Goal: Information Seeking & Learning: Learn about a topic

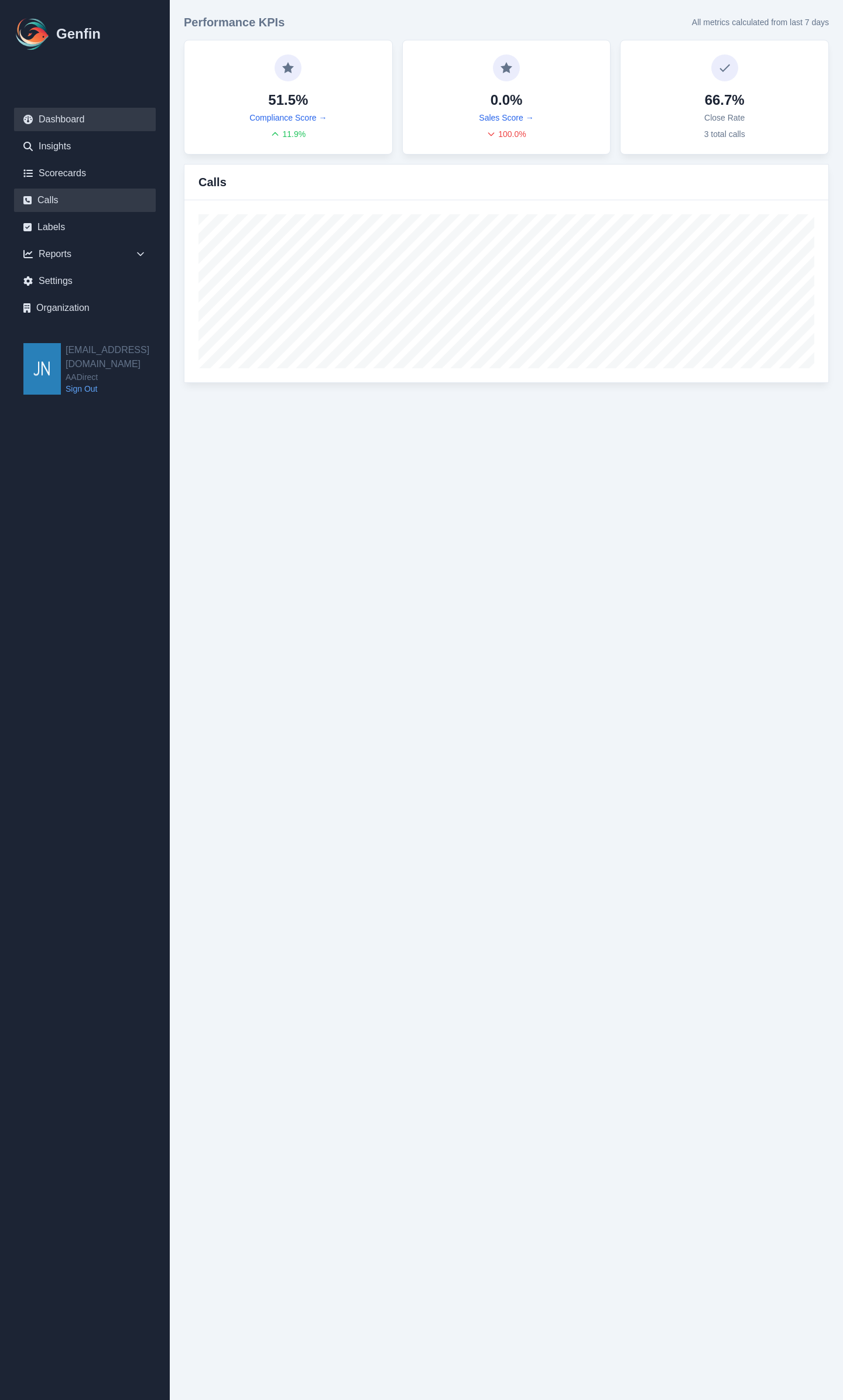
click at [86, 195] on link "Calls" at bounding box center [85, 200] width 142 height 23
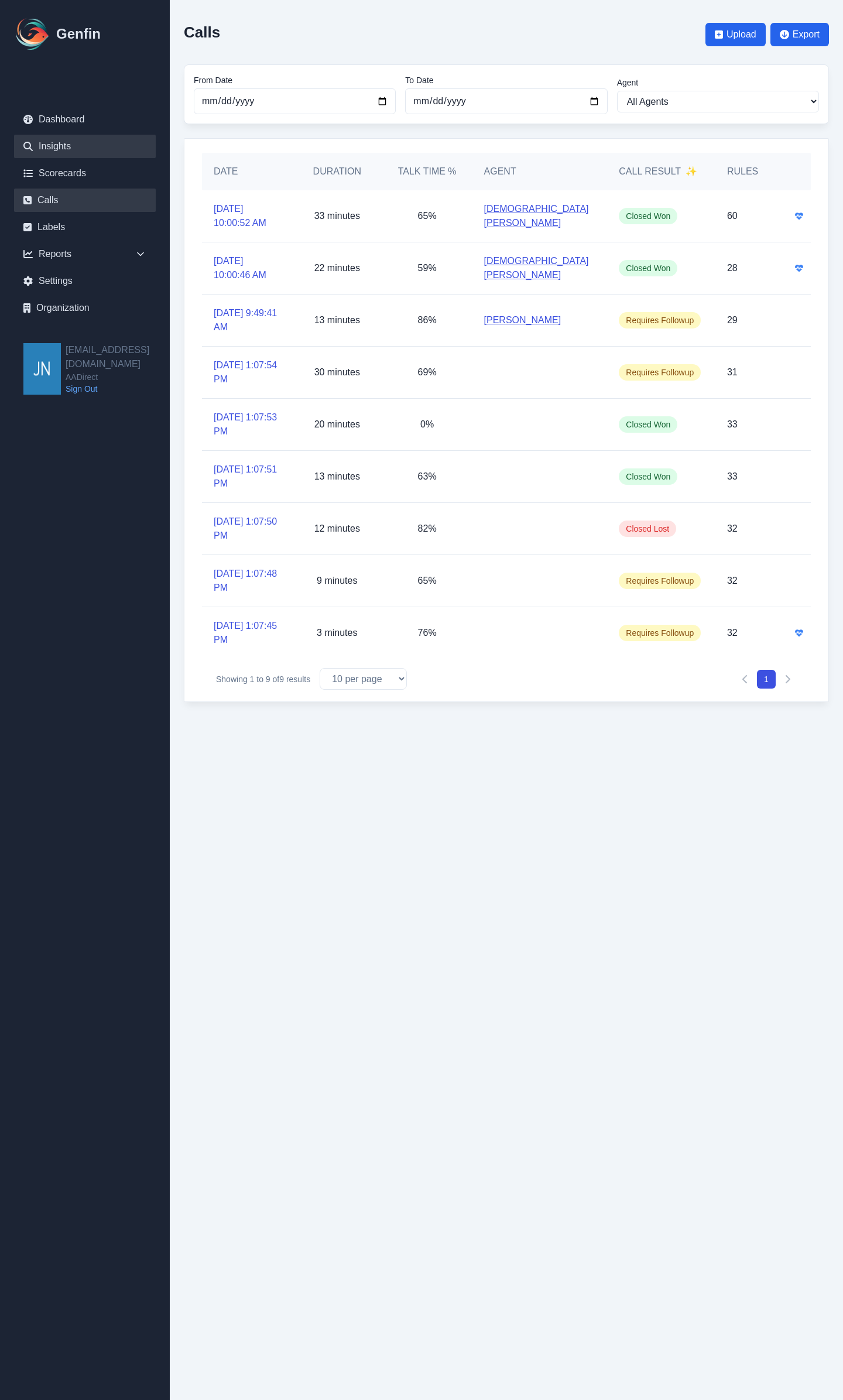
click at [53, 146] on link "Insights" at bounding box center [85, 146] width 142 height 23
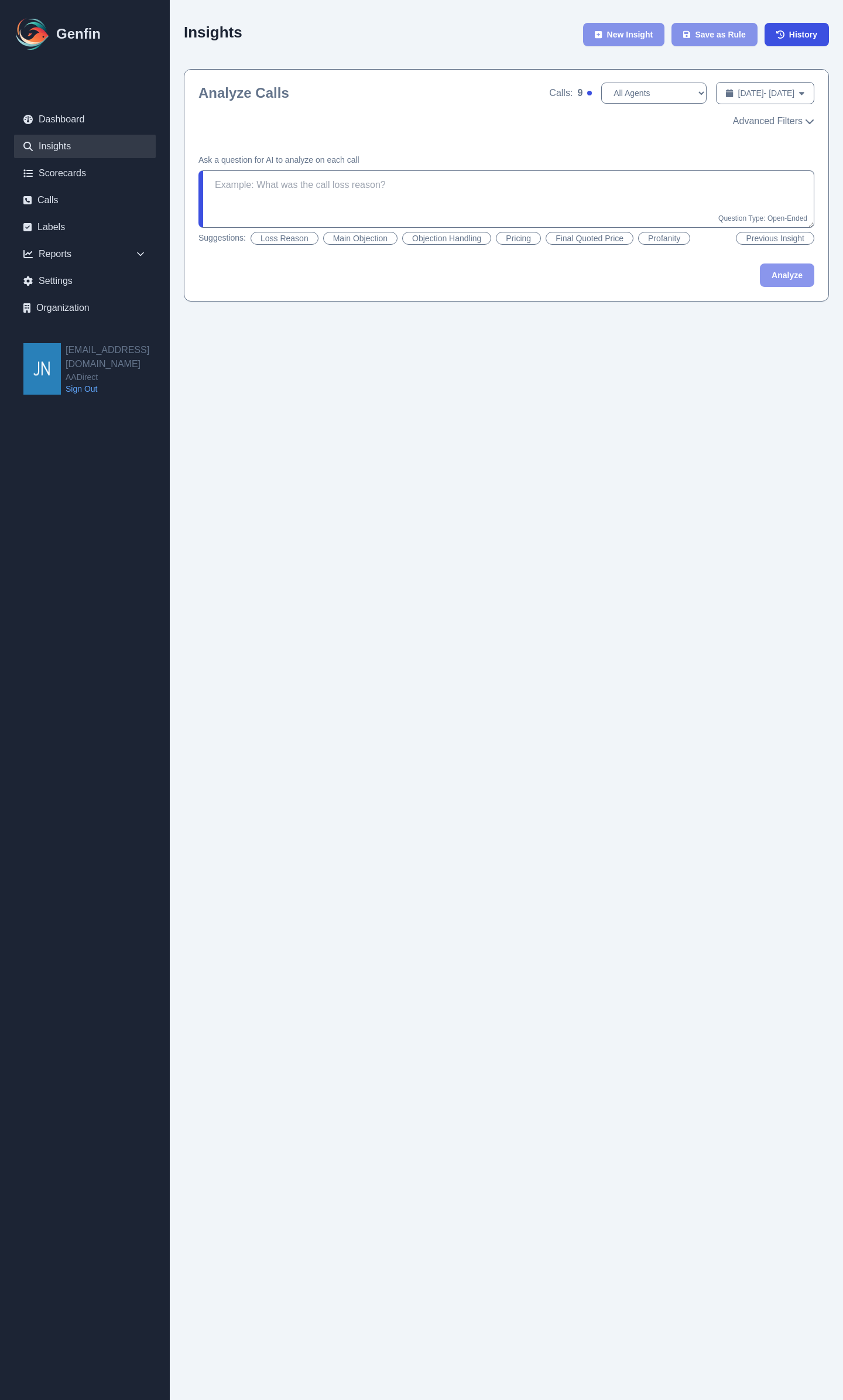
click at [304, 236] on button "Loss Reason" at bounding box center [284, 238] width 68 height 13
click at [513, 241] on button "Pricing" at bounding box center [518, 238] width 45 height 13
click at [594, 237] on button "Final Quoted Price" at bounding box center [589, 238] width 88 height 13
click at [667, 238] on button "Profanity" at bounding box center [664, 238] width 52 height 13
click at [771, 241] on button "Previous Insight" at bounding box center [774, 238] width 78 height 13
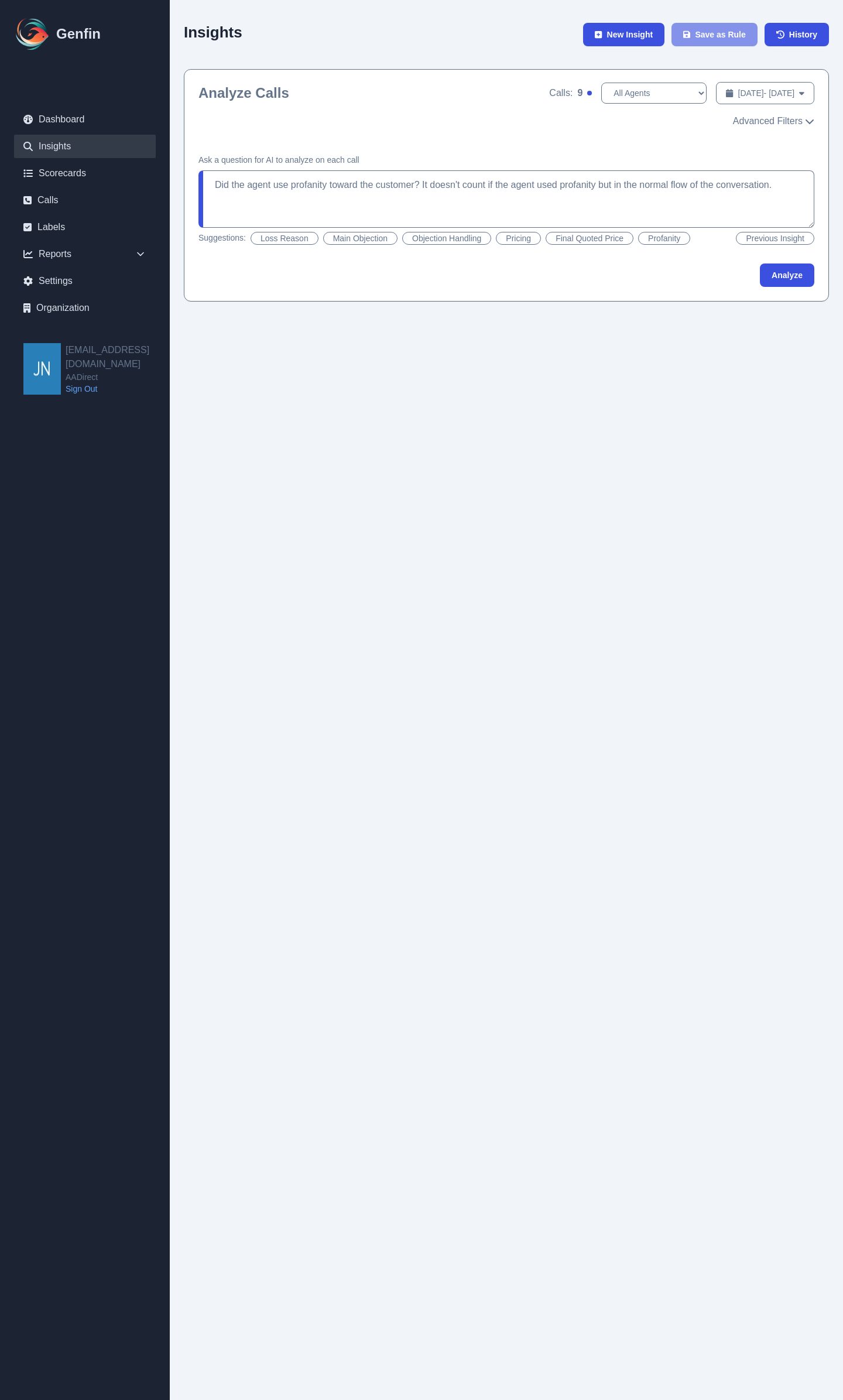
type textarea "Did the agent handle the objections well? If there were multiple objections, di…"
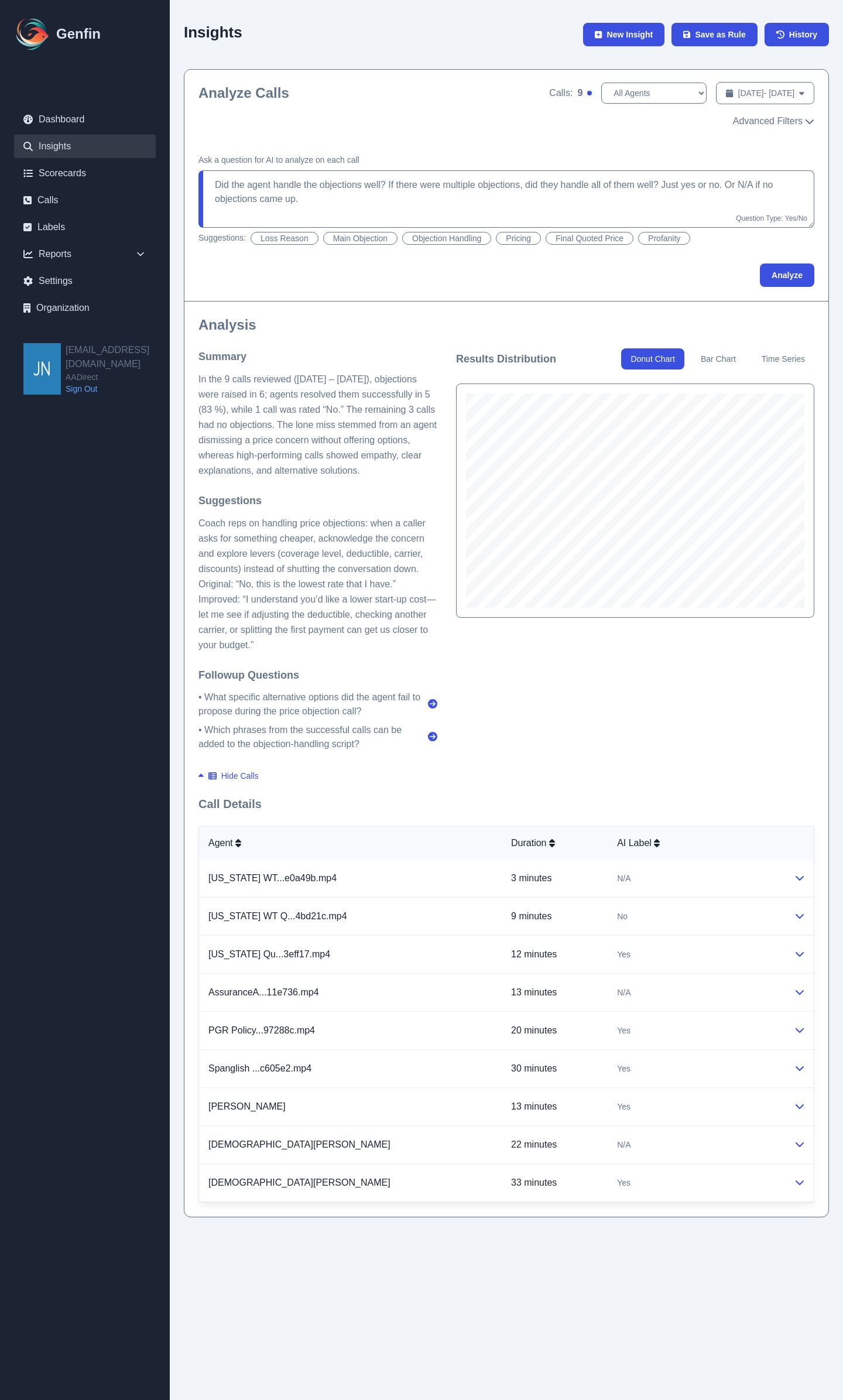
click at [713, 361] on button "Bar Chart" at bounding box center [718, 358] width 54 height 21
click at [774, 360] on button "Time Series" at bounding box center [783, 358] width 62 height 21
click at [665, 360] on button "Donut Chart" at bounding box center [652, 358] width 63 height 21
click at [755, 357] on button "Time Series" at bounding box center [783, 358] width 62 height 21
click at [73, 178] on link "Scorecards" at bounding box center [85, 173] width 142 height 23
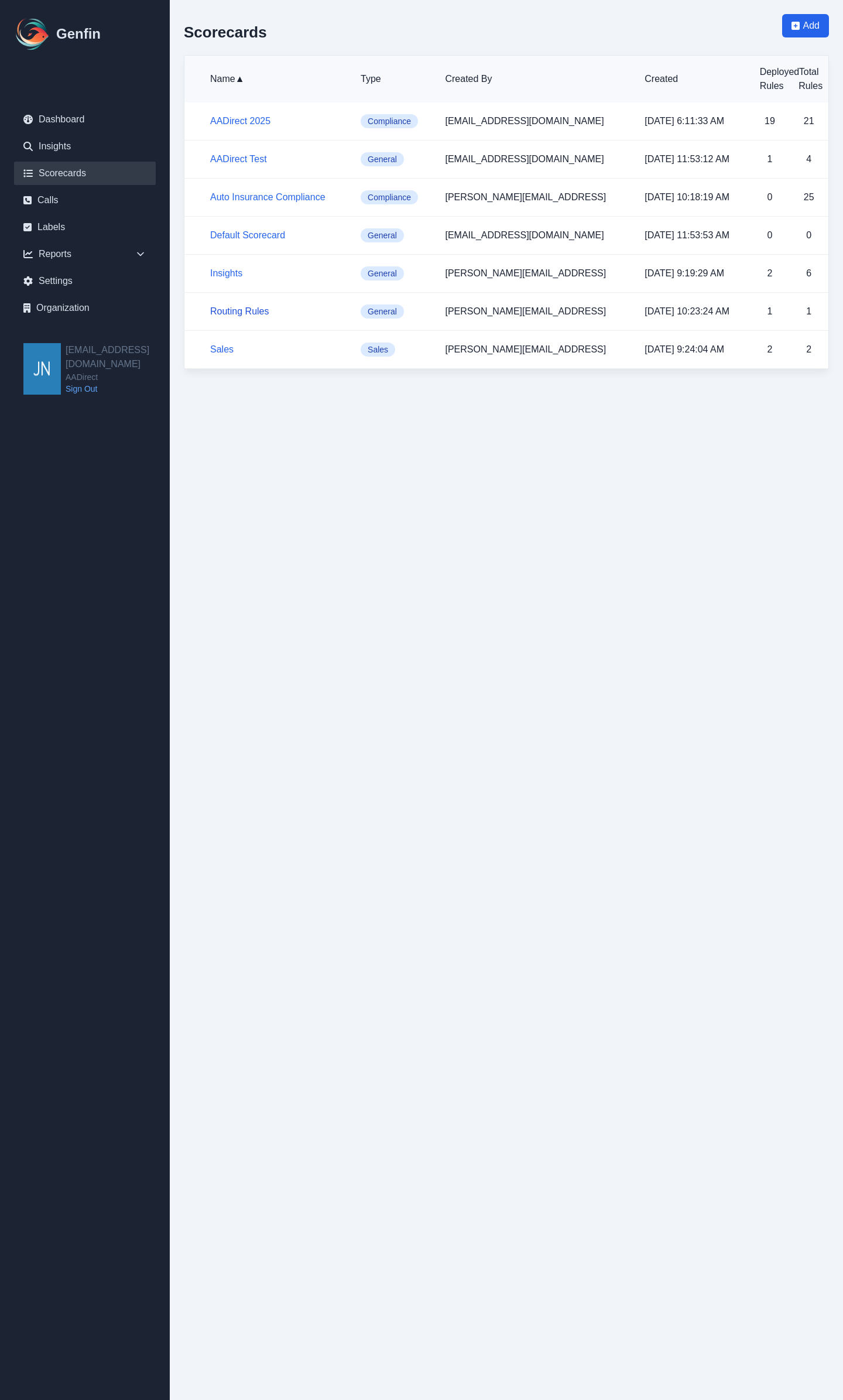
click at [244, 309] on link "Routing Rules" at bounding box center [239, 312] width 59 height 10
click at [227, 348] on link "Sales" at bounding box center [222, 350] width 23 height 10
click at [246, 121] on link "AADirect 2025" at bounding box center [240, 121] width 60 height 10
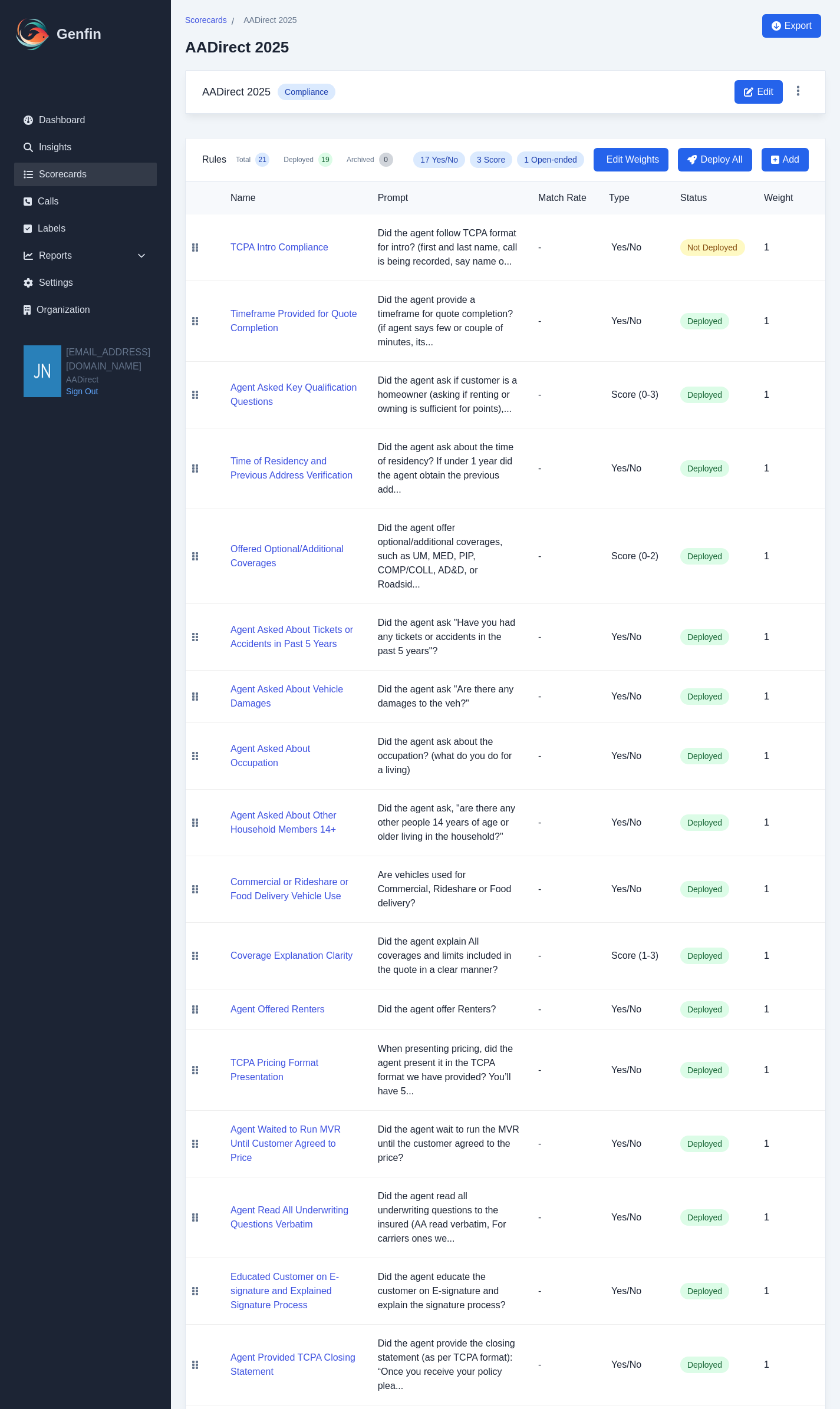
click at [76, 173] on link "Scorecards" at bounding box center [85, 174] width 143 height 24
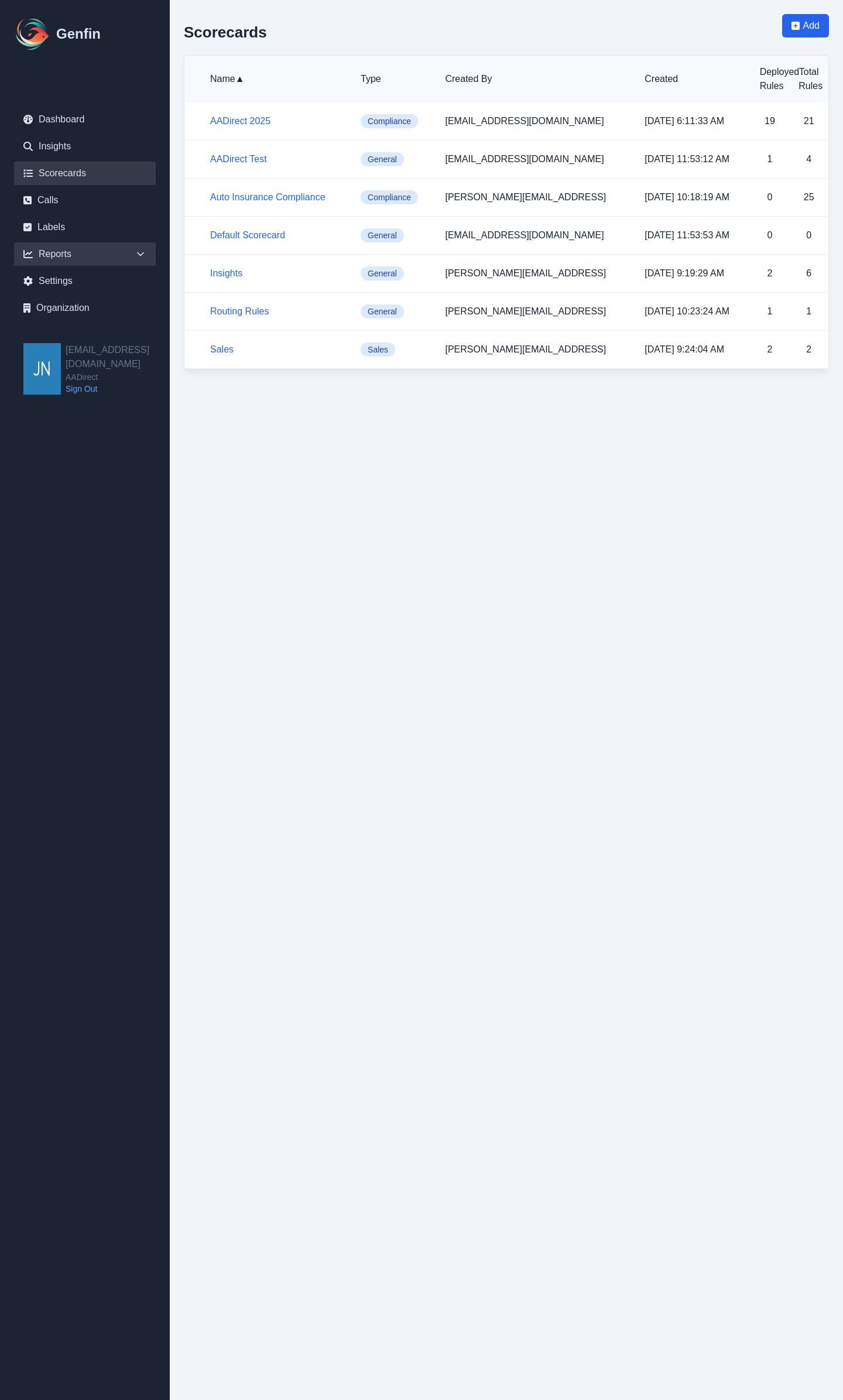
click at [72, 256] on div "Reports" at bounding box center [85, 254] width 142 height 23
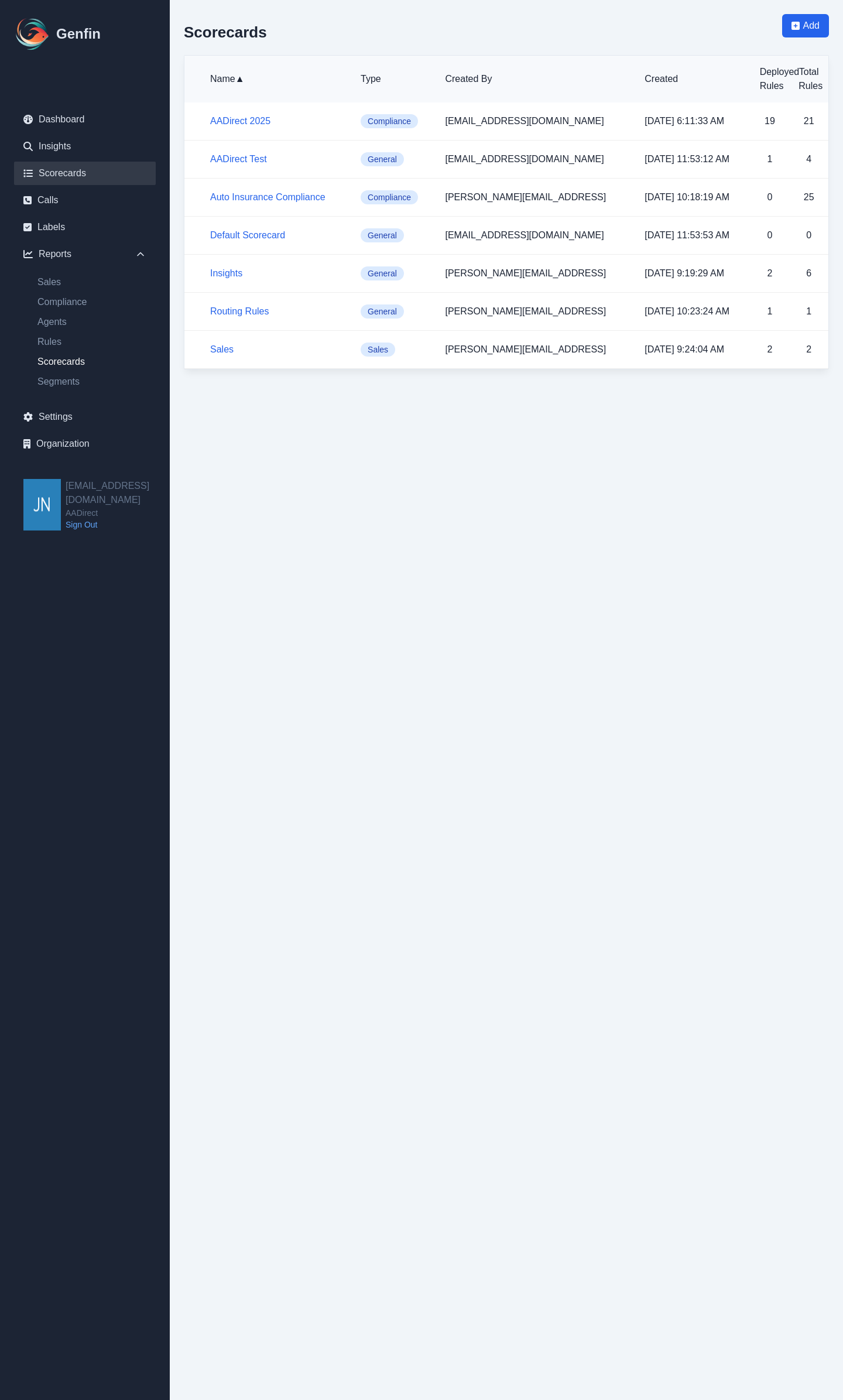
click at [68, 361] on link "Scorecards" at bounding box center [91, 361] width 128 height 14
select select "14"
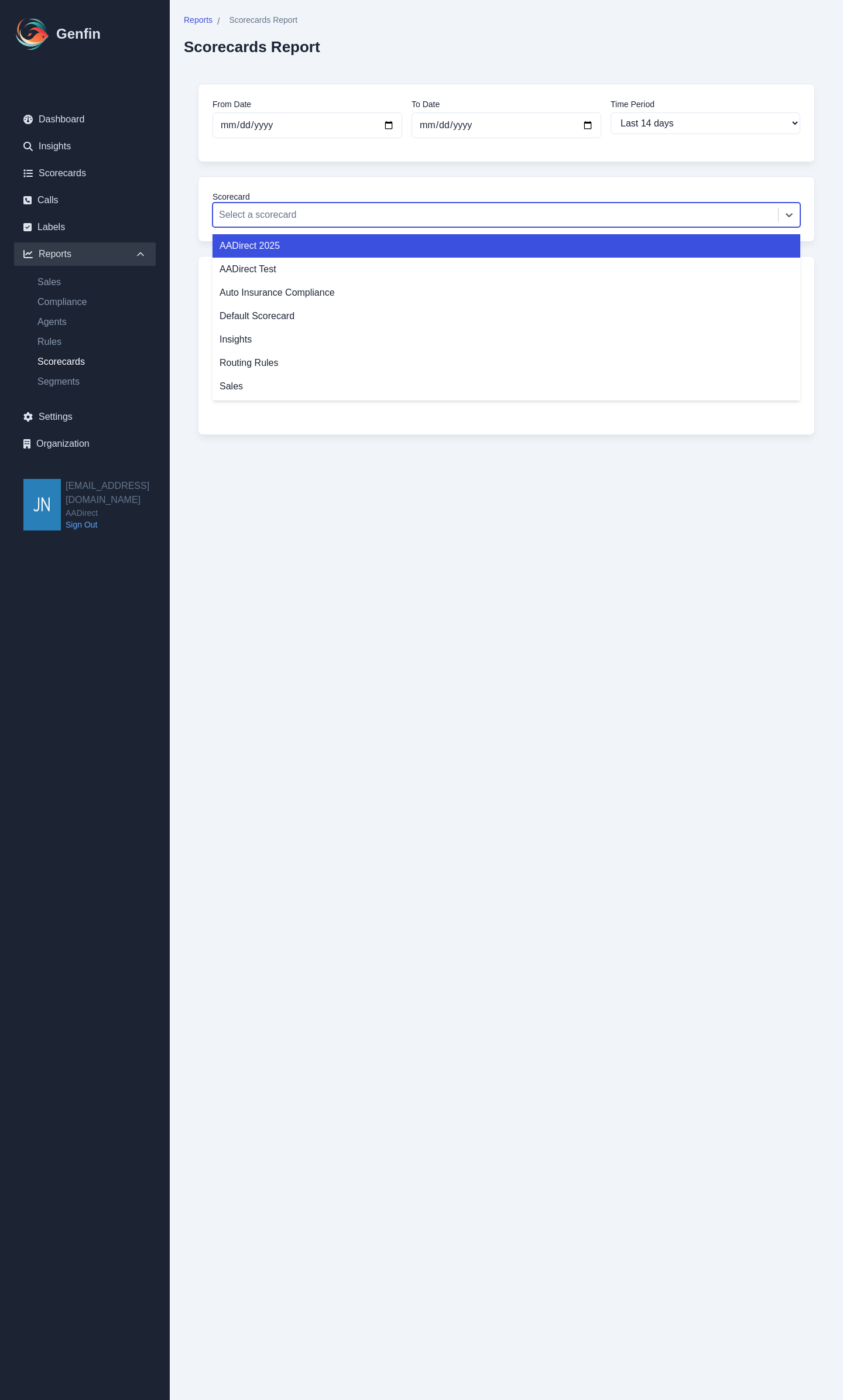
click at [306, 213] on div at bounding box center [495, 215] width 553 height 16
click at [292, 251] on div "AADirect 2025" at bounding box center [507, 246] width 588 height 23
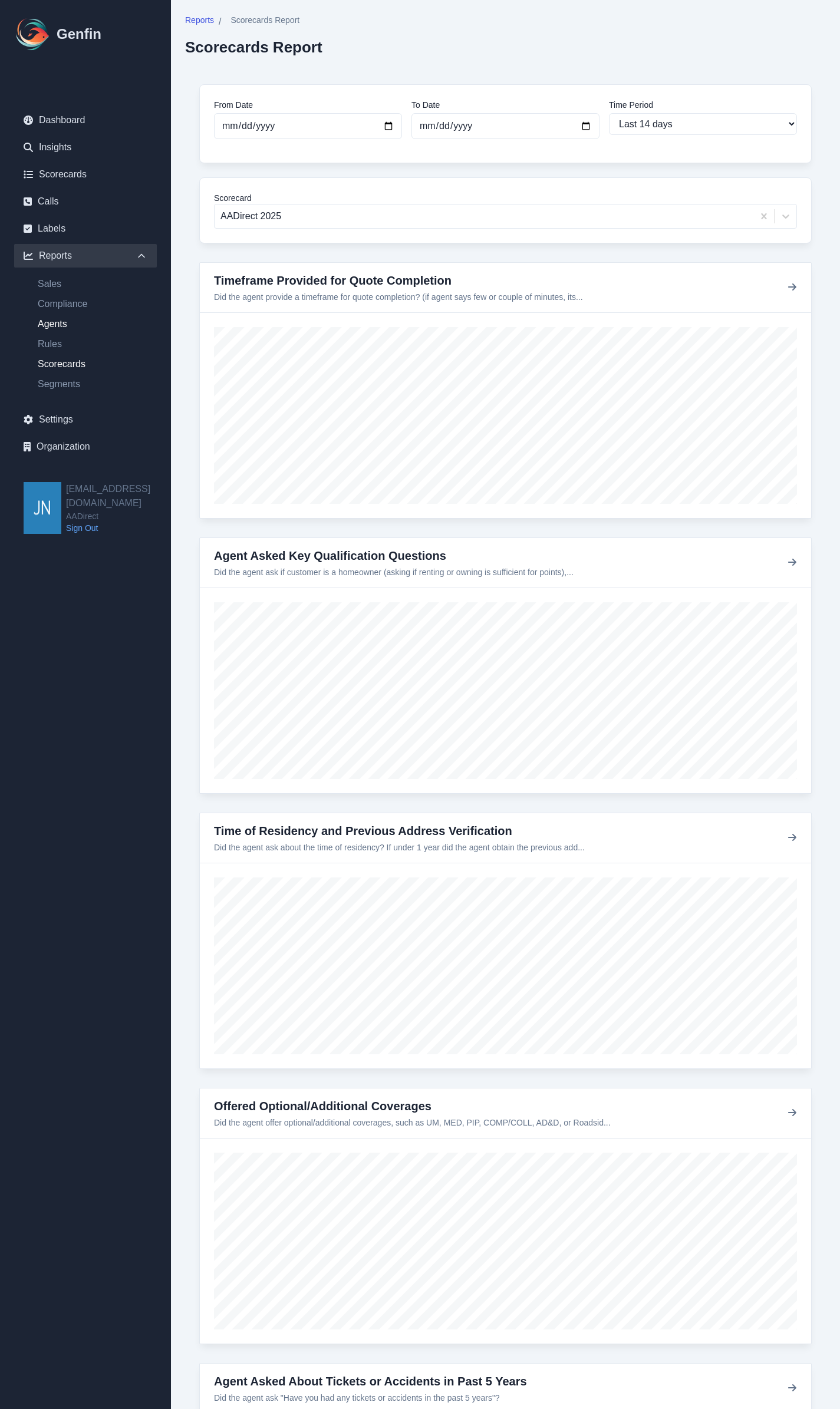
click at [77, 318] on link "Agents" at bounding box center [92, 324] width 129 height 14
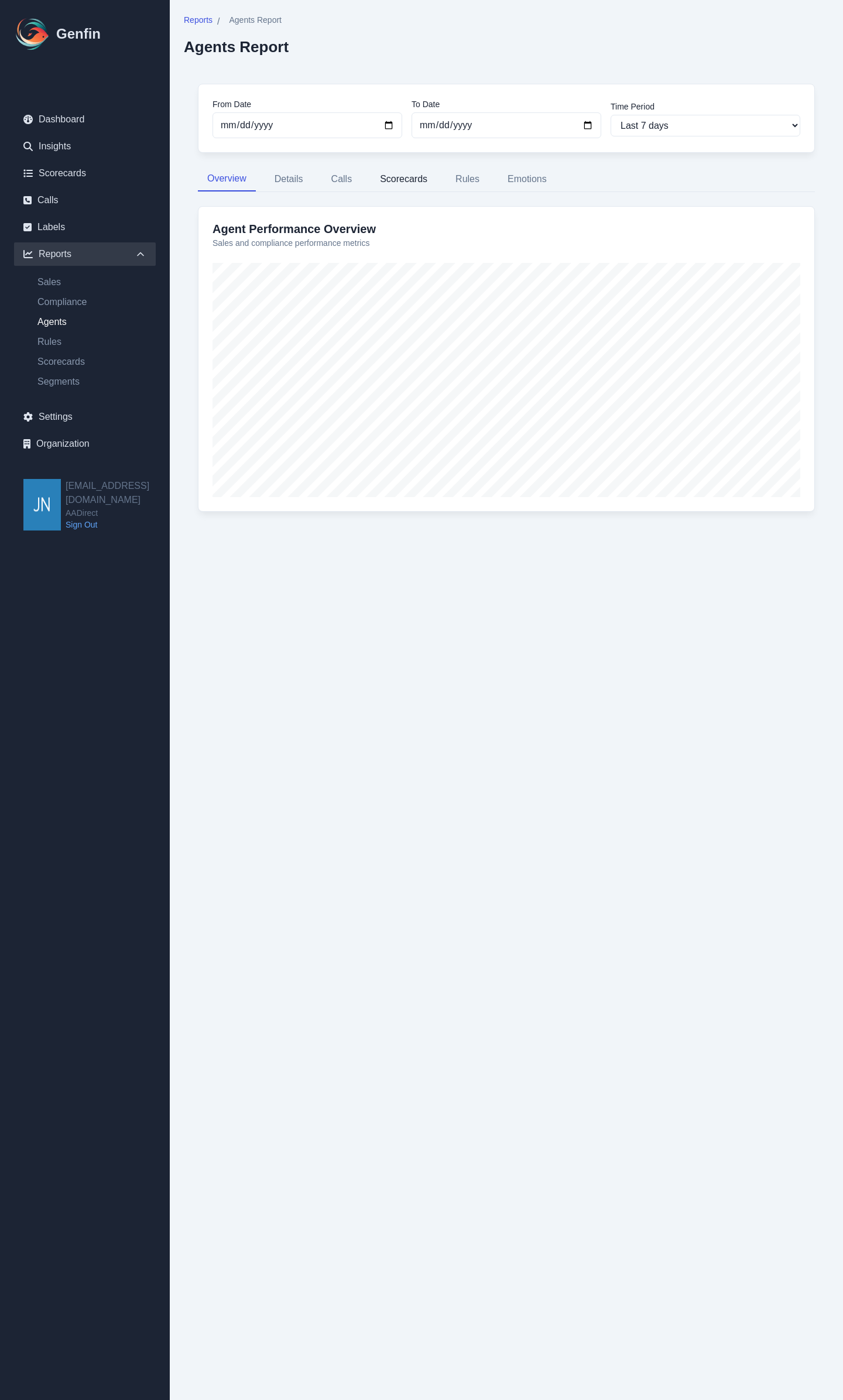
click at [401, 174] on button "Scorecards" at bounding box center [404, 179] width 66 height 25
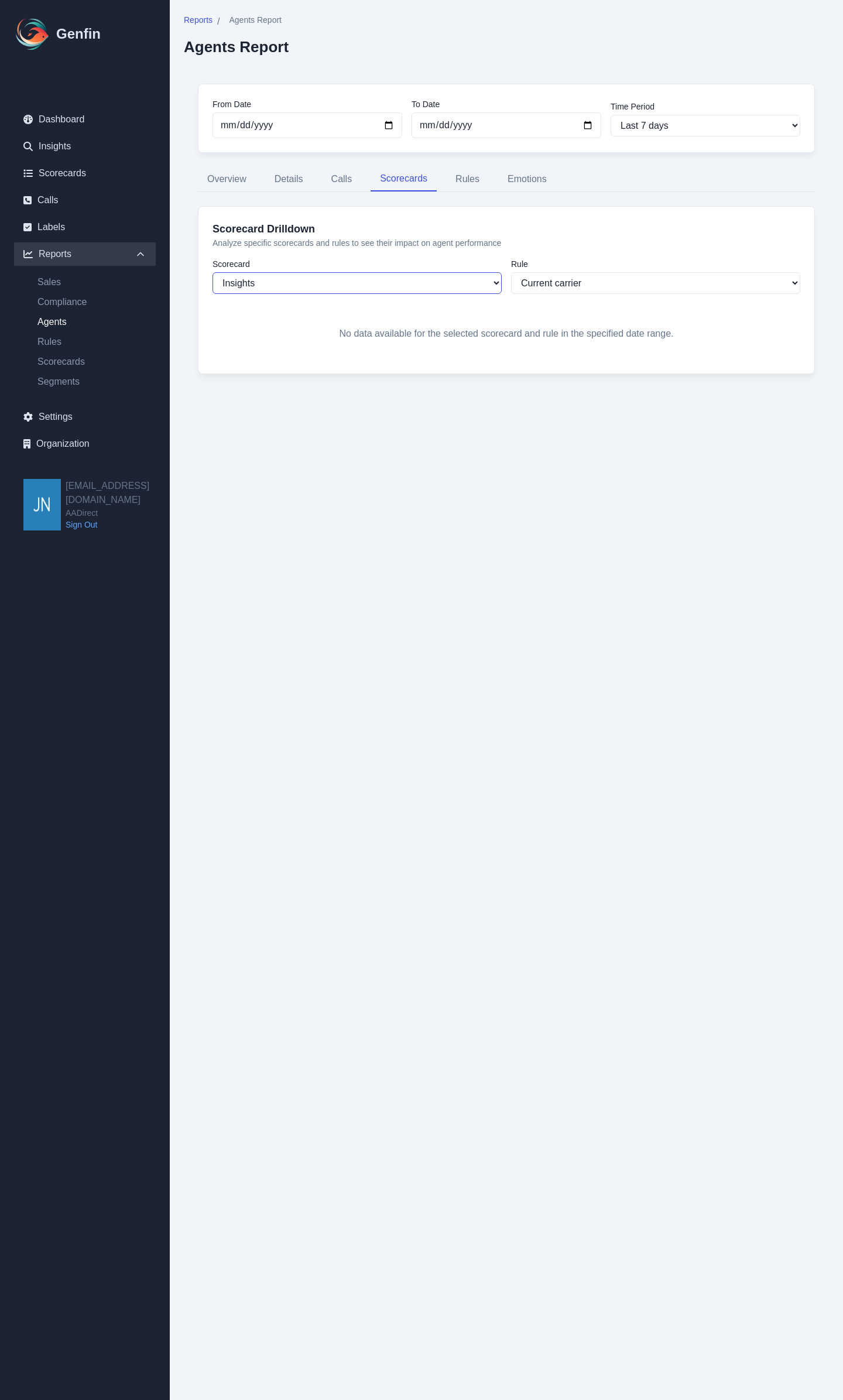
click at [401, 286] on select "Insights Sales Auto Insurance Compliance Routing Rules AADirect Test AADirect 2…" at bounding box center [357, 283] width 289 height 22
select select "170"
click at [213, 272] on select "Insights Sales Auto Insurance Compliance Routing Rules AADirect Test AADirect 2…" at bounding box center [357, 283] width 289 height 22
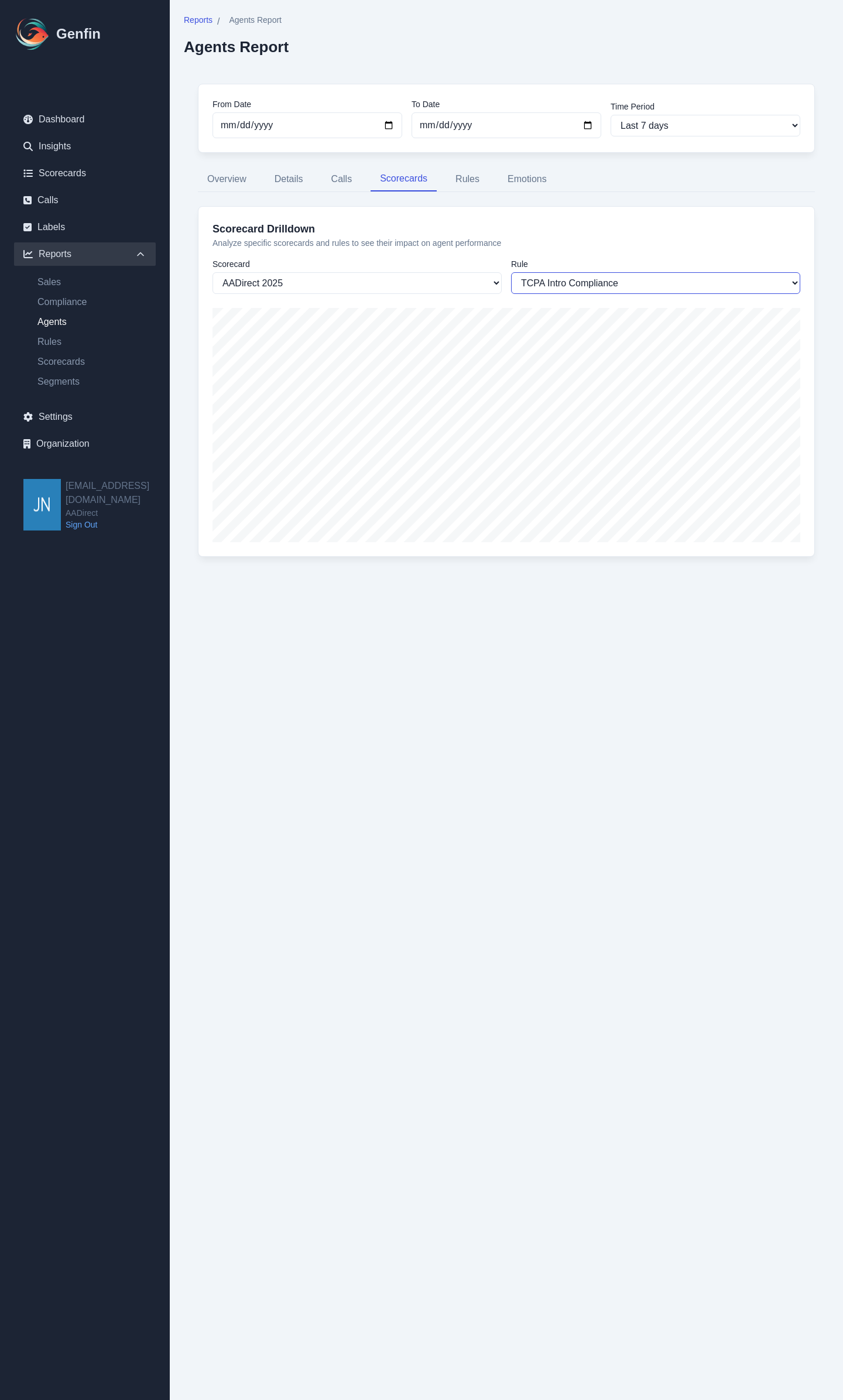
click at [572, 287] on select "TCPA Intro Compliance Timeframe Provided for Quote Completion Agent Asked Key Q…" at bounding box center [655, 283] width 289 height 22
click at [511, 272] on select "TCPA Intro Compliance Timeframe Provided for Quote Completion Agent Asked Key Q…" at bounding box center [655, 283] width 289 height 22
click at [581, 284] on select "TCPA Intro Compliance Timeframe Provided for Quote Completion Agent Asked Key Q…" at bounding box center [655, 283] width 289 height 22
click at [511, 272] on select "TCPA Intro Compliance Timeframe Provided for Quote Completion Agent Asked Key Q…" at bounding box center [655, 283] width 289 height 22
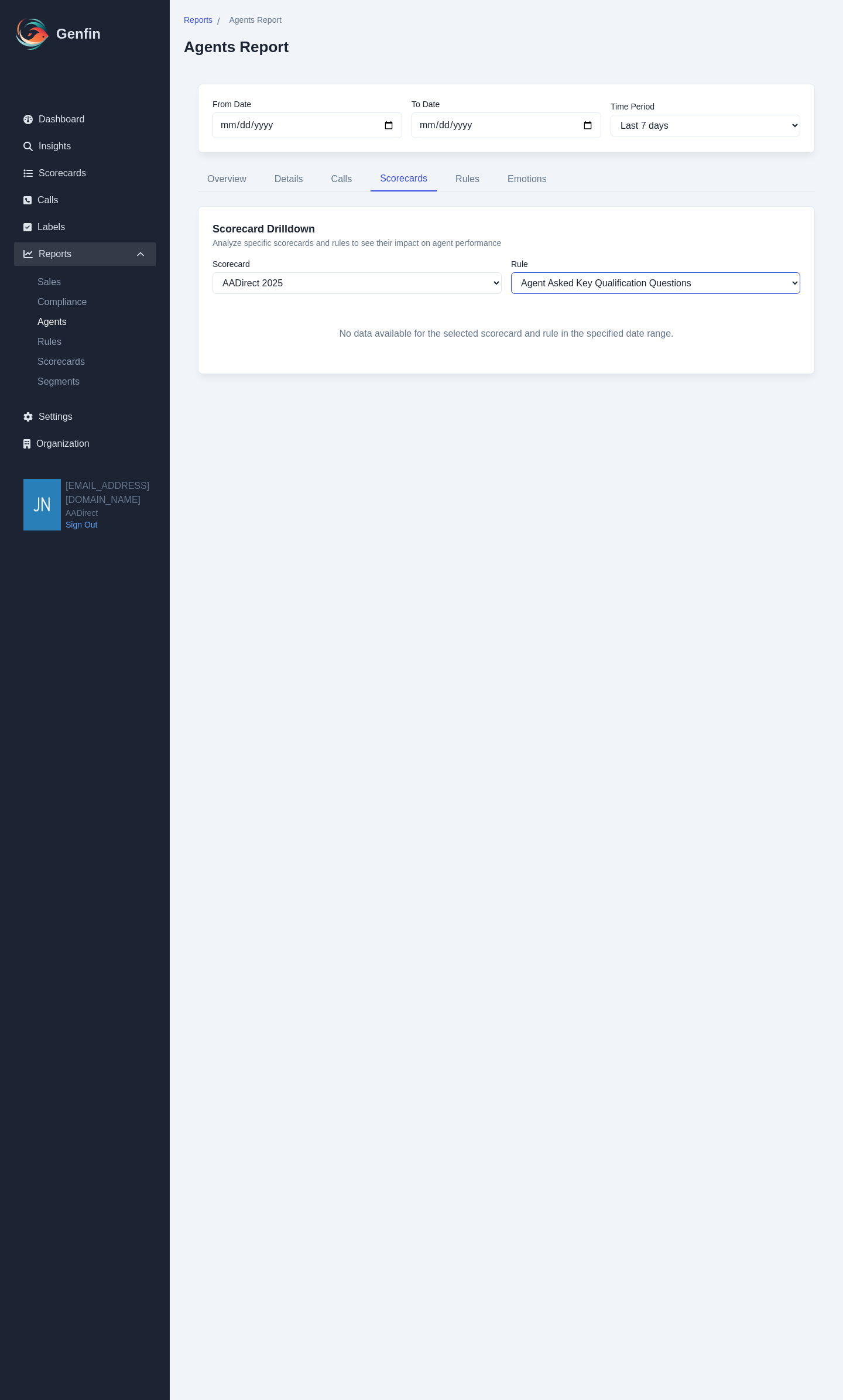
click at [578, 284] on select "TCPA Intro Compliance Timeframe Provided for Quote Completion Agent Asked Key Q…" at bounding box center [655, 283] width 289 height 22
select select "1111"
click at [511, 272] on select "TCPA Intro Compliance Timeframe Provided for Quote Completion Agent Asked Key Q…" at bounding box center [655, 283] width 289 height 22
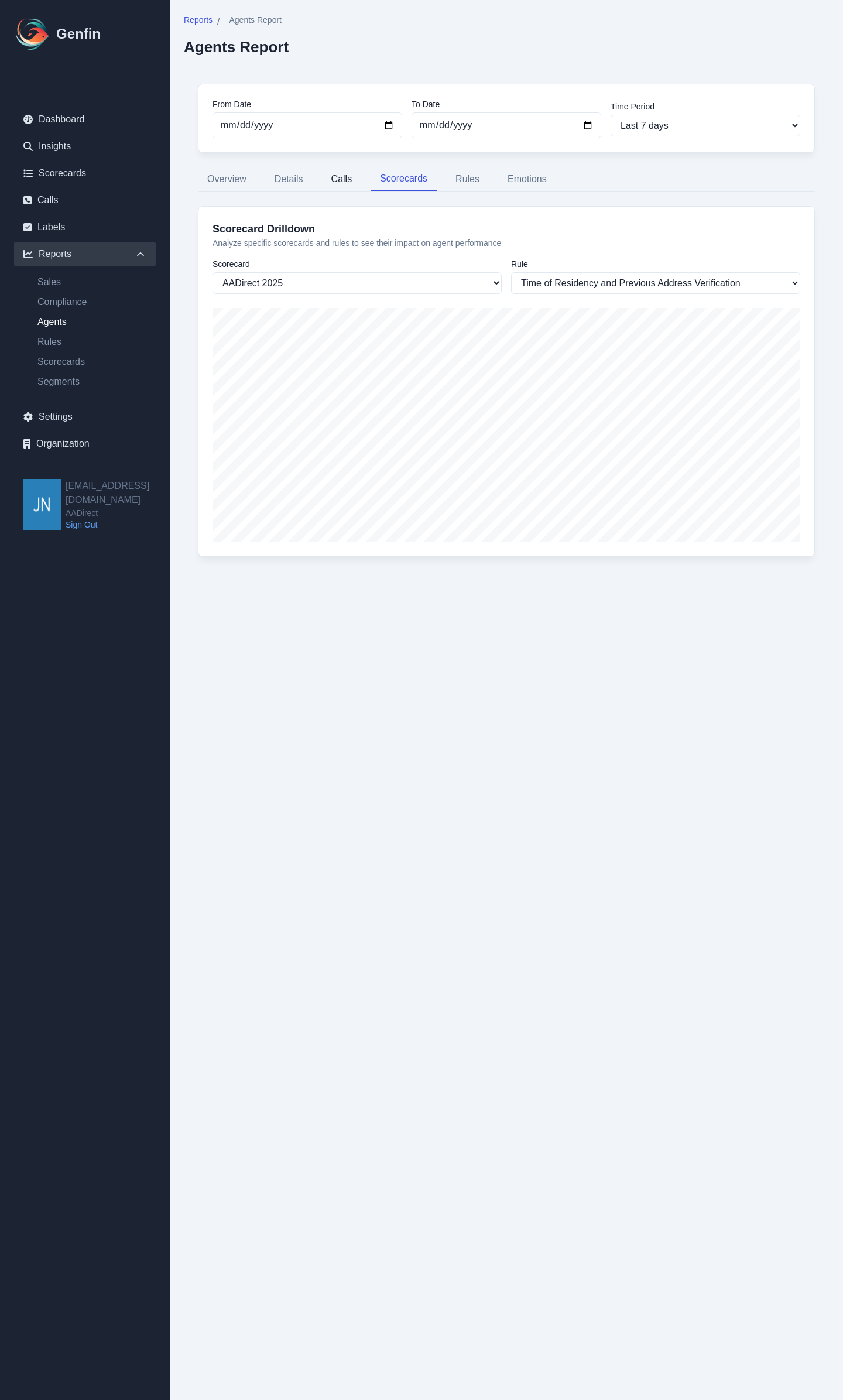
click at [333, 176] on button "Calls" at bounding box center [341, 179] width 39 height 25
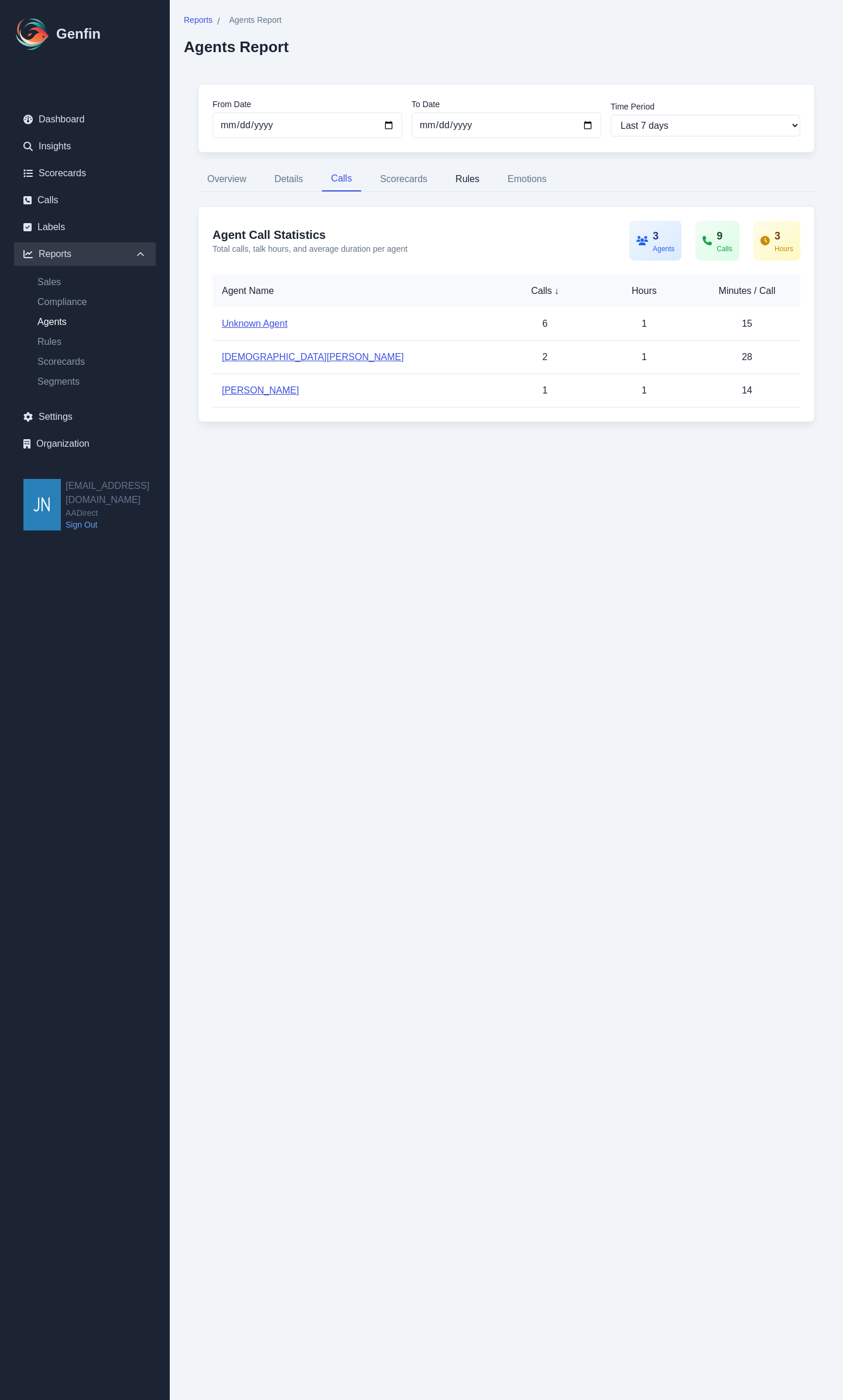
click at [467, 178] on button "Rules" at bounding box center [467, 179] width 42 height 25
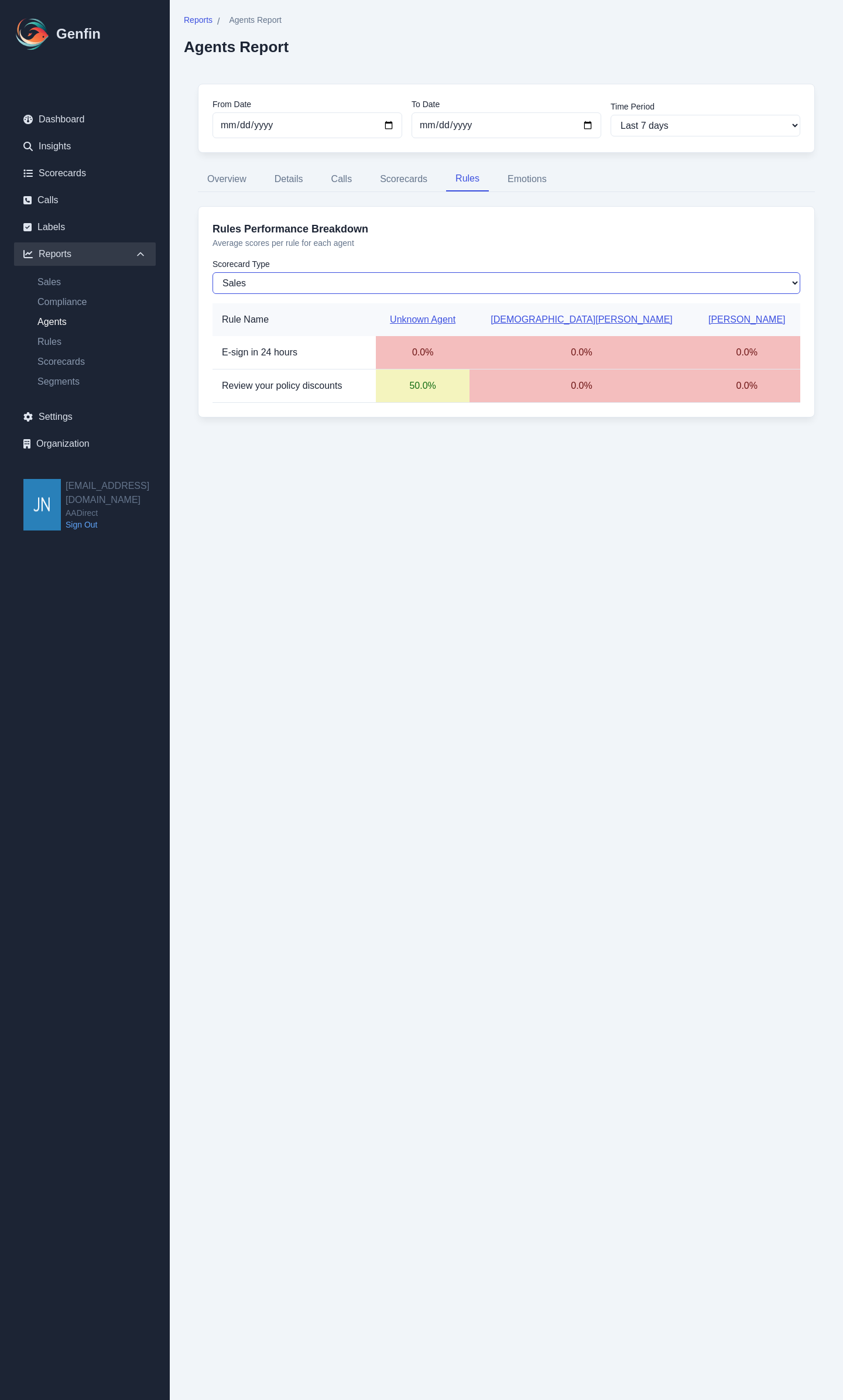
click at [358, 283] on select "Sales Compliance" at bounding box center [507, 283] width 588 height 22
select select "compliance"
click at [213, 272] on select "Sales Compliance" at bounding box center [507, 283] width 588 height 22
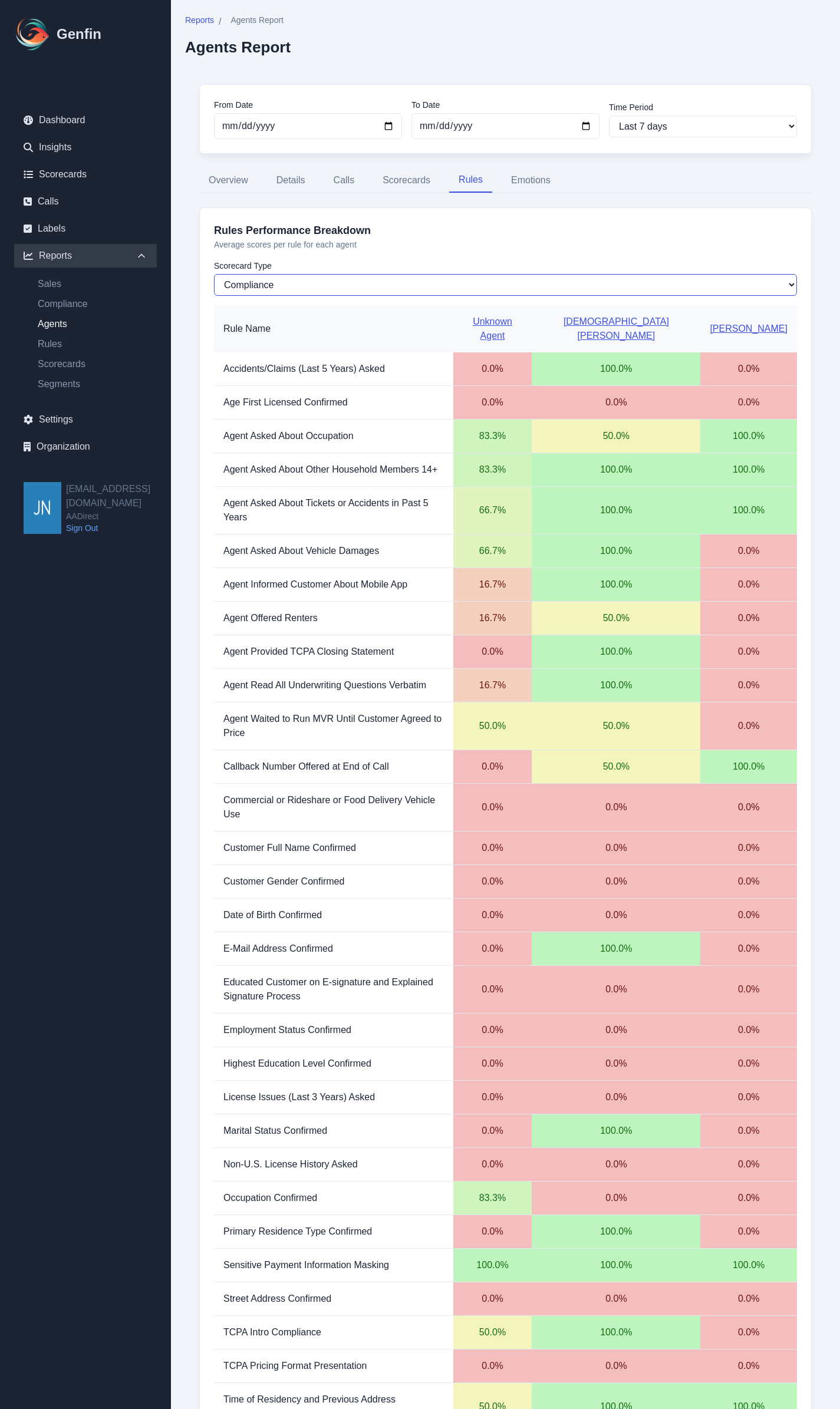
click at [426, 284] on select "Sales Compliance" at bounding box center [506, 285] width 583 height 22
click at [512, 238] on h3 "Rules Performance Breakdown" at bounding box center [506, 230] width 583 height 16
click at [644, 128] on select "Last 7 days Last 14 days Last 30 days Last 90 days Last 180 days Last 365 days …" at bounding box center [702, 127] width 188 height 22
select select "14"
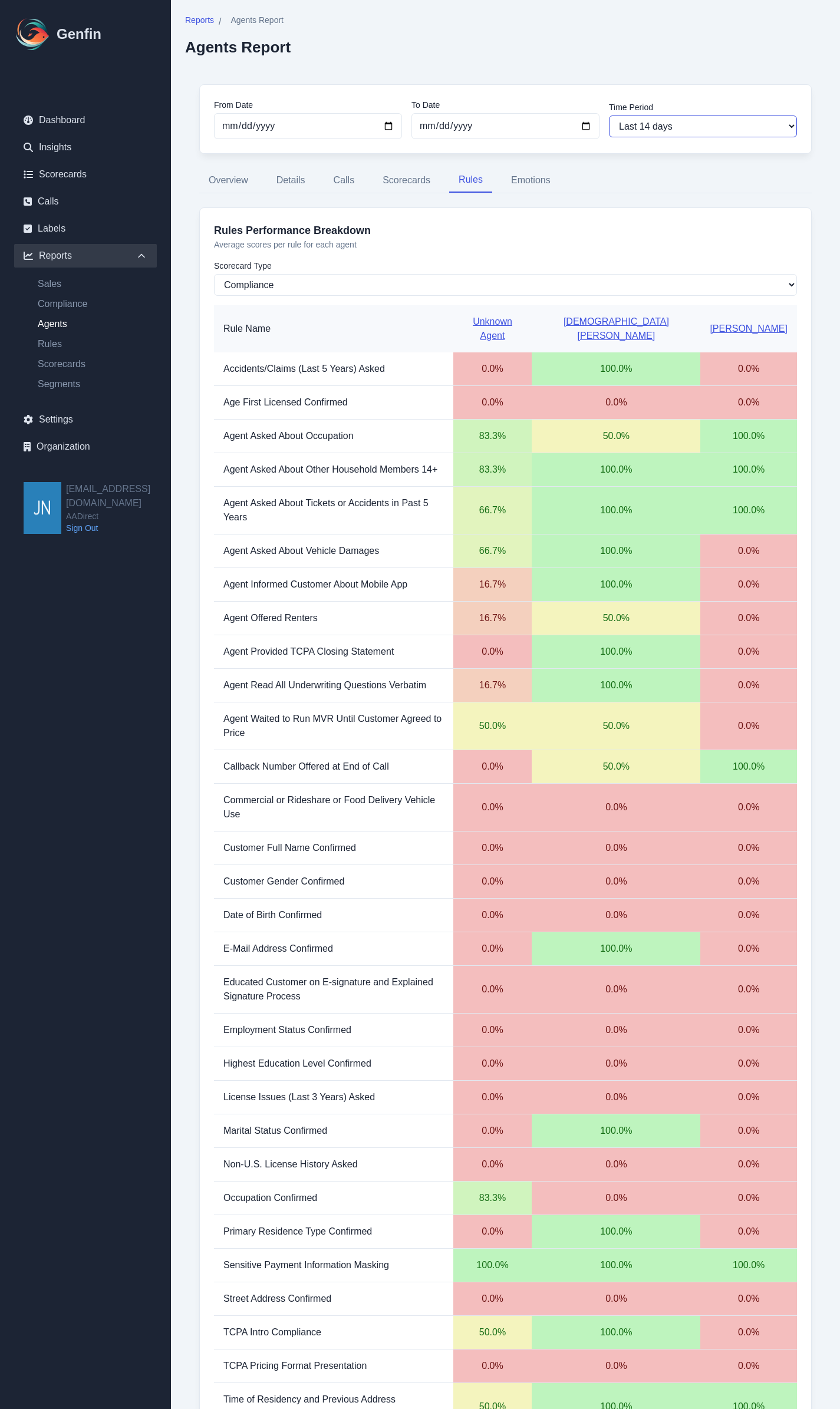
click at [609, 116] on select "Last 7 days Last 14 days Last 30 days Last 90 days Last 180 days Last 365 days …" at bounding box center [702, 127] width 188 height 22
type input "[DATE]"
click at [643, 160] on div "From Date 2025-07-29 To Date 2025-08-12 Time Period Last 7 days Last 14 days La…" at bounding box center [505, 956] width 640 height 1773
click at [86, 306] on link "Compliance" at bounding box center [92, 303] width 129 height 14
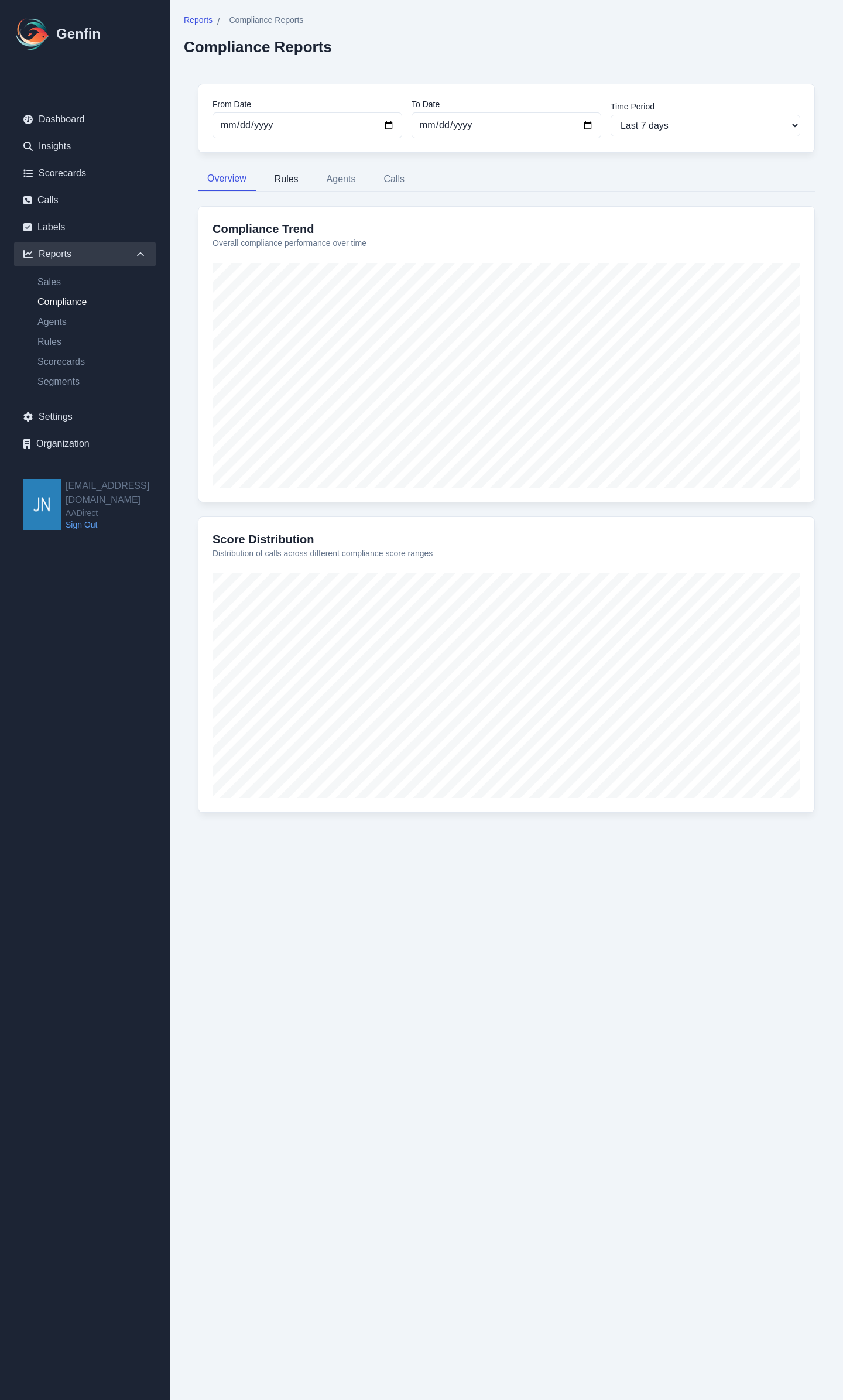
click at [295, 177] on button "Rules" at bounding box center [287, 179] width 42 height 25
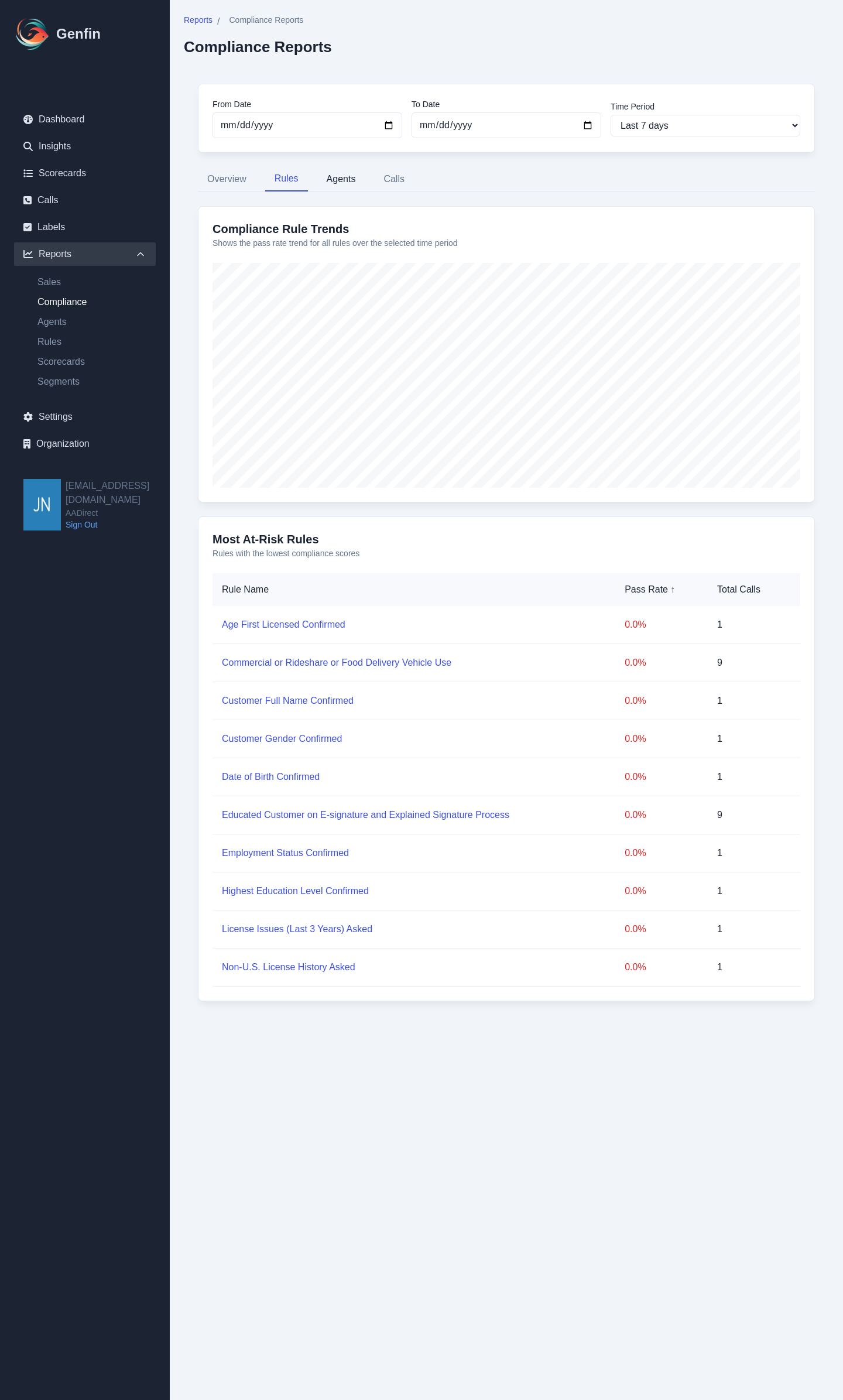
click at [329, 177] on button "Agents" at bounding box center [341, 179] width 48 height 25
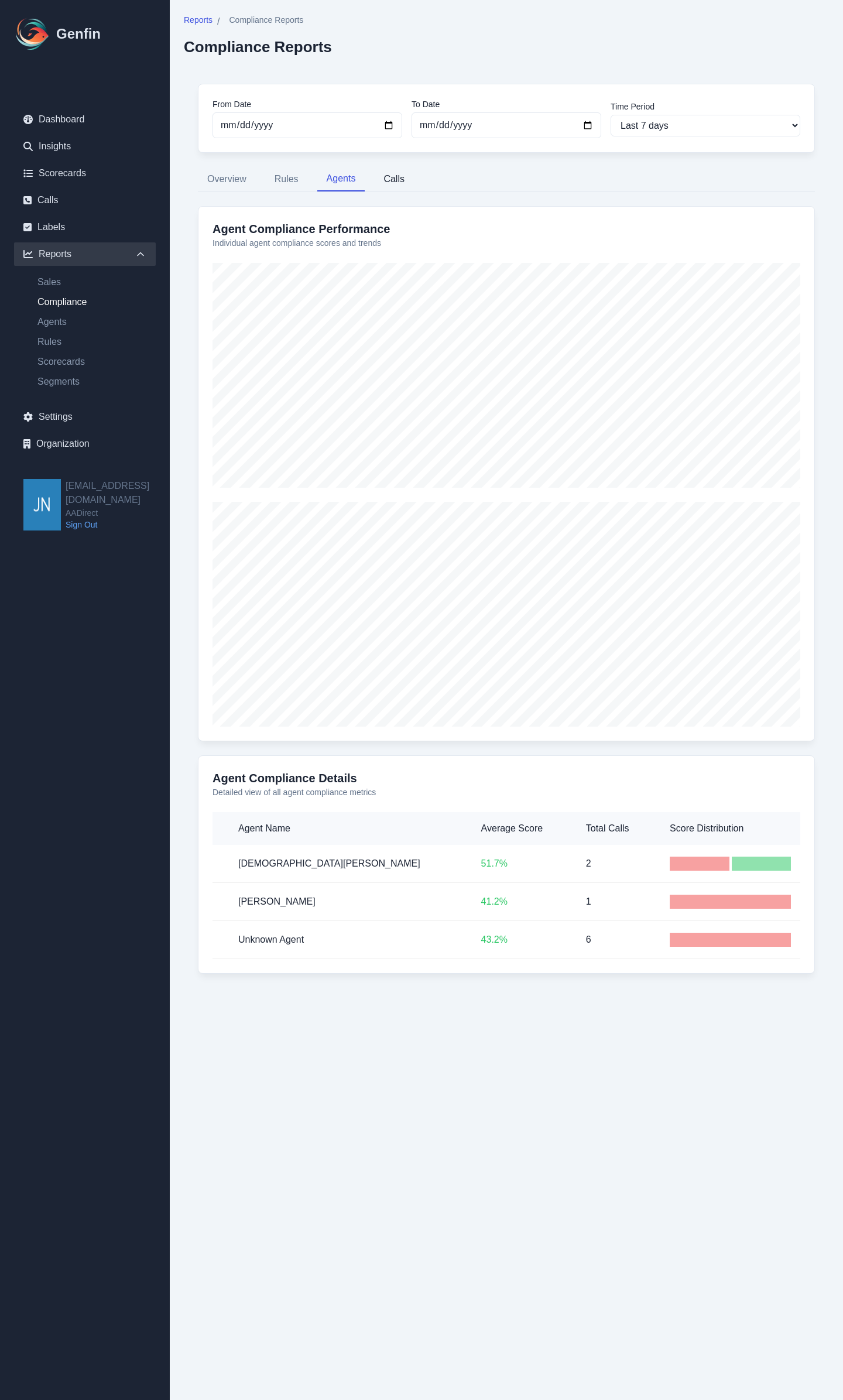
click at [390, 178] on button "Calls" at bounding box center [394, 179] width 39 height 25
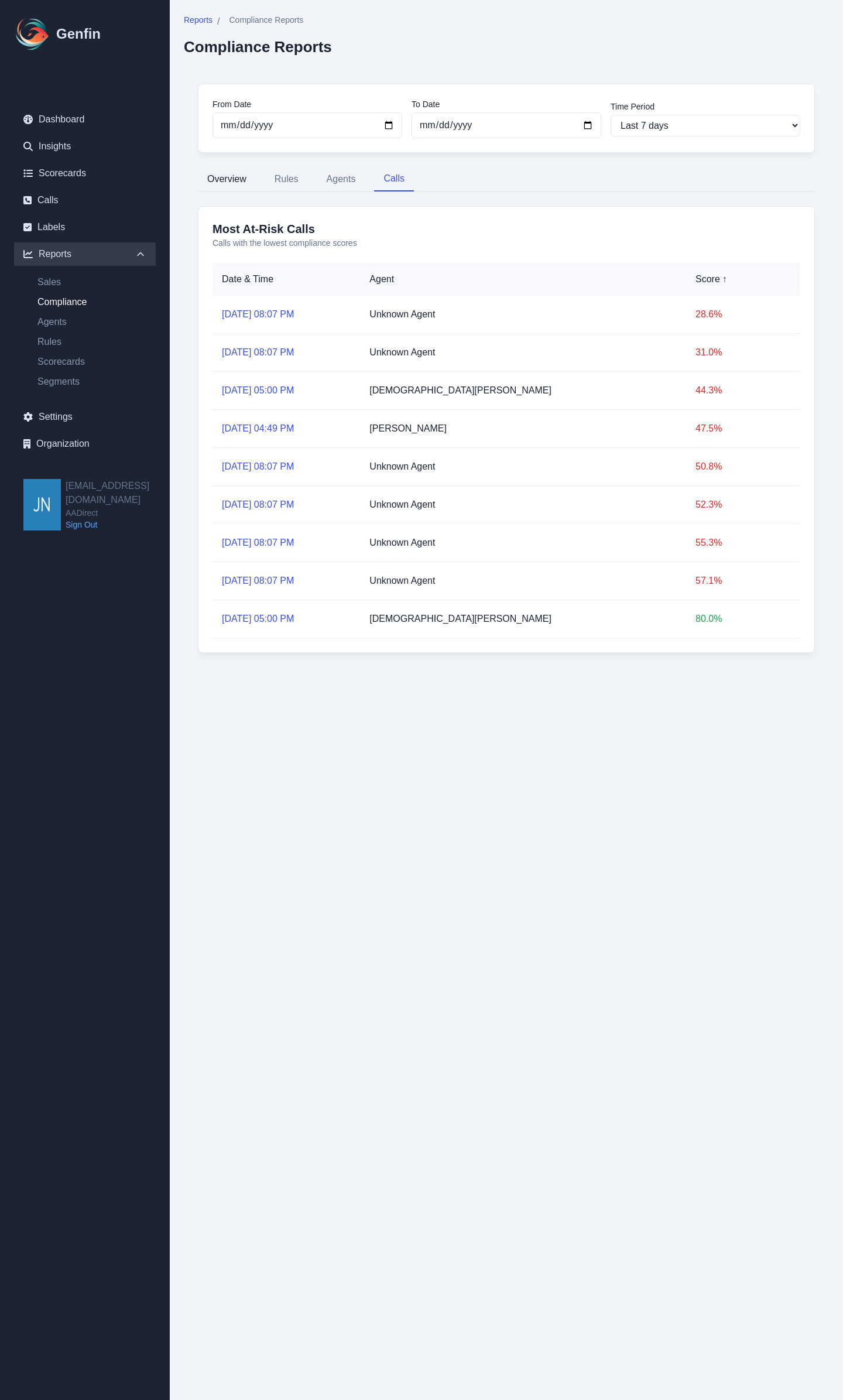
click at [242, 184] on button "Overview" at bounding box center [227, 179] width 58 height 25
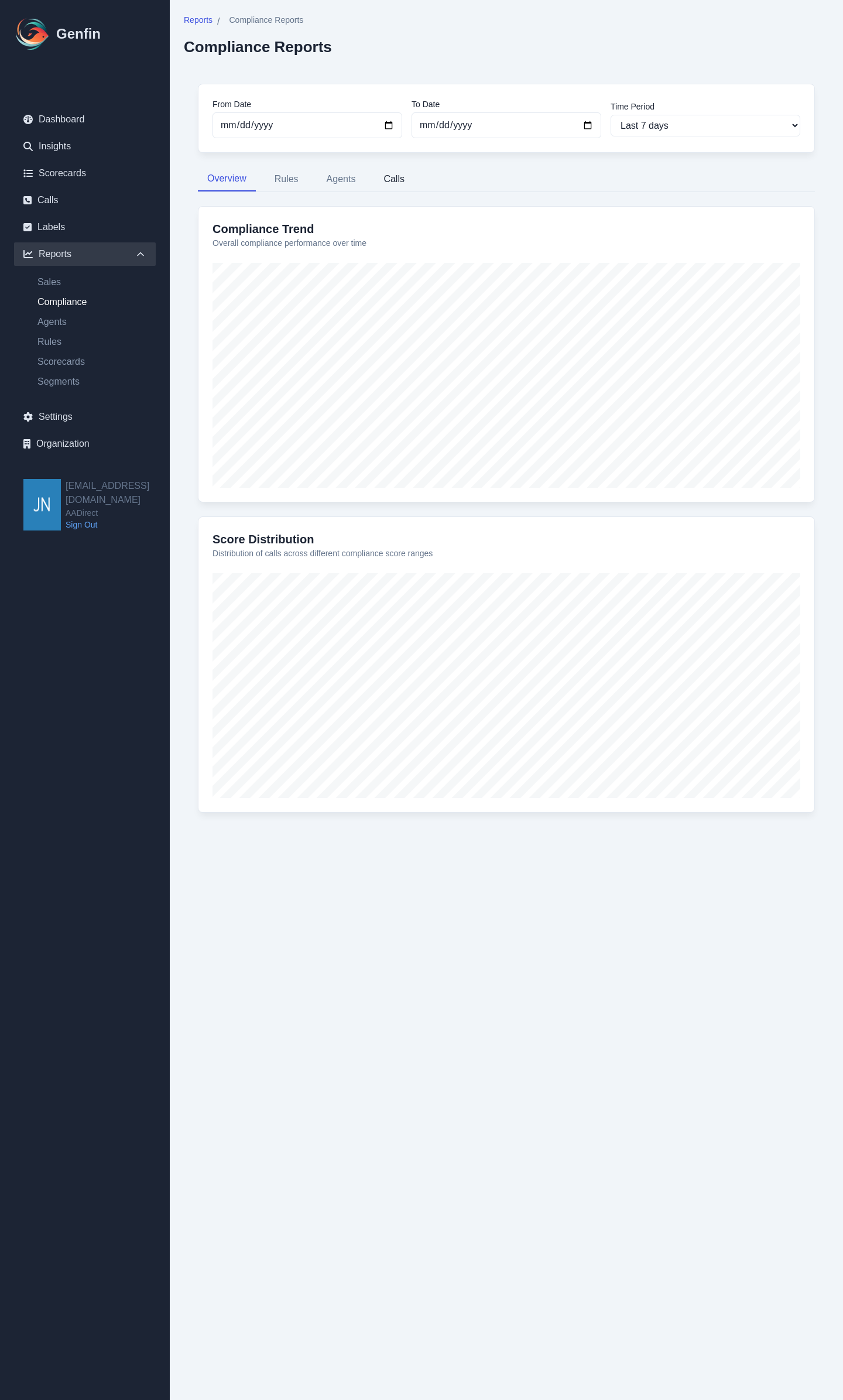
click at [386, 180] on button "Calls" at bounding box center [394, 179] width 39 height 25
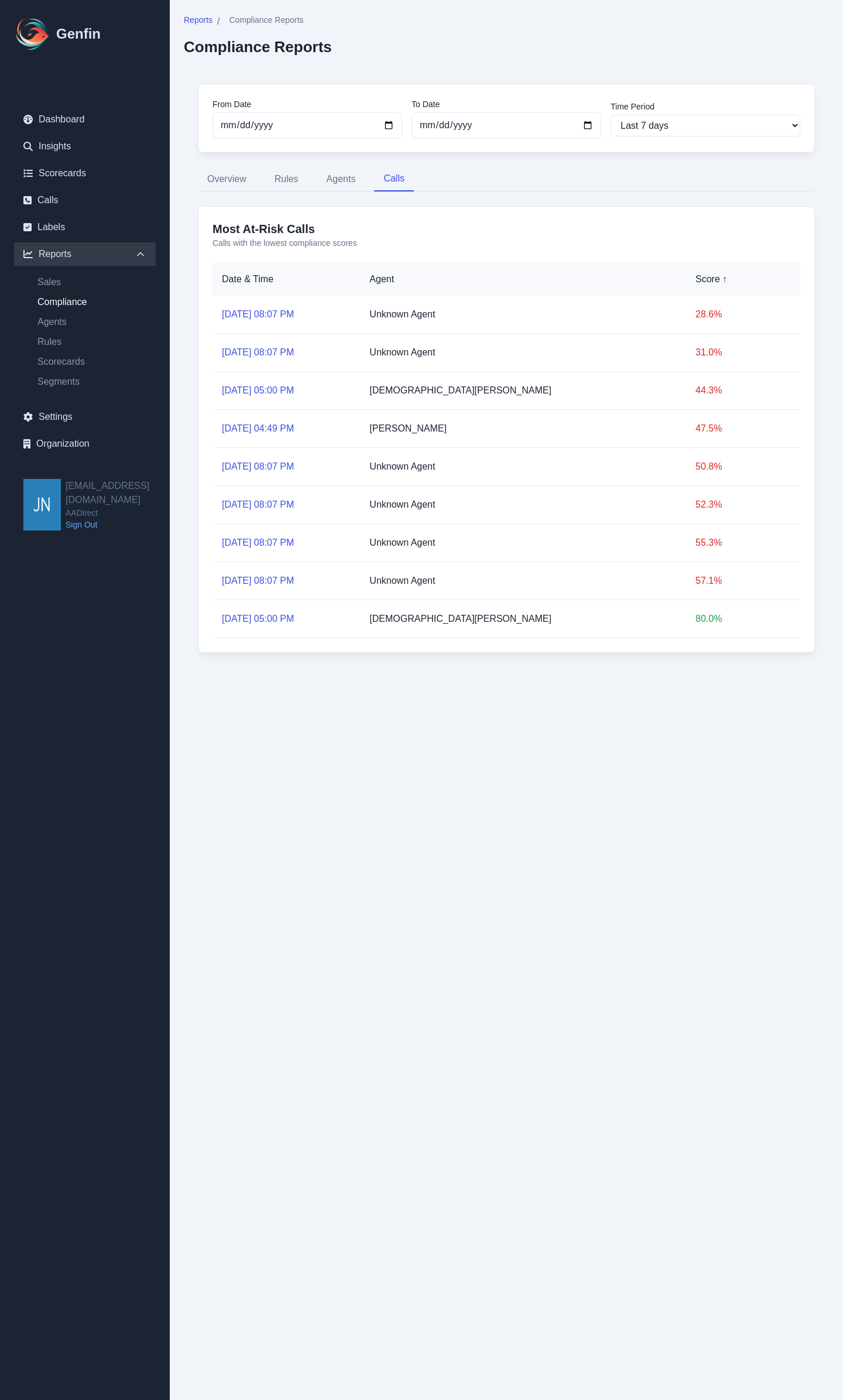
click at [235, 316] on link "[DATE] 08:07 PM" at bounding box center [257, 315] width 72 height 10
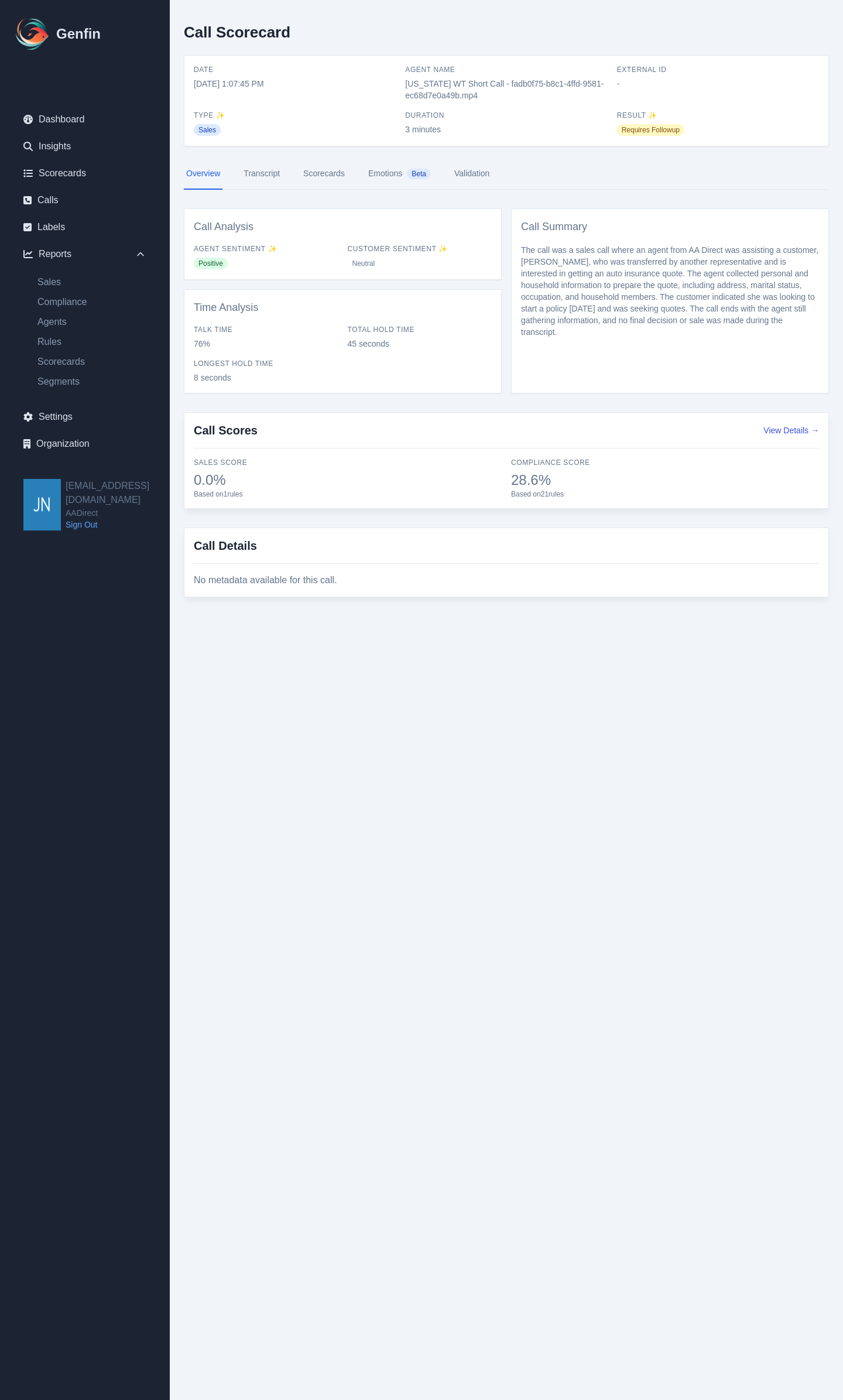
click at [267, 169] on link "Transcript" at bounding box center [262, 173] width 41 height 31
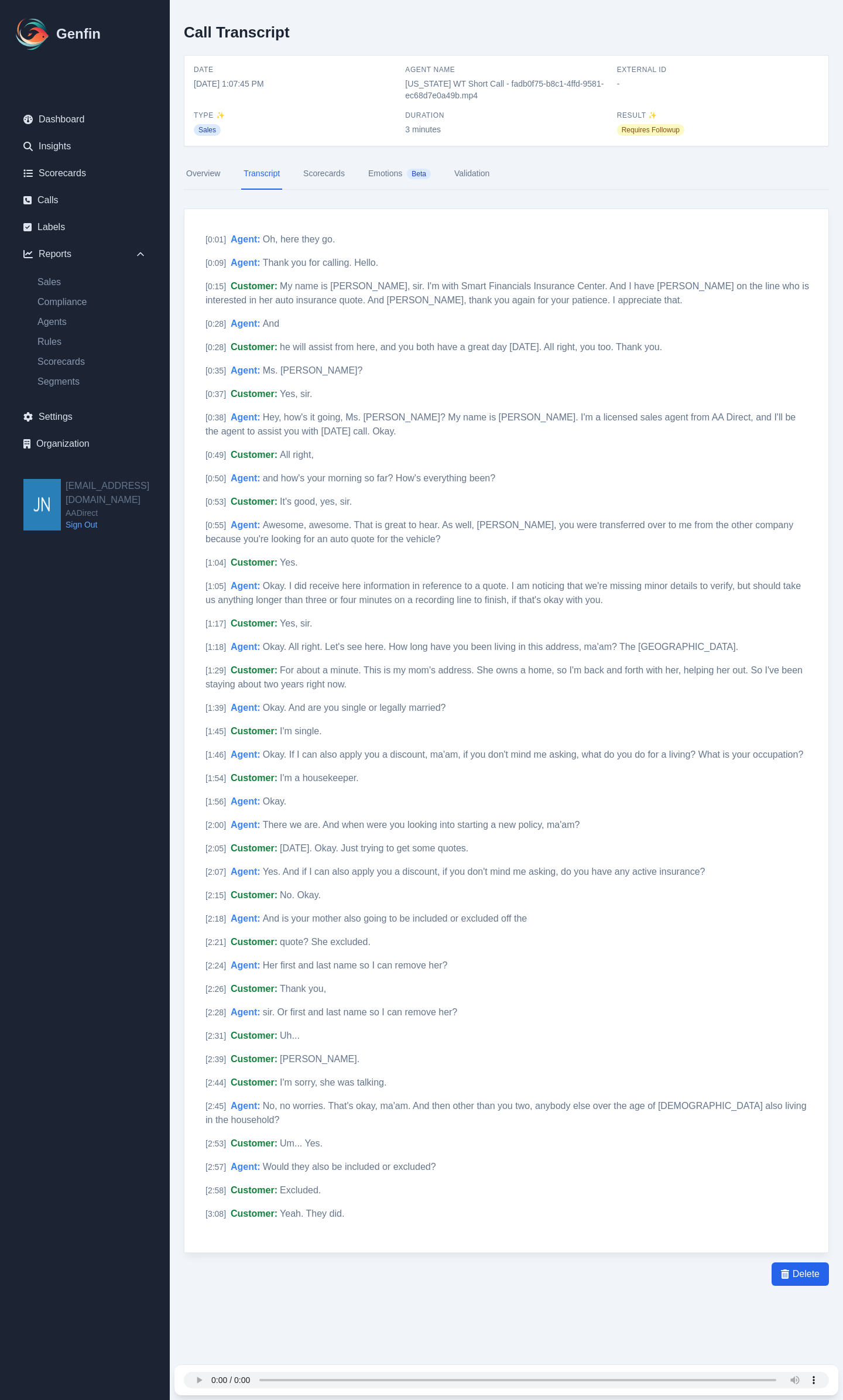
click at [246, 177] on link "Transcript" at bounding box center [262, 173] width 41 height 31
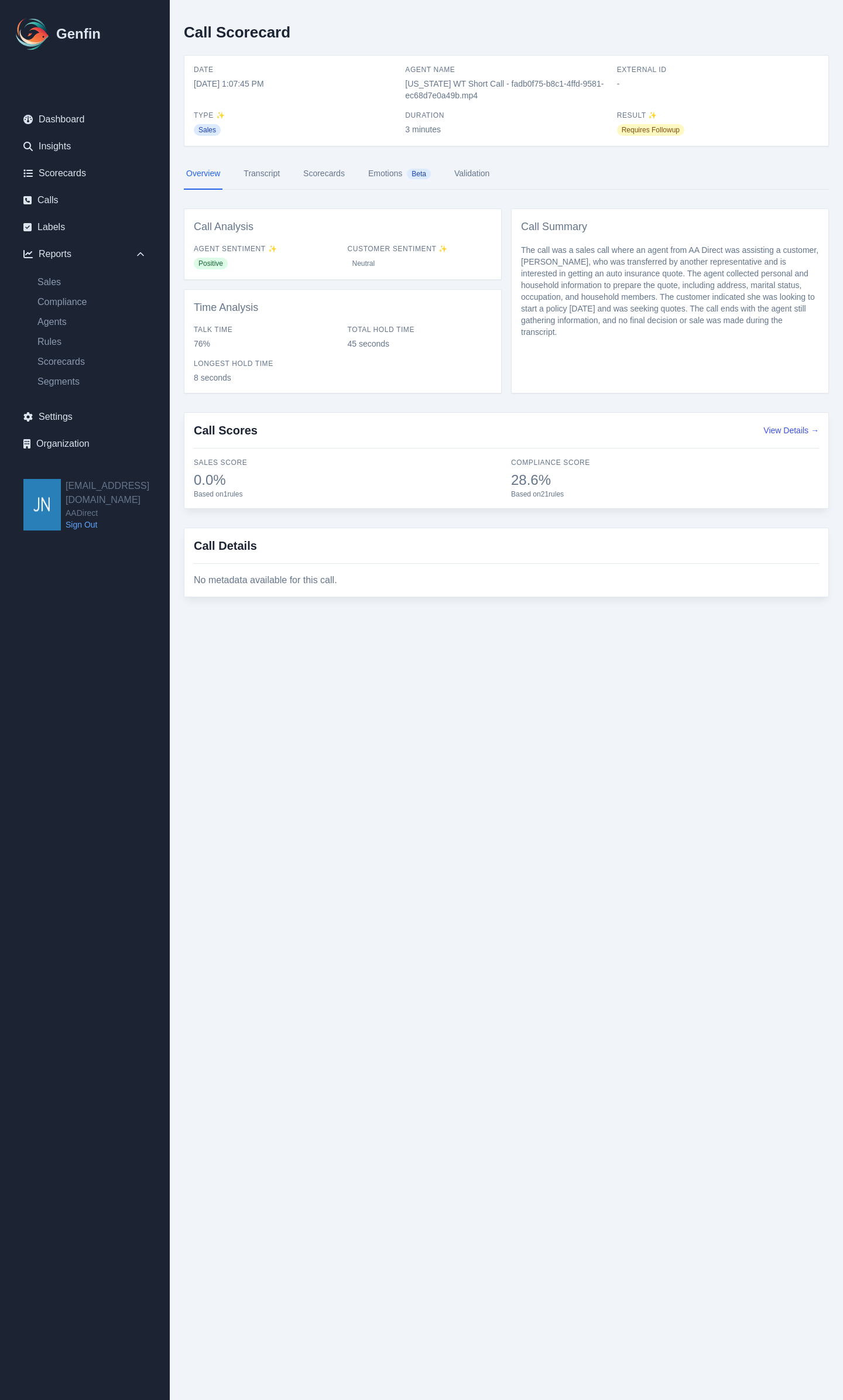
click at [390, 174] on link "Emotions Beta" at bounding box center [399, 173] width 67 height 31
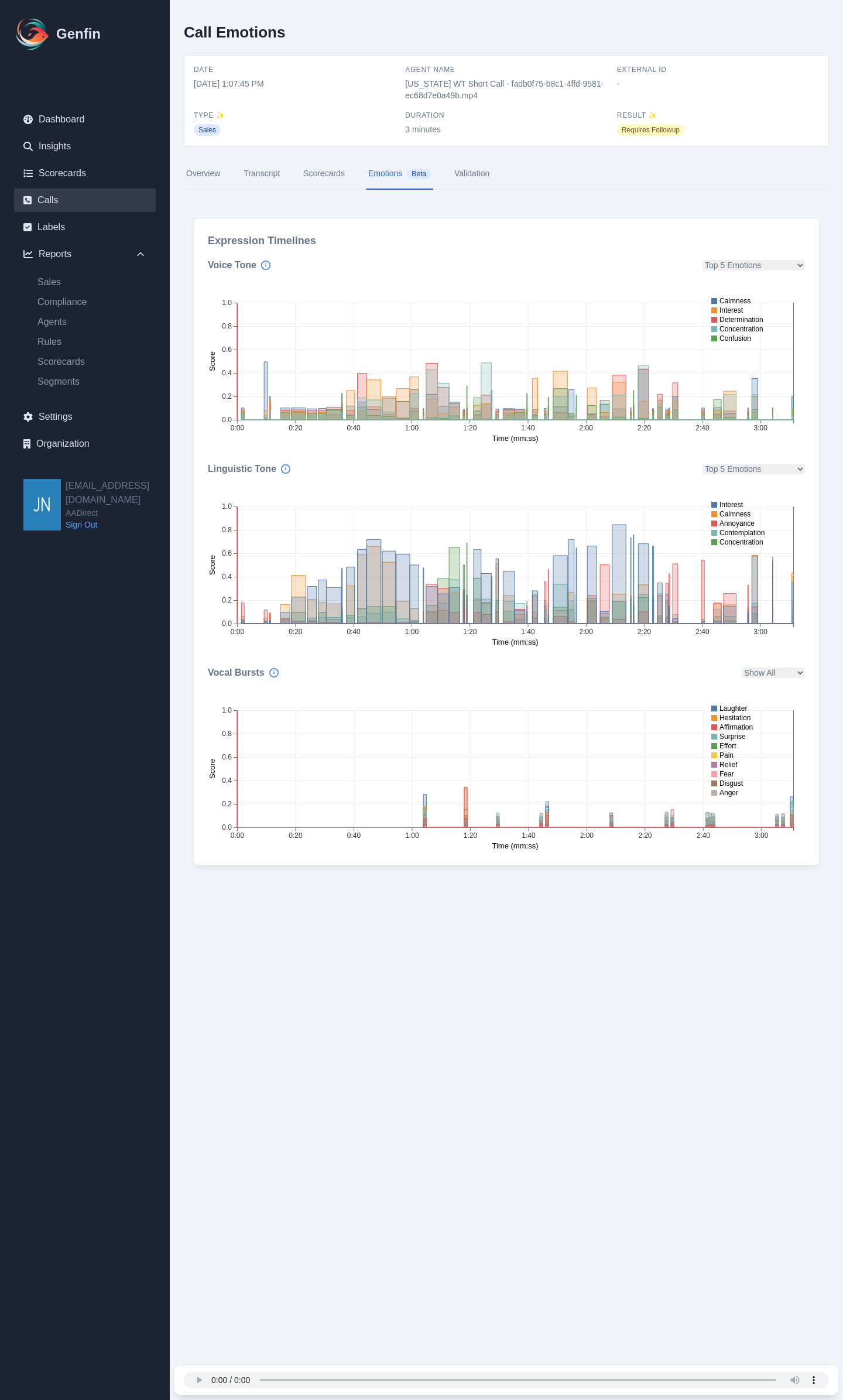
click at [62, 194] on link "Calls" at bounding box center [85, 200] width 142 height 23
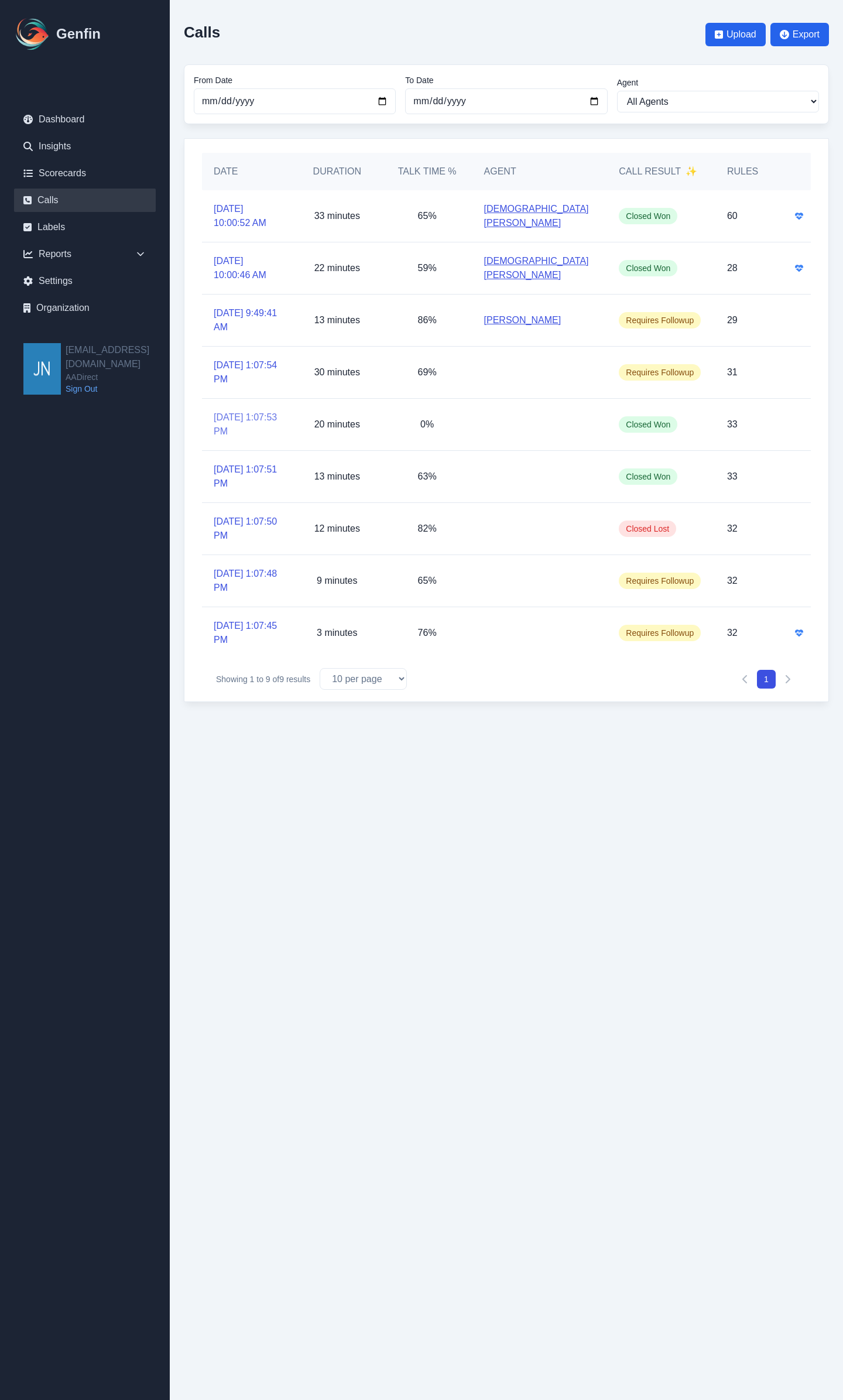
click at [236, 415] on link "[DATE] 1:07:53 PM" at bounding box center [246, 424] width 67 height 28
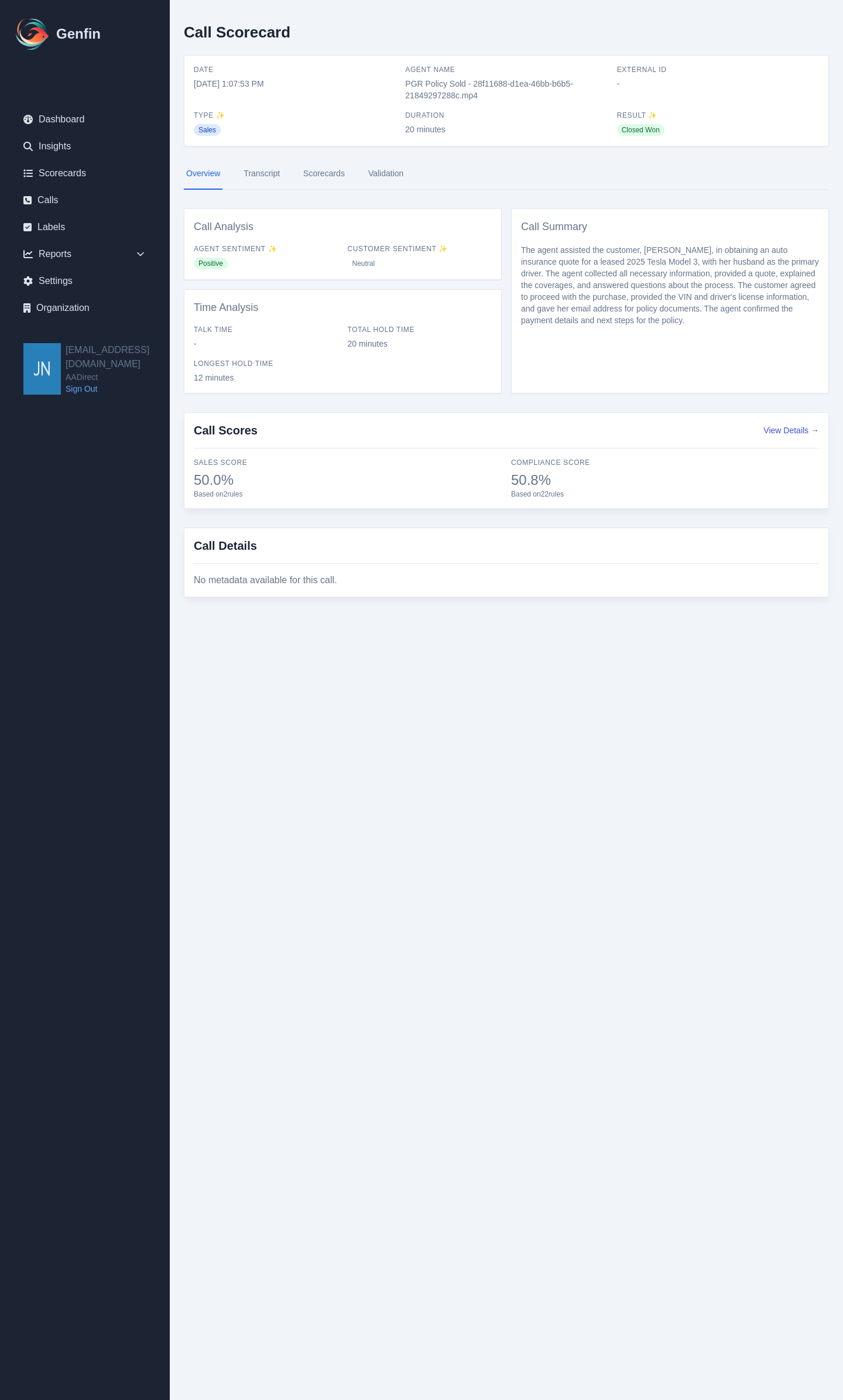
click at [260, 164] on link "Transcript" at bounding box center [262, 173] width 41 height 31
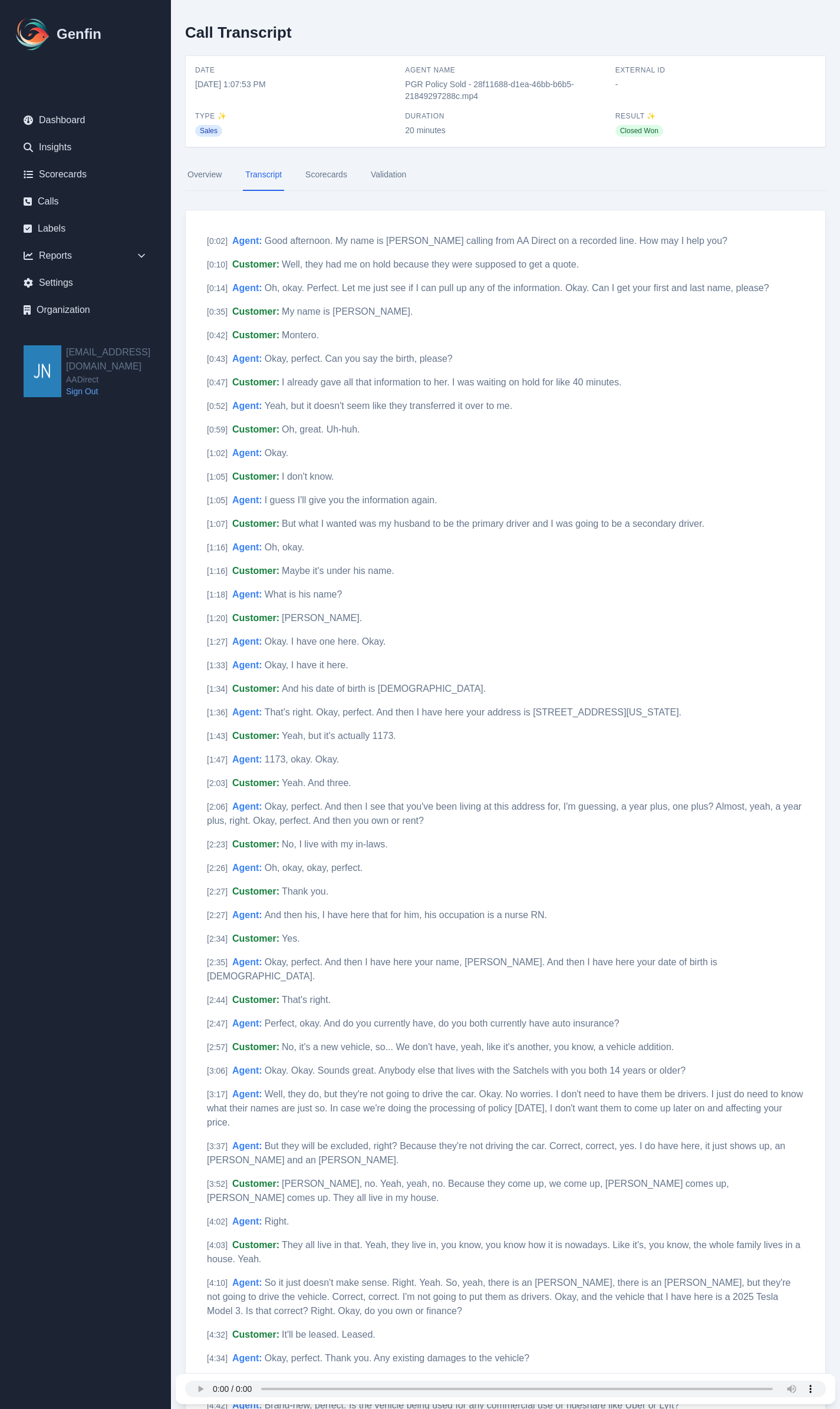
click at [337, 172] on link "Scorecards" at bounding box center [326, 174] width 46 height 32
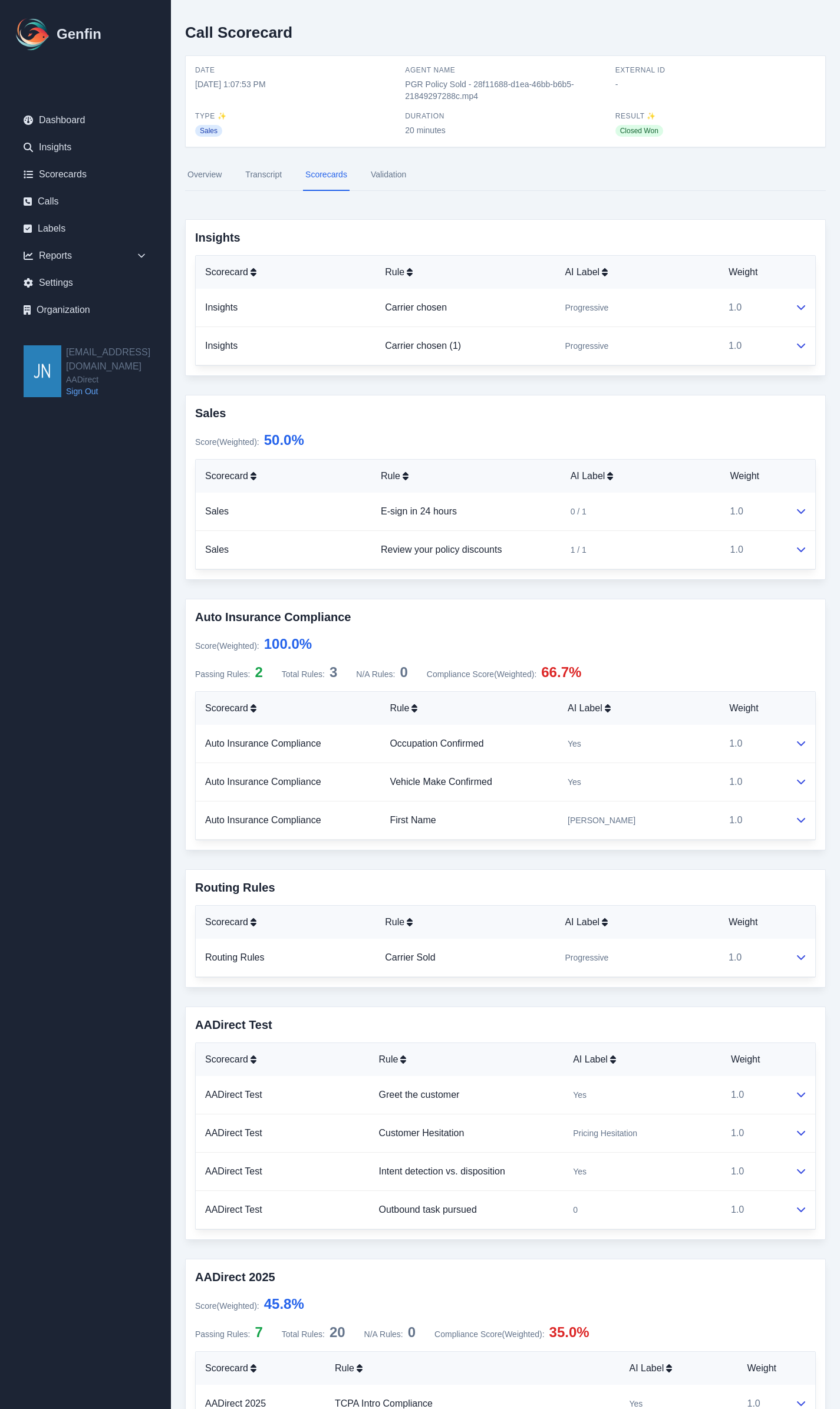
click at [388, 171] on link "Validation" at bounding box center [388, 174] width 40 height 32
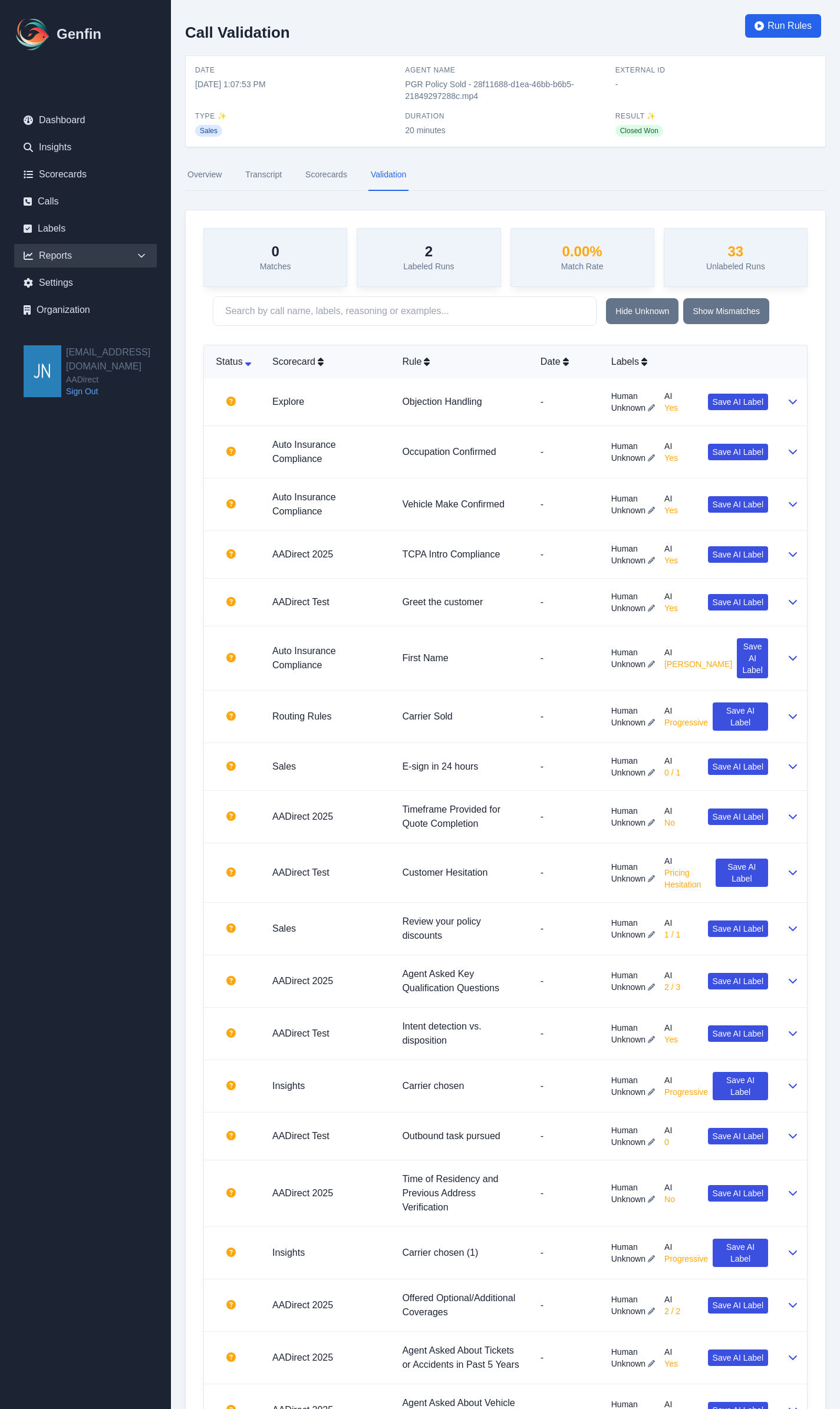
click at [61, 255] on div "Reports" at bounding box center [85, 255] width 143 height 24
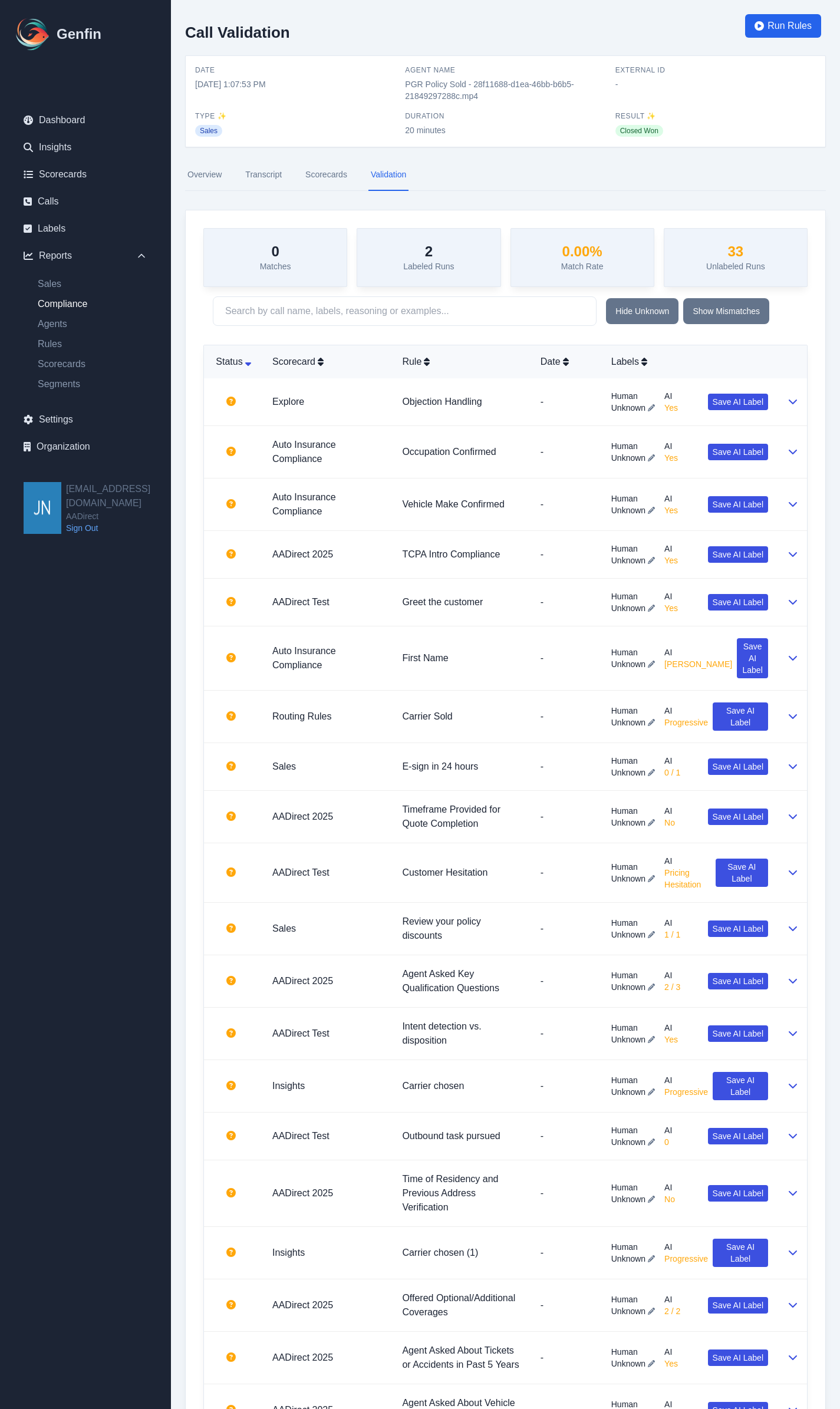
click at [63, 306] on link "Compliance" at bounding box center [92, 303] width 129 height 14
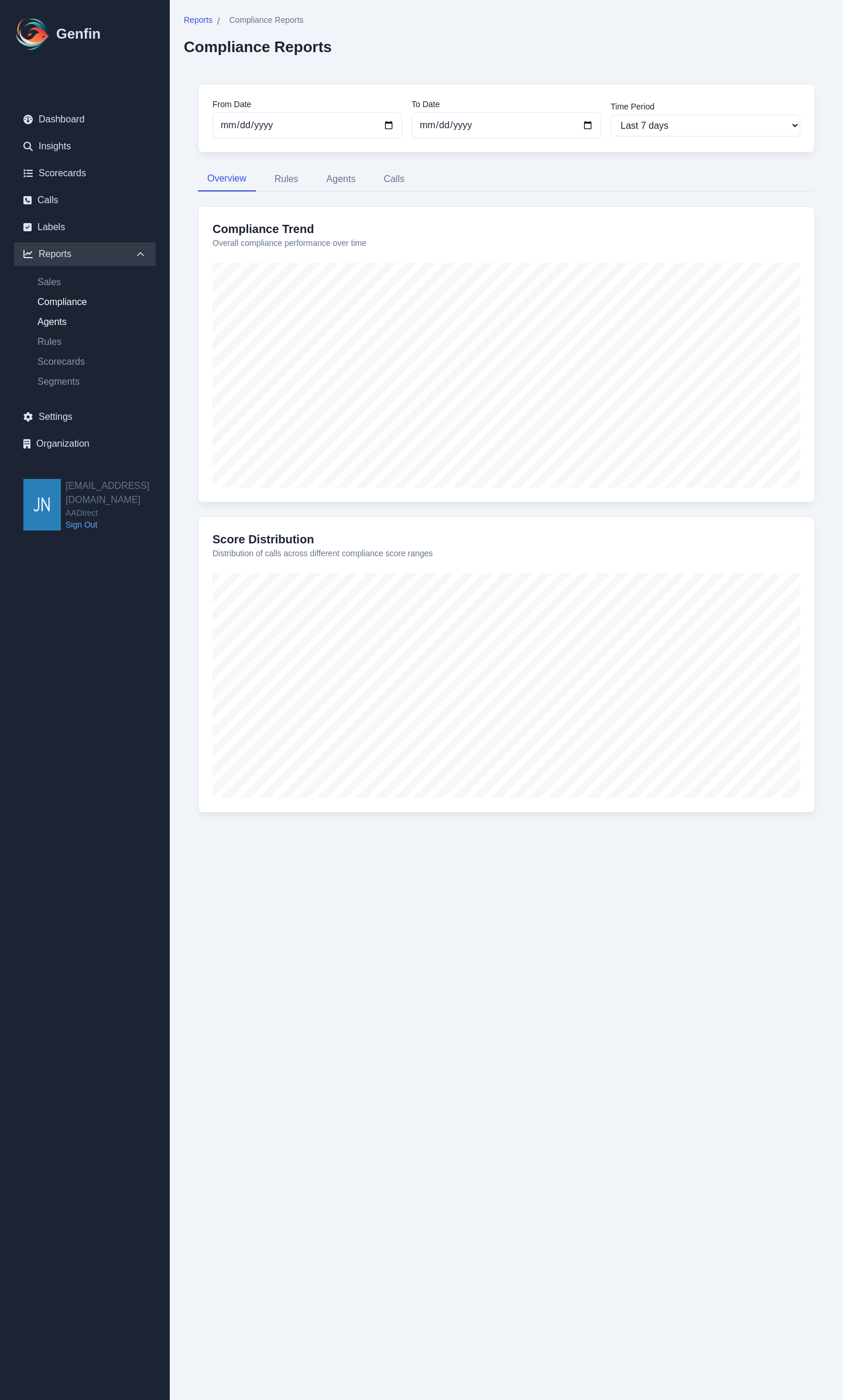
click at [64, 318] on link "Agents" at bounding box center [91, 322] width 128 height 14
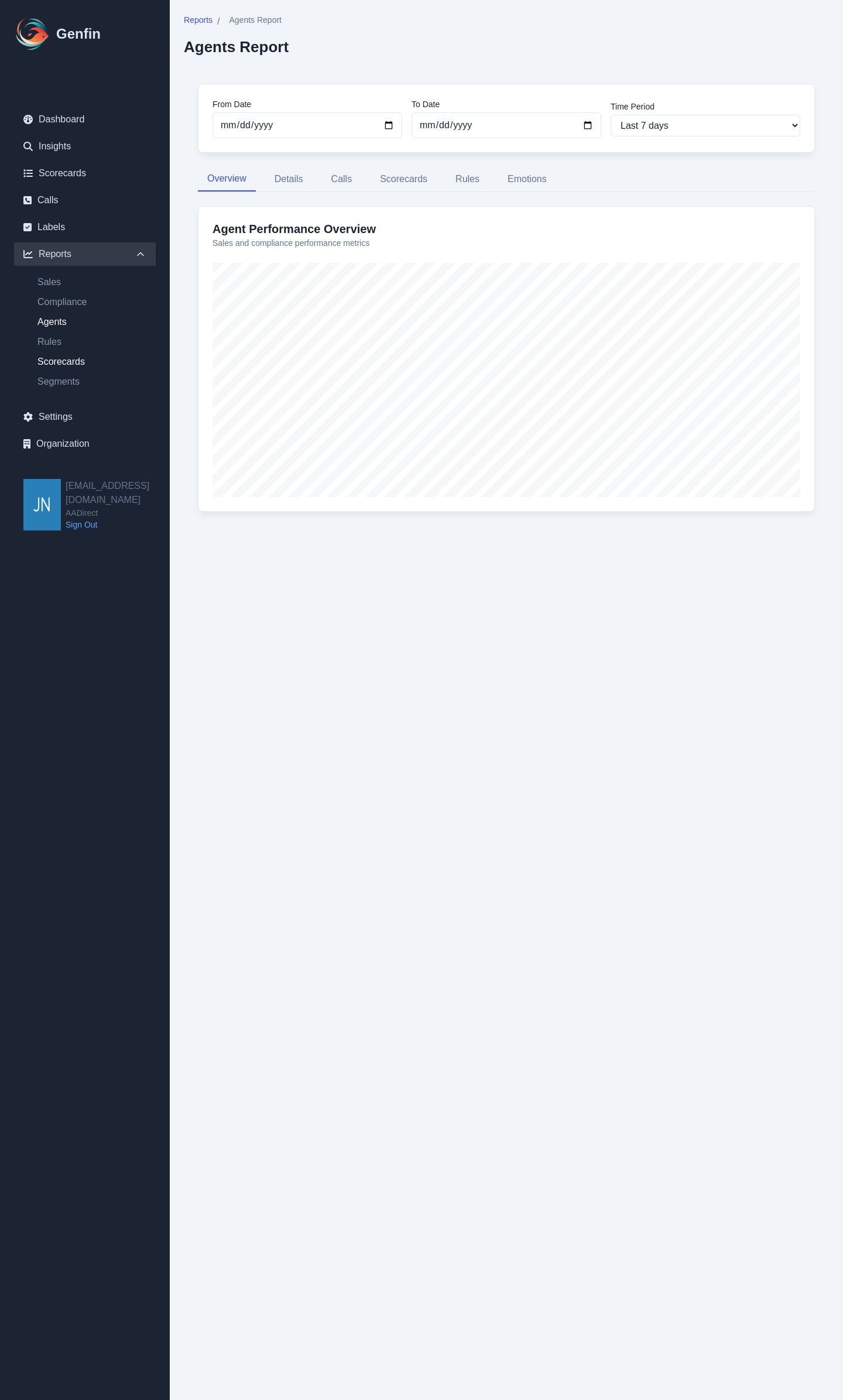
click at [60, 365] on link "Scorecards" at bounding box center [91, 361] width 128 height 14
select select "14"
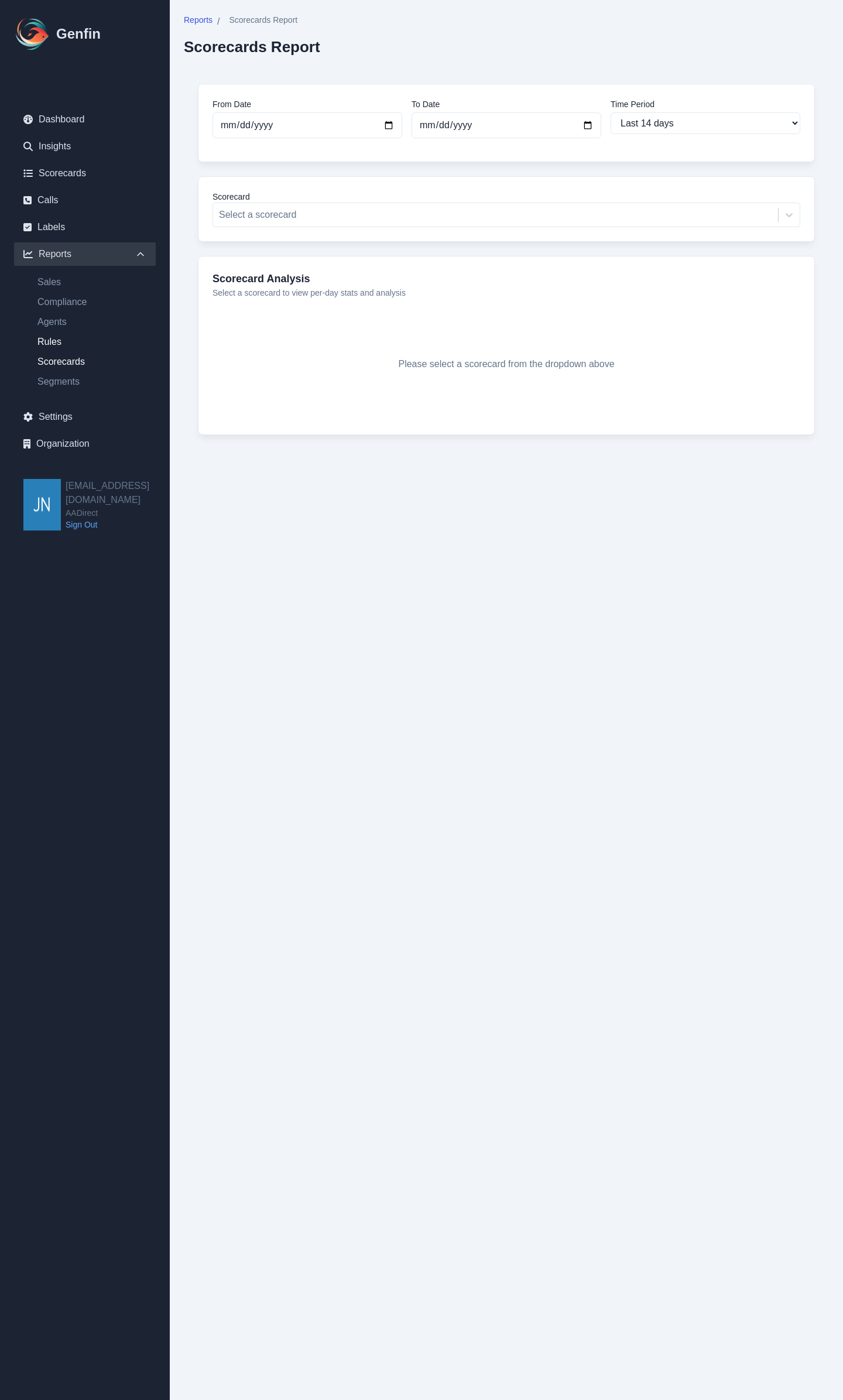
click at [63, 347] on link "Rules" at bounding box center [91, 342] width 128 height 14
select select "14"
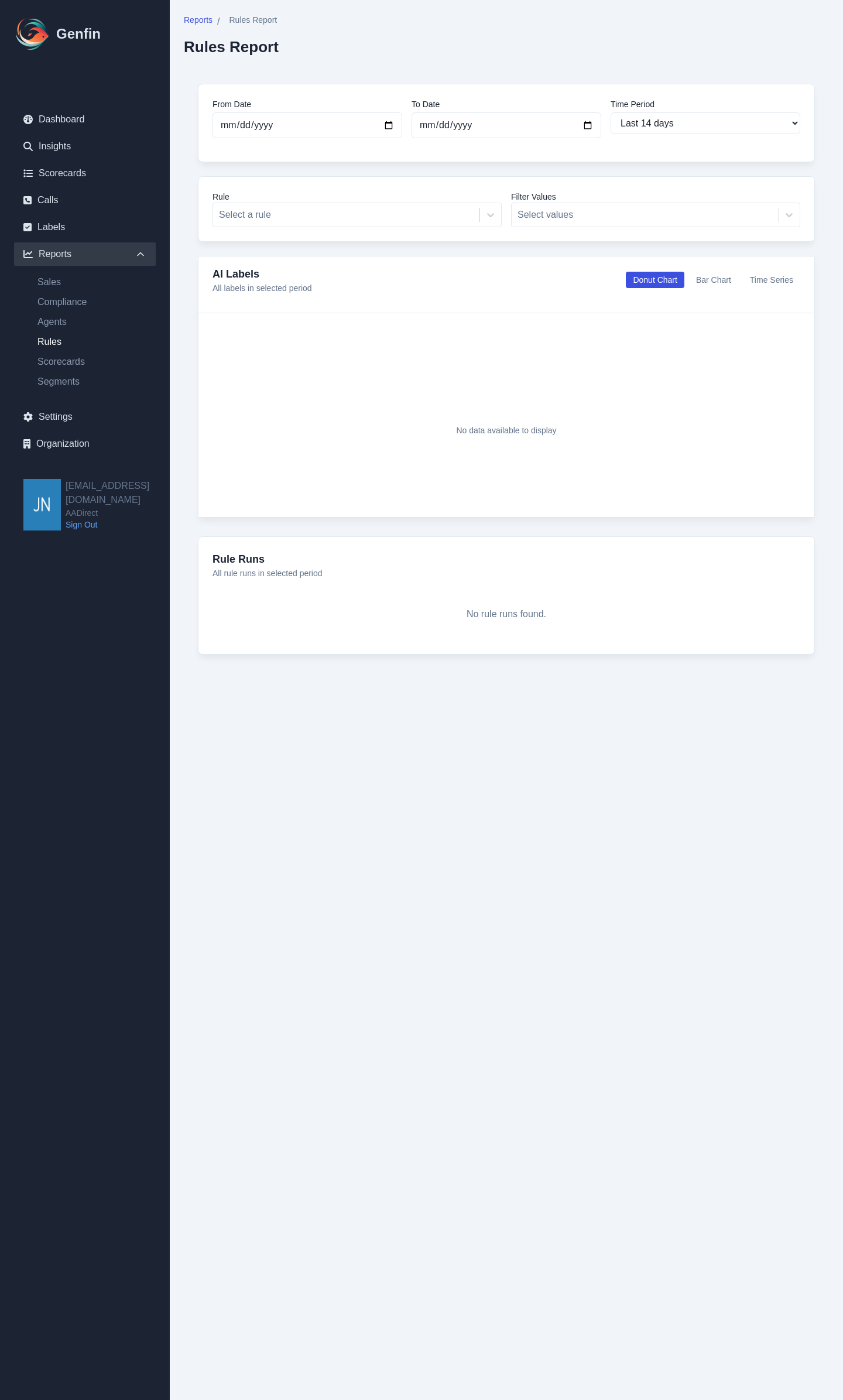
click at [68, 331] on ul "Sales Compliance Agents Rules Scorecards Segments" at bounding box center [85, 331] width 142 height 113
click at [52, 324] on link "Agents" at bounding box center [91, 322] width 128 height 14
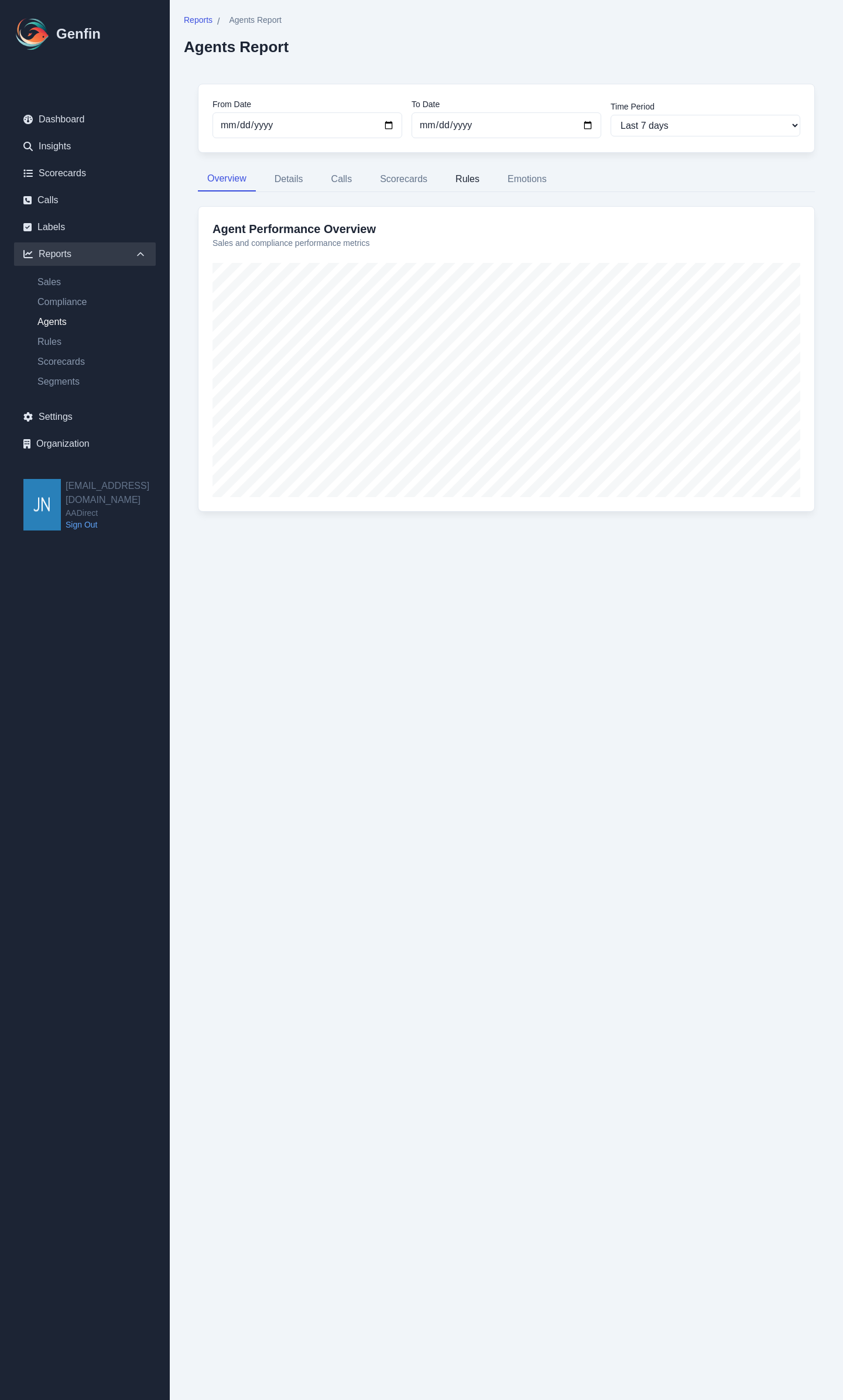
click at [460, 178] on button "Rules" at bounding box center [467, 179] width 42 height 25
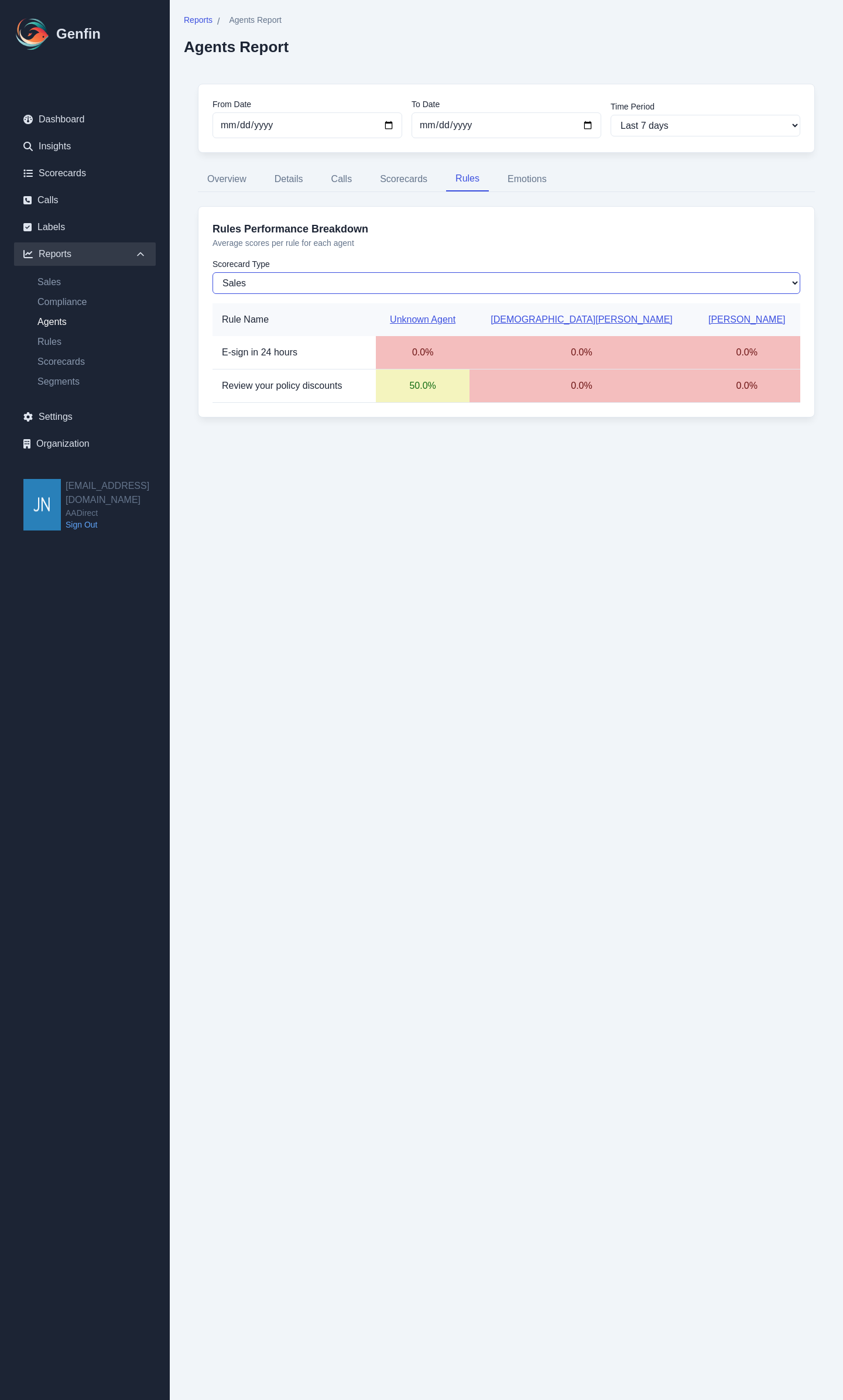
click at [341, 272] on select "Sales Compliance" at bounding box center [507, 283] width 588 height 22
select select "compliance"
click at [213, 272] on select "Sales Compliance" at bounding box center [507, 283] width 588 height 22
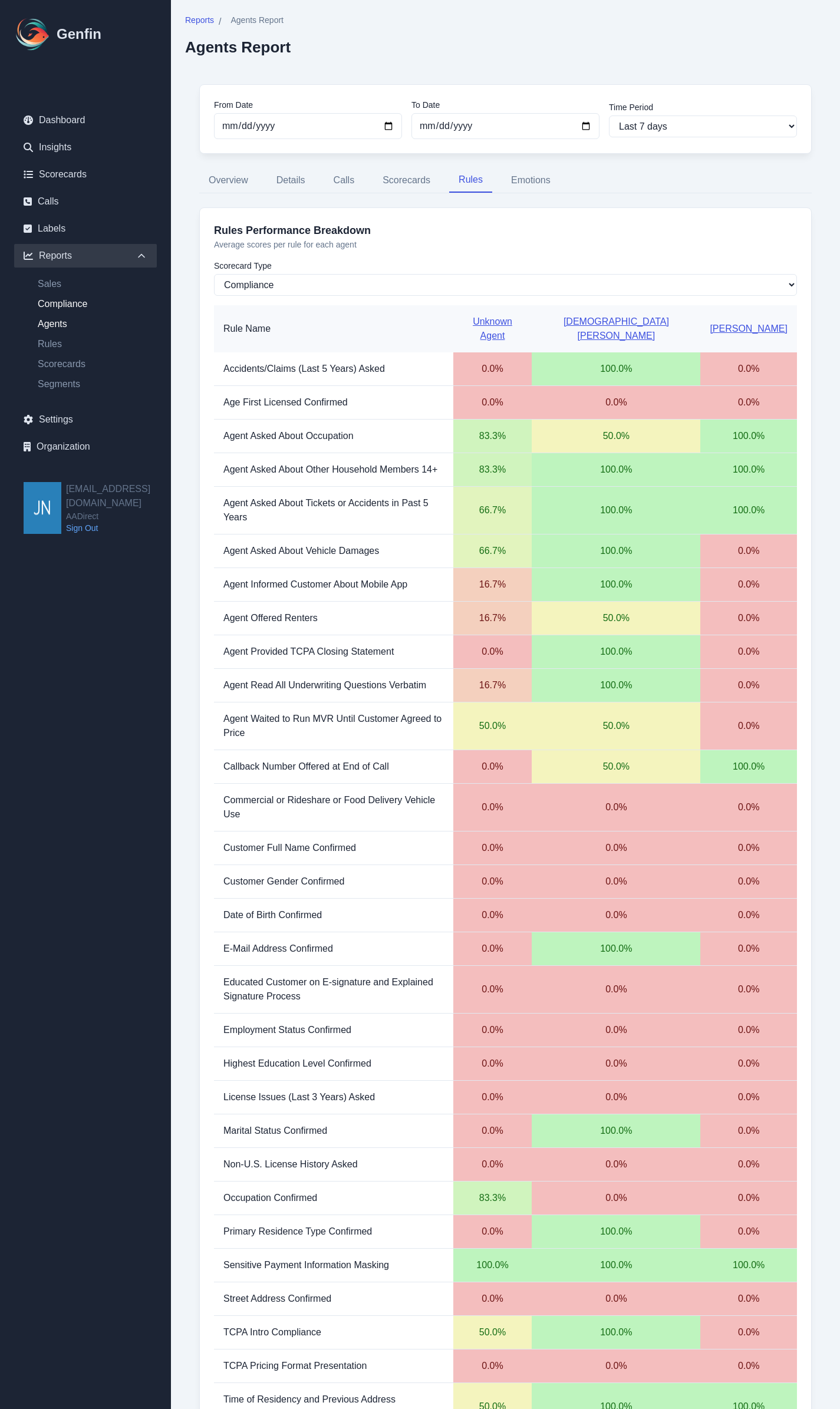
click at [54, 304] on link "Compliance" at bounding box center [92, 303] width 129 height 14
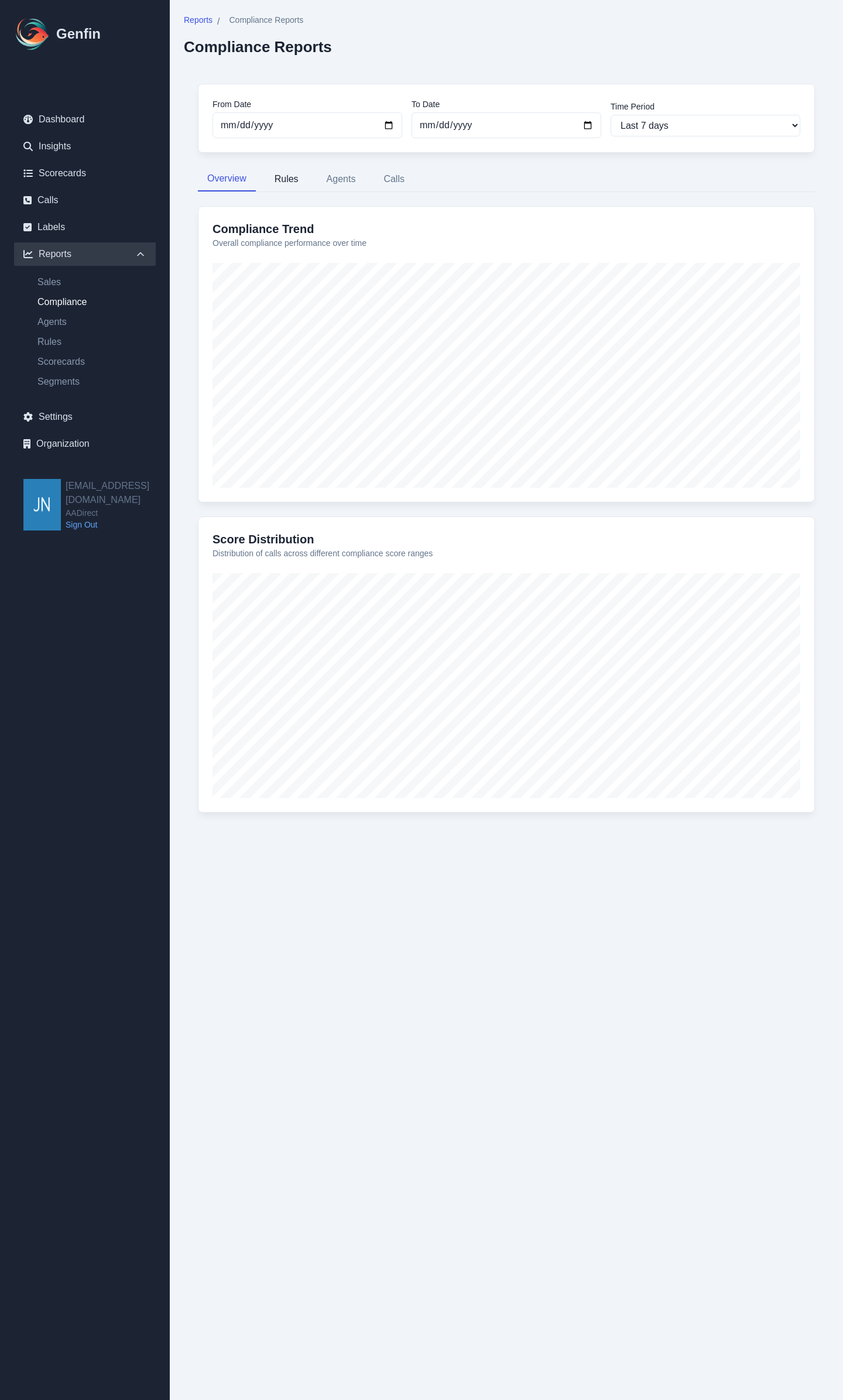
click at [285, 183] on button "Rules" at bounding box center [287, 179] width 42 height 25
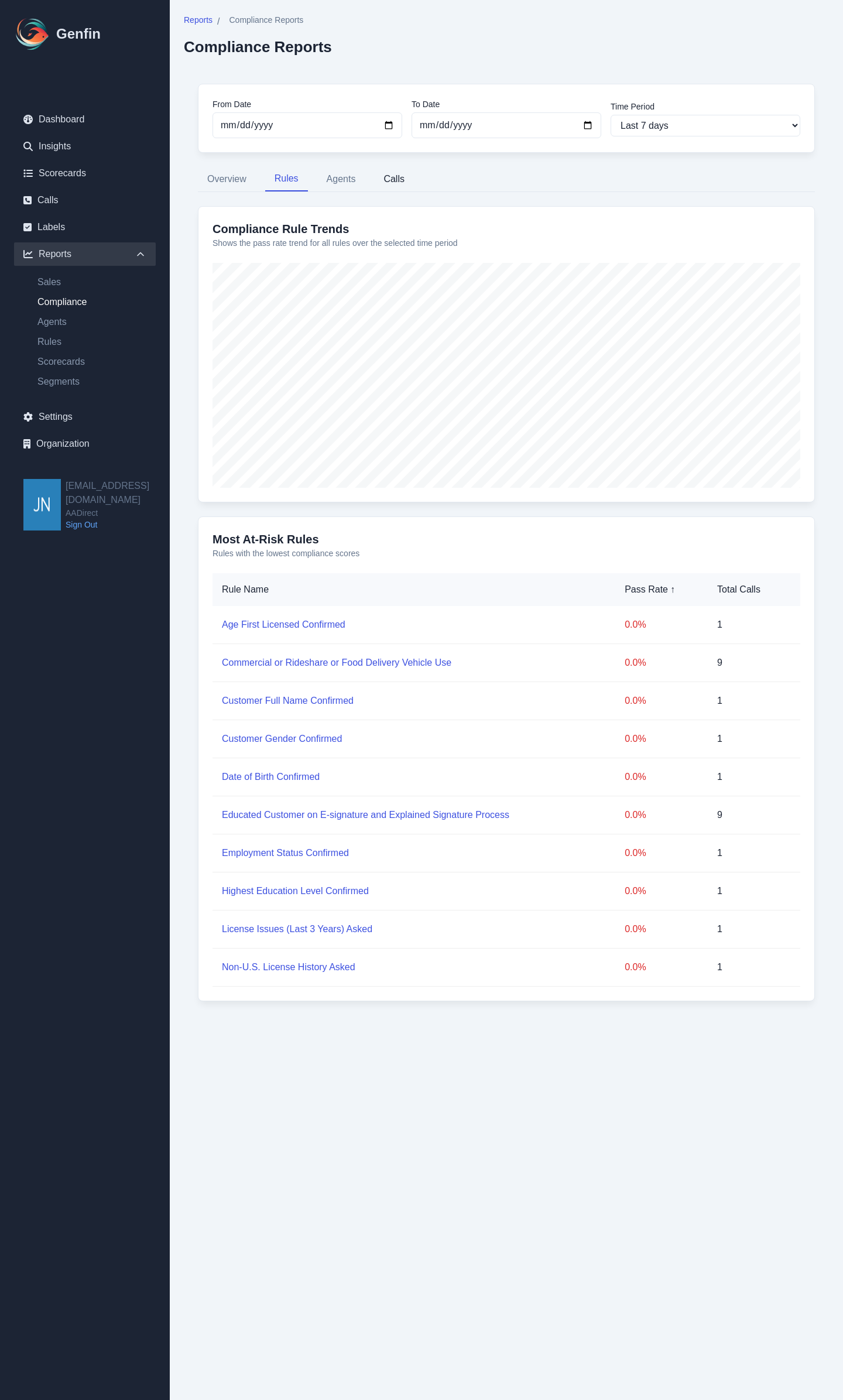
click at [386, 181] on button "Calls" at bounding box center [394, 179] width 39 height 25
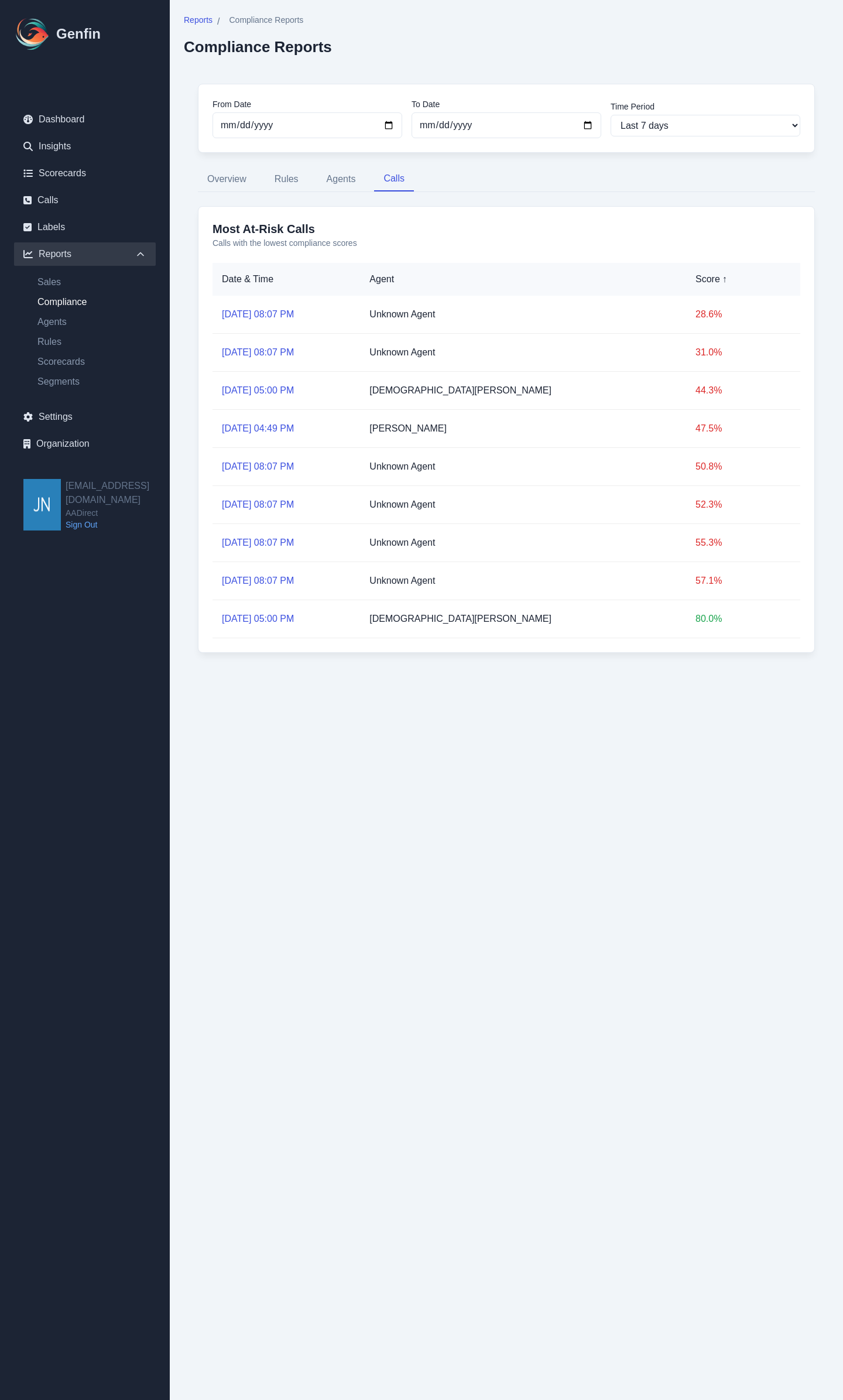
click at [253, 466] on link "[DATE] 08:07 PM" at bounding box center [257, 467] width 72 height 10
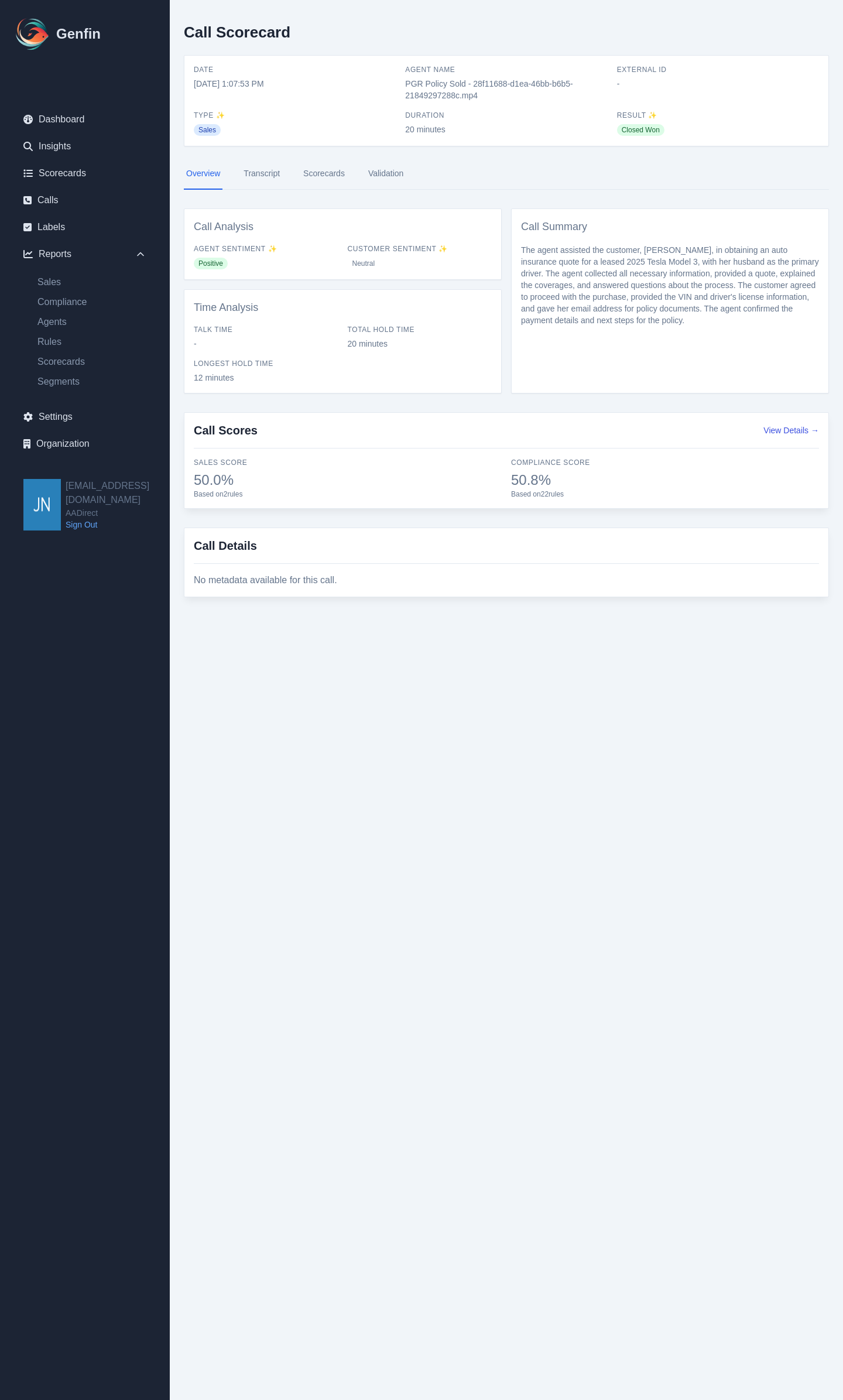
click at [276, 175] on link "Transcript" at bounding box center [262, 173] width 41 height 31
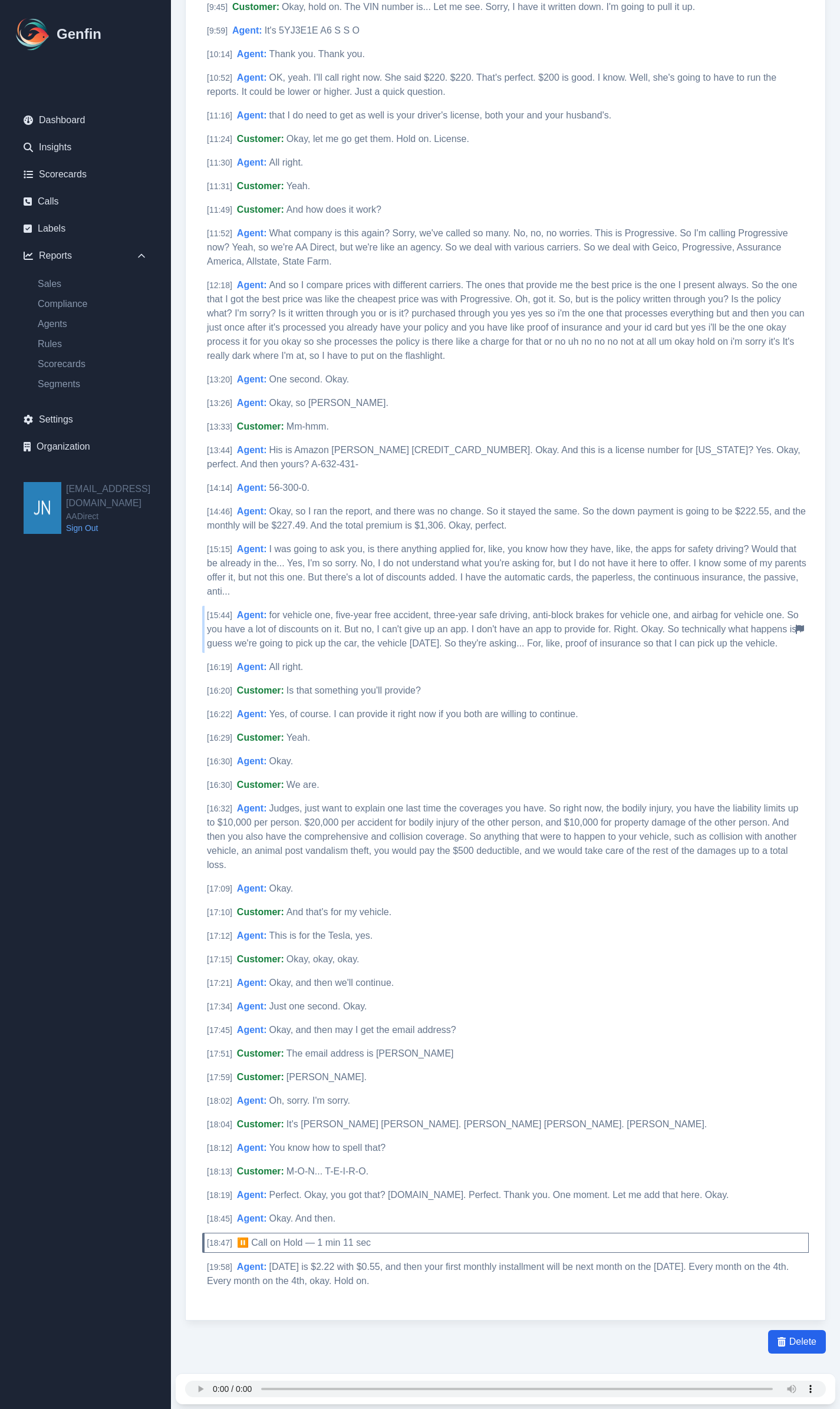
scroll to position [2079, 0]
click at [621, 824] on span "Judges, just want to explain one last time the coverages you have. So right now…" at bounding box center [502, 836] width 591 height 66
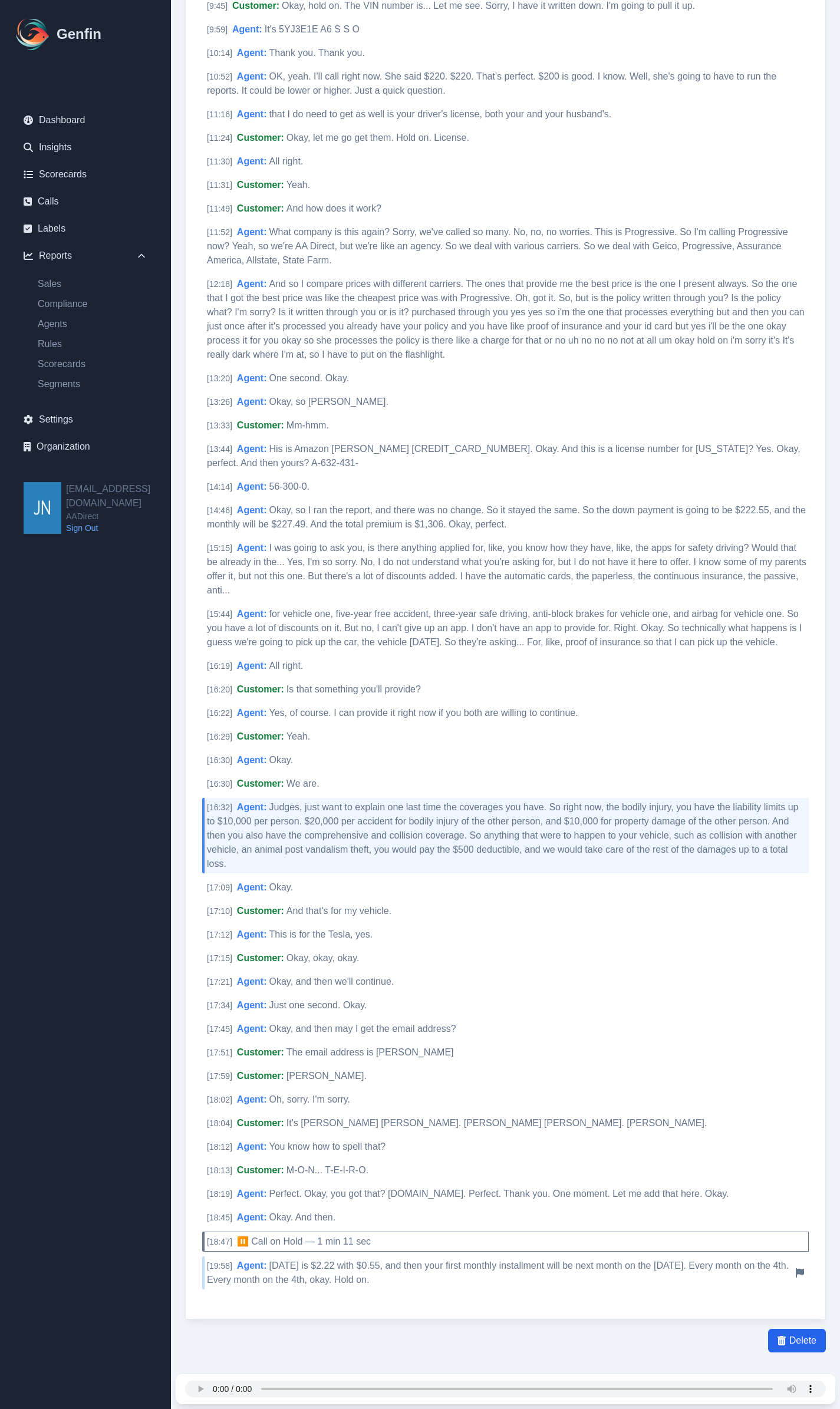
click at [357, 1260] on div "[ 19:58 ] Agent : [DATE] is $2.22 with $0.55, and then your first monthly insta…" at bounding box center [506, 1273] width 607 height 33
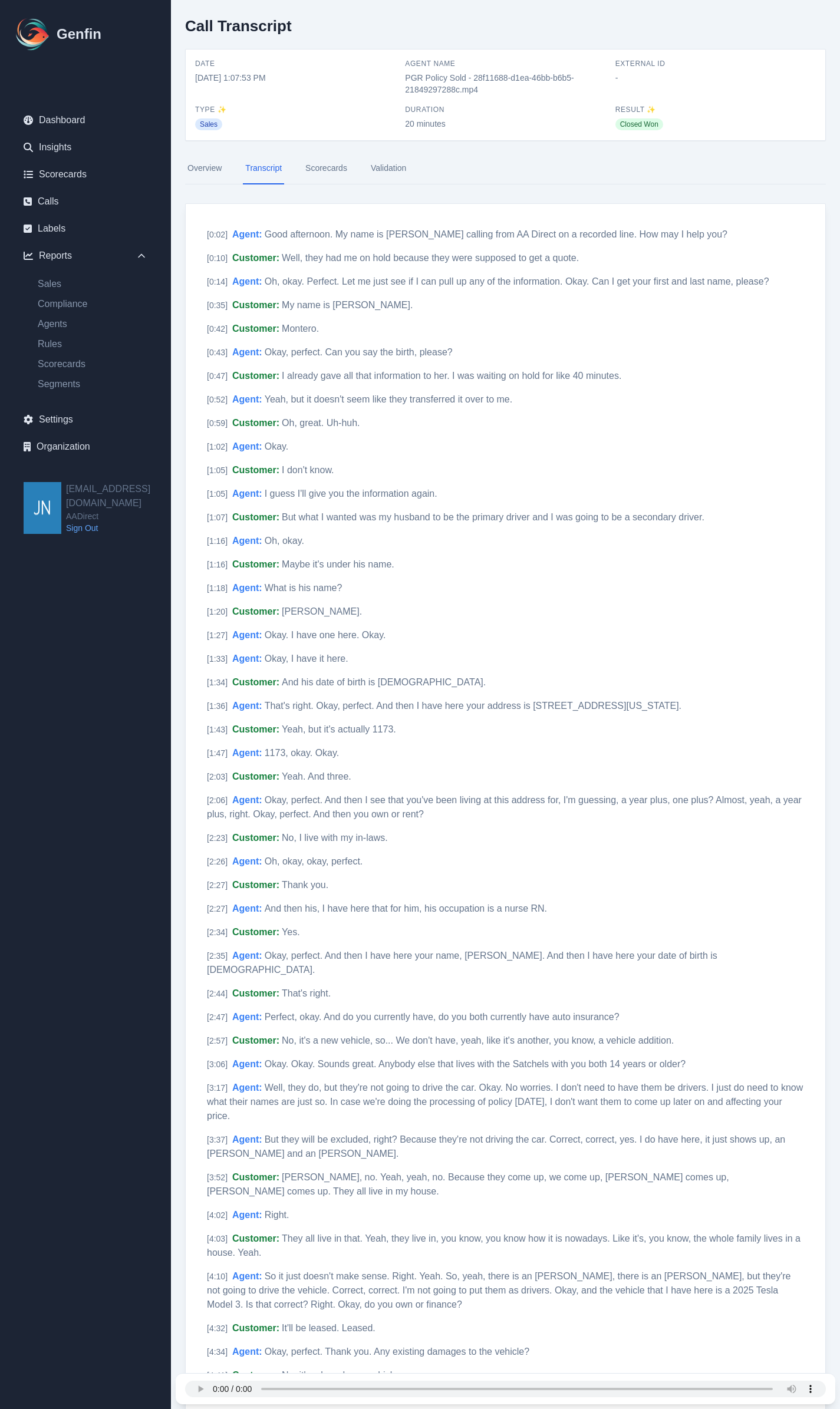
scroll to position [0, 0]
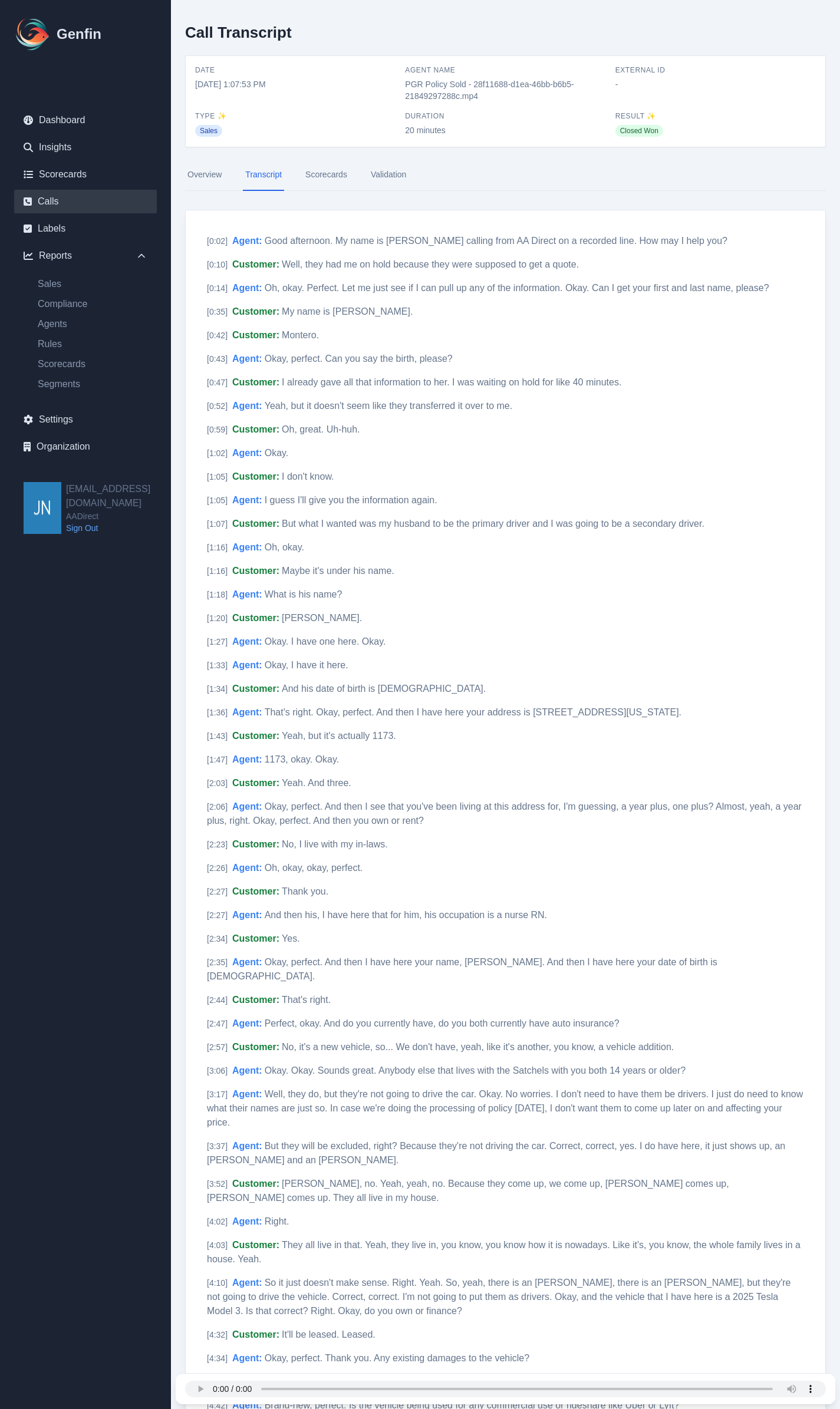
click at [54, 202] on link "Calls" at bounding box center [85, 202] width 143 height 24
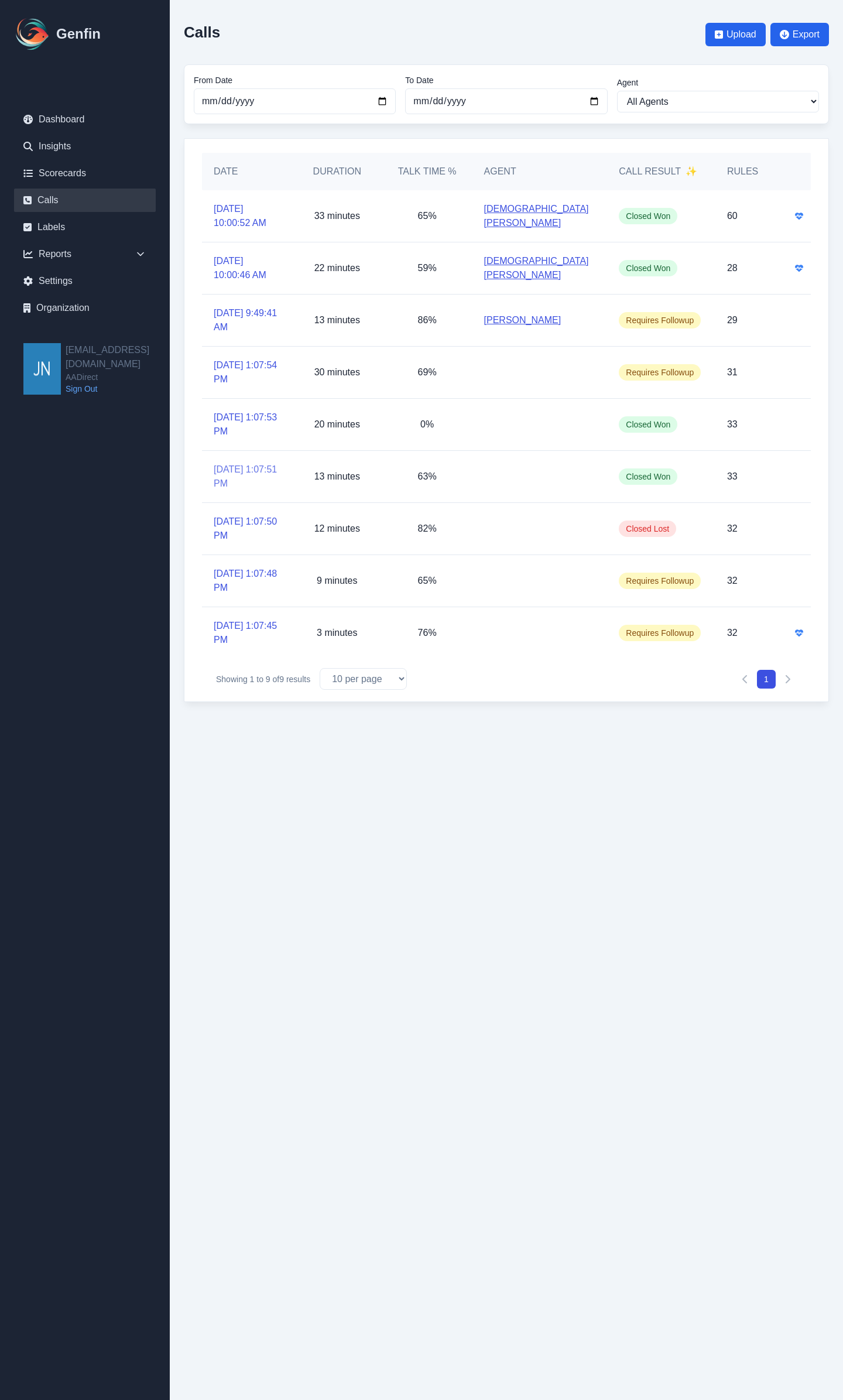
click at [231, 480] on link "8/5/2025, 1:07:51 PM" at bounding box center [246, 476] width 67 height 28
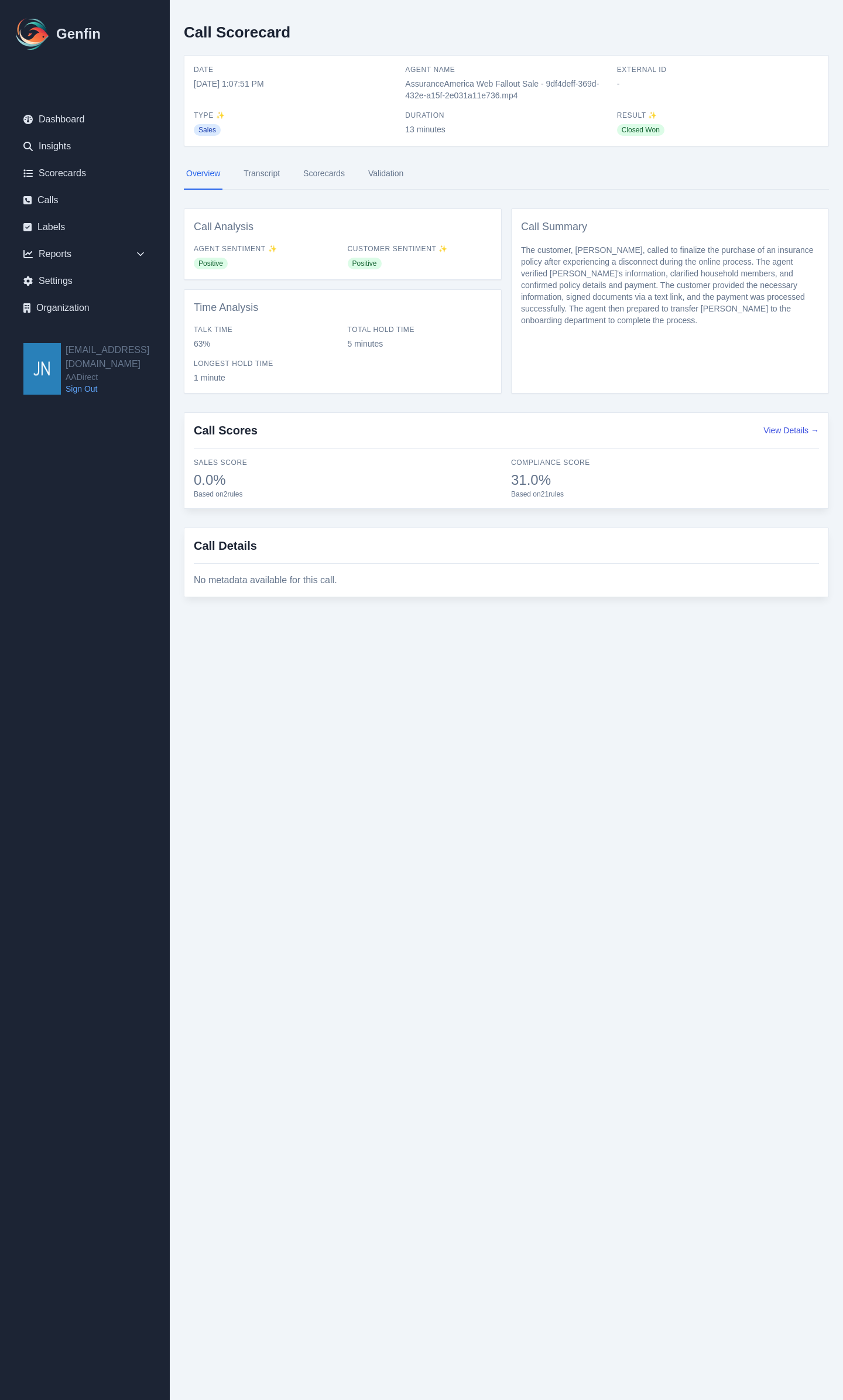
click at [264, 170] on link "Transcript" at bounding box center [262, 173] width 41 height 31
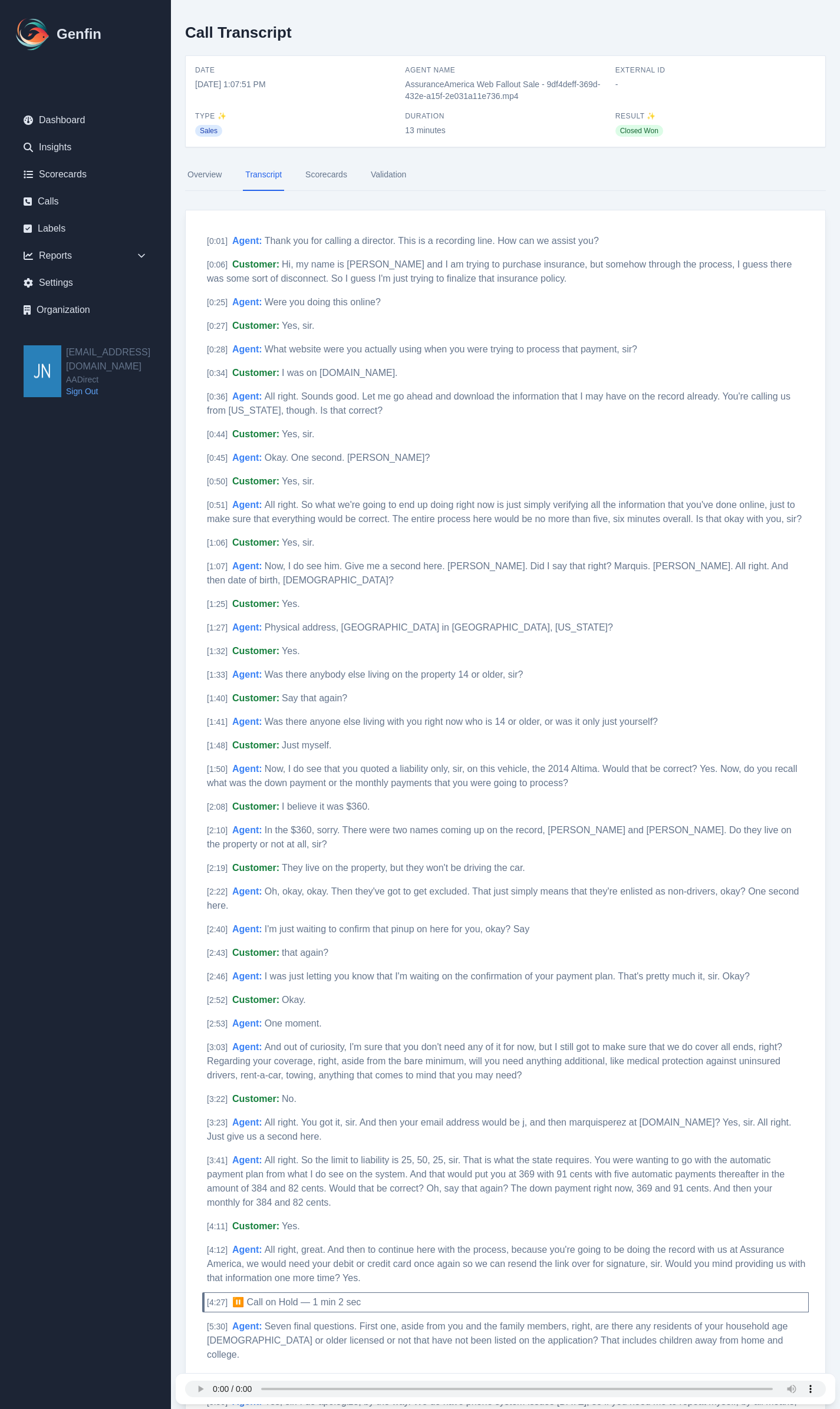
click at [325, 170] on link "Scorecards" at bounding box center [326, 174] width 46 height 32
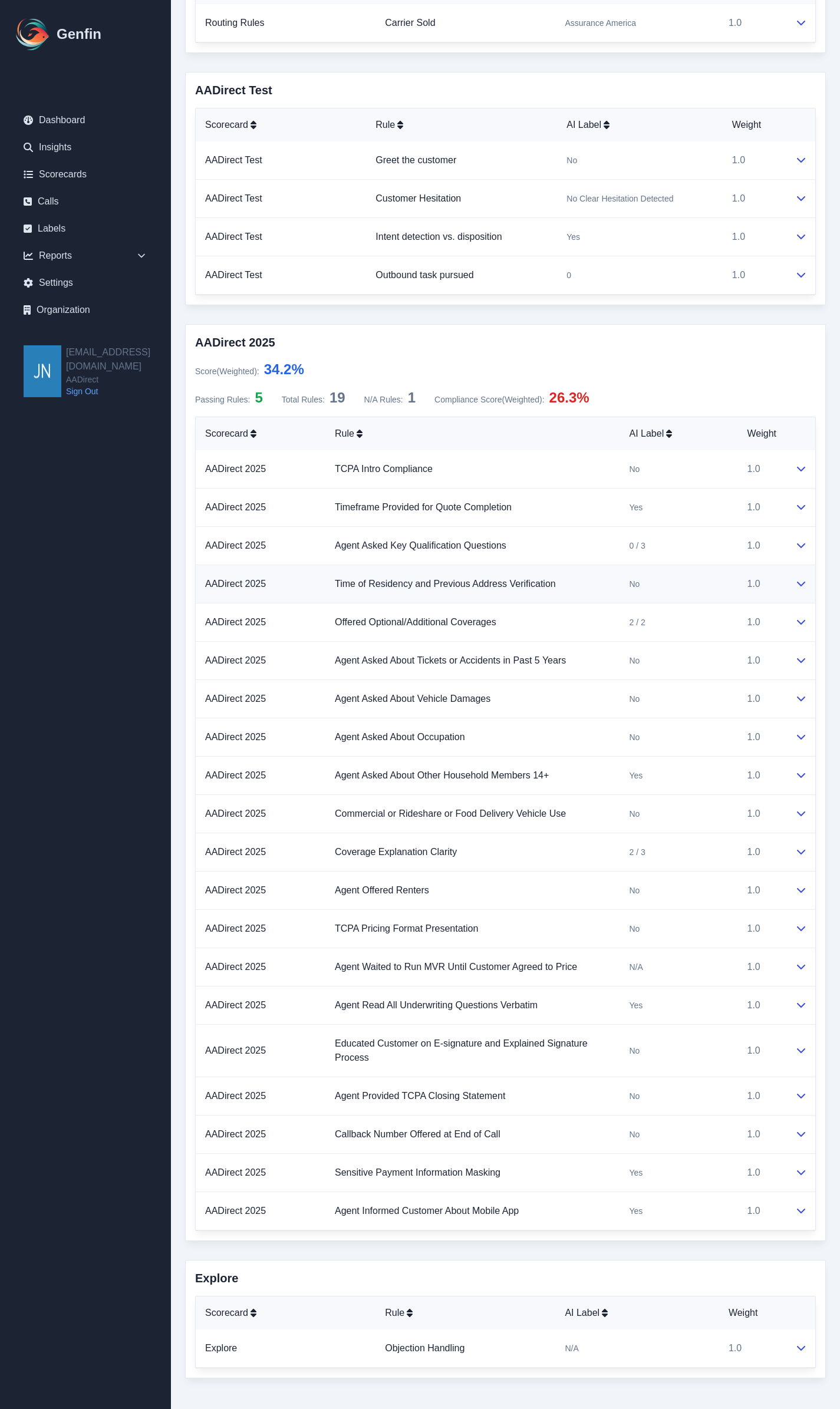
scroll to position [937, 0]
click at [797, 846] on icon at bounding box center [801, 849] width 10 height 10
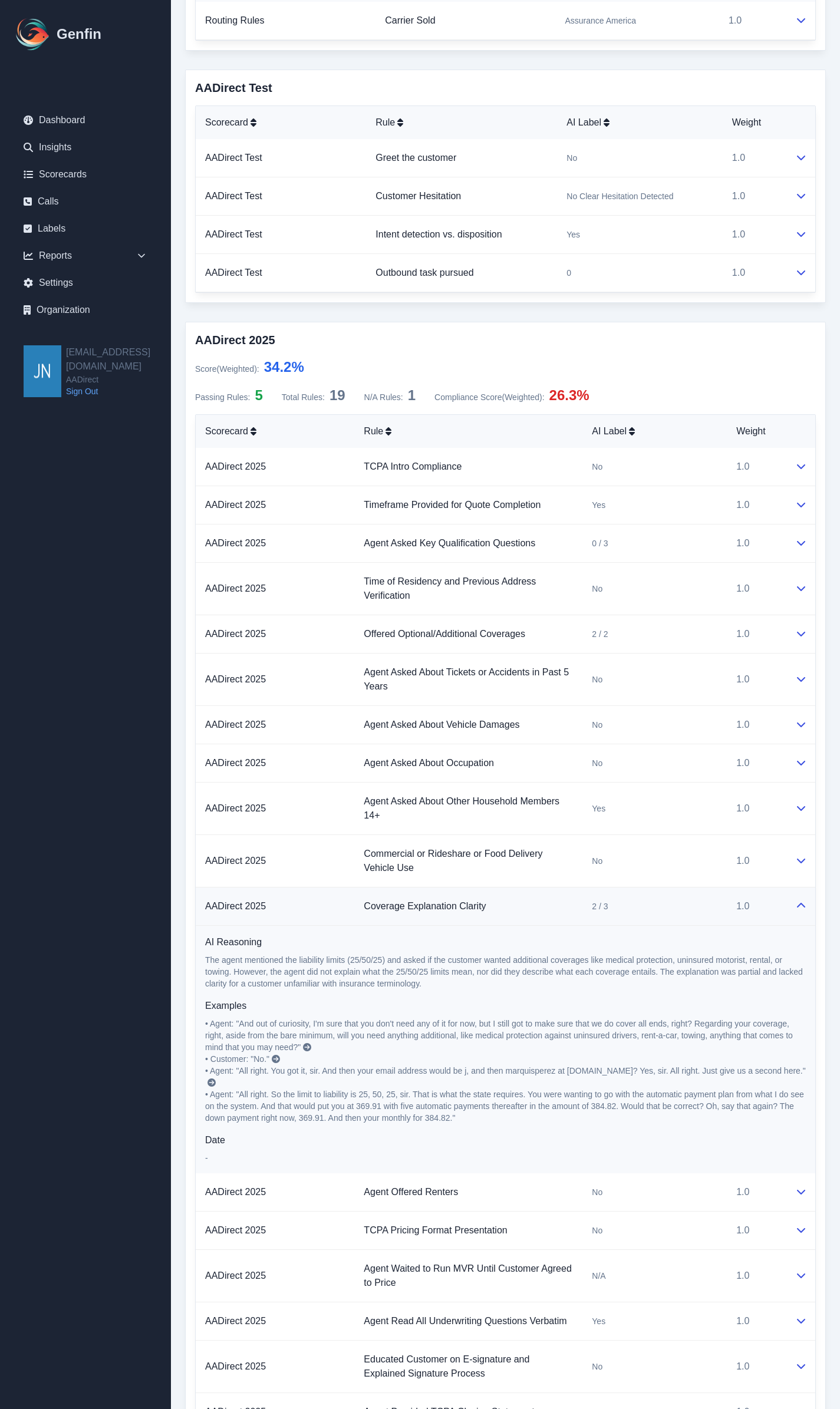
click at [669, 902] on div "2 / 3" at bounding box center [654, 906] width 126 height 12
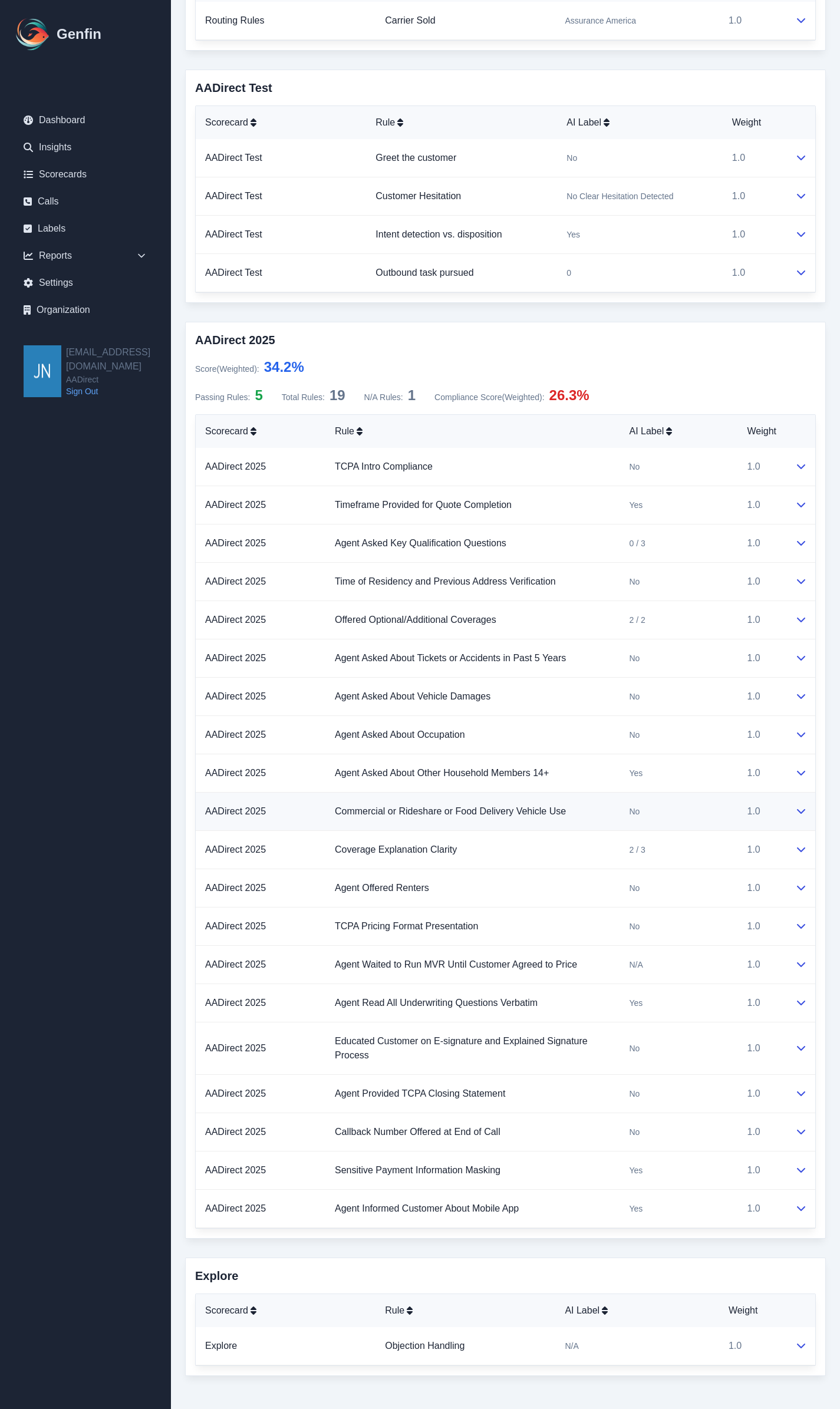
click at [679, 817] on td "No" at bounding box center [678, 812] width 118 height 38
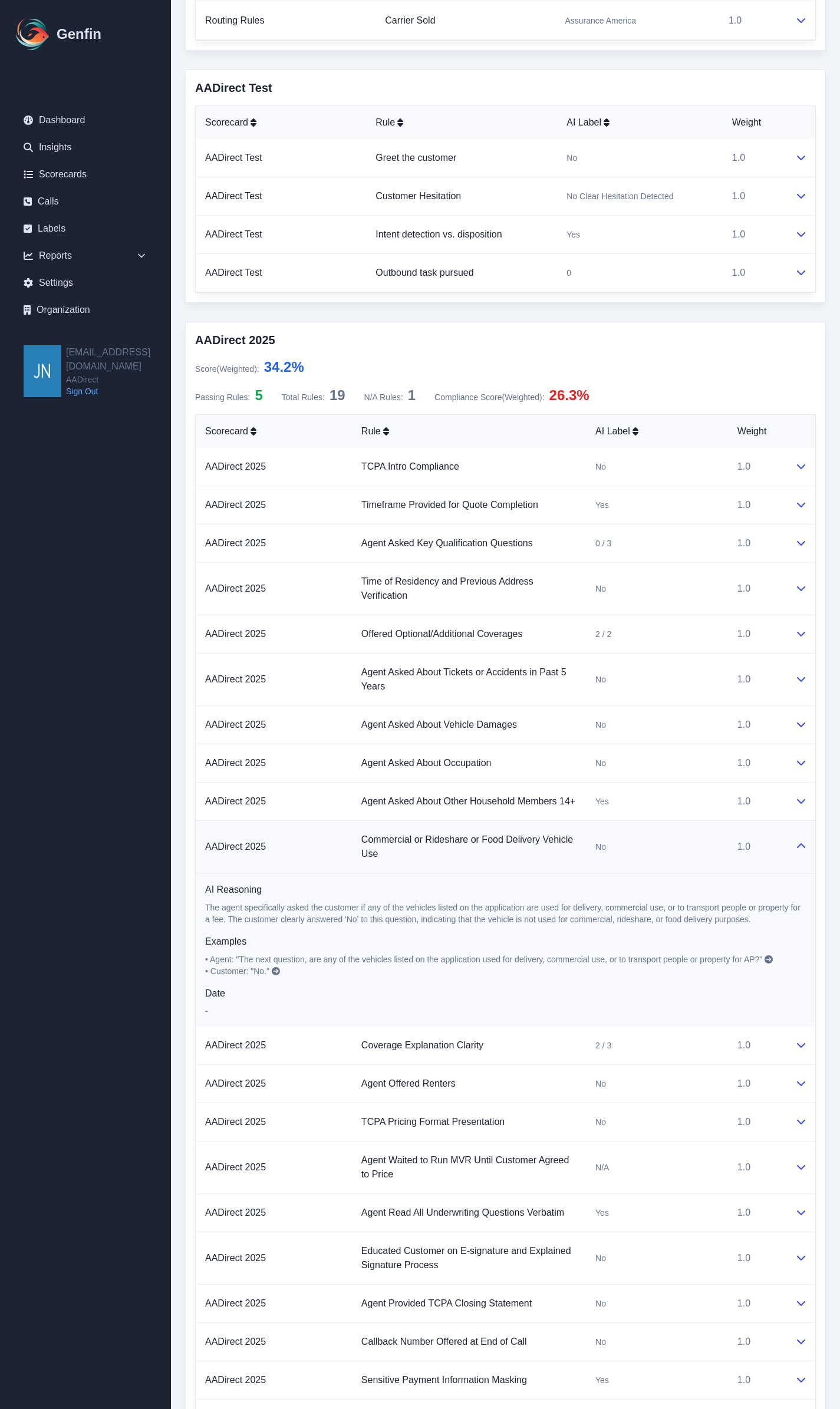
click at [681, 850] on div "No" at bounding box center [657, 847] width 123 height 12
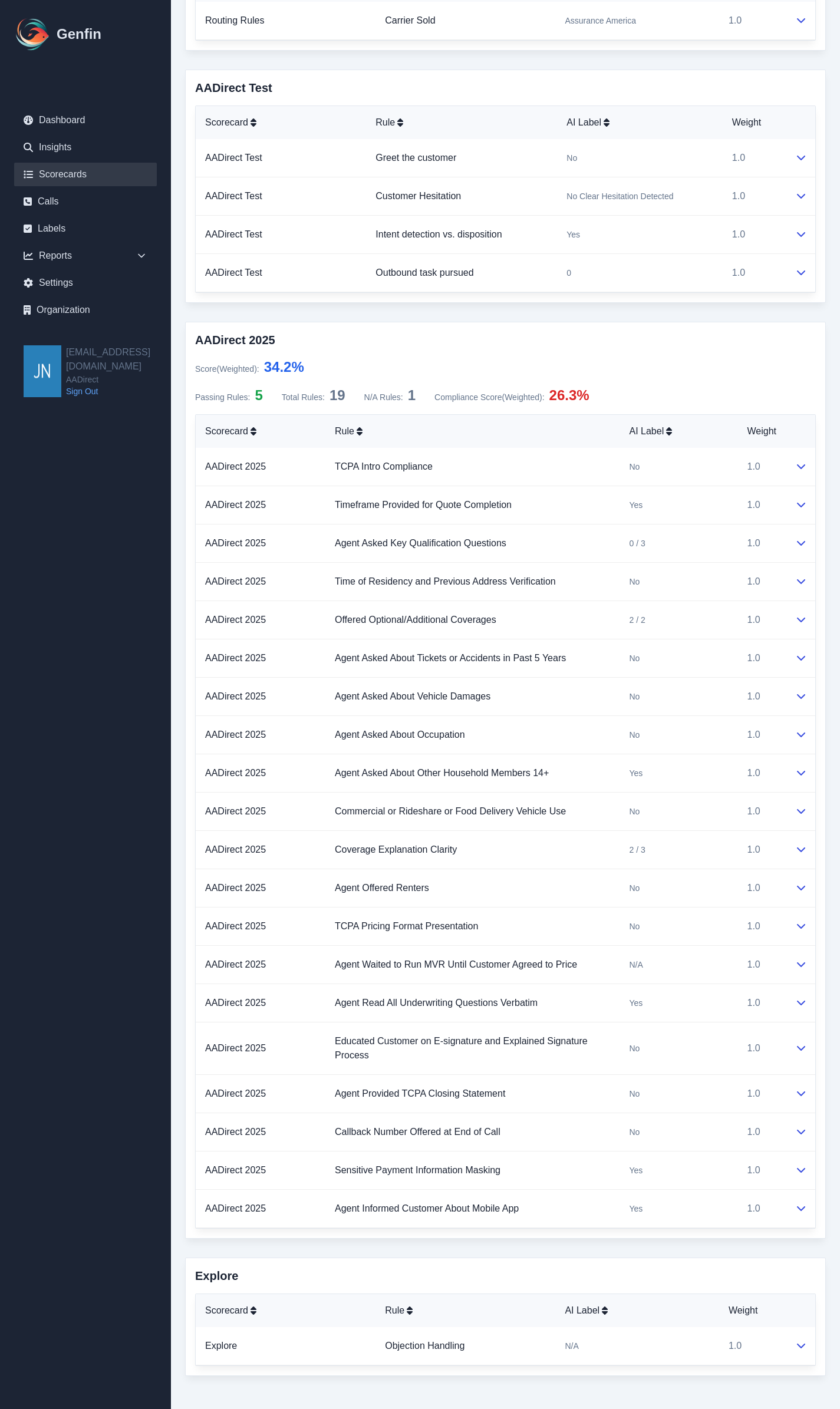
click at [63, 173] on link "Scorecards" at bounding box center [85, 174] width 143 height 24
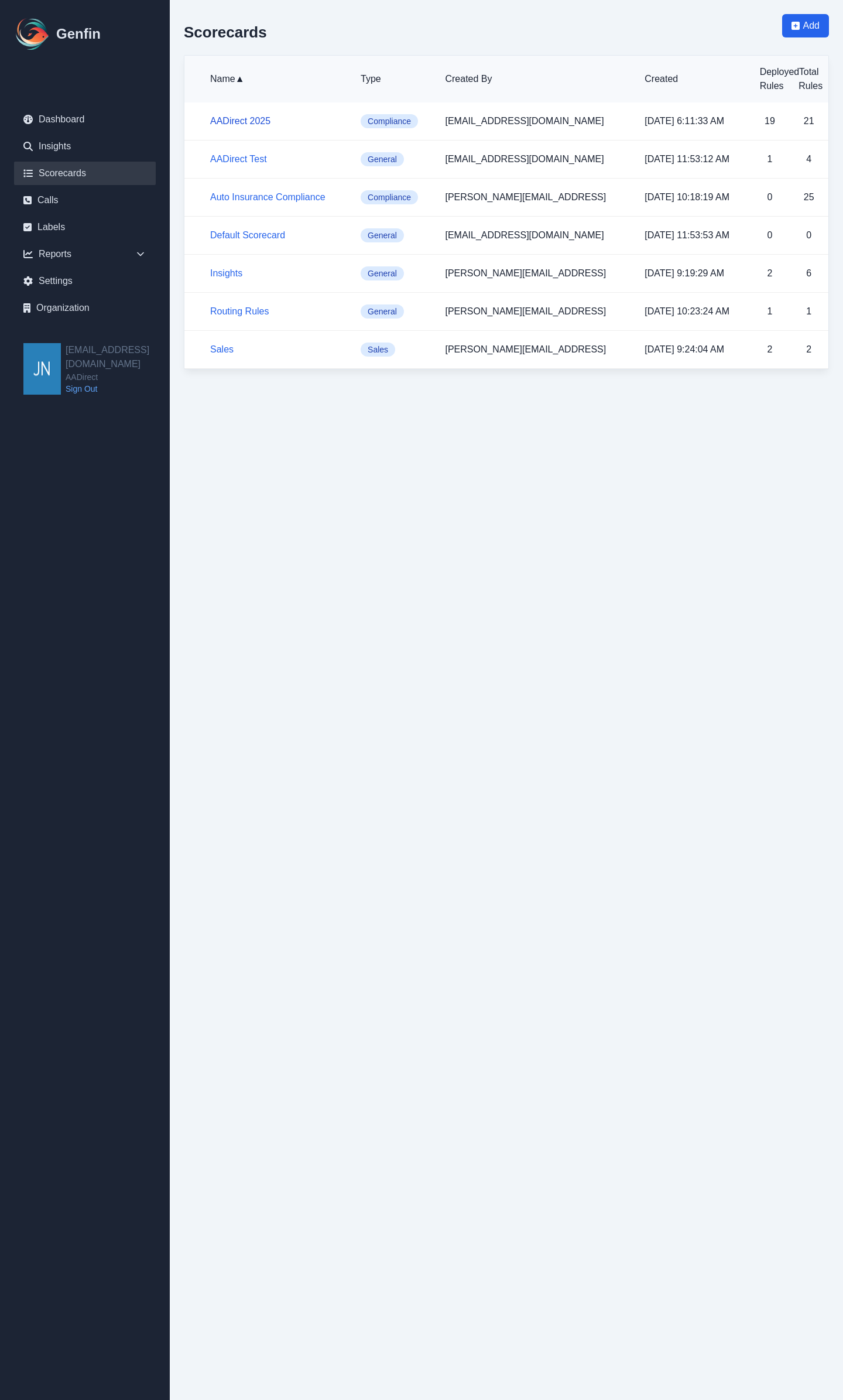
click at [247, 118] on link "AADirect 2025" at bounding box center [240, 121] width 60 height 10
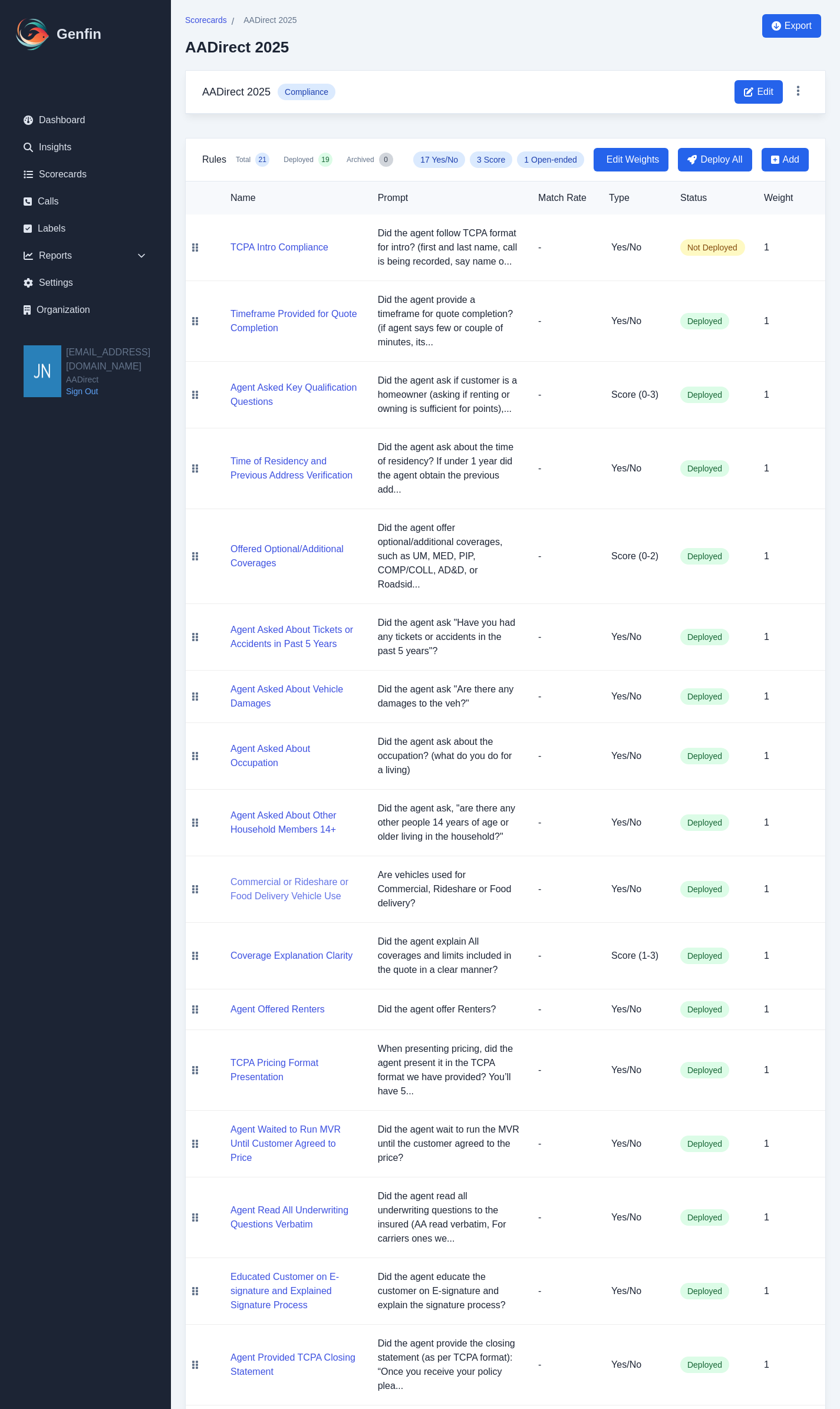
click at [315, 891] on button "Commercial or Rideshare or Food Delivery Vehicle Use" at bounding box center [294, 889] width 129 height 28
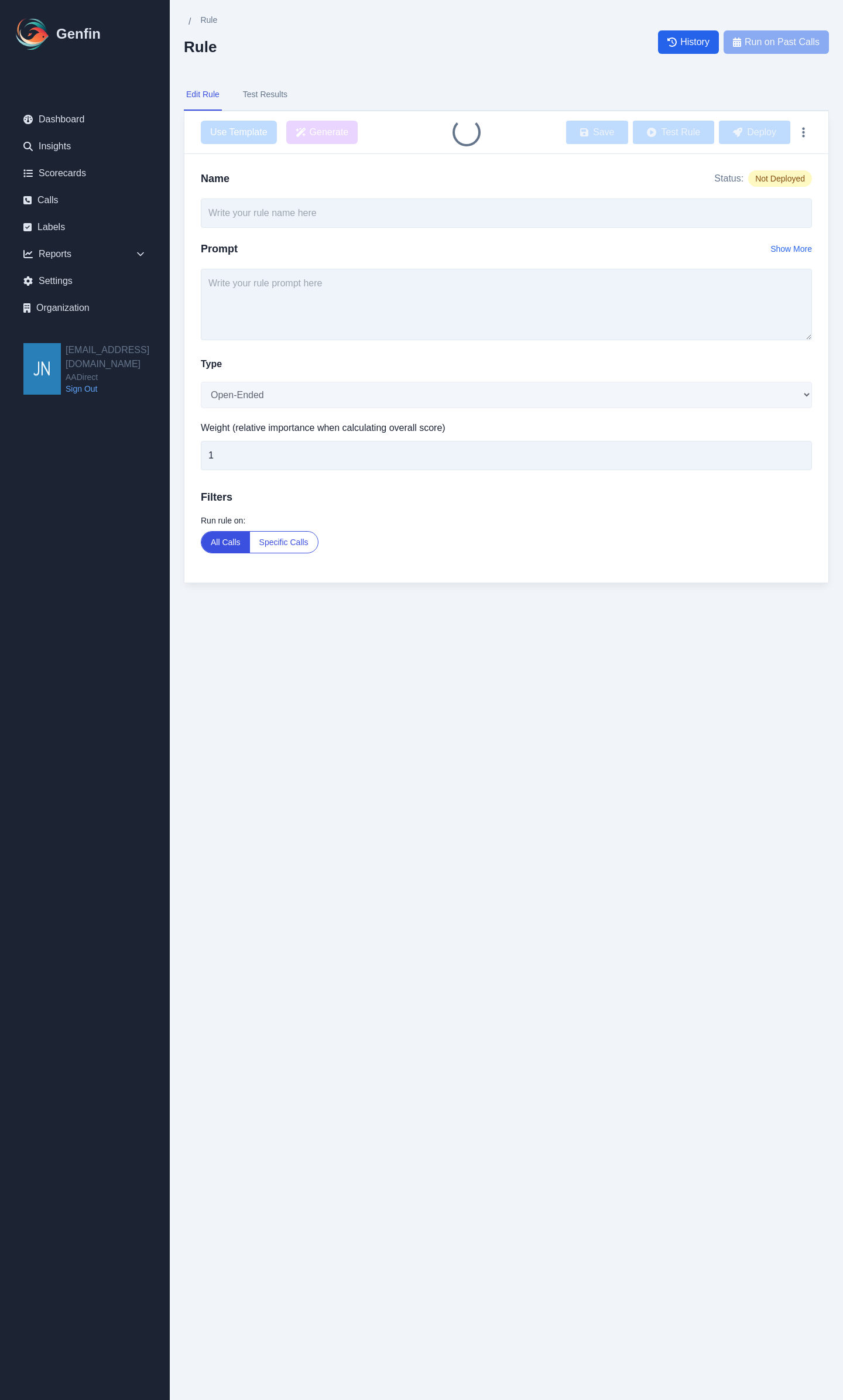
type input "Commercial or Rideshare or Food Delivery Vehicle Use"
type textarea "Are vehicles used for Commercial, Rideshare or Food delivery?"
select select "Yes/No"
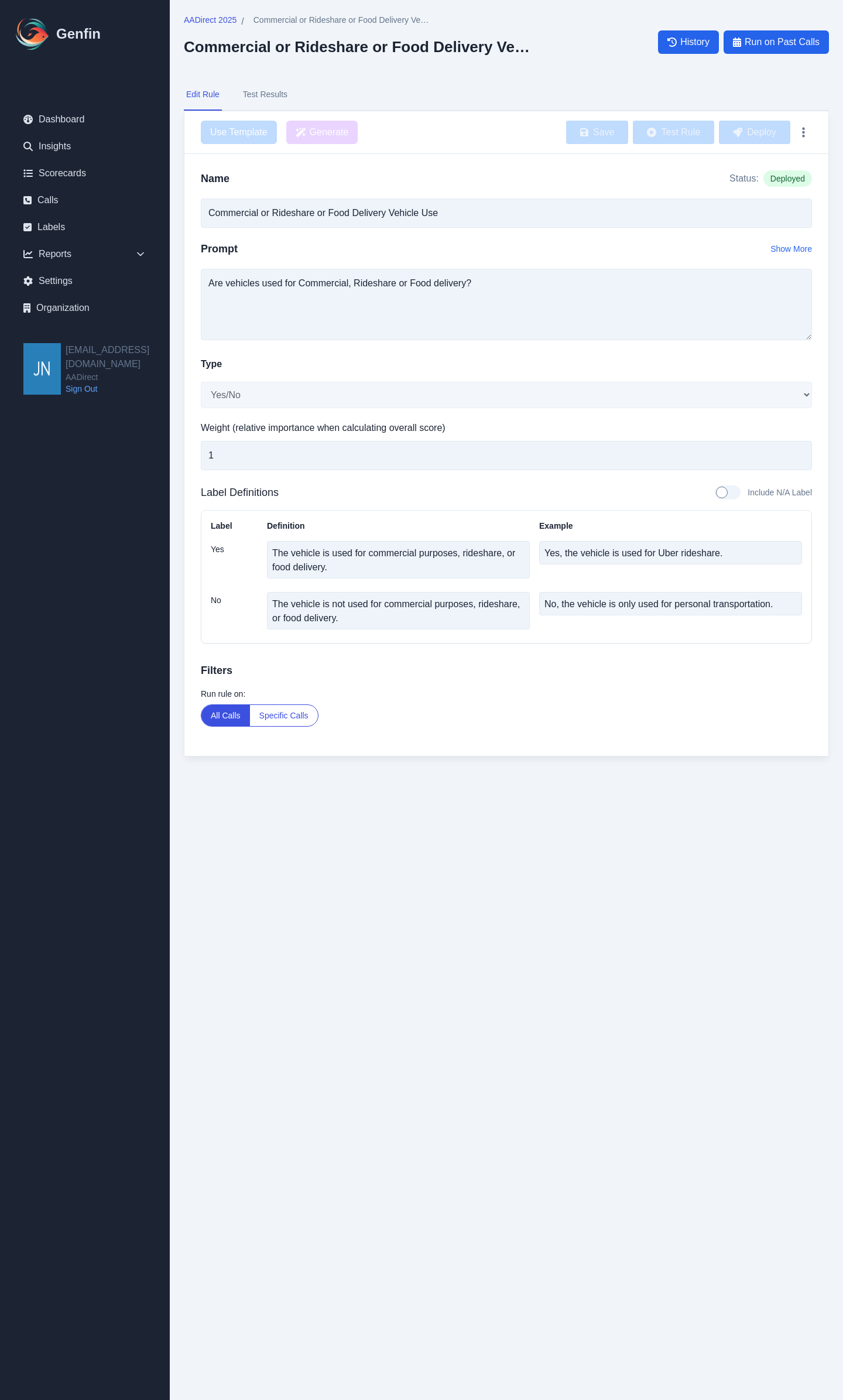
click at [569, 740] on div "Name Status: Deployed Commercial or Rideshare or Food Delivery Vehicle Use Prom…" at bounding box center [506, 455] width 644 height 602
click at [610, 682] on div "Filters Run rule on: All Calls Specific Calls" at bounding box center [507, 694] width 611 height 64
click at [70, 173] on link "Scorecards" at bounding box center [85, 173] width 142 height 23
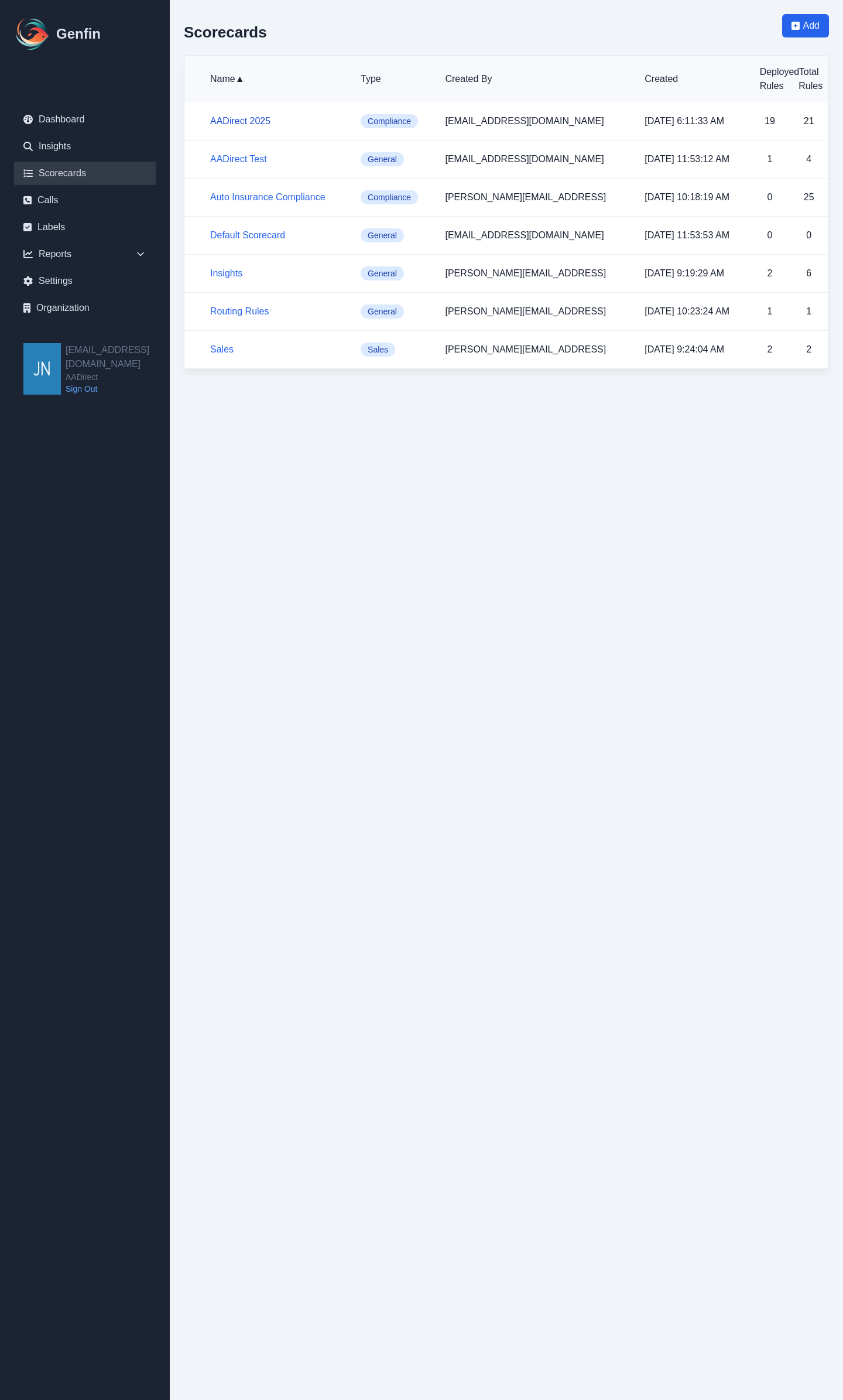
click at [260, 122] on link "AADirect 2025" at bounding box center [240, 121] width 60 height 10
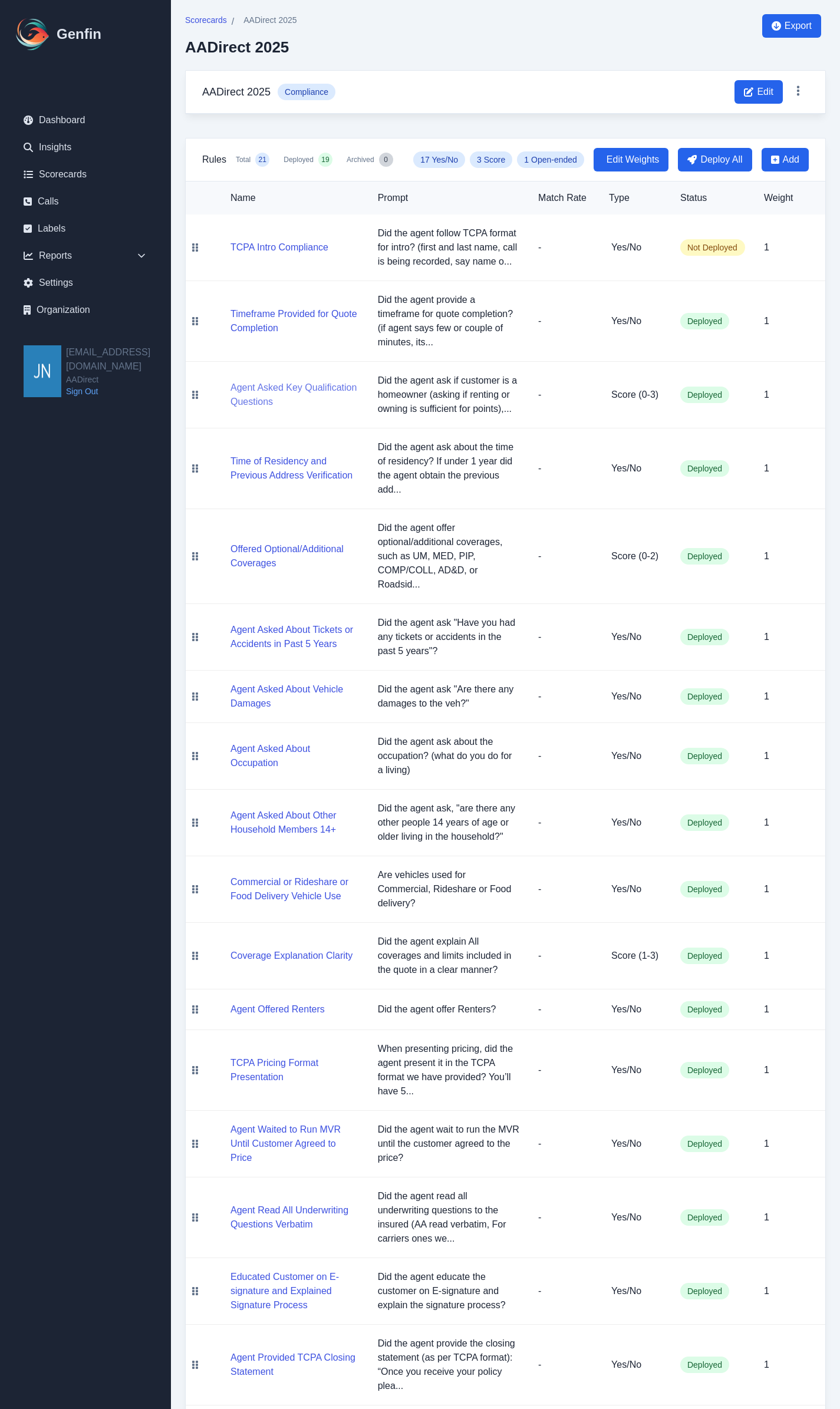
click at [310, 389] on button "Agent Asked Key Qualification Questions" at bounding box center [294, 395] width 129 height 28
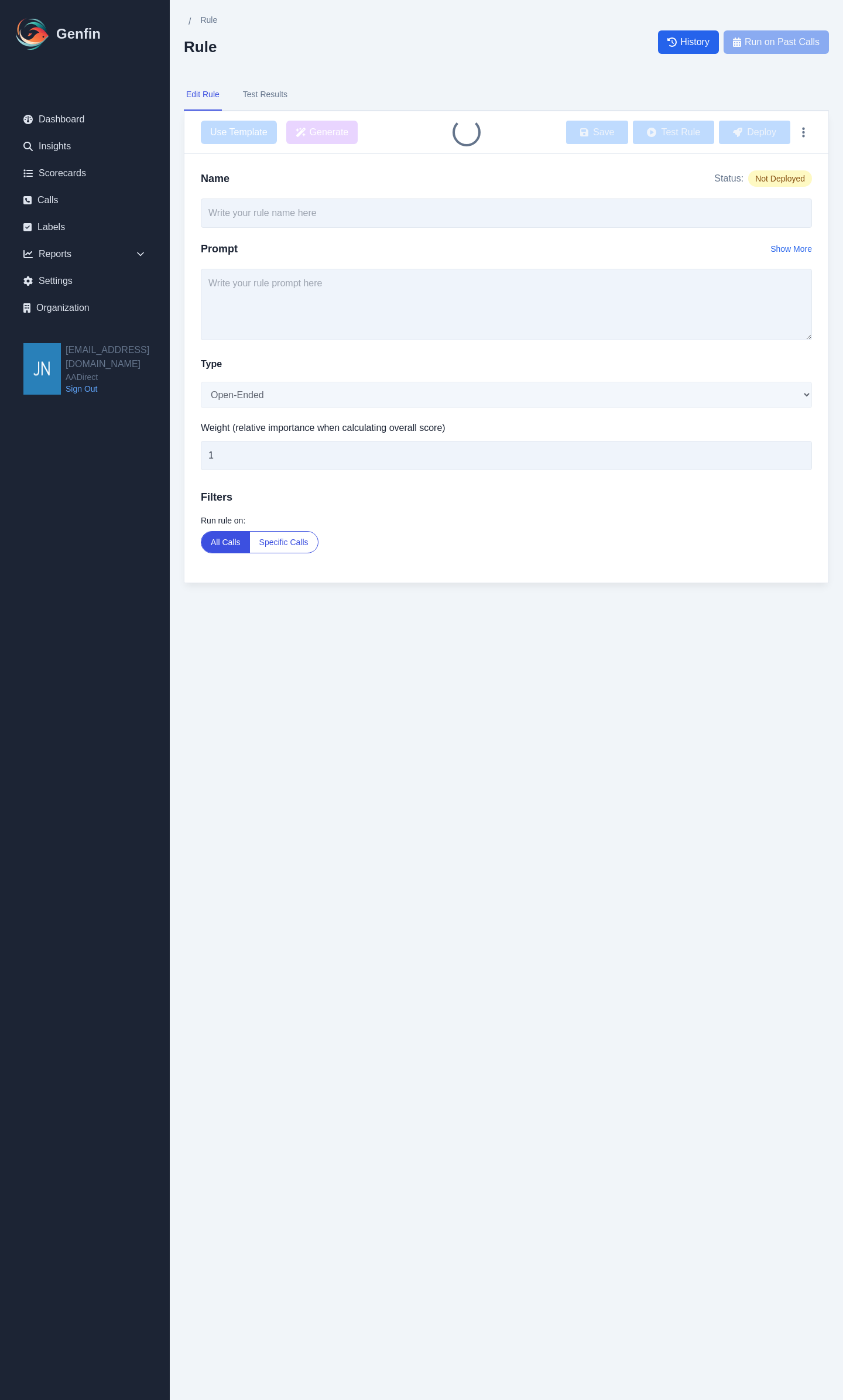
type input "Agent Asked Key Qualification Questions"
type textarea "Did the agent ask if customer is a homeowner (asking if renting or owning is su…"
select select "Score"
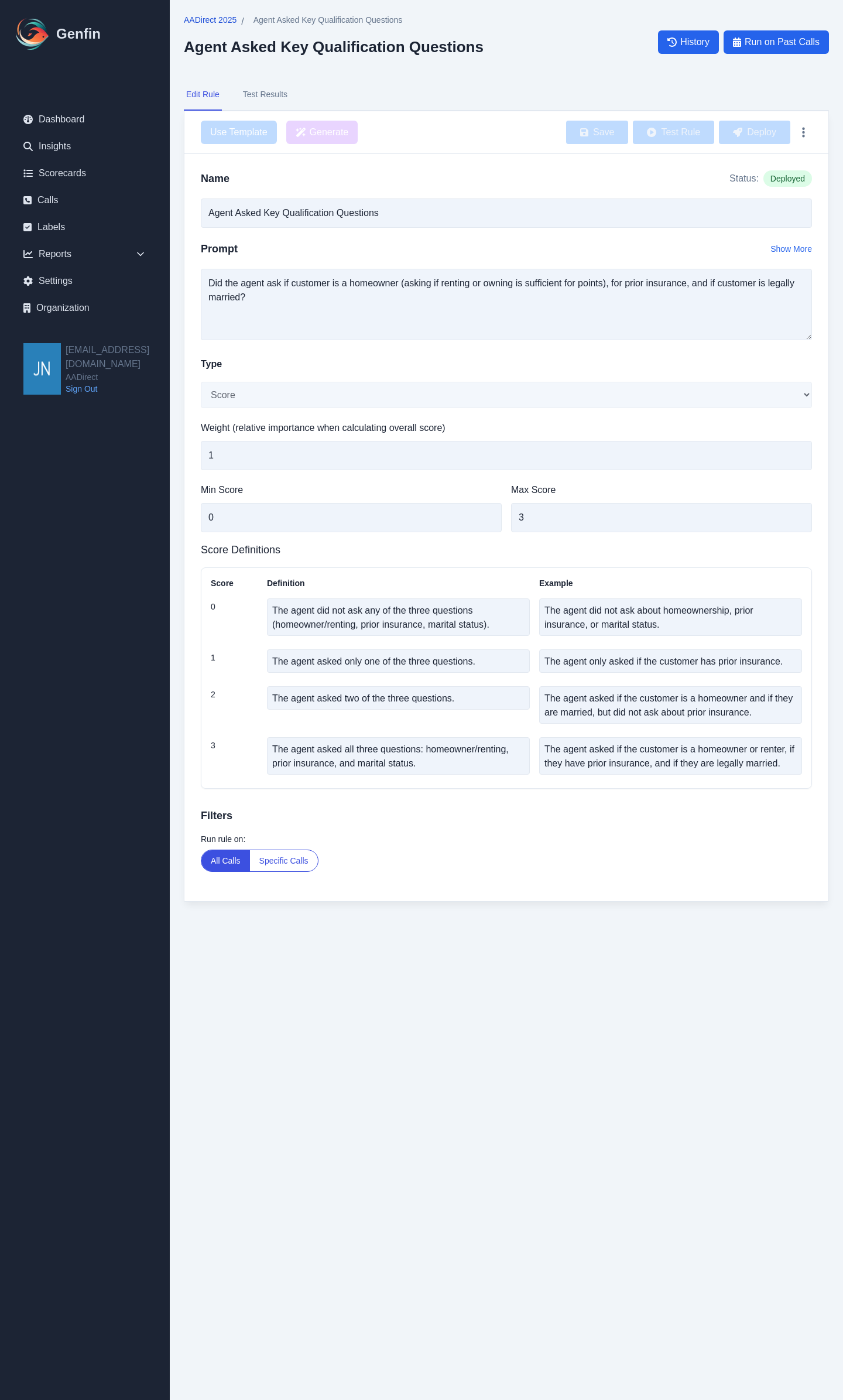
click at [219, 19] on span "AADirect 2025" at bounding box center [210, 20] width 53 height 12
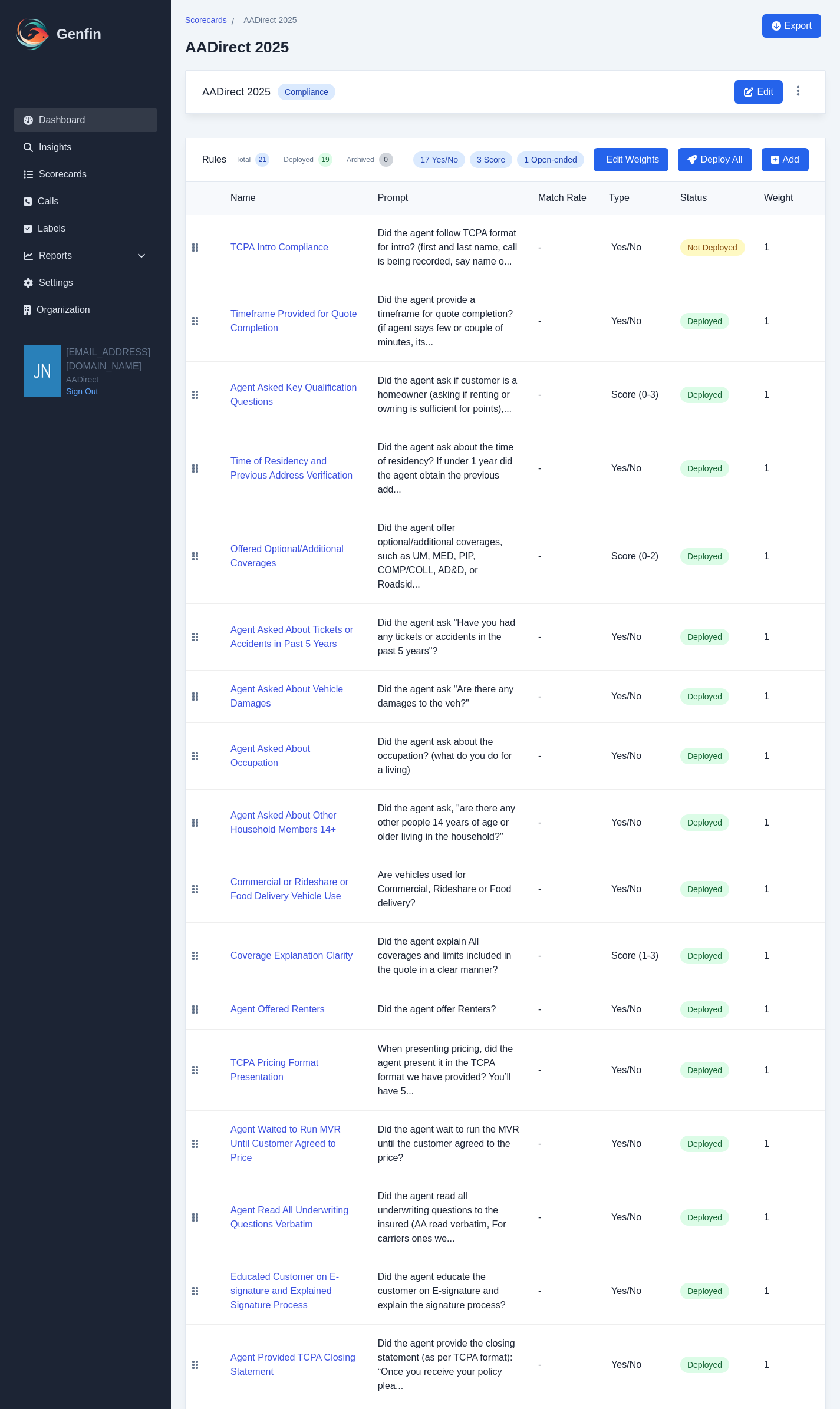
click at [60, 119] on link "Dashboard" at bounding box center [85, 120] width 143 height 24
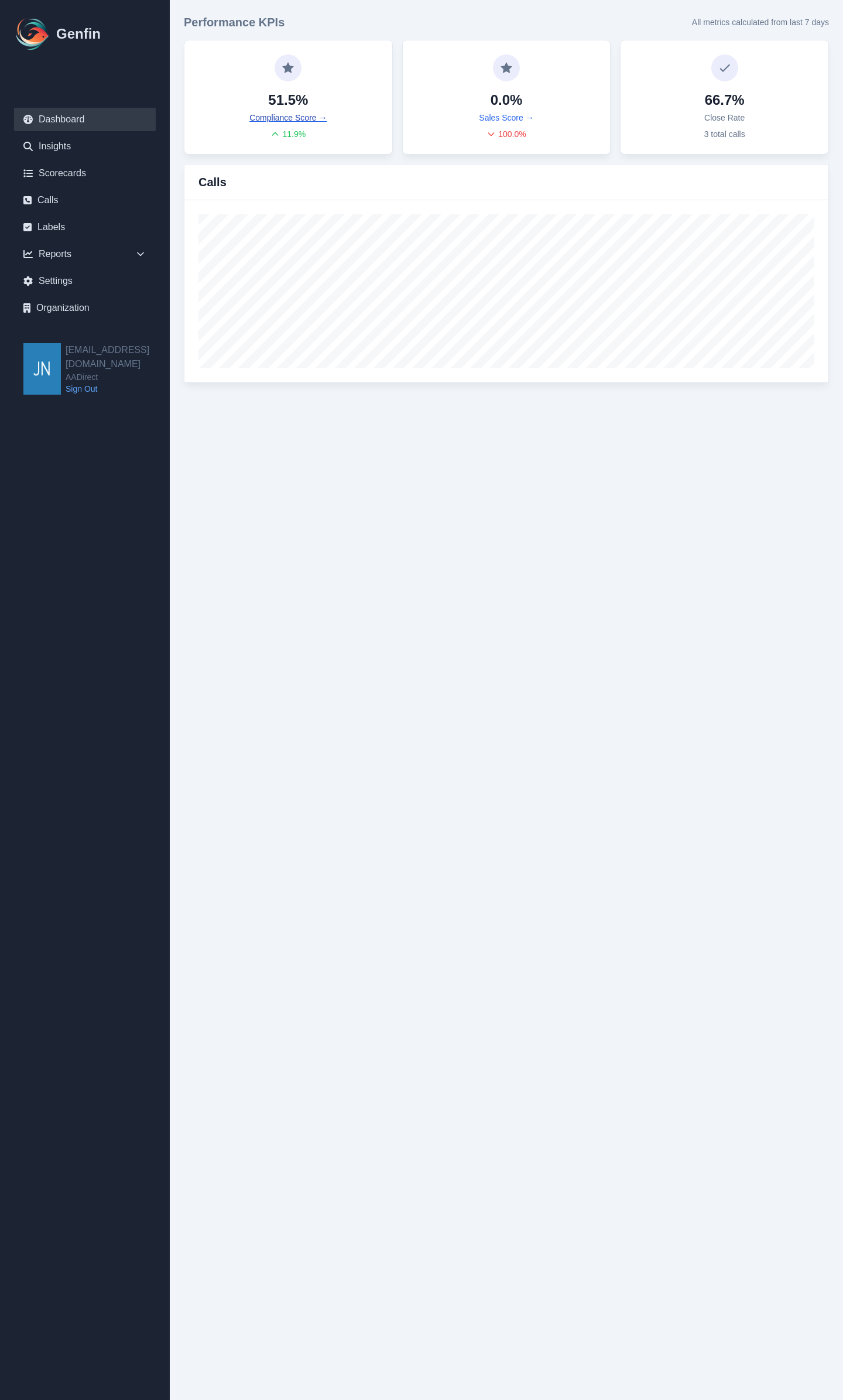
click at [311, 119] on link "Compliance Score →" at bounding box center [288, 118] width 78 height 12
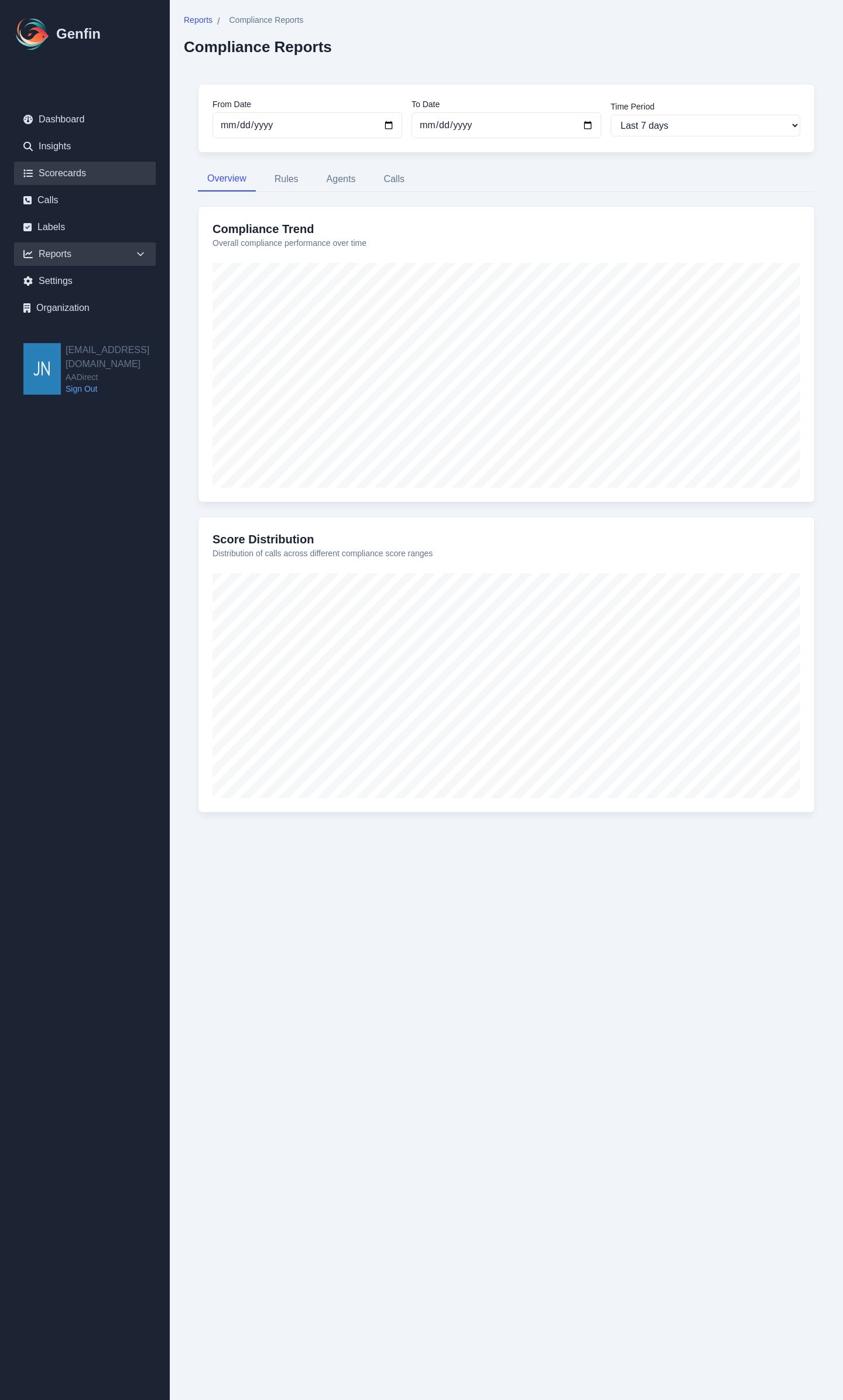
click at [63, 172] on link "Scorecards" at bounding box center [85, 173] width 142 height 23
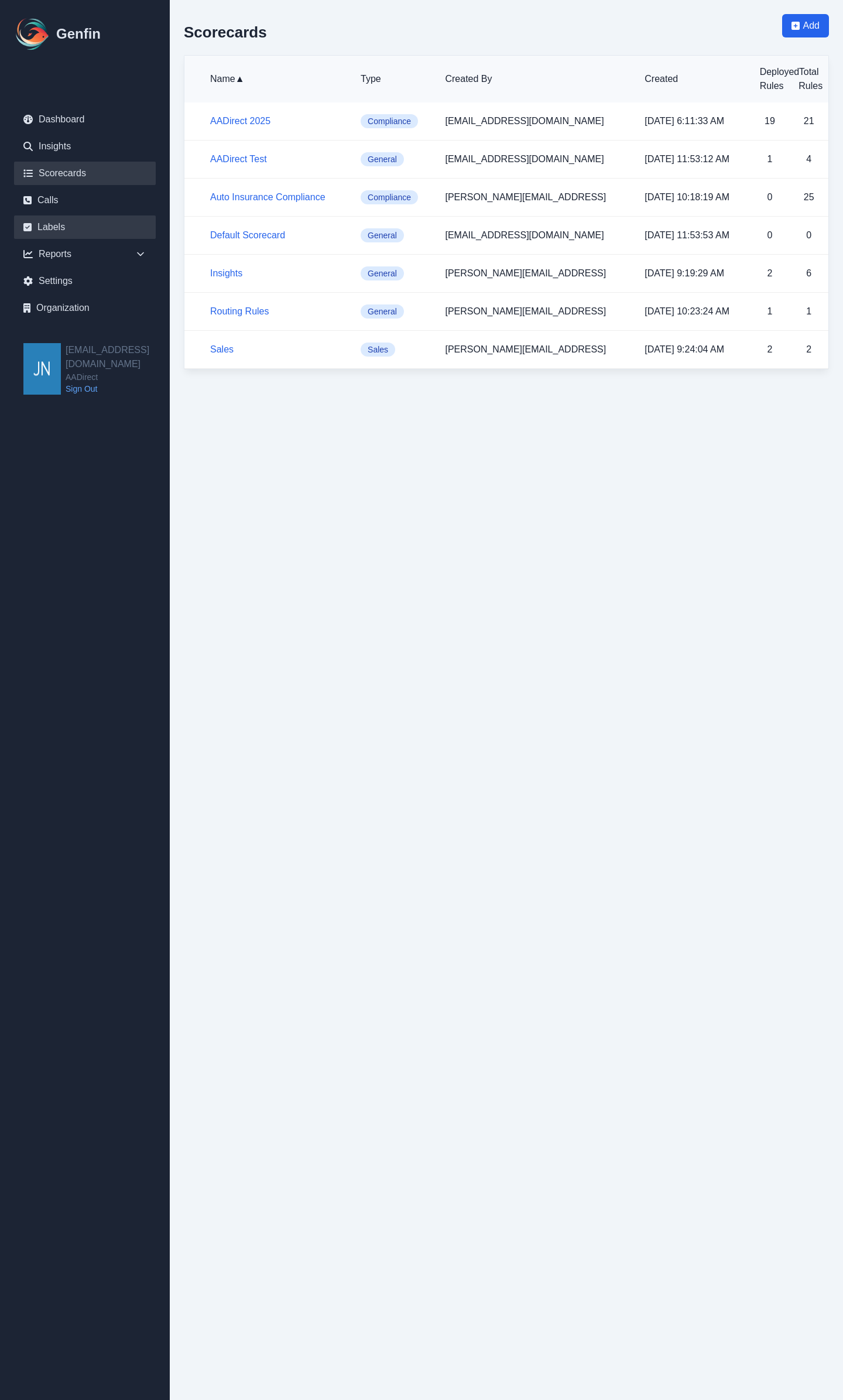
click at [83, 228] on link "Labels" at bounding box center [85, 227] width 142 height 23
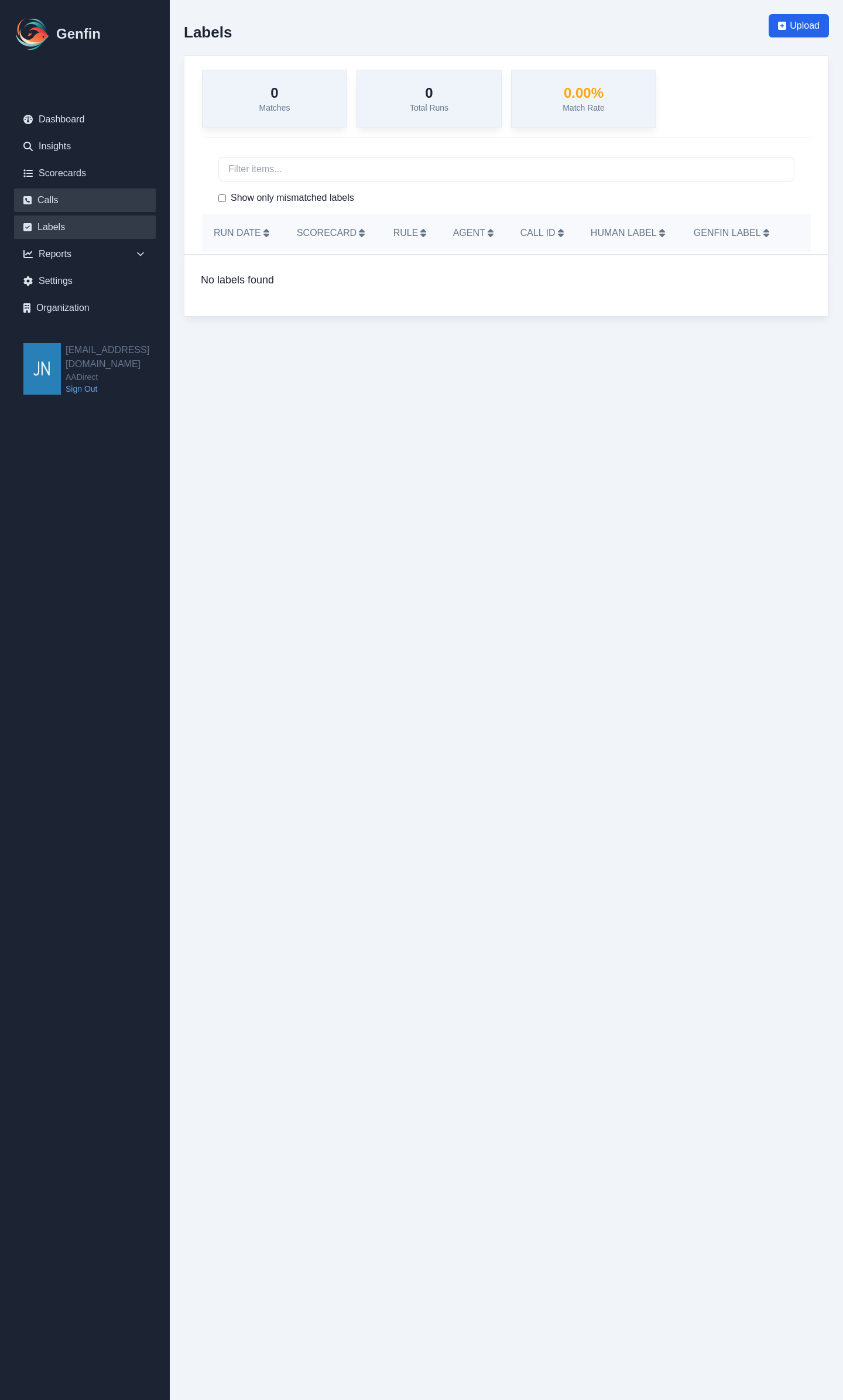
click at [95, 203] on link "Calls" at bounding box center [85, 200] width 142 height 23
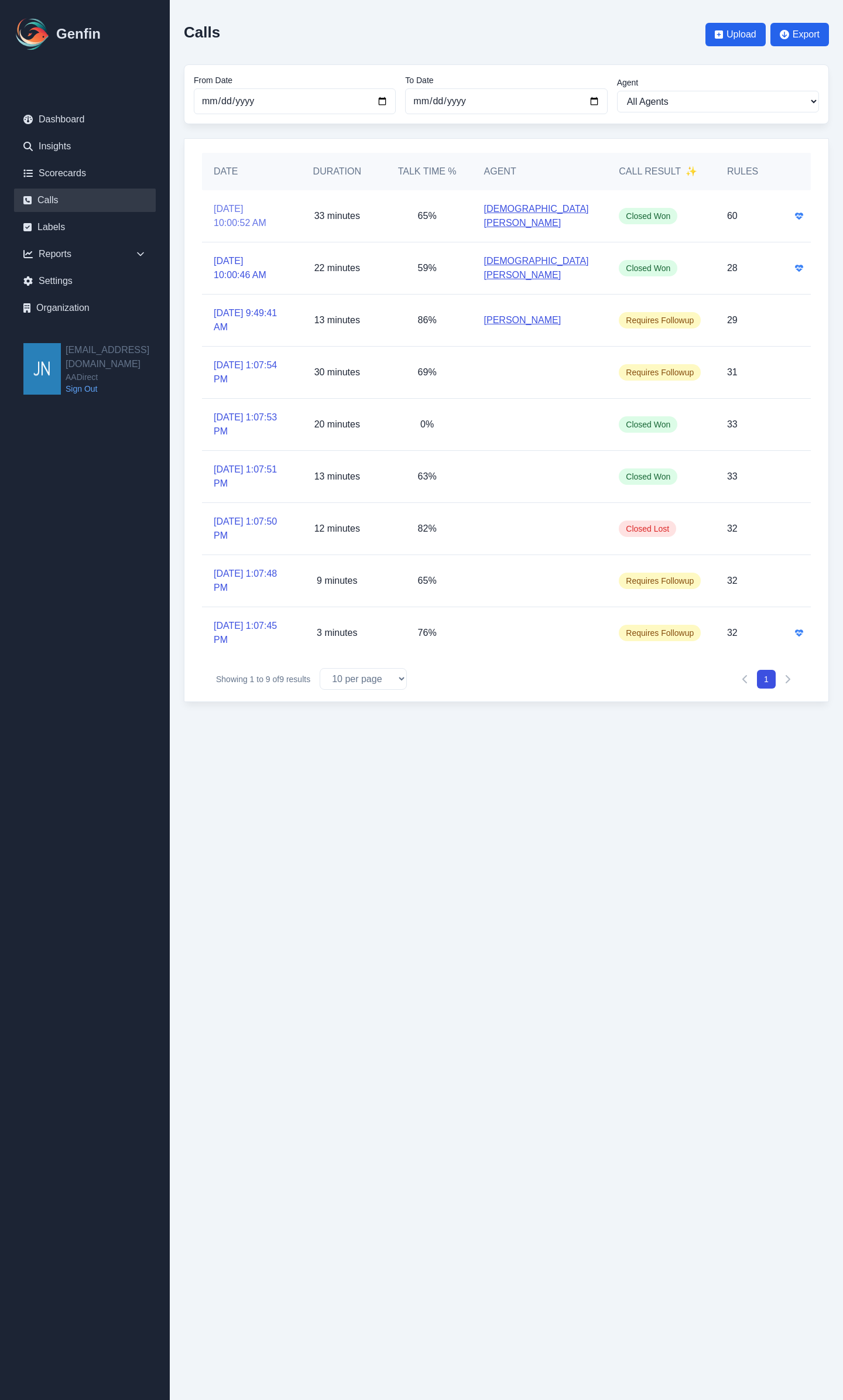
click at [236, 220] on link "[DATE] 10:00:52 AM" at bounding box center [246, 216] width 67 height 28
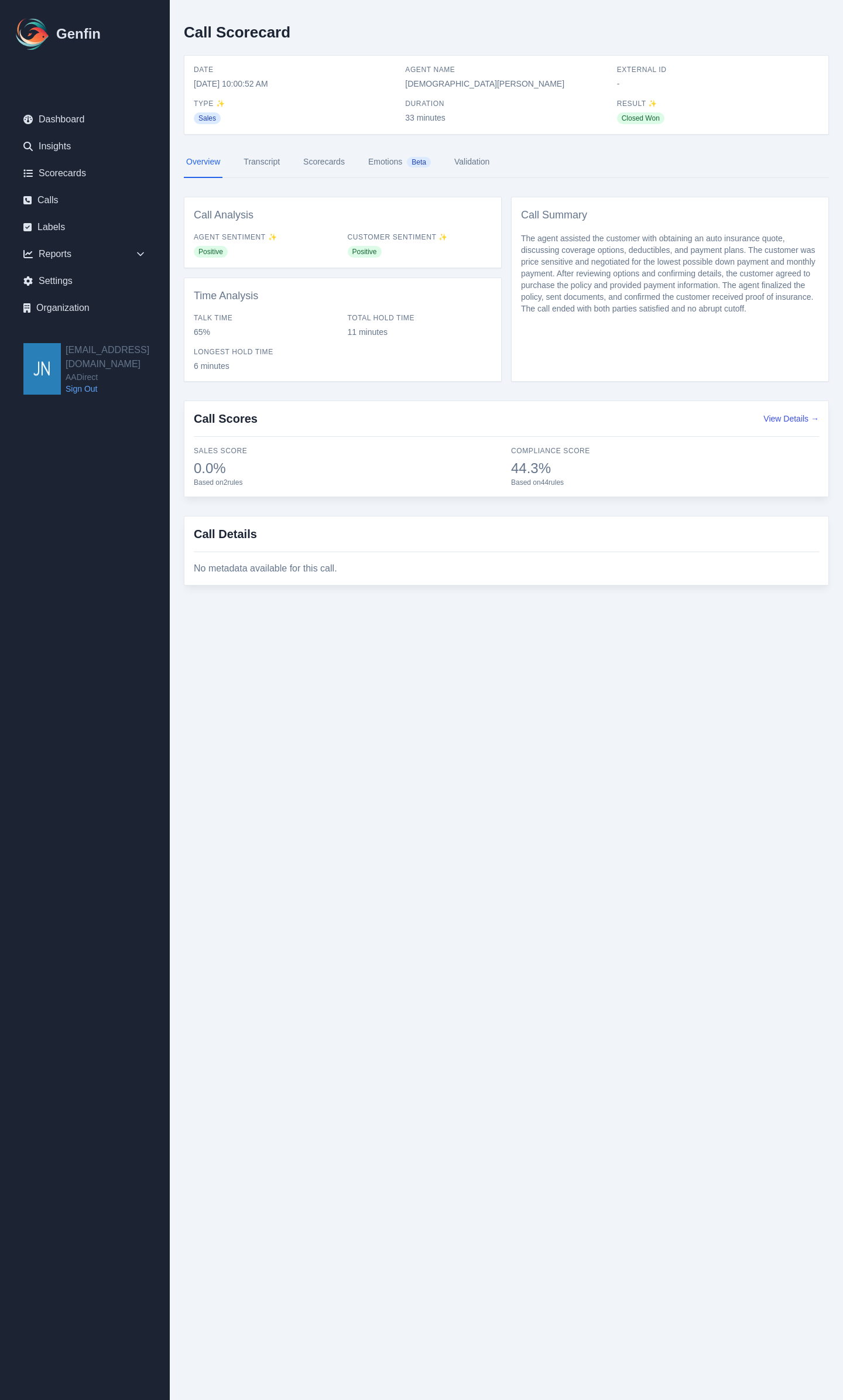
click at [325, 160] on link "Scorecards" at bounding box center [324, 162] width 46 height 31
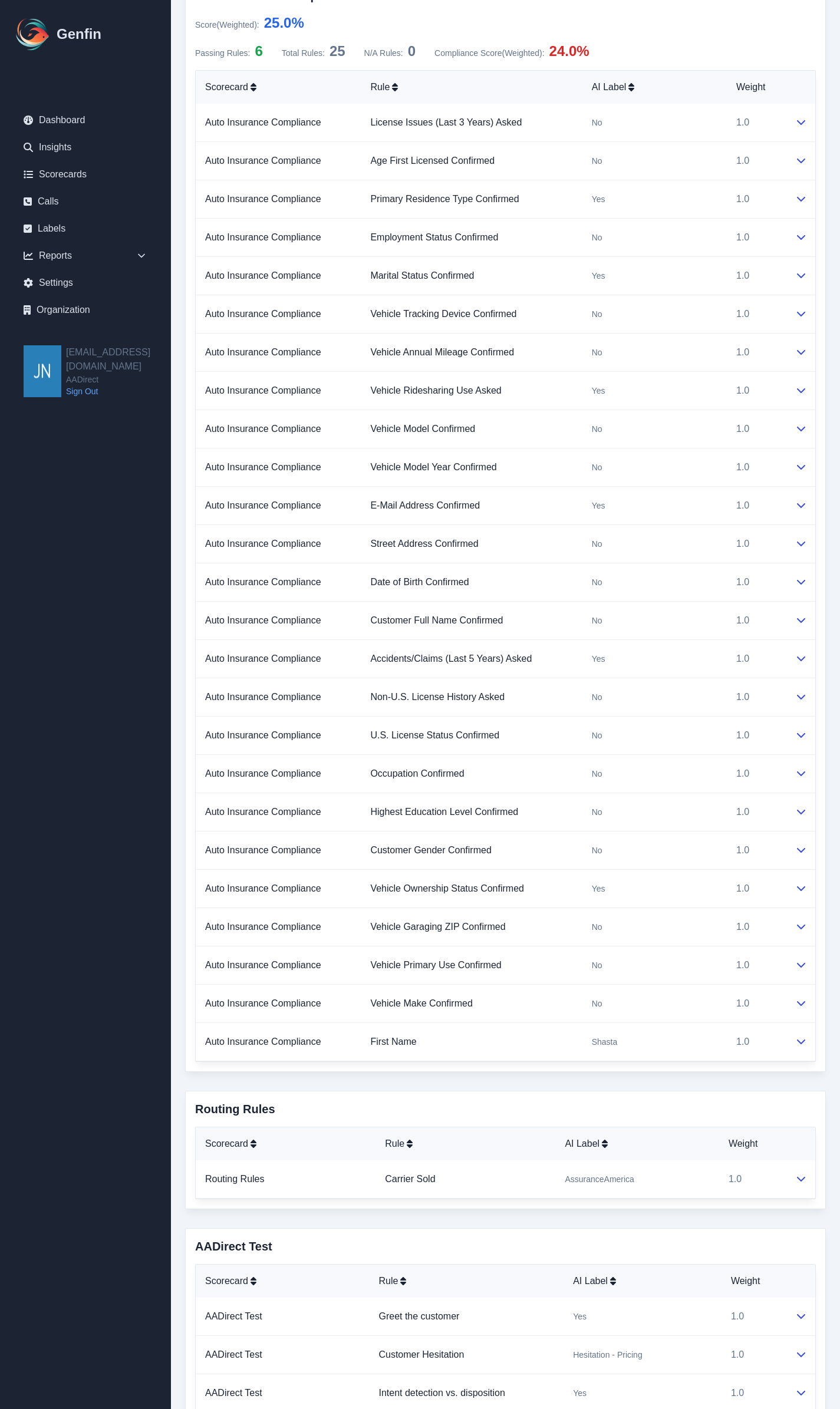
scroll to position [766, 0]
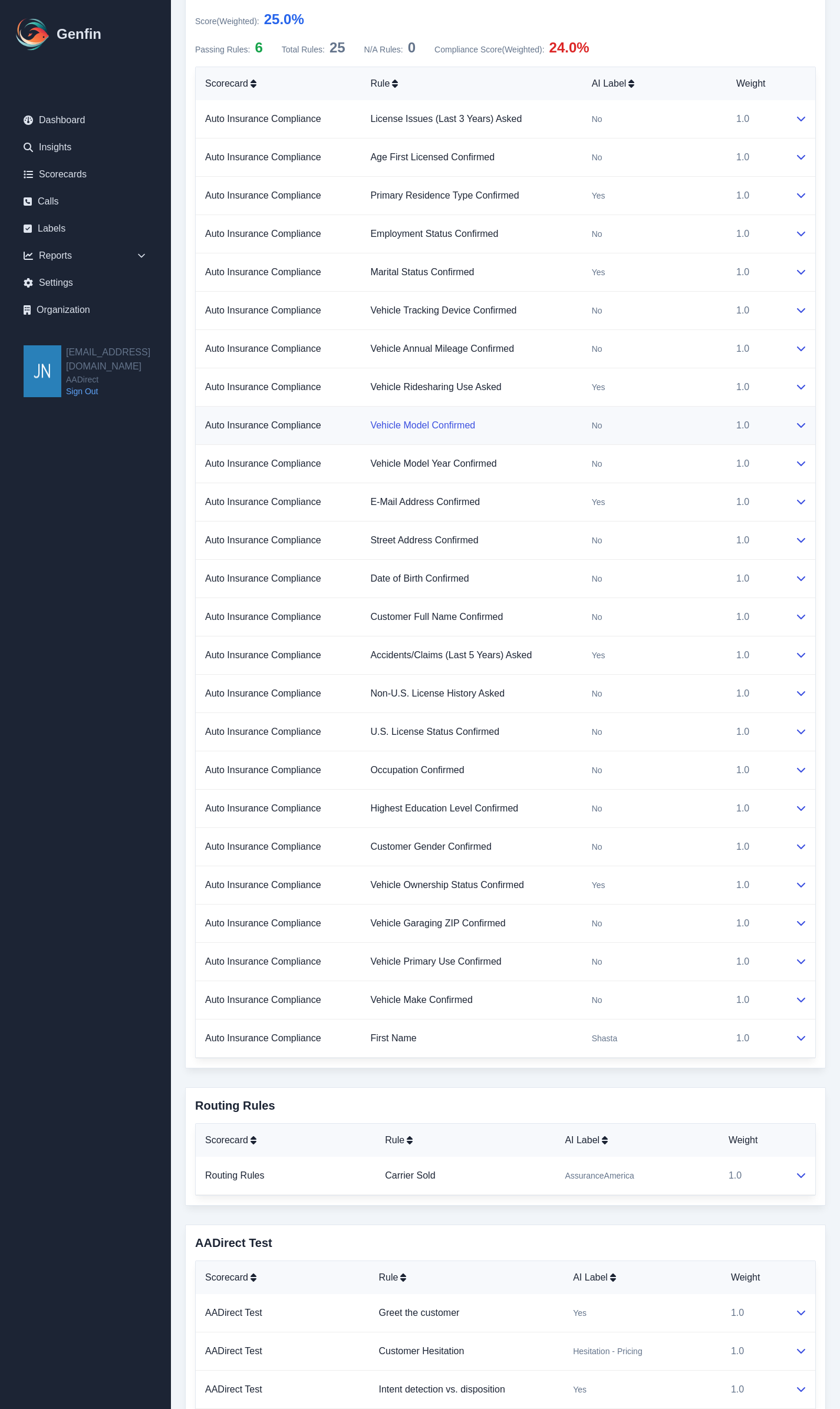
click at [417, 427] on link "Vehicle Model Confirmed" at bounding box center [423, 425] width 105 height 10
click at [800, 424] on icon at bounding box center [801, 425] width 10 height 10
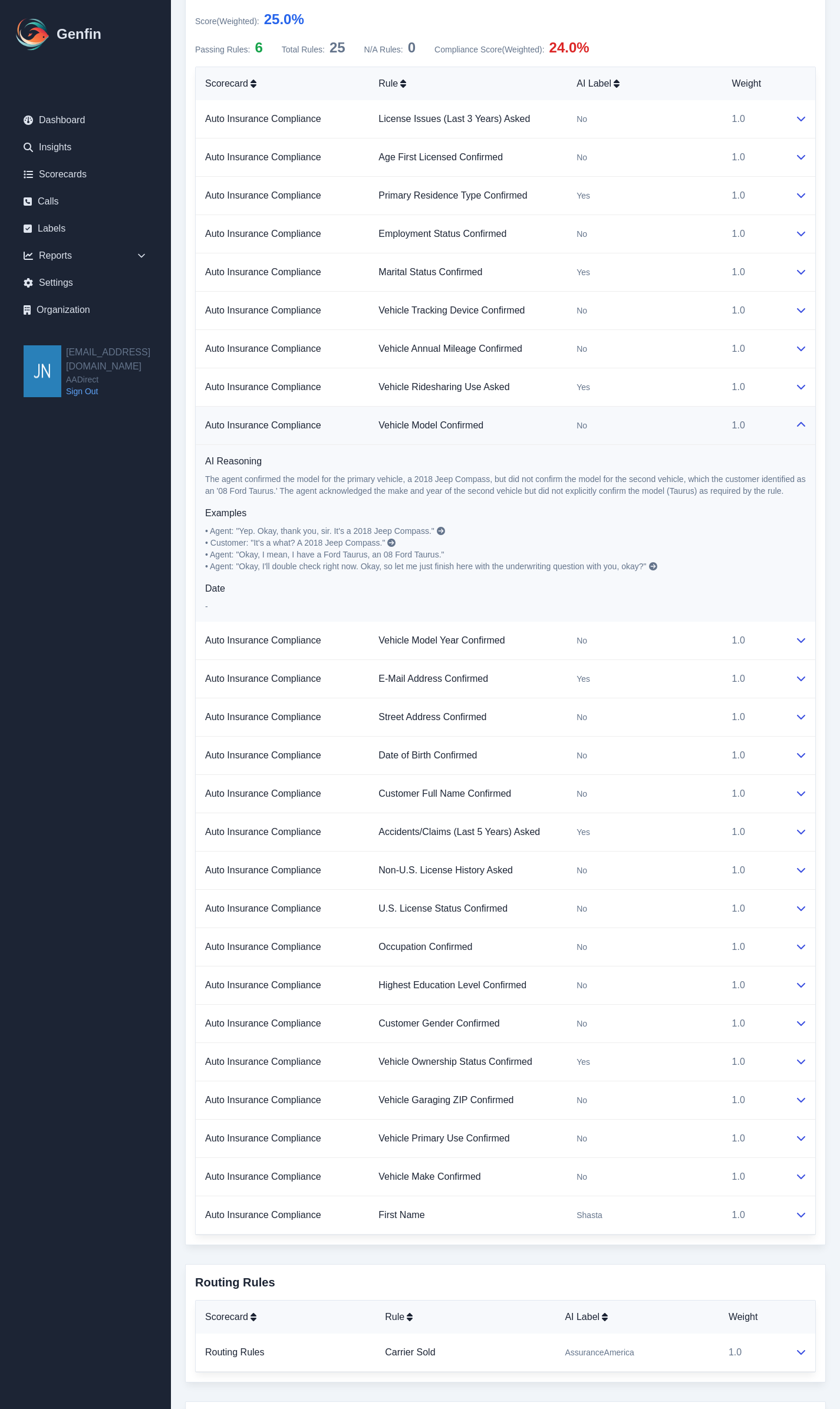
click at [800, 423] on icon at bounding box center [801, 425] width 10 height 10
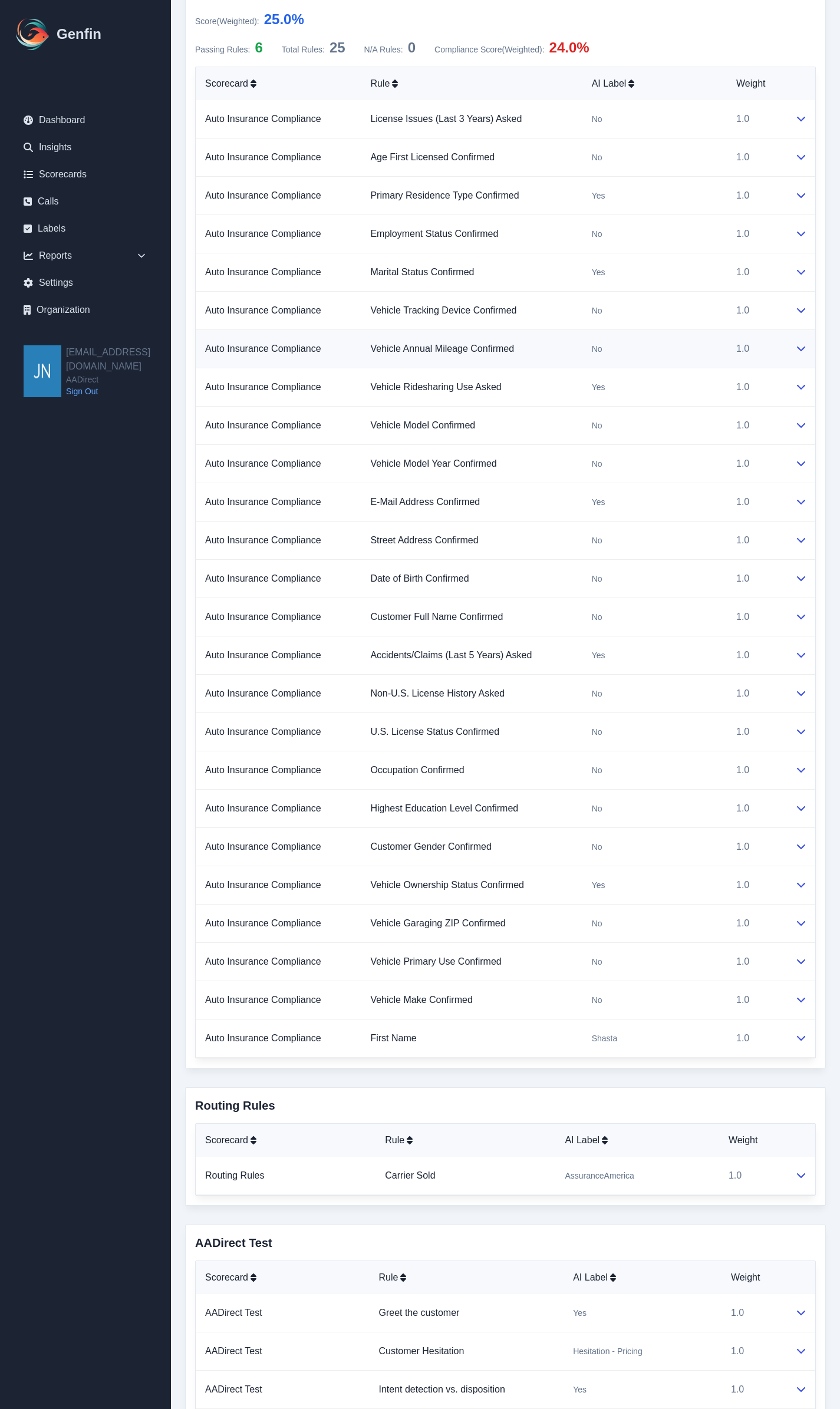
click at [802, 347] on icon at bounding box center [801, 348] width 10 height 10
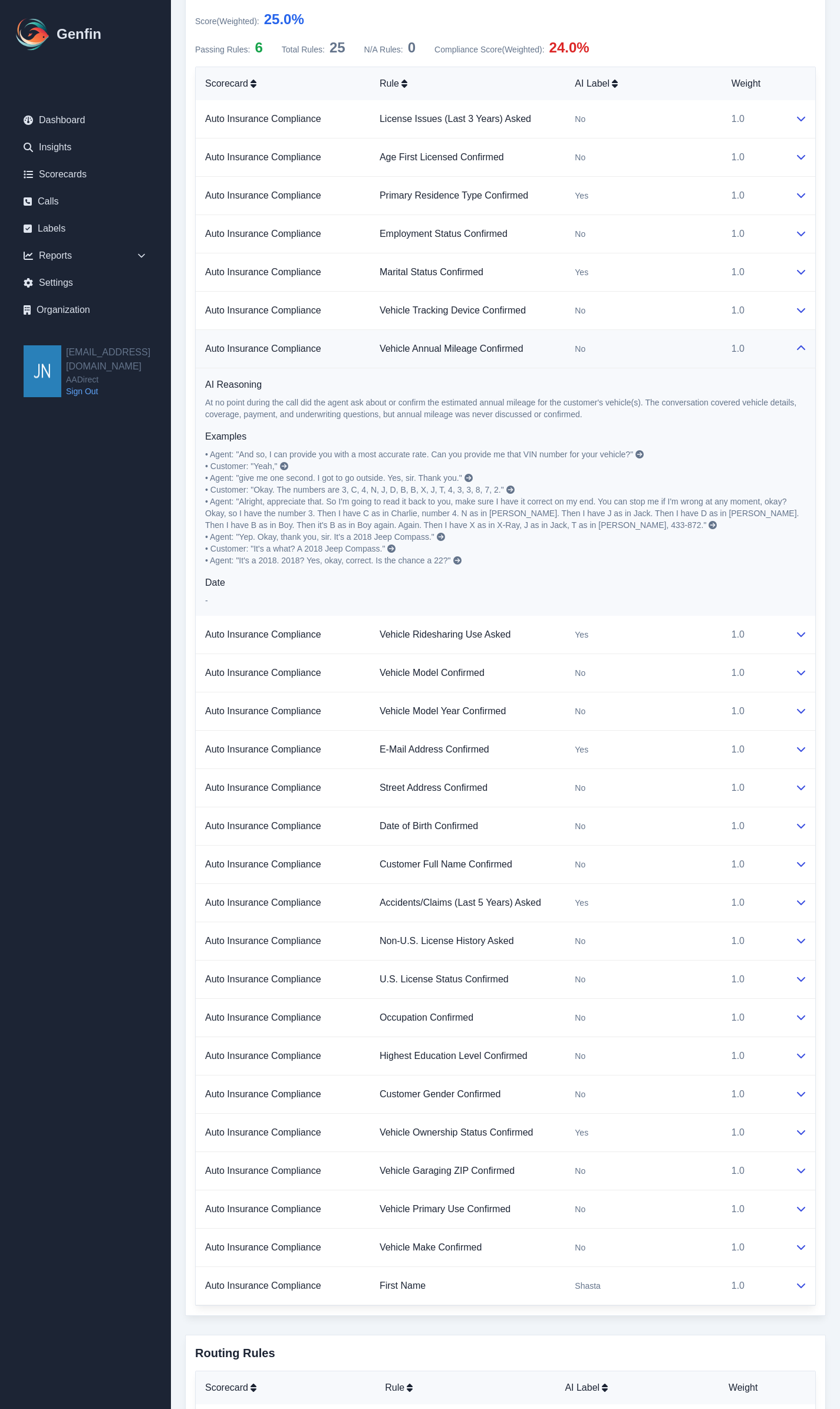
click at [799, 347] on icon at bounding box center [801, 348] width 10 height 10
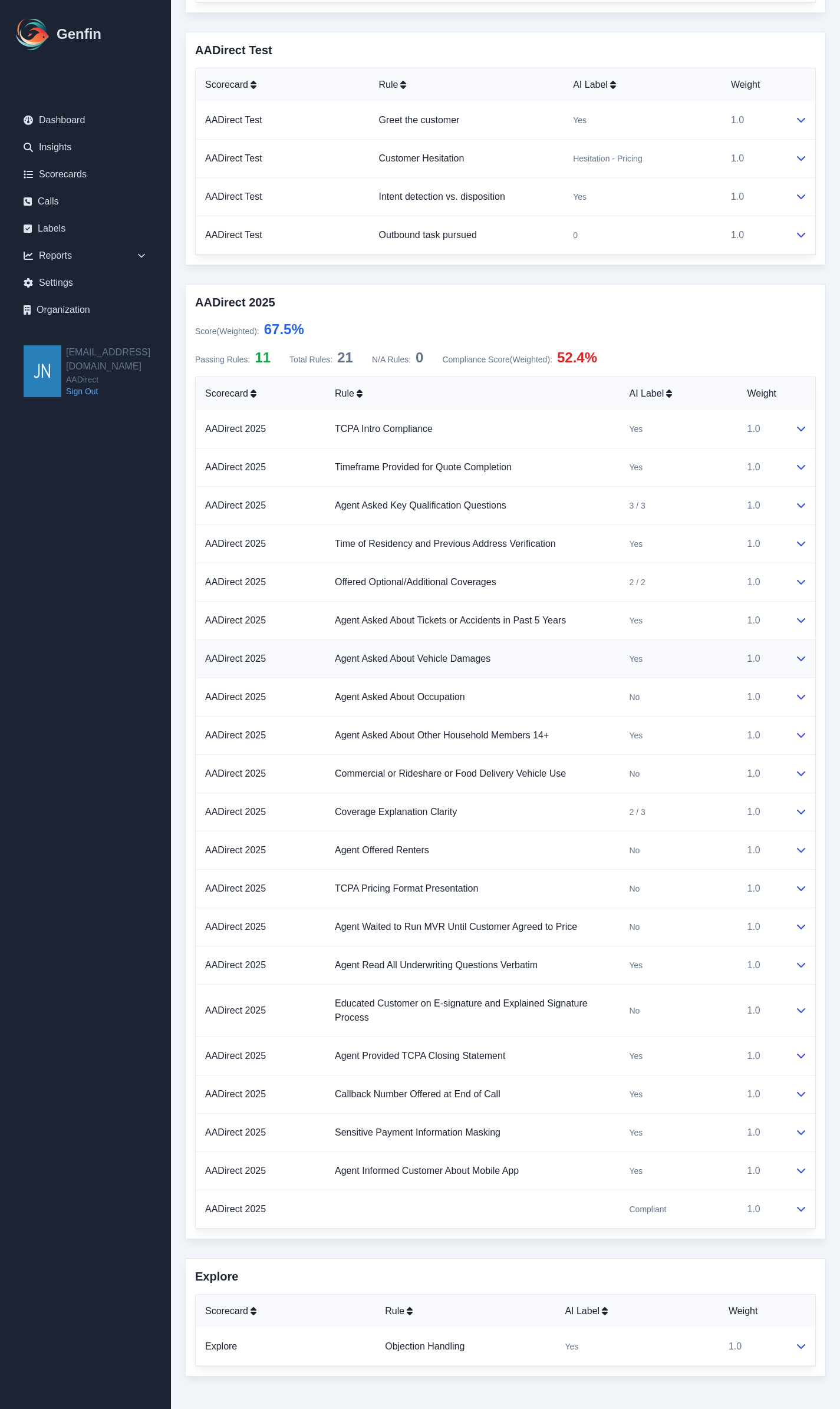
scroll to position [1960, 0]
click at [803, 694] on icon at bounding box center [801, 696] width 10 height 10
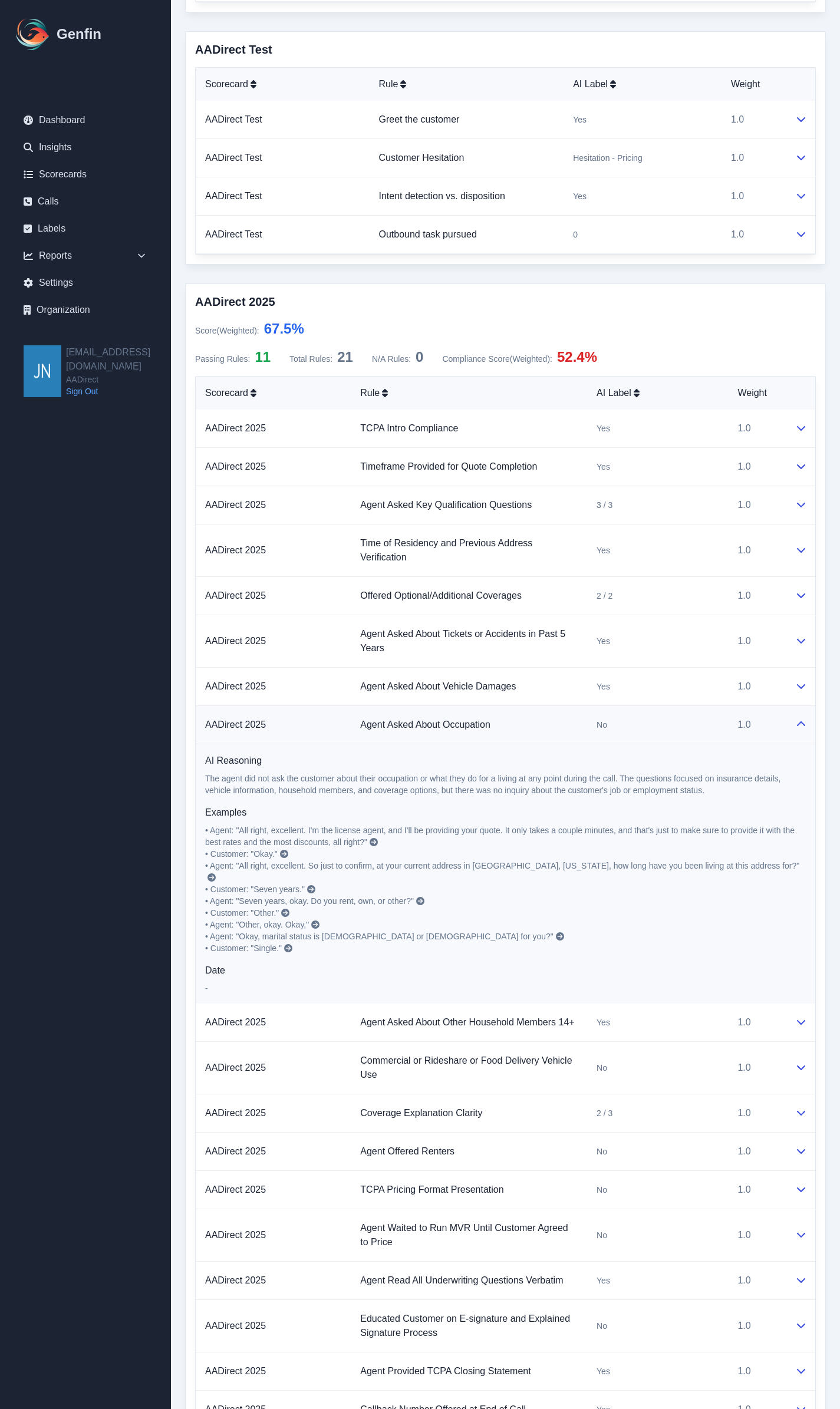
click at [802, 723] on icon at bounding box center [800, 724] width 8 height 4
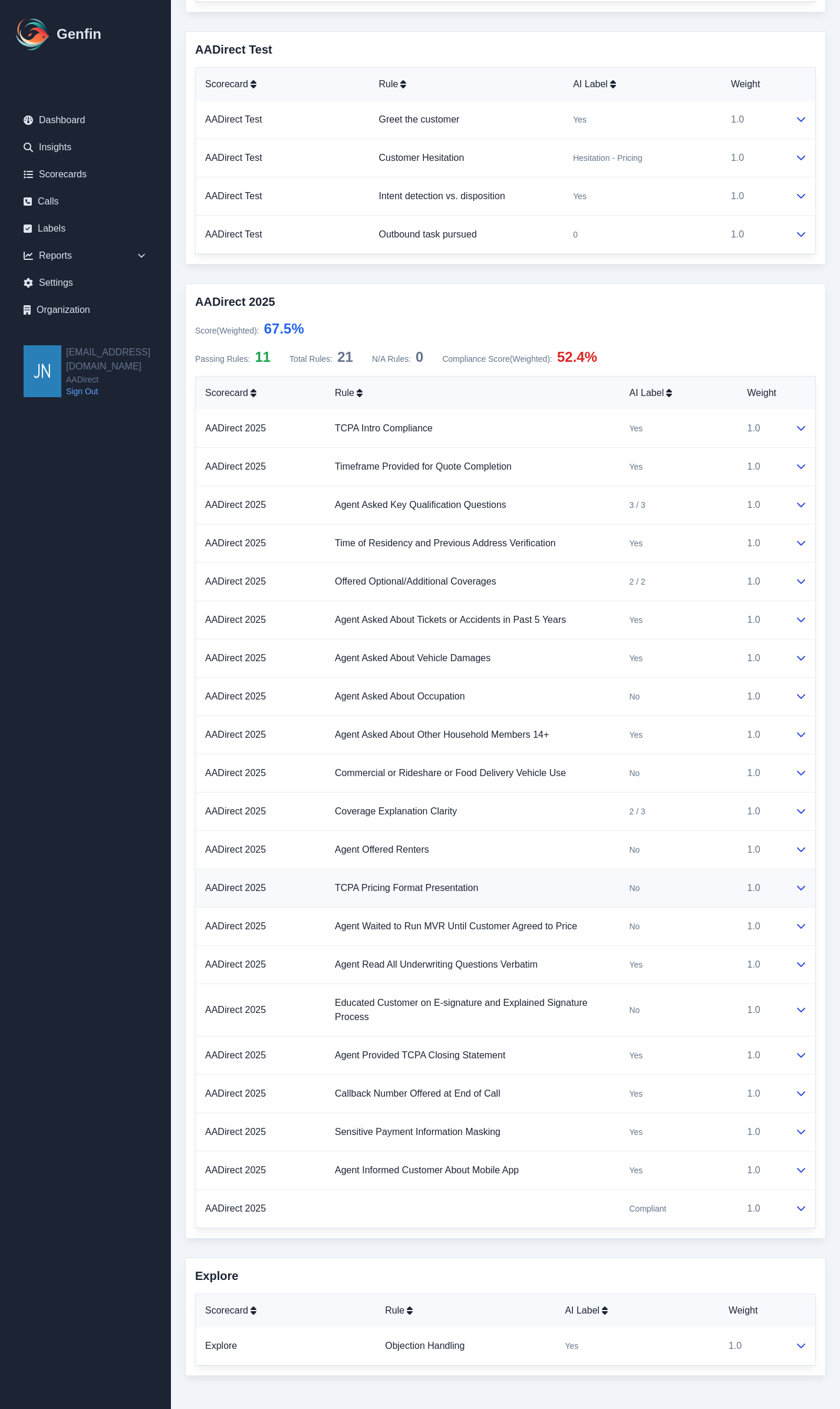
click at [798, 887] on icon at bounding box center [800, 888] width 8 height 4
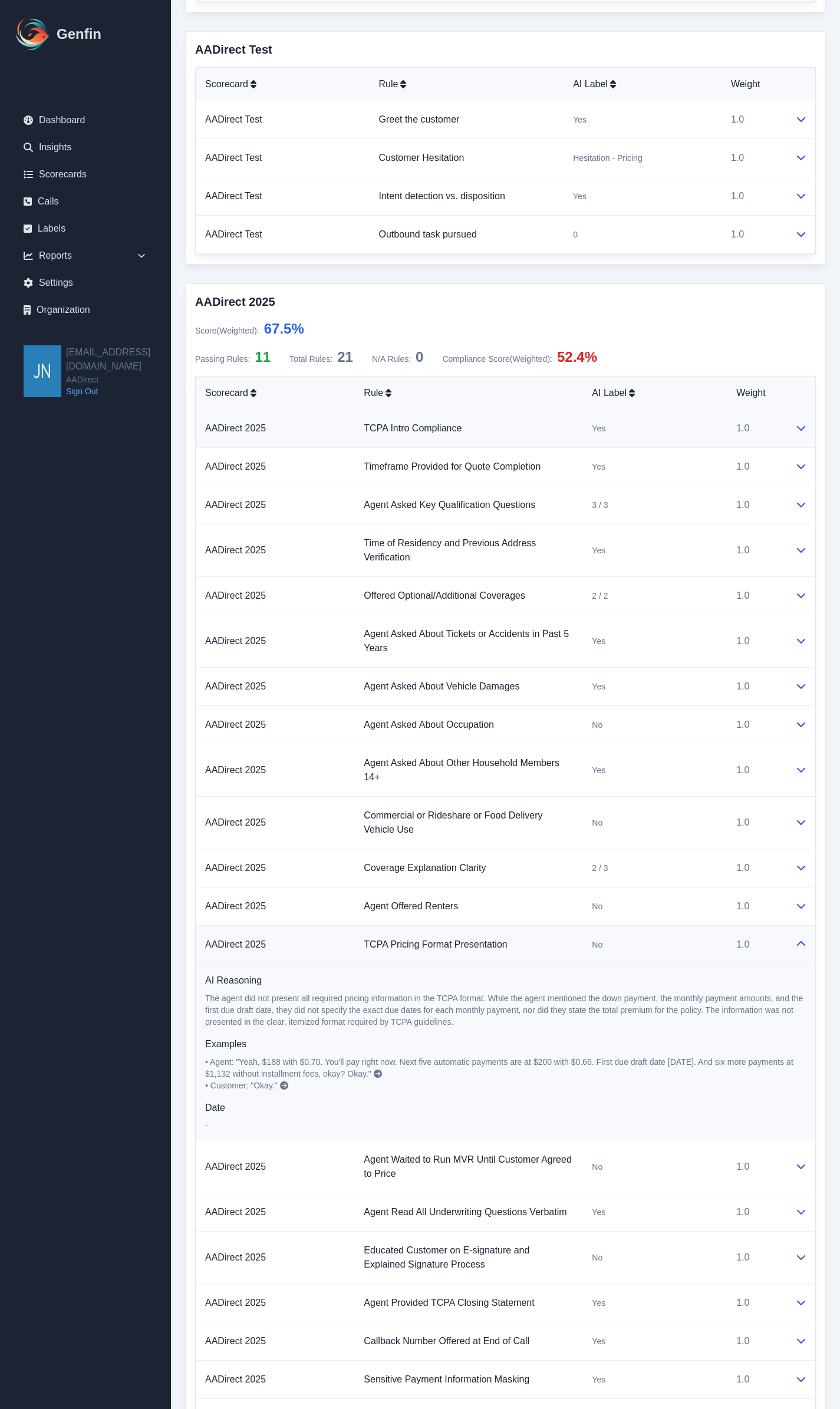
click at [800, 430] on icon at bounding box center [800, 428] width 8 height 4
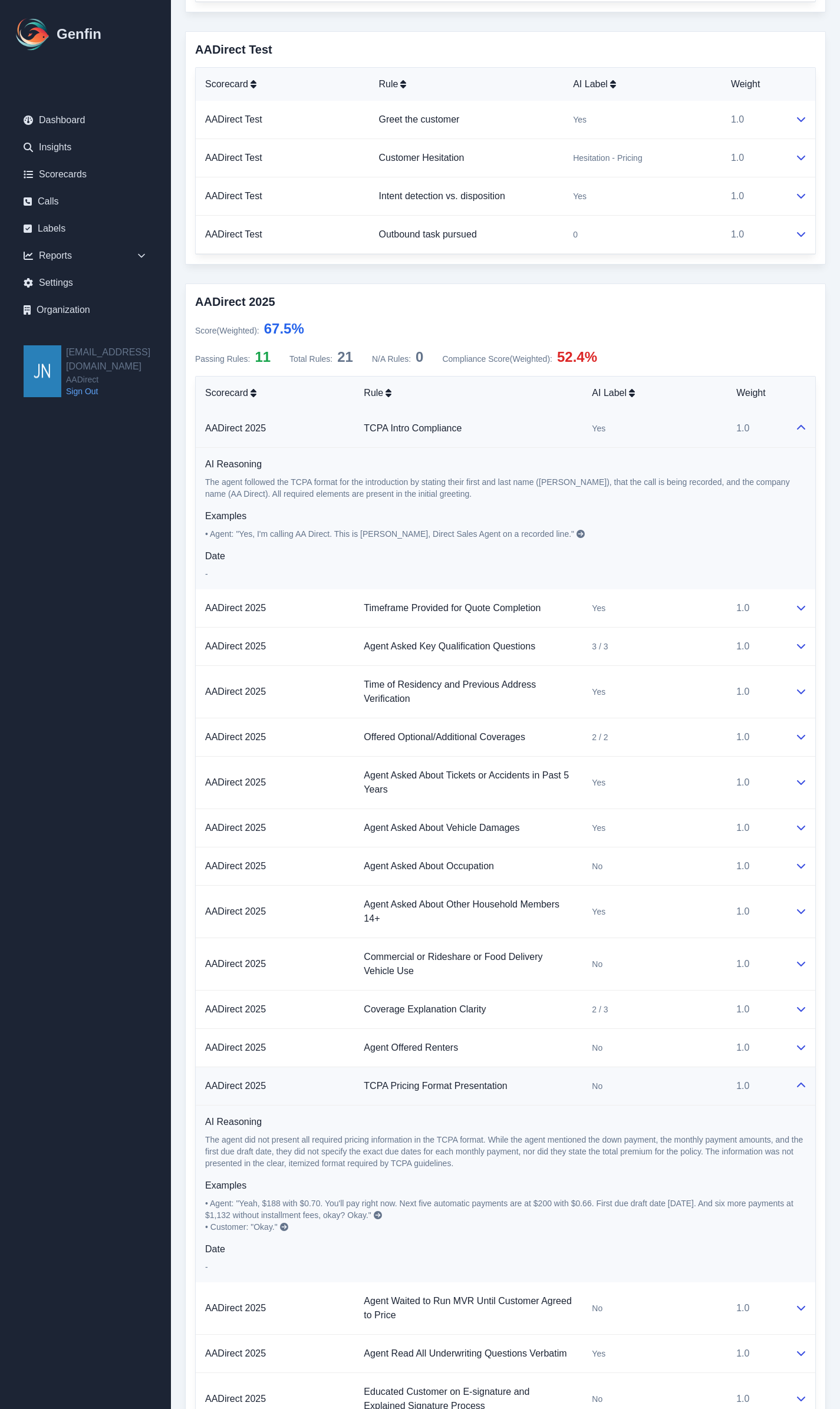
click at [800, 425] on icon at bounding box center [801, 428] width 10 height 10
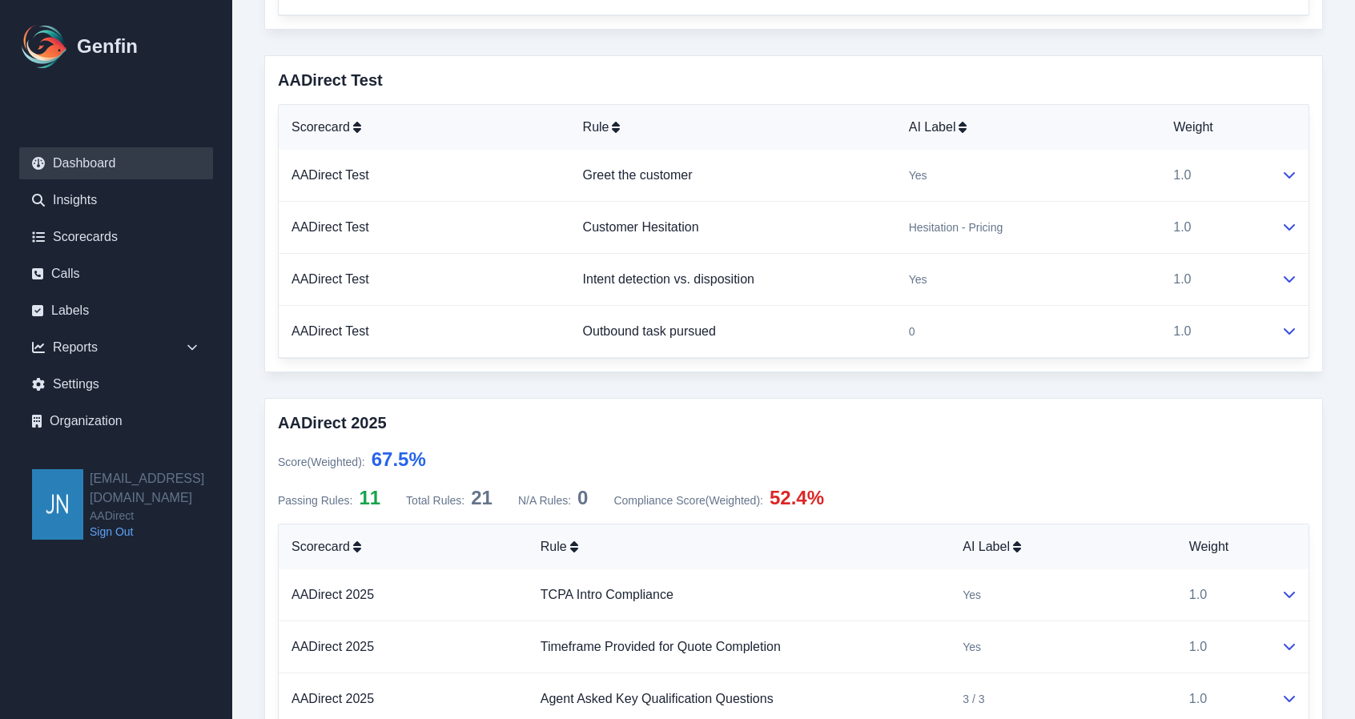
click at [105, 167] on link "Dashboard" at bounding box center [116, 163] width 194 height 32
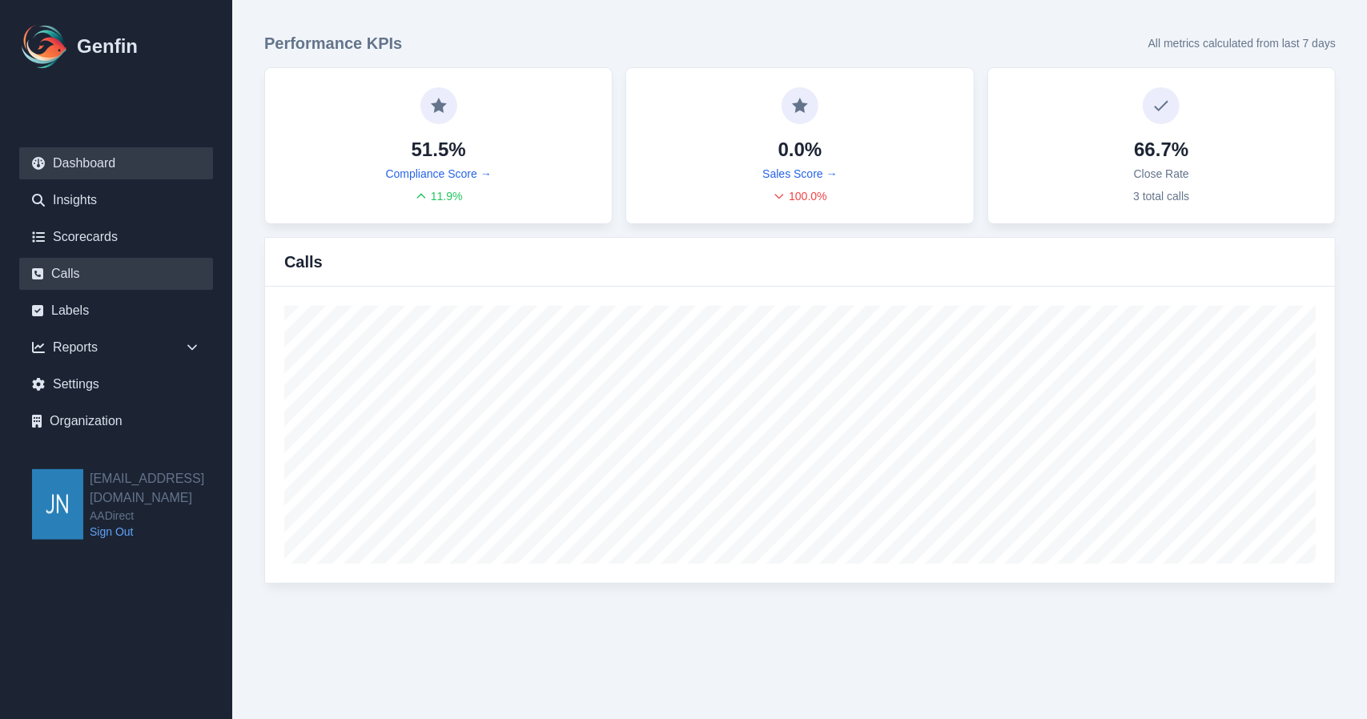
click at [75, 268] on link "Calls" at bounding box center [116, 274] width 194 height 32
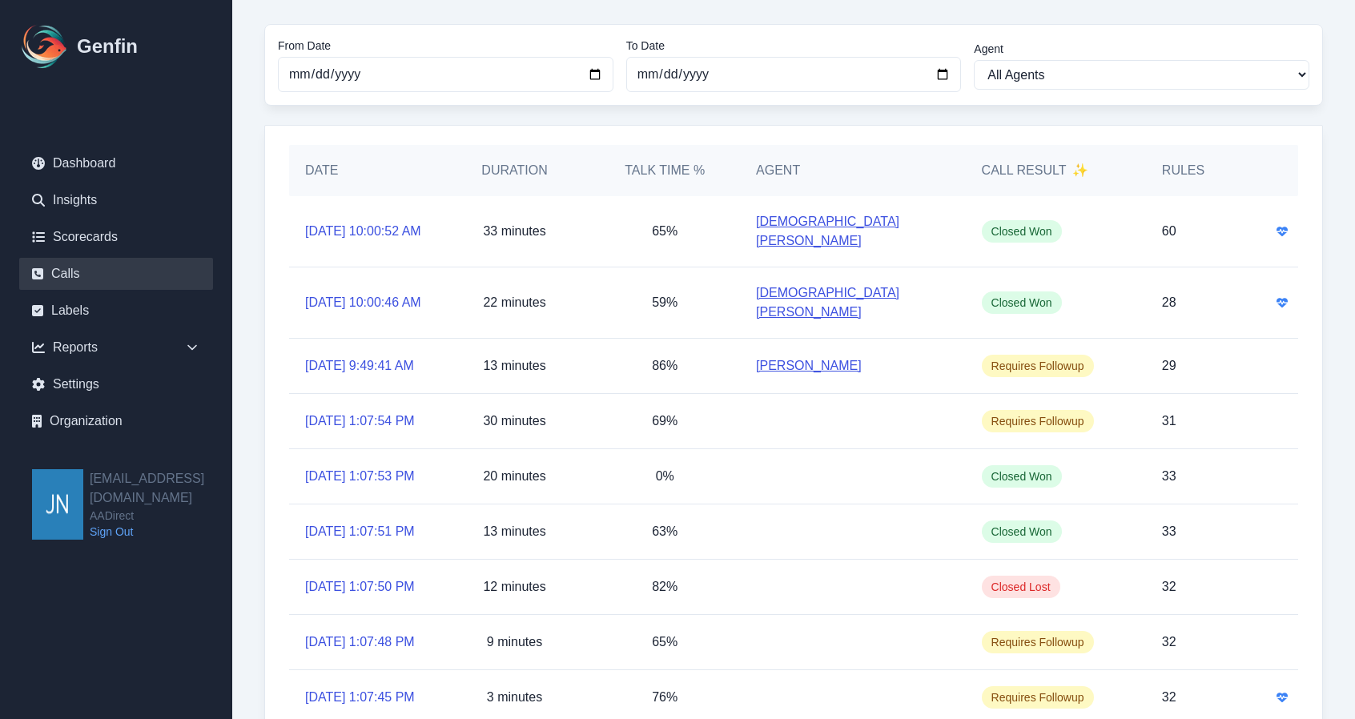
scroll to position [80, 0]
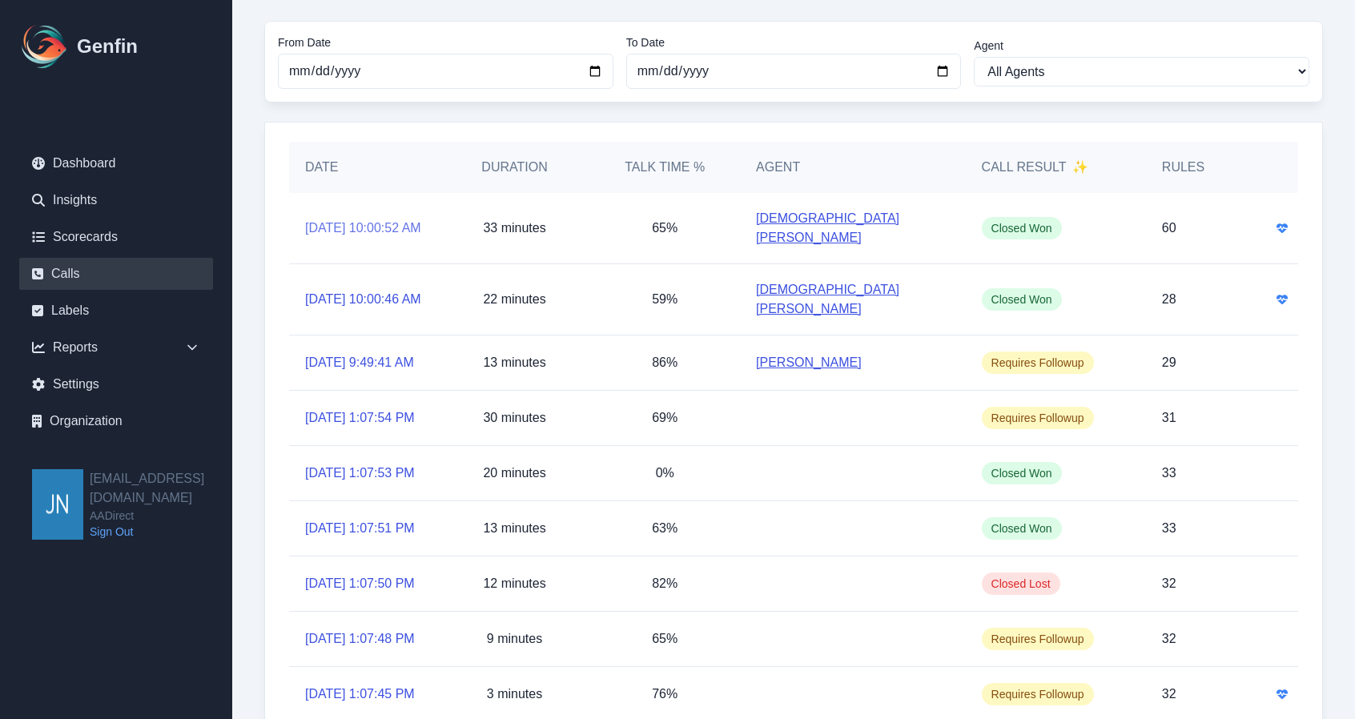
click at [354, 219] on link "[DATE] 10:00:52 AM" at bounding box center [363, 228] width 116 height 19
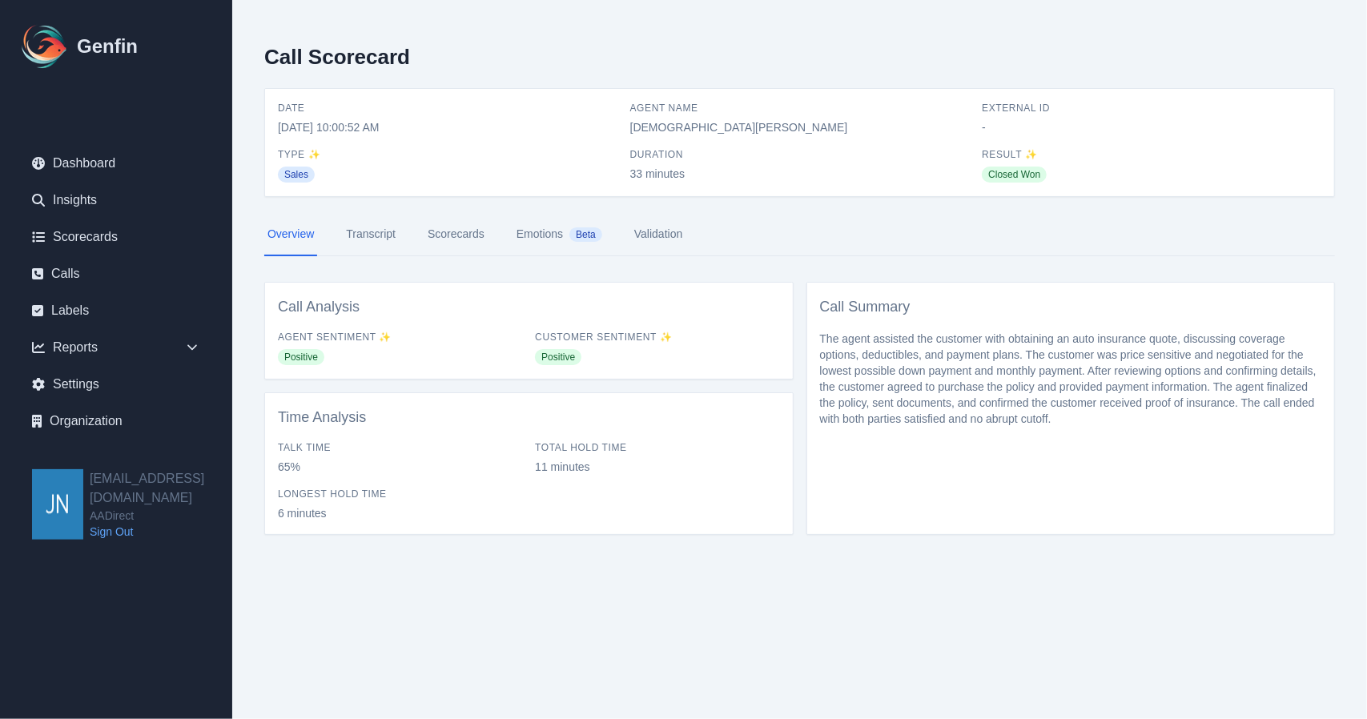
click at [382, 229] on link "Transcript" at bounding box center [371, 234] width 56 height 43
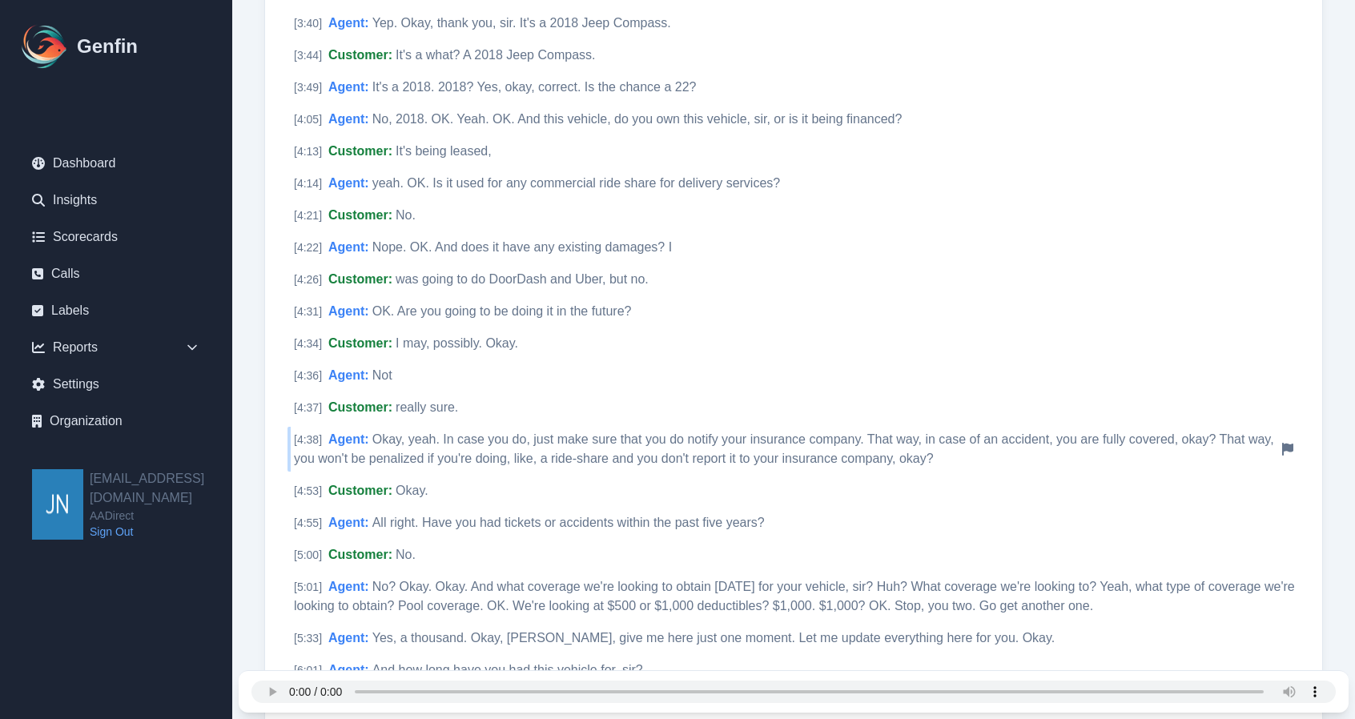
scroll to position [1521, 0]
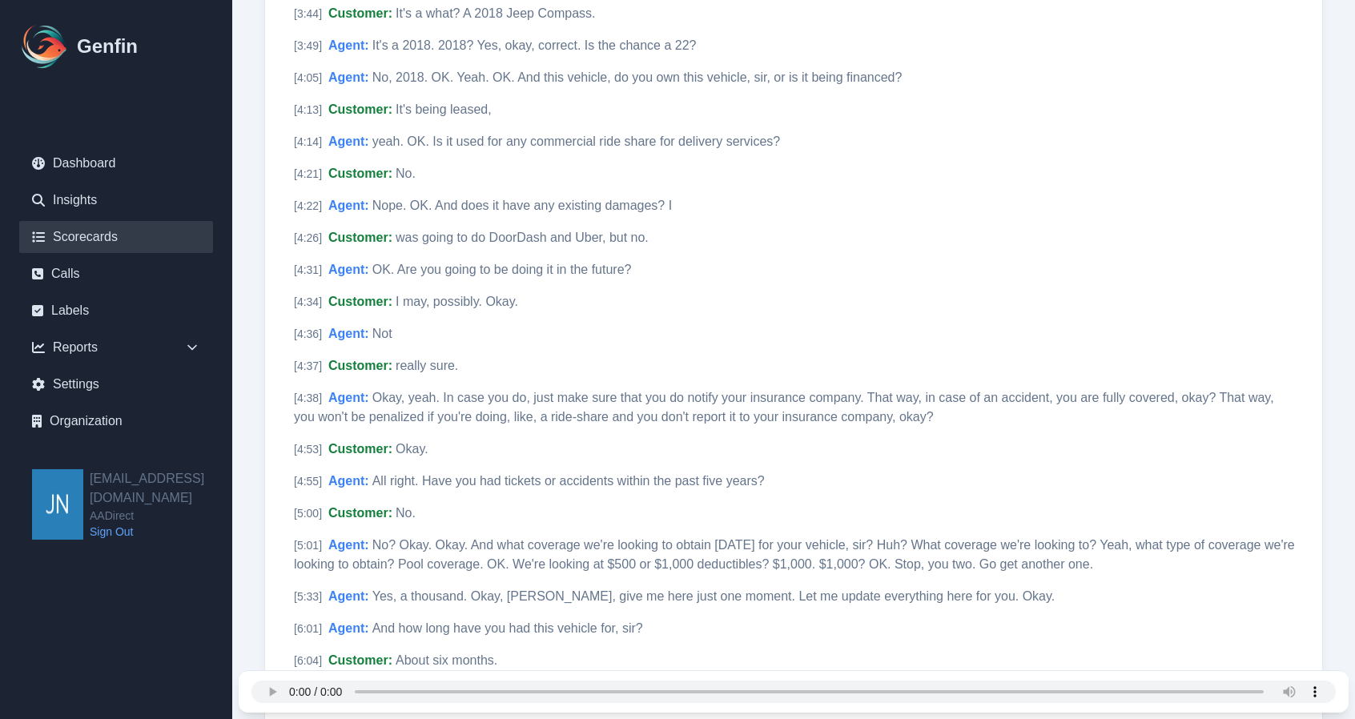
click at [117, 227] on link "Scorecards" at bounding box center [116, 237] width 194 height 32
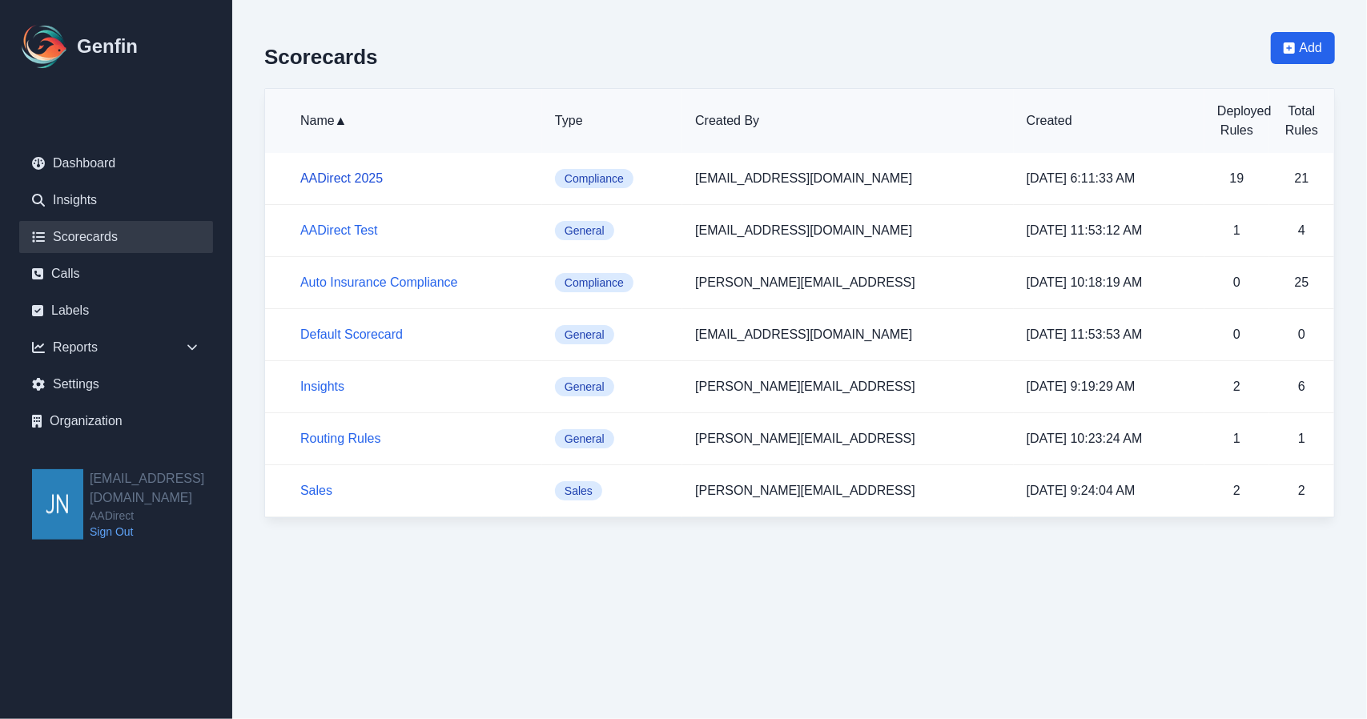
click at [367, 179] on link "AADirect 2025" at bounding box center [341, 178] width 82 height 14
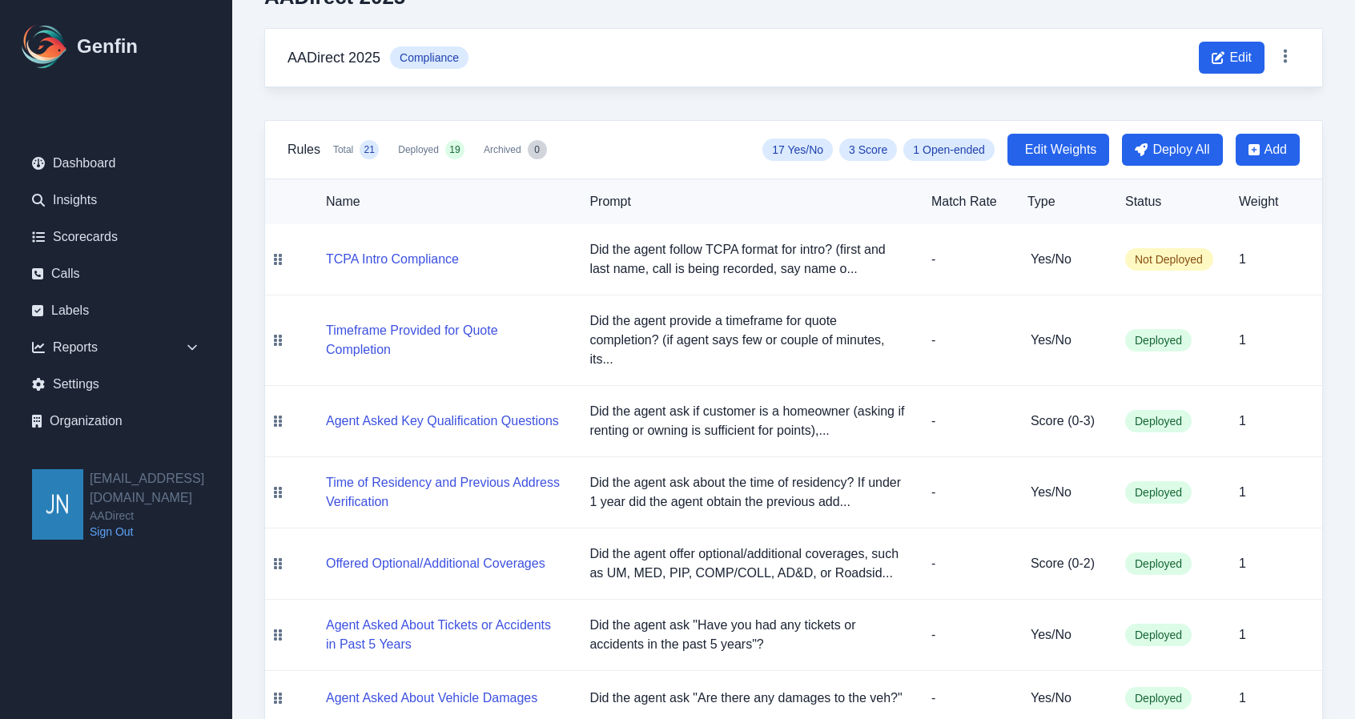
scroll to position [160, 0]
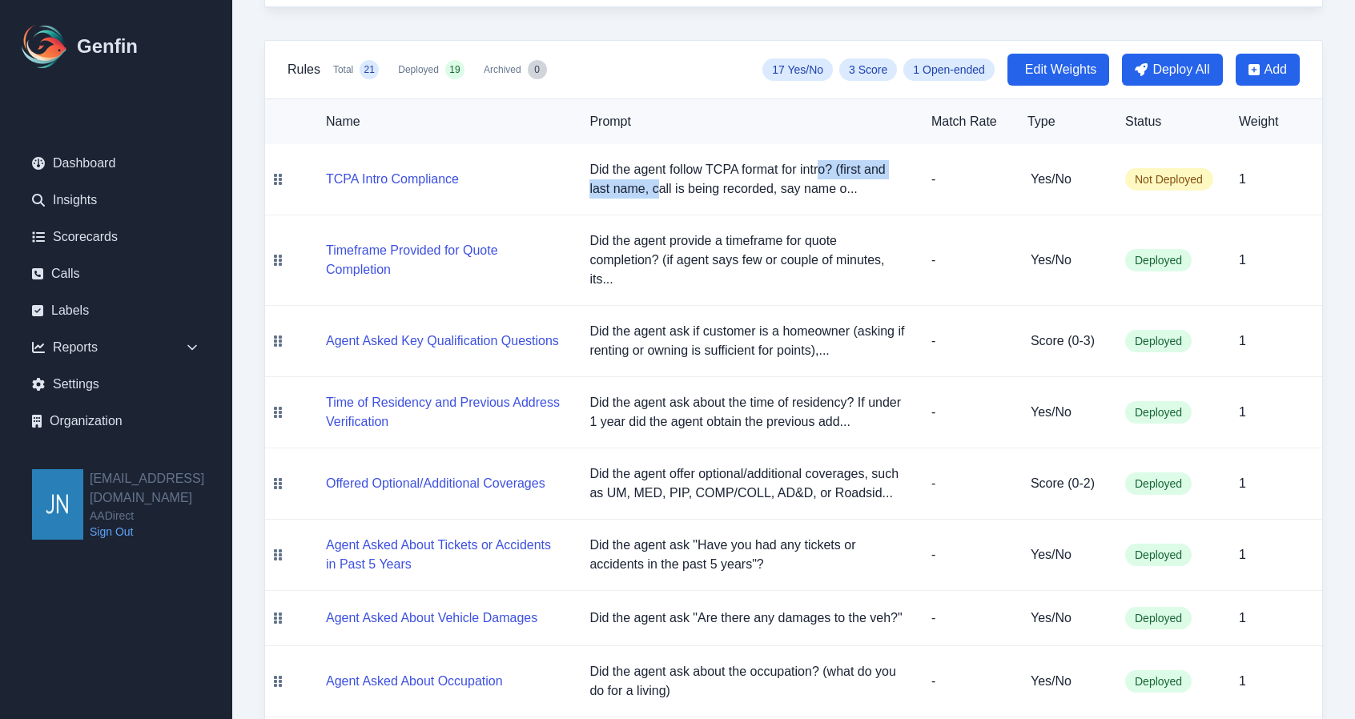
drag, startPoint x: 775, startPoint y: 174, endPoint x: 821, endPoint y: 171, distance: 46.5
click at [821, 171] on p "Did the agent follow TCPA format for intro? (first and last name, call is being…" at bounding box center [747, 179] width 316 height 38
click at [674, 255] on p "Did the agent provide a timeframe for quote completion? (if agent says few or c…" at bounding box center [747, 260] width 316 height 58
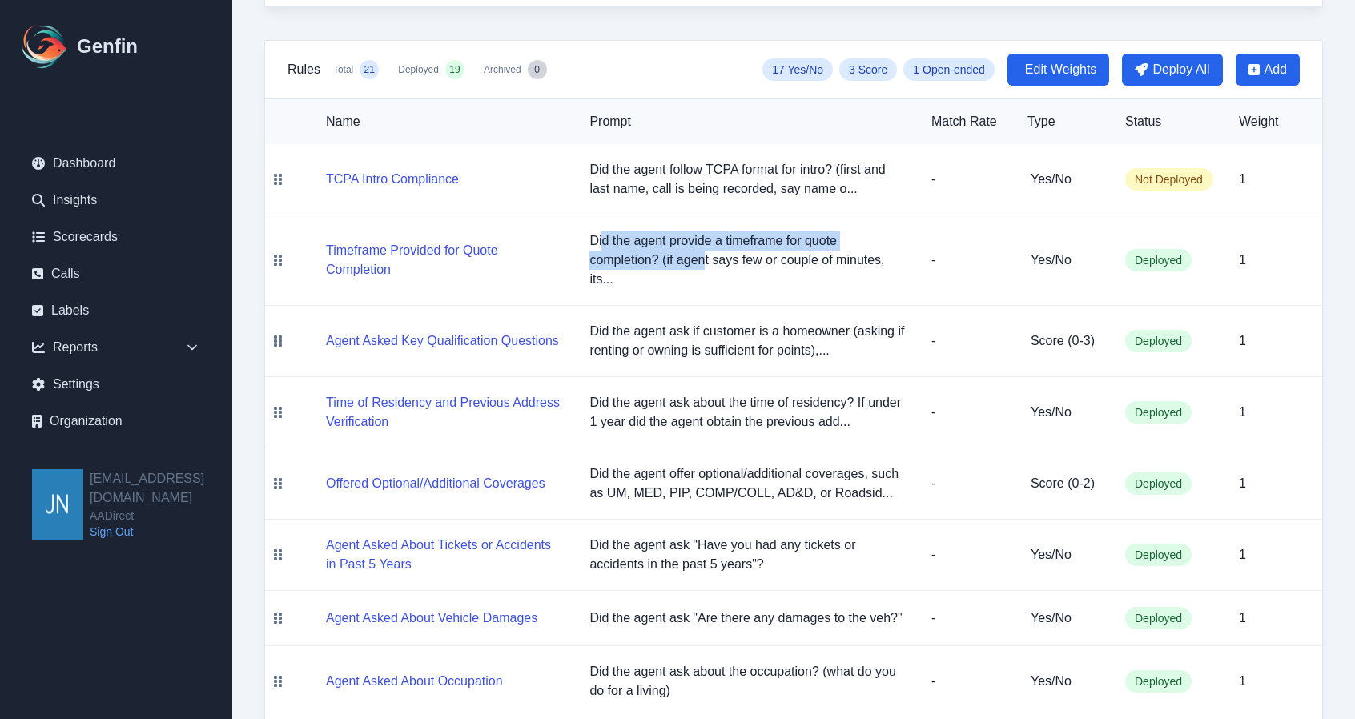
drag, startPoint x: 603, startPoint y: 242, endPoint x: 704, endPoint y: 267, distance: 103.9
click at [704, 267] on p "Did the agent provide a timeframe for quote completion? (if agent says few or c…" at bounding box center [747, 260] width 316 height 58
click at [794, 265] on p "Did the agent provide a timeframe for quote completion? (if agent says few or c…" at bounding box center [747, 260] width 316 height 58
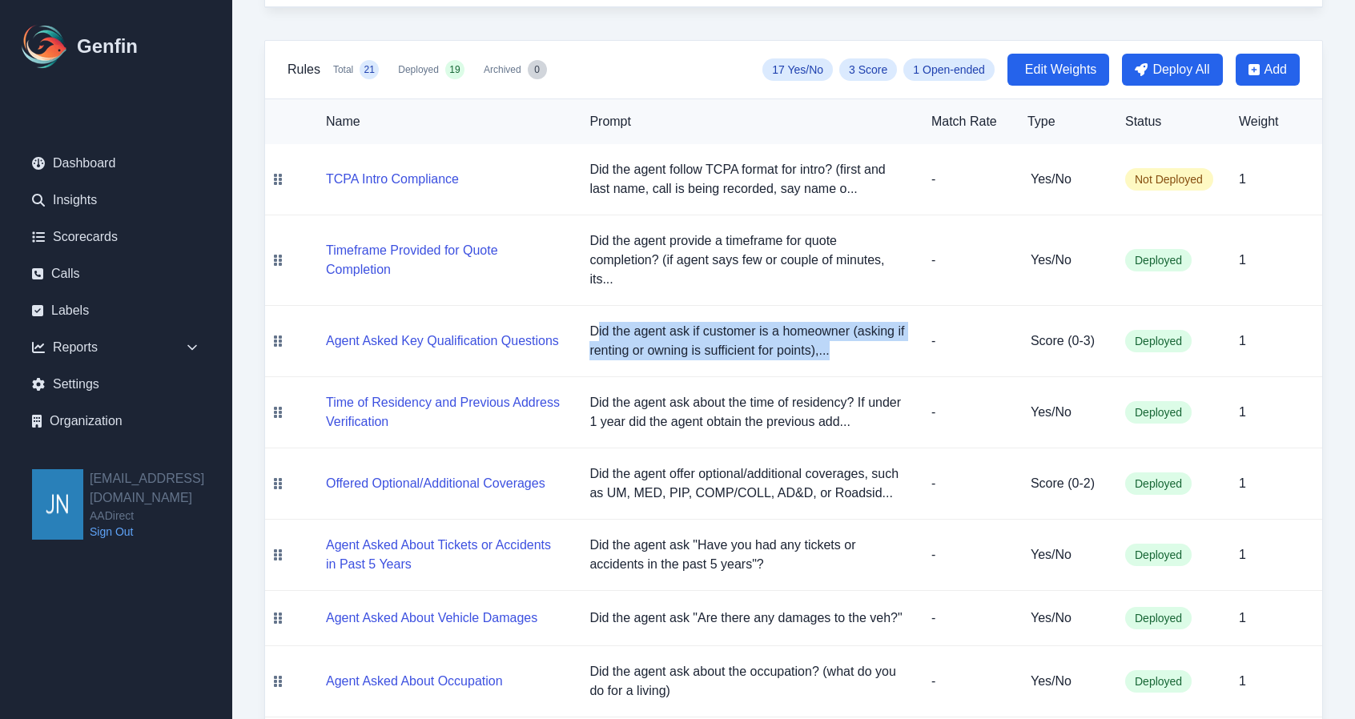
drag, startPoint x: 598, startPoint y: 326, endPoint x: 858, endPoint y: 344, distance: 260.8
click at [858, 344] on p "Did the agent ask if customer is a homeowner (asking if renting or owning is su…" at bounding box center [747, 341] width 316 height 38
click at [801, 342] on p "Did the agent ask if customer is a homeowner (asking if renting or owning is su…" at bounding box center [747, 341] width 316 height 38
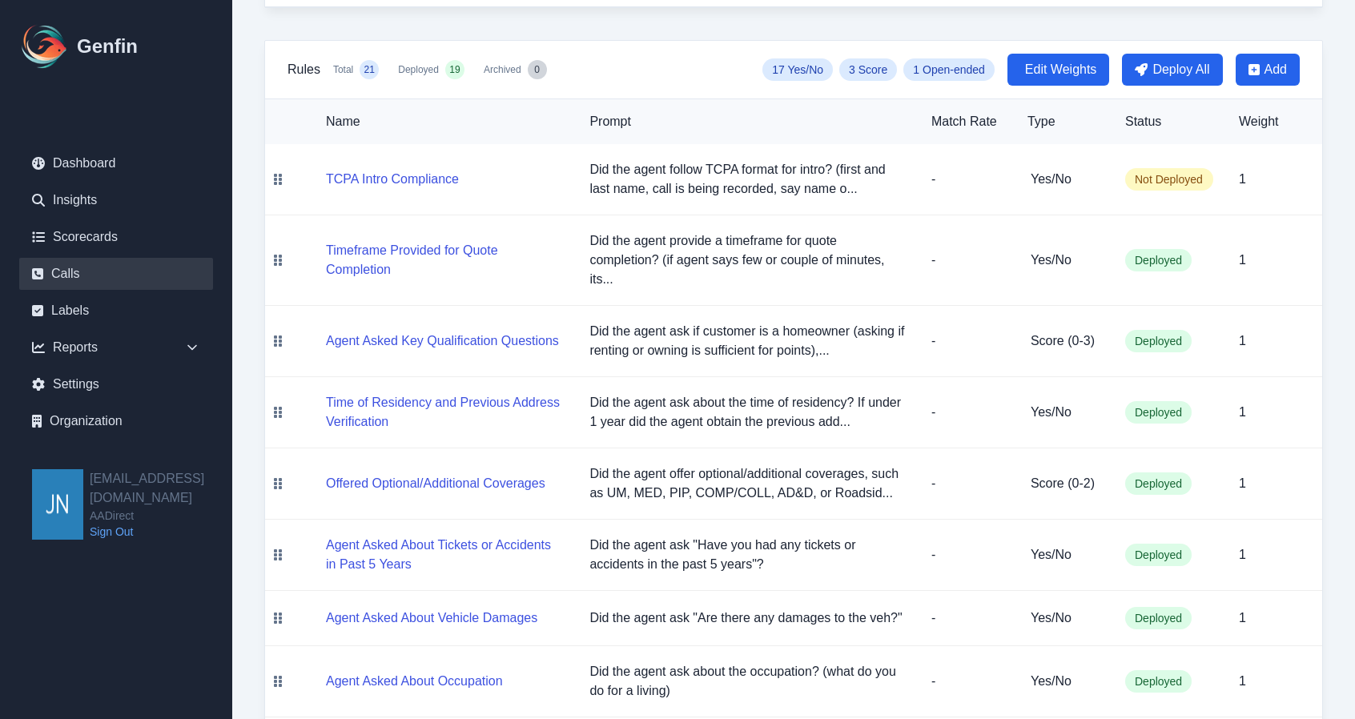
click at [107, 274] on link "Calls" at bounding box center [116, 274] width 194 height 32
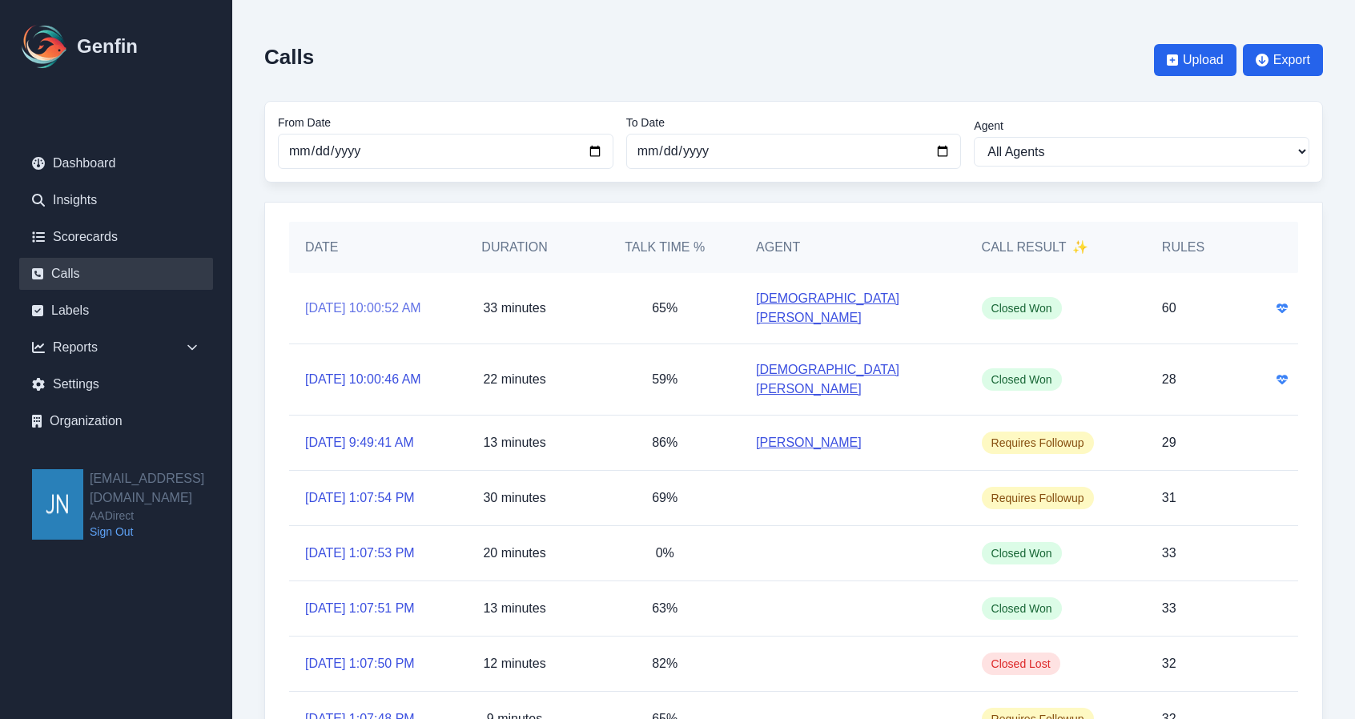
click at [356, 299] on link "8/8/2025, 10:00:52 AM" at bounding box center [363, 308] width 116 height 19
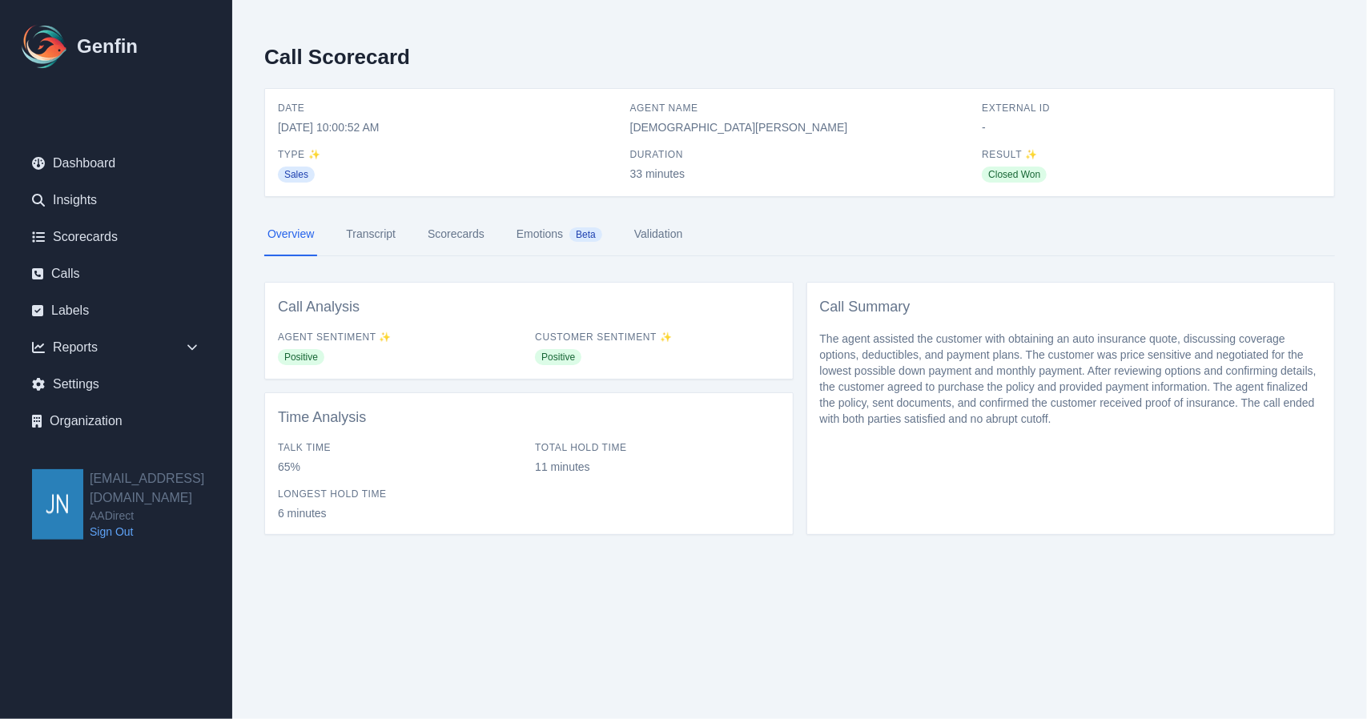
click at [470, 231] on link "Scorecards" at bounding box center [455, 234] width 63 height 43
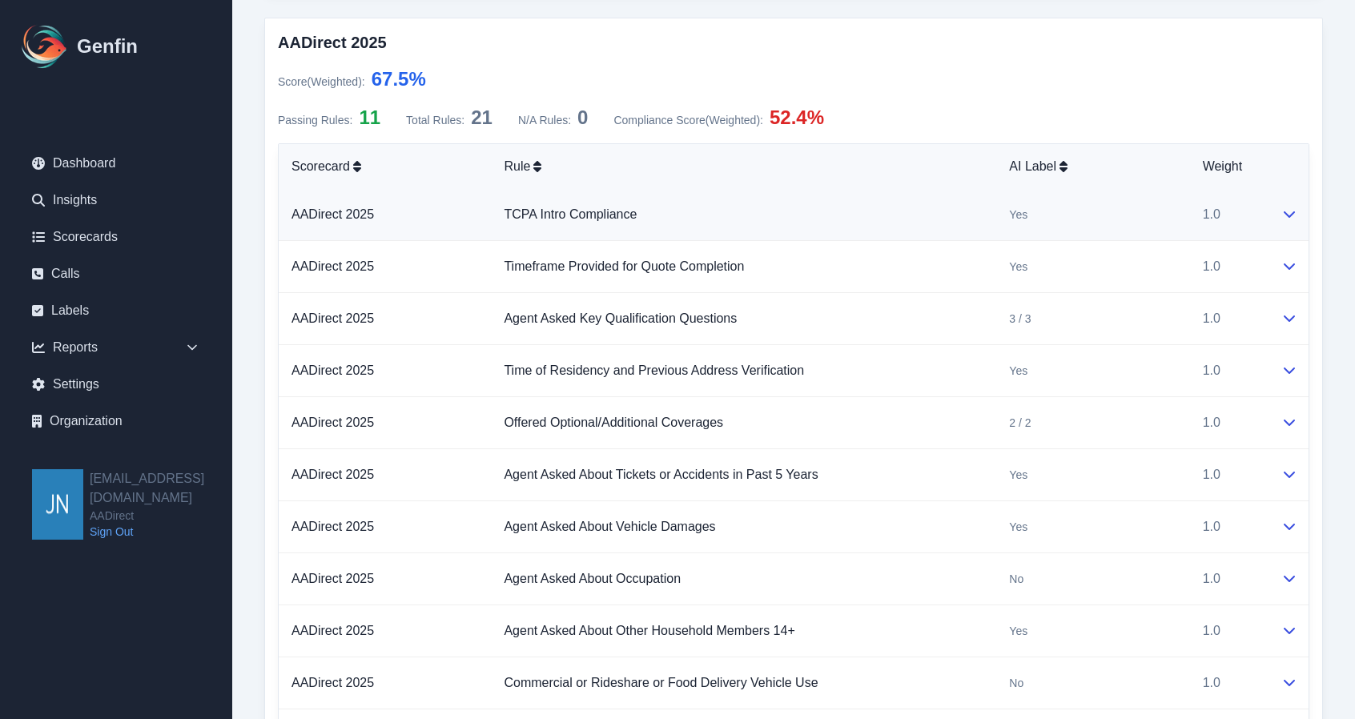
scroll to position [3122, 0]
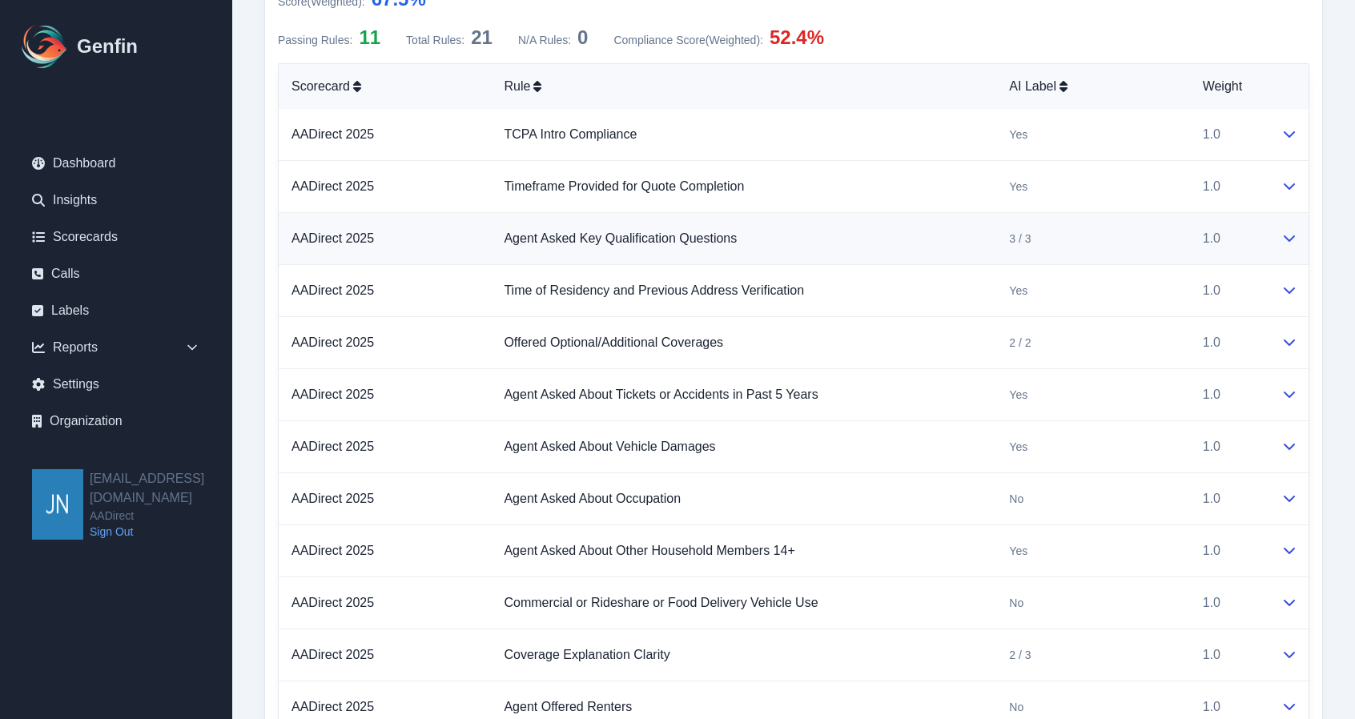
click at [1152, 231] on icon at bounding box center [1289, 237] width 13 height 13
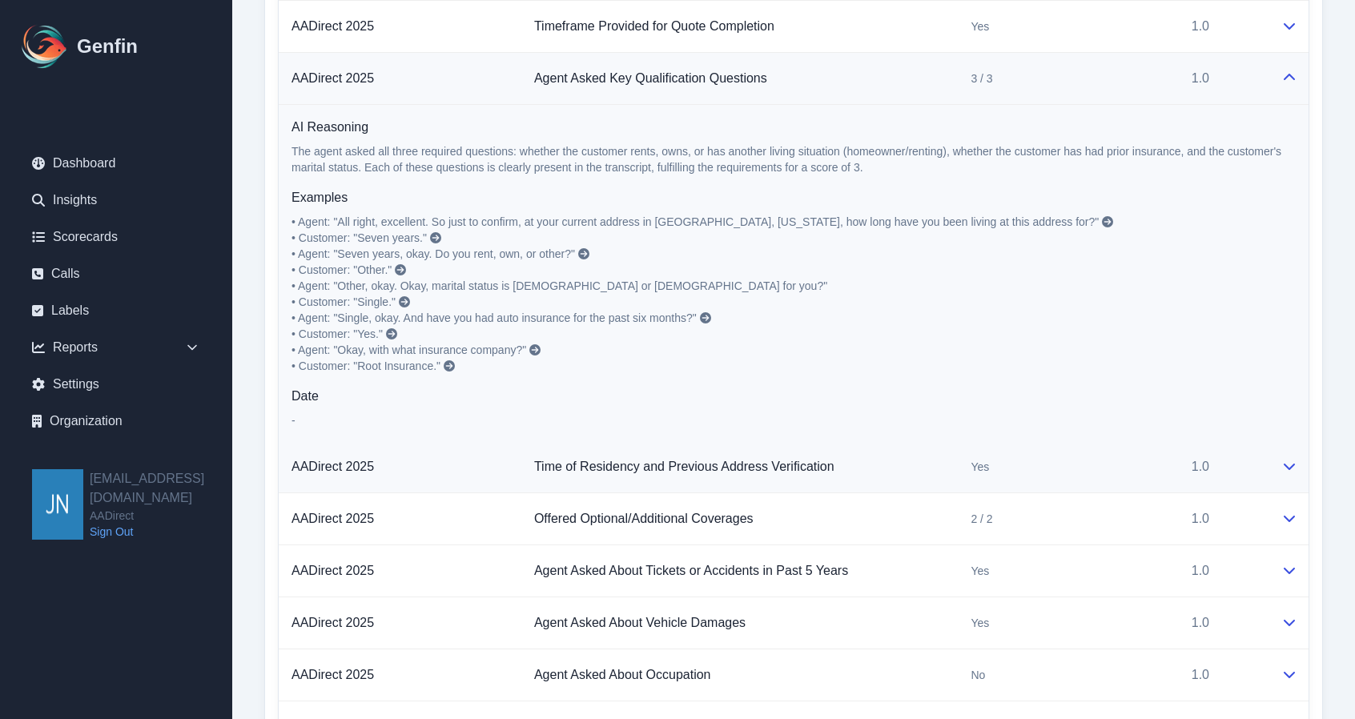
scroll to position [3362, 0]
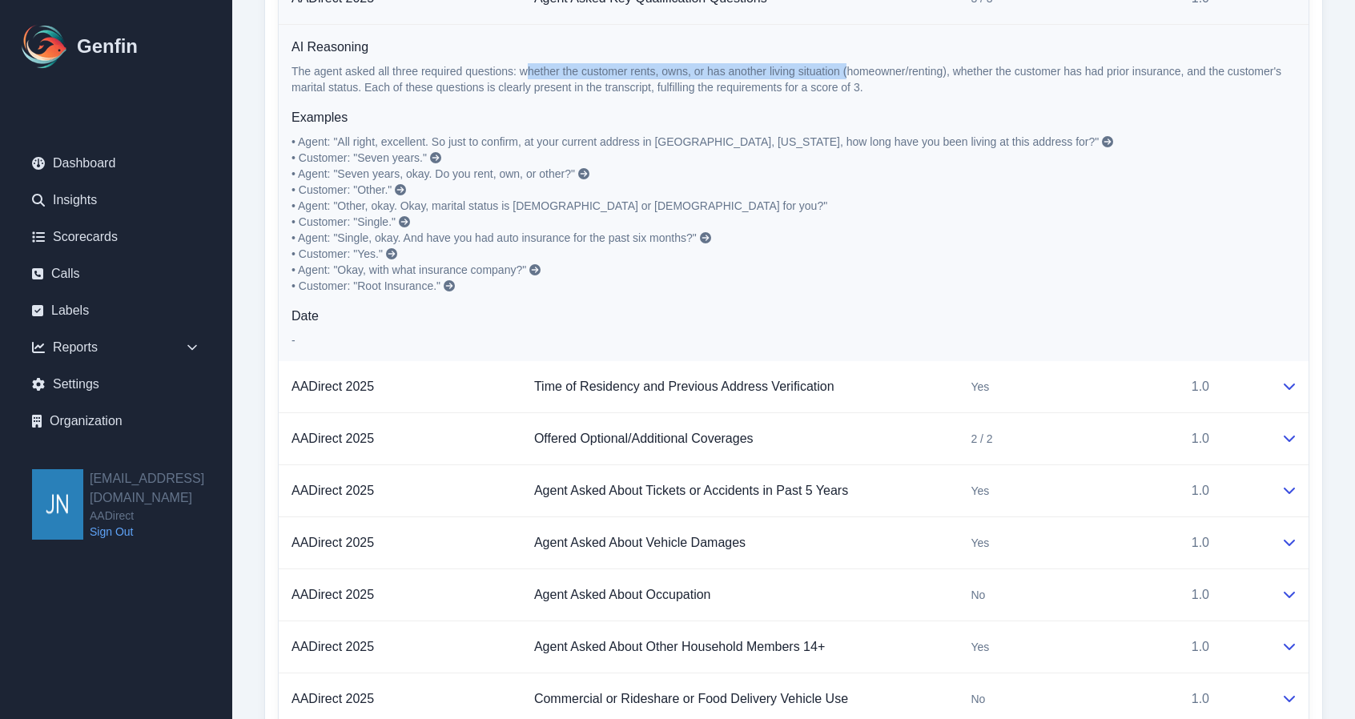
drag, startPoint x: 525, startPoint y: 54, endPoint x: 847, endPoint y: 54, distance: 321.8
click at [847, 63] on p "The agent asked all three required questions: whether the customer rents, owns,…" at bounding box center [793, 79] width 1004 height 32
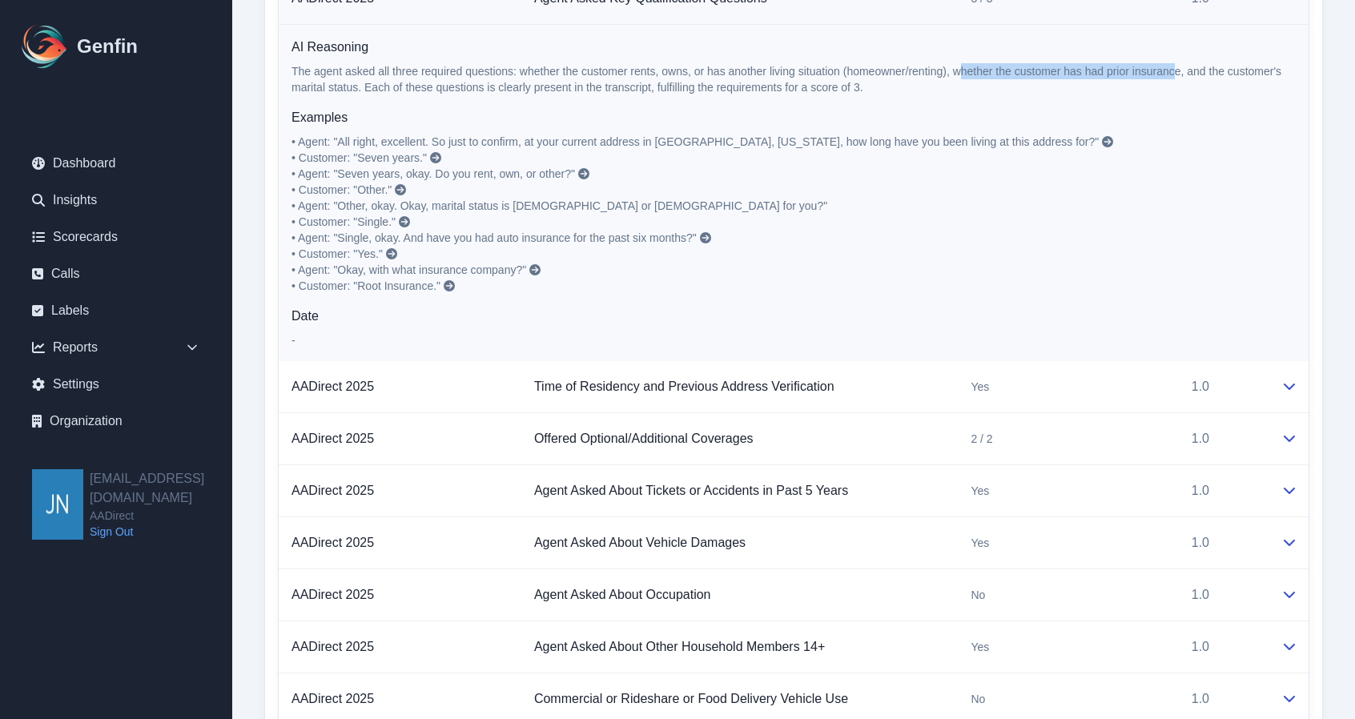
drag, startPoint x: 958, startPoint y: 50, endPoint x: 1174, endPoint y: 57, distance: 215.5
click at [1152, 63] on p "The agent asked all three required questions: whether the customer rents, owns,…" at bounding box center [793, 79] width 1004 height 32
drag, startPoint x: 1198, startPoint y: 54, endPoint x: 355, endPoint y: 66, distance: 843.1
click at [355, 66] on p "The agent asked all three required questions: whether the customer rents, owns,…" at bounding box center [793, 79] width 1004 height 32
click at [527, 63] on p "The agent asked all three required questions: whether the customer rents, owns,…" at bounding box center [793, 79] width 1004 height 32
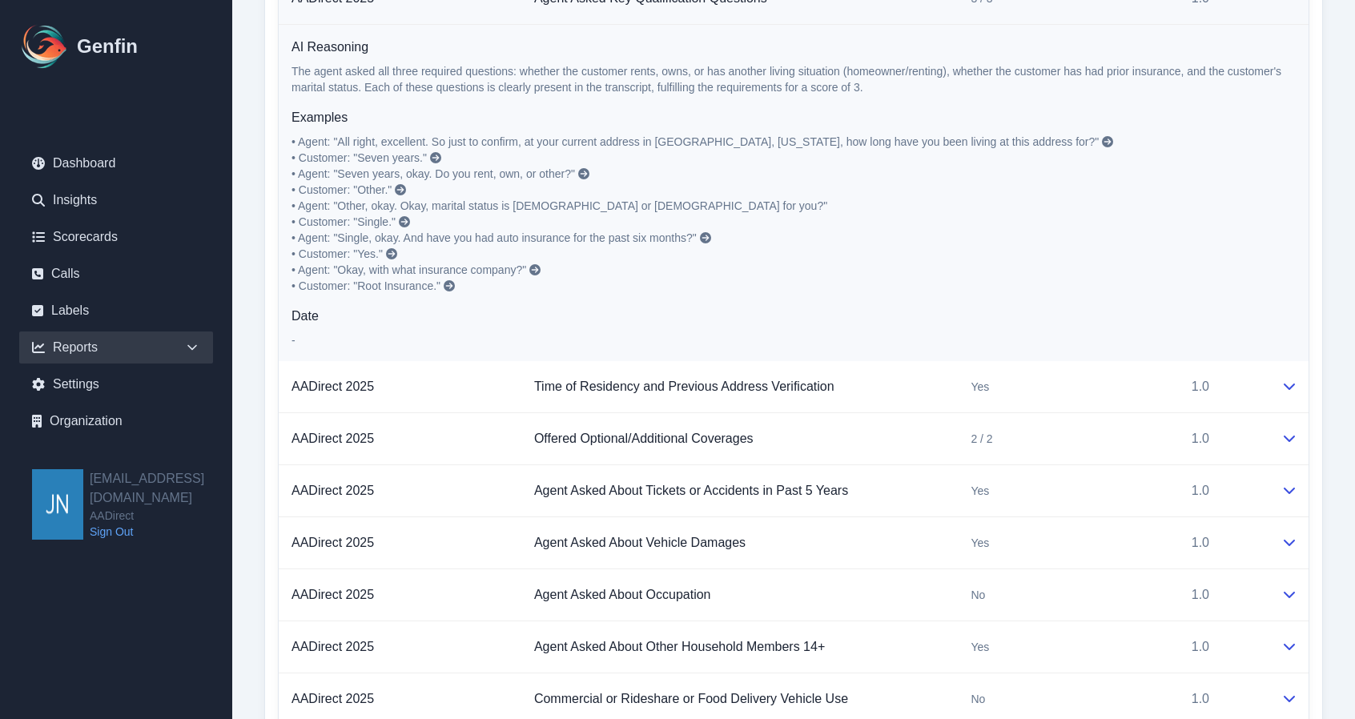
click at [95, 349] on div "Reports" at bounding box center [116, 347] width 194 height 32
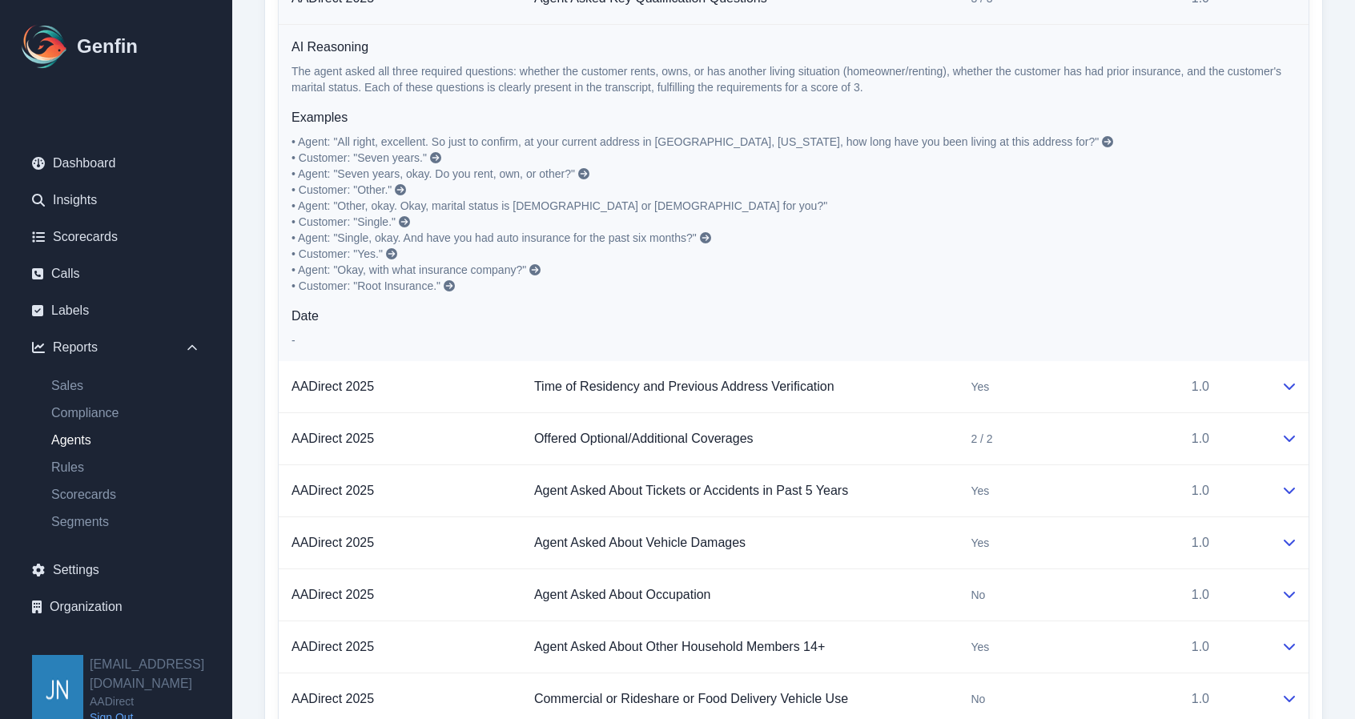
click at [71, 444] on link "Agents" at bounding box center [125, 440] width 175 height 19
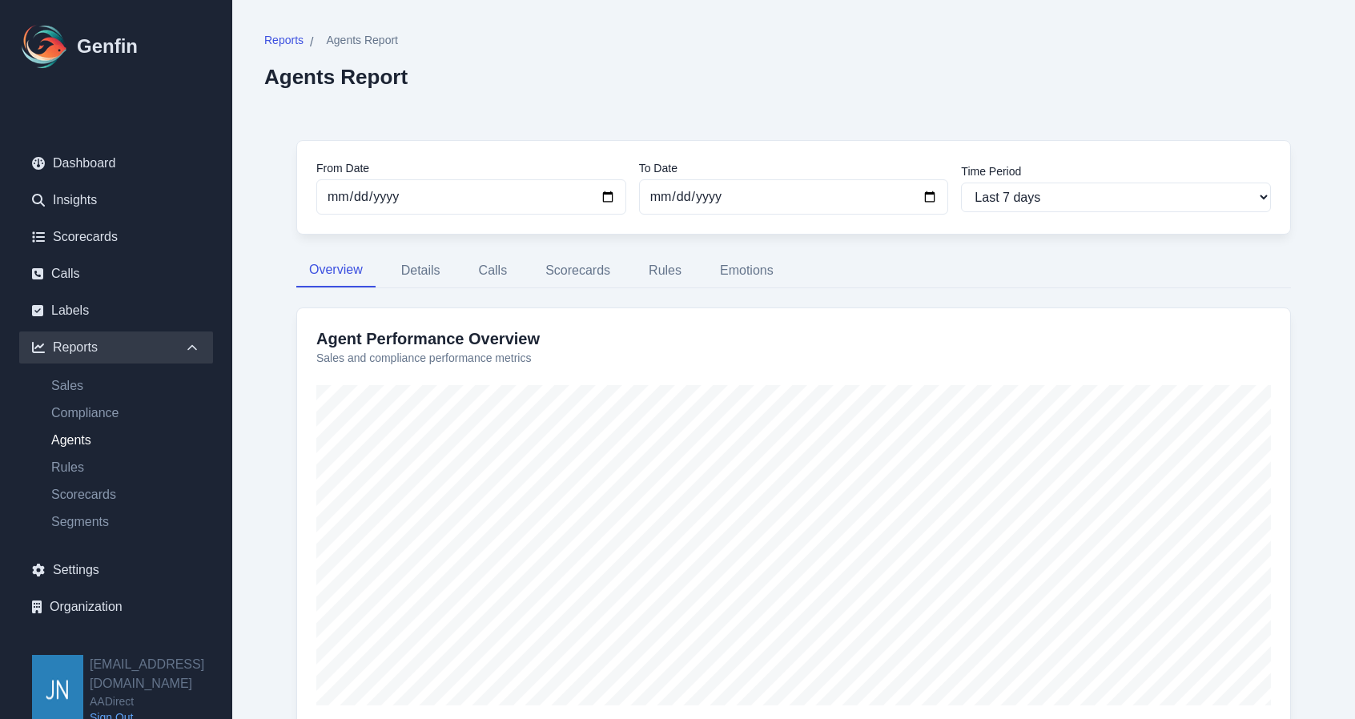
scroll to position [80, 0]
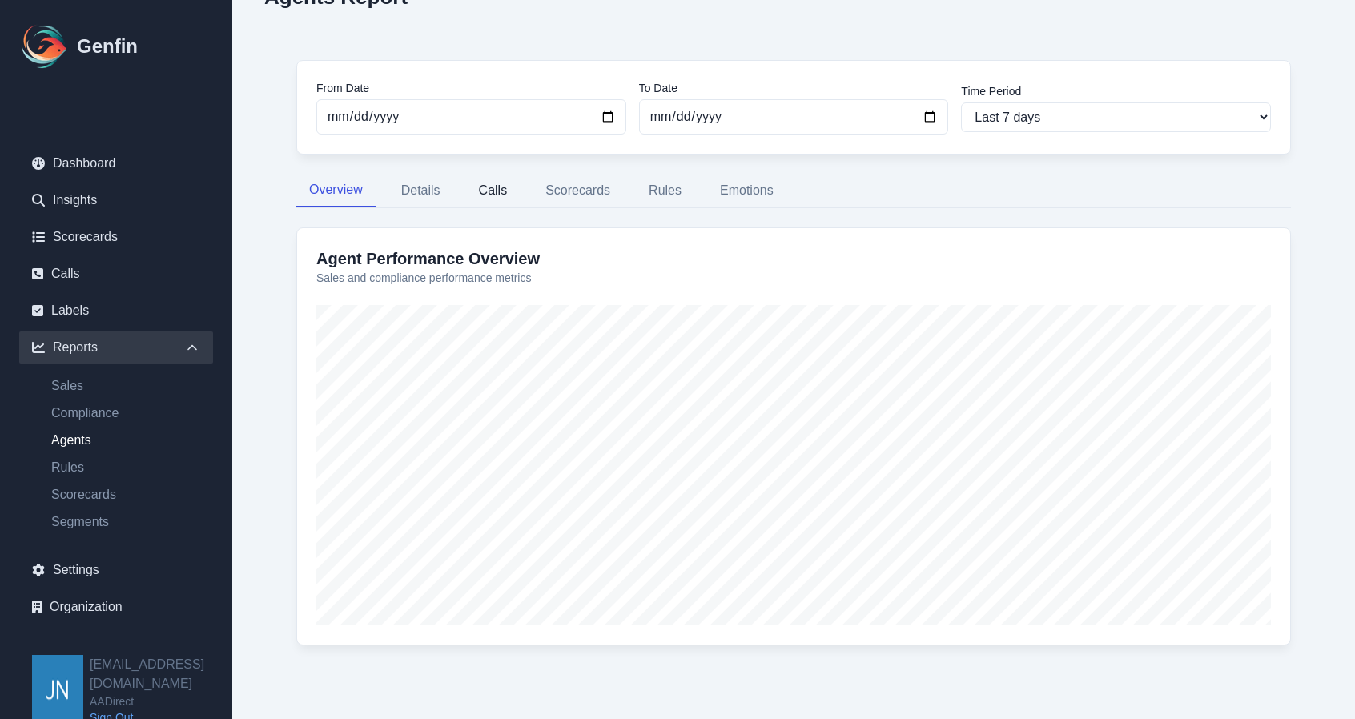
click at [481, 191] on button "Calls" at bounding box center [493, 191] width 54 height 34
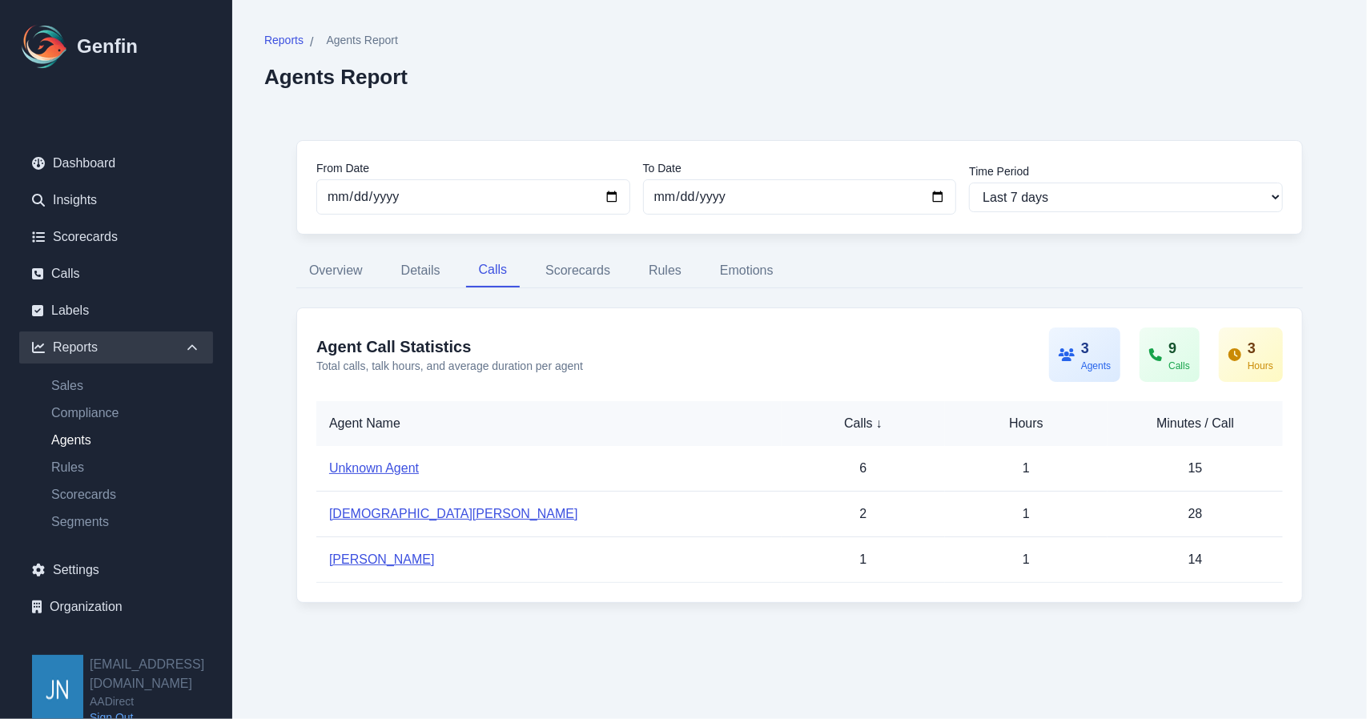
click at [385, 513] on link "[DEMOGRAPHIC_DATA][PERSON_NAME]" at bounding box center [453, 514] width 249 height 14
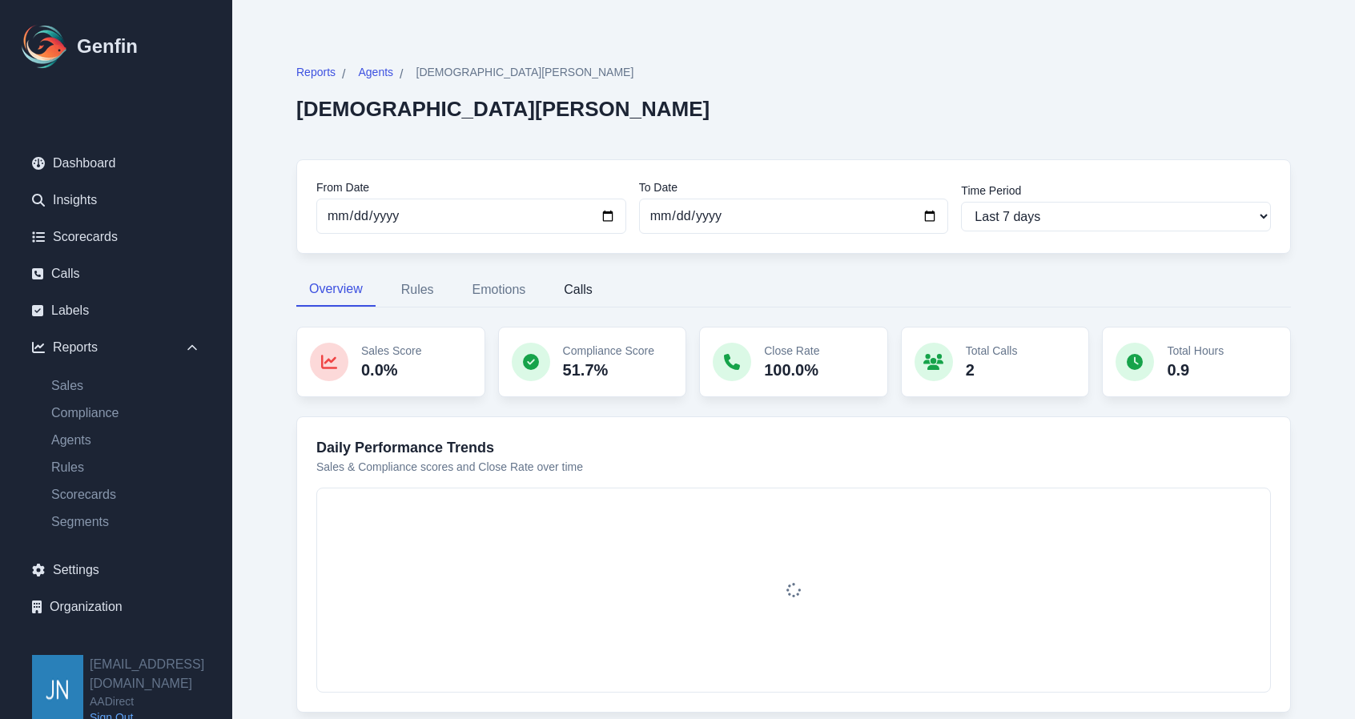
click at [584, 286] on button "Calls" at bounding box center [578, 290] width 54 height 34
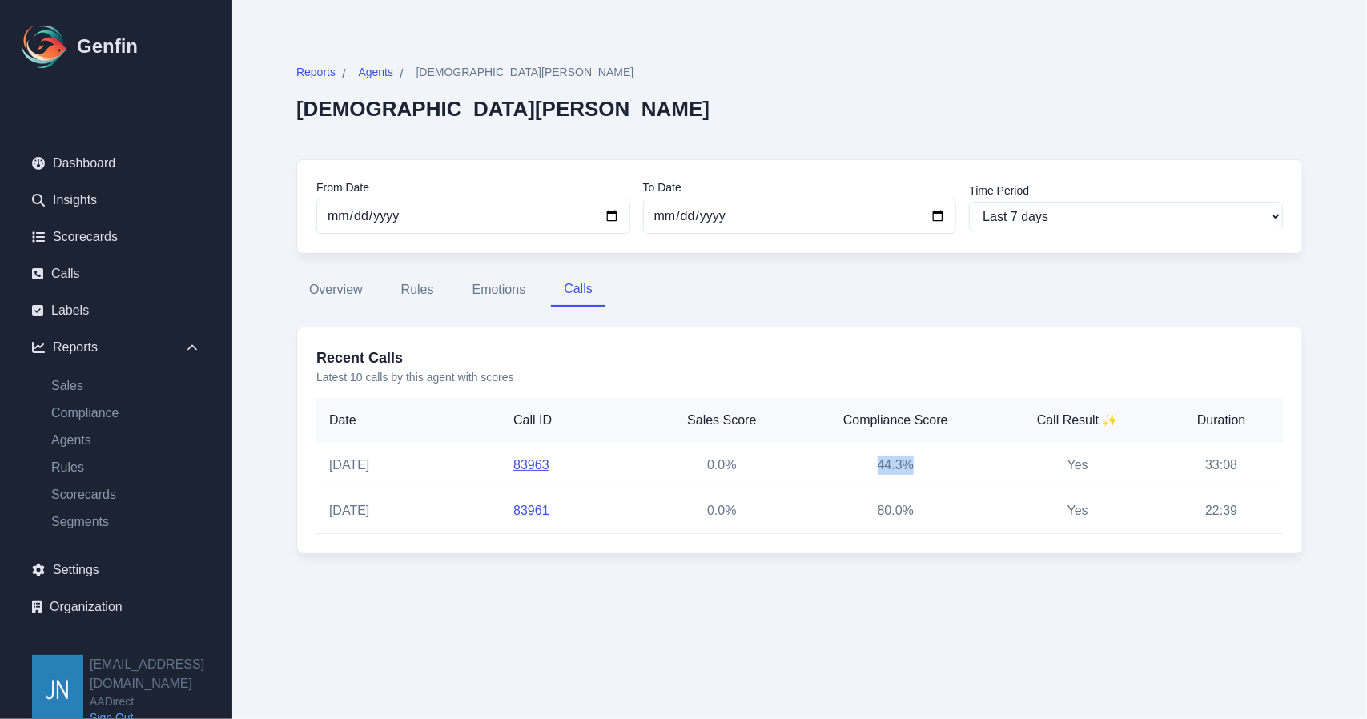
drag, startPoint x: 920, startPoint y: 462, endPoint x: 868, endPoint y: 462, distance: 52.0
click at [868, 462] on td "44.3%" at bounding box center [895, 466] width 200 height 46
drag, startPoint x: 901, startPoint y: 507, endPoint x: 858, endPoint y: 507, distance: 43.2
click at [858, 507] on td "80.0%" at bounding box center [895, 511] width 200 height 46
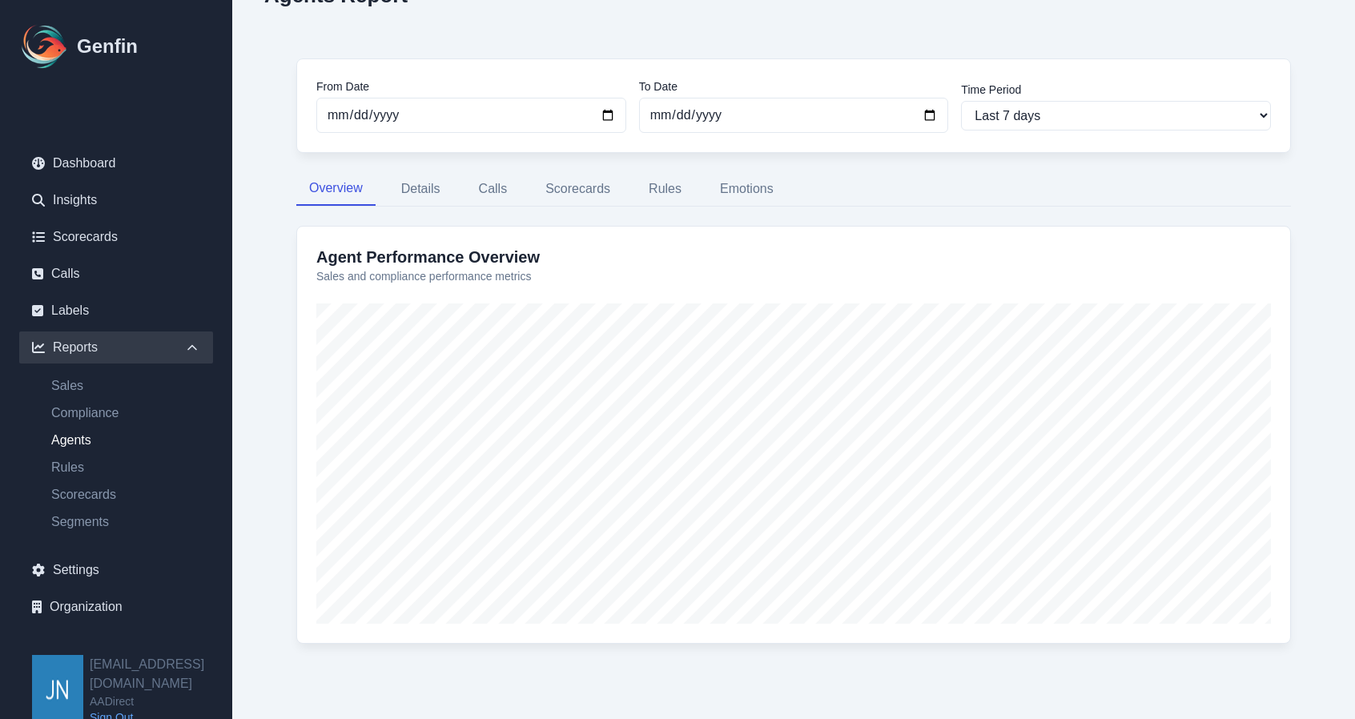
scroll to position [88, 0]
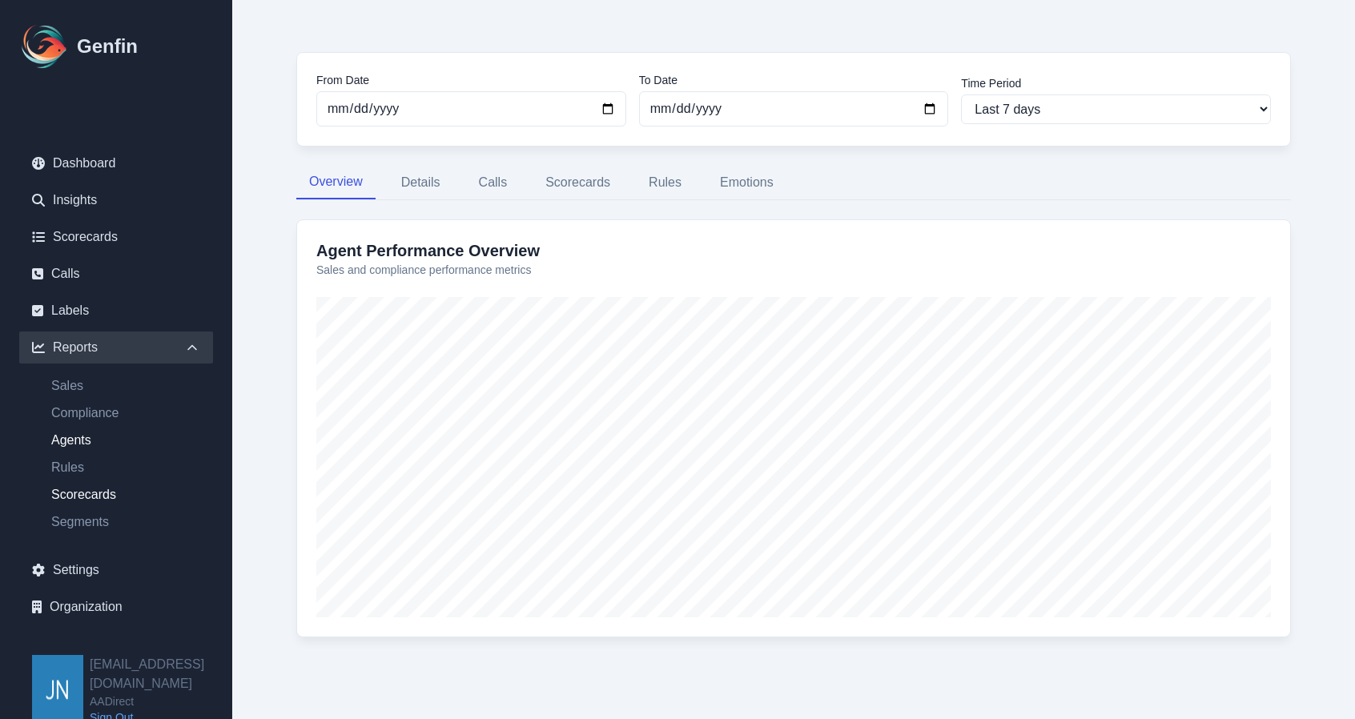
click at [86, 492] on link "Scorecards" at bounding box center [125, 494] width 175 height 19
select select "14"
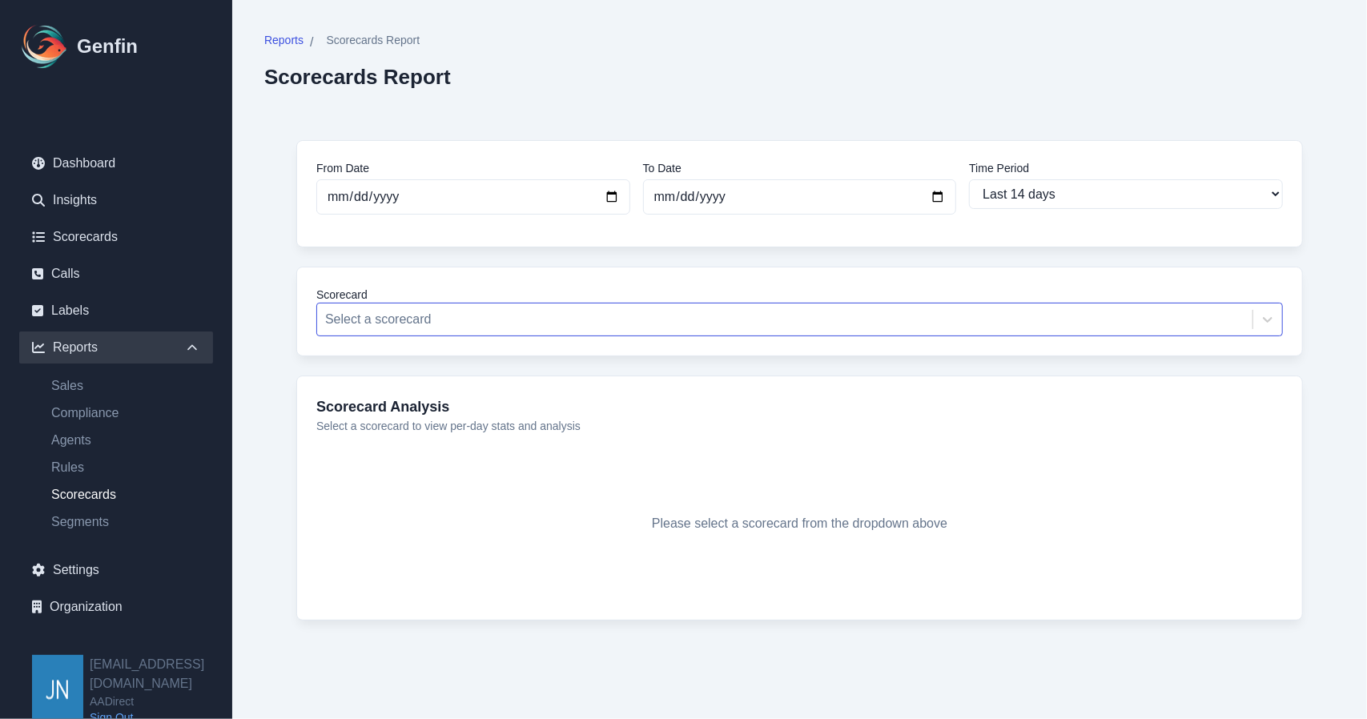
click at [502, 313] on div at bounding box center [784, 319] width 919 height 22
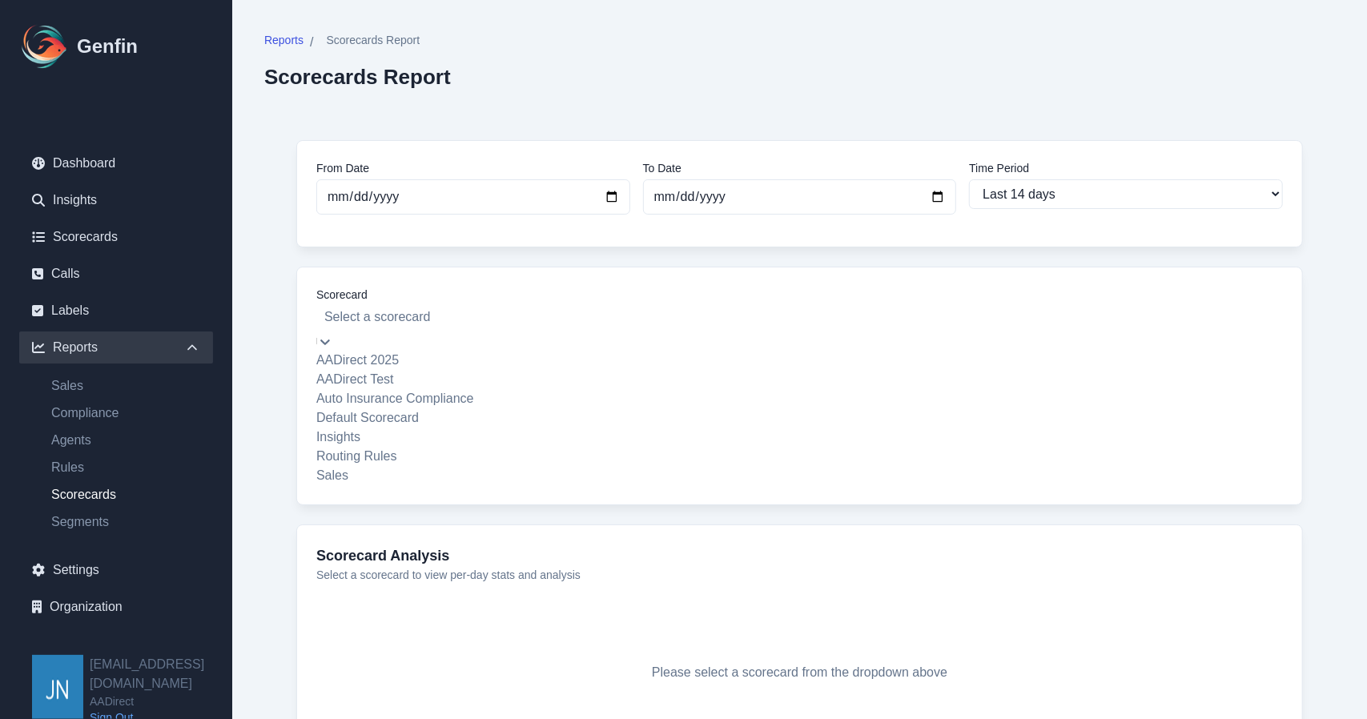
click at [384, 366] on div "AADirect 2025" at bounding box center [799, 360] width 966 height 19
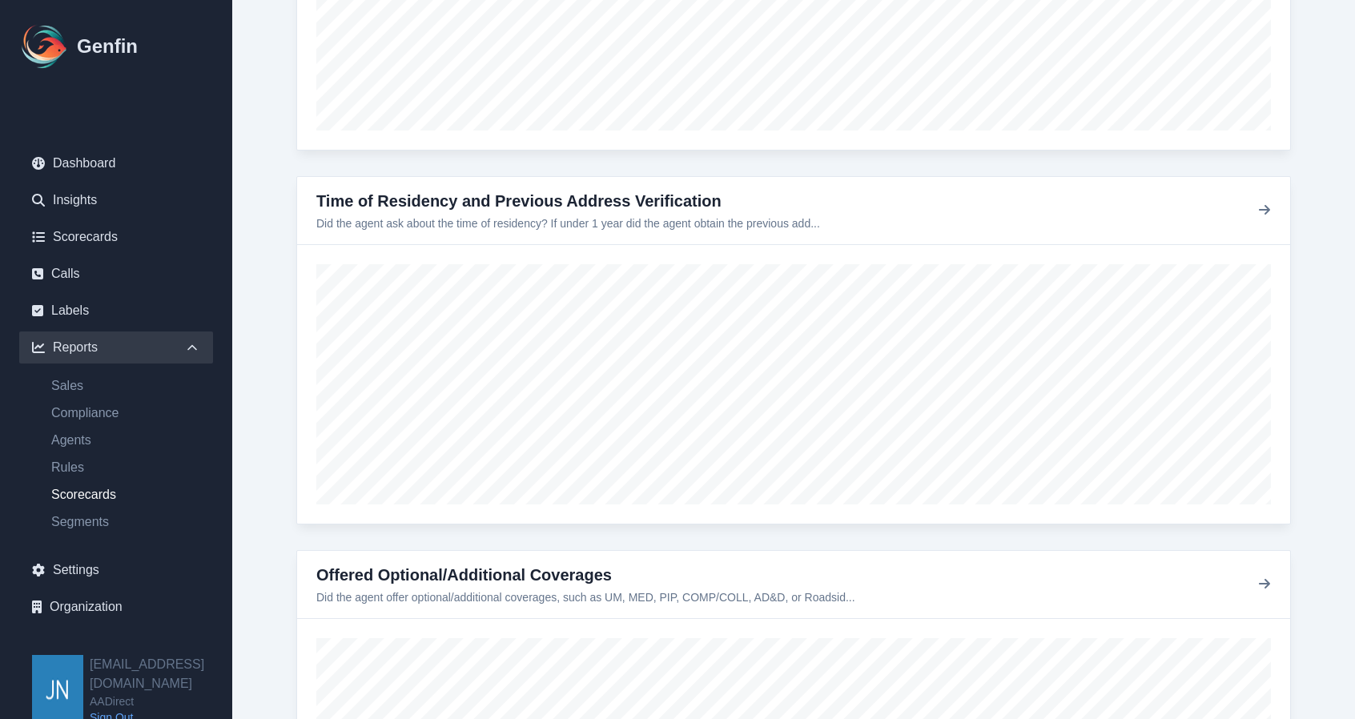
scroll to position [1841, 0]
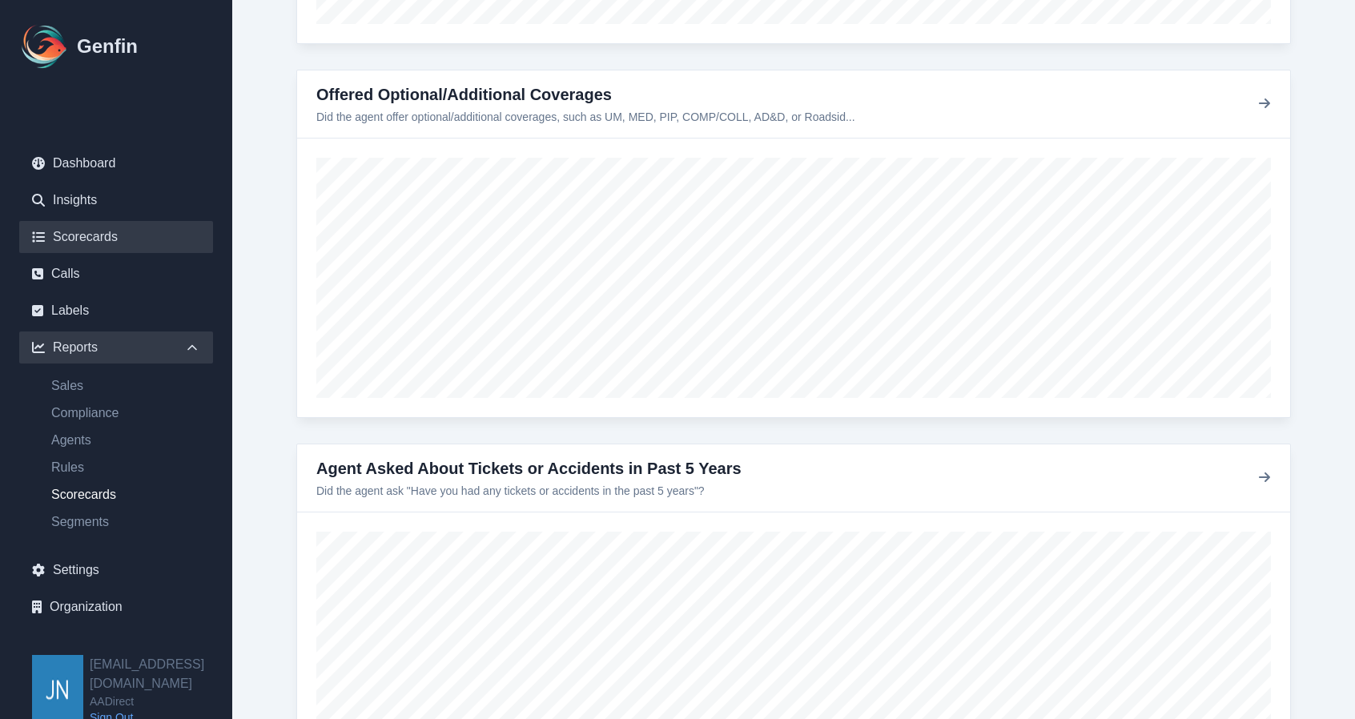
click at [110, 235] on link "Scorecards" at bounding box center [116, 237] width 194 height 32
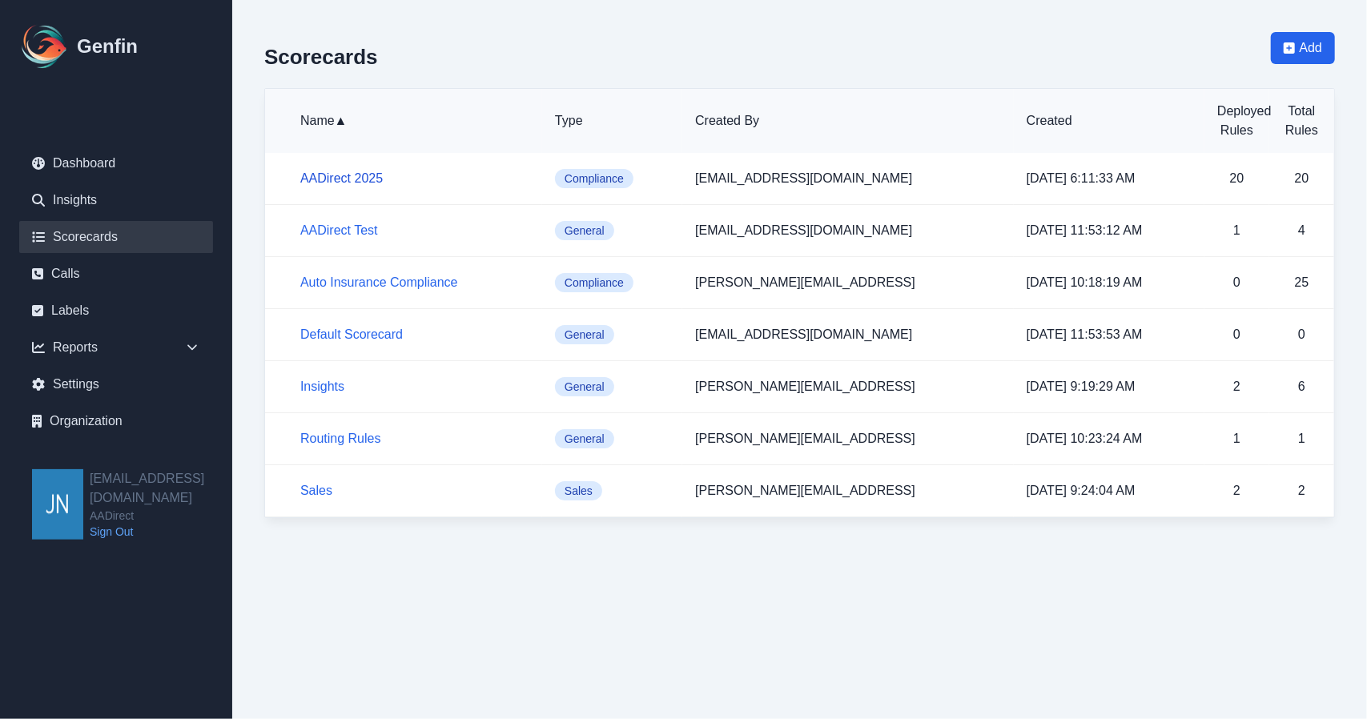
click at [355, 178] on link "AADirect 2025" at bounding box center [341, 178] width 82 height 14
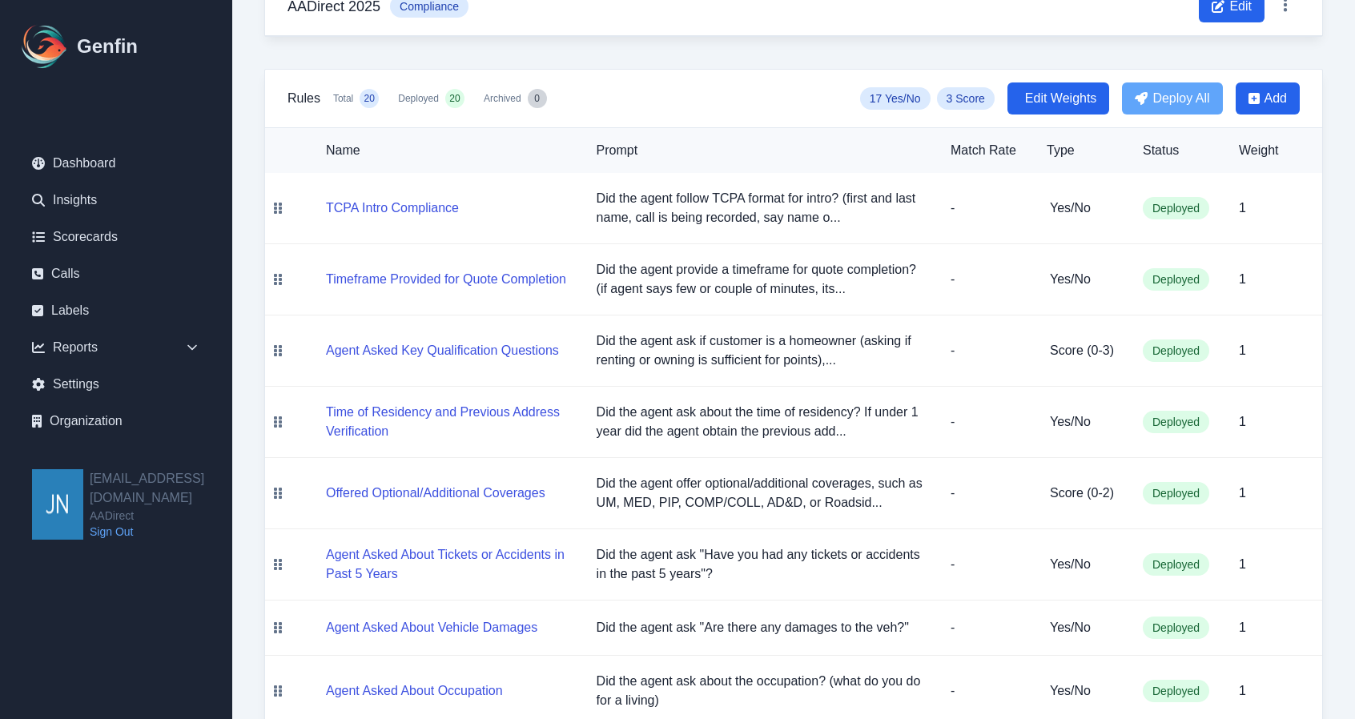
scroll to position [240, 0]
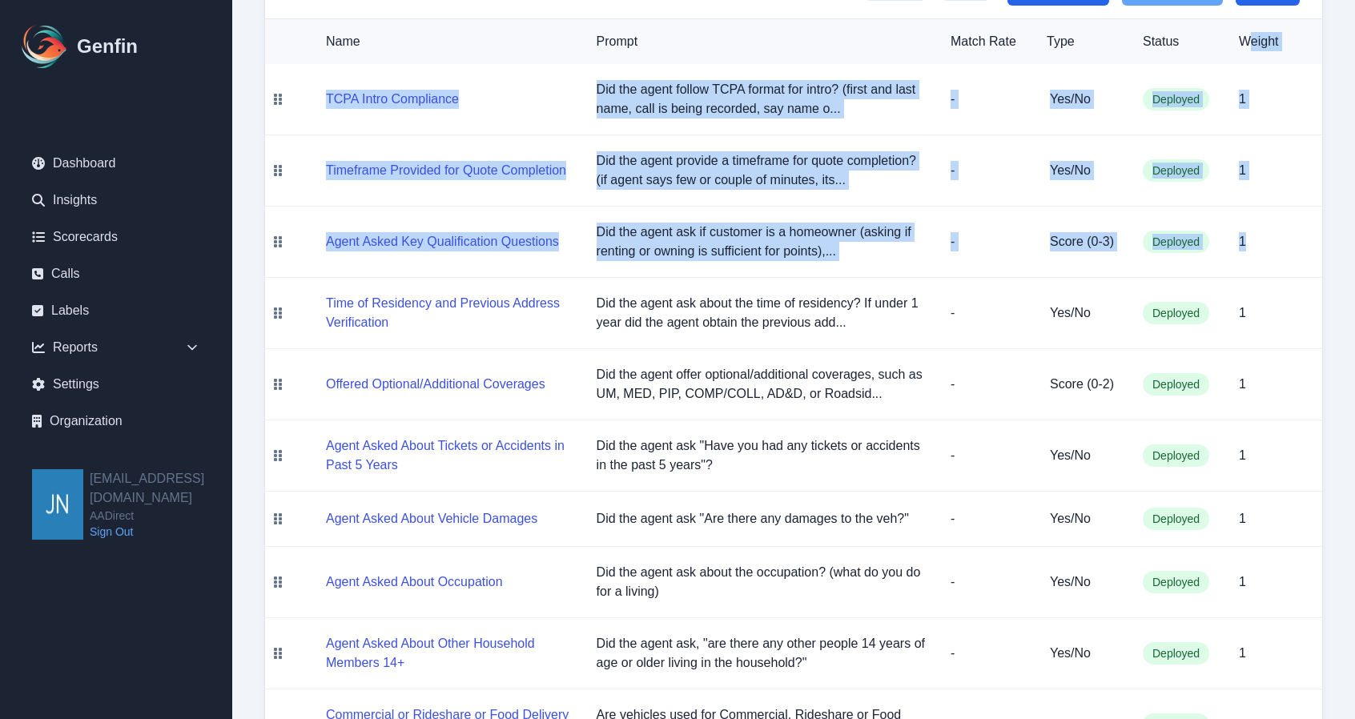
drag, startPoint x: 1252, startPoint y: 42, endPoint x: 1255, endPoint y: 283, distance: 241.0
click at [1152, 210] on td "1" at bounding box center [1274, 242] width 96 height 71
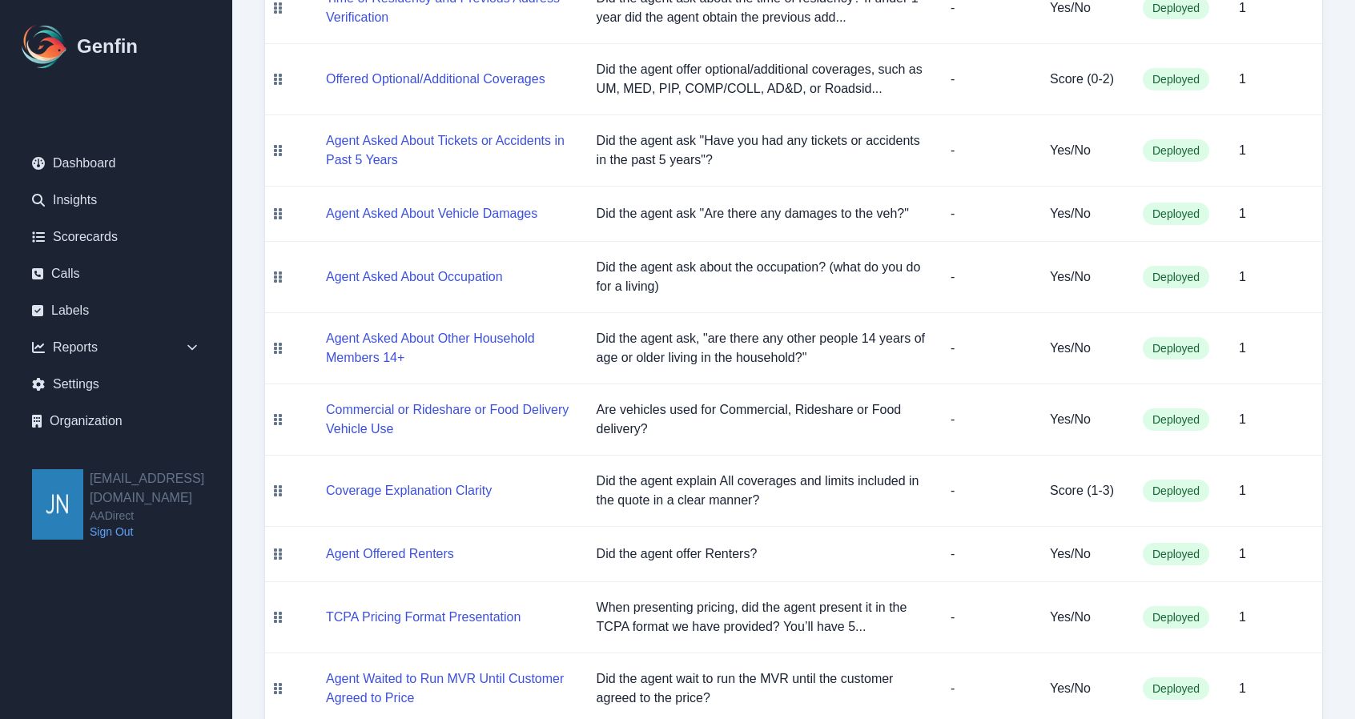
scroll to position [367, 0]
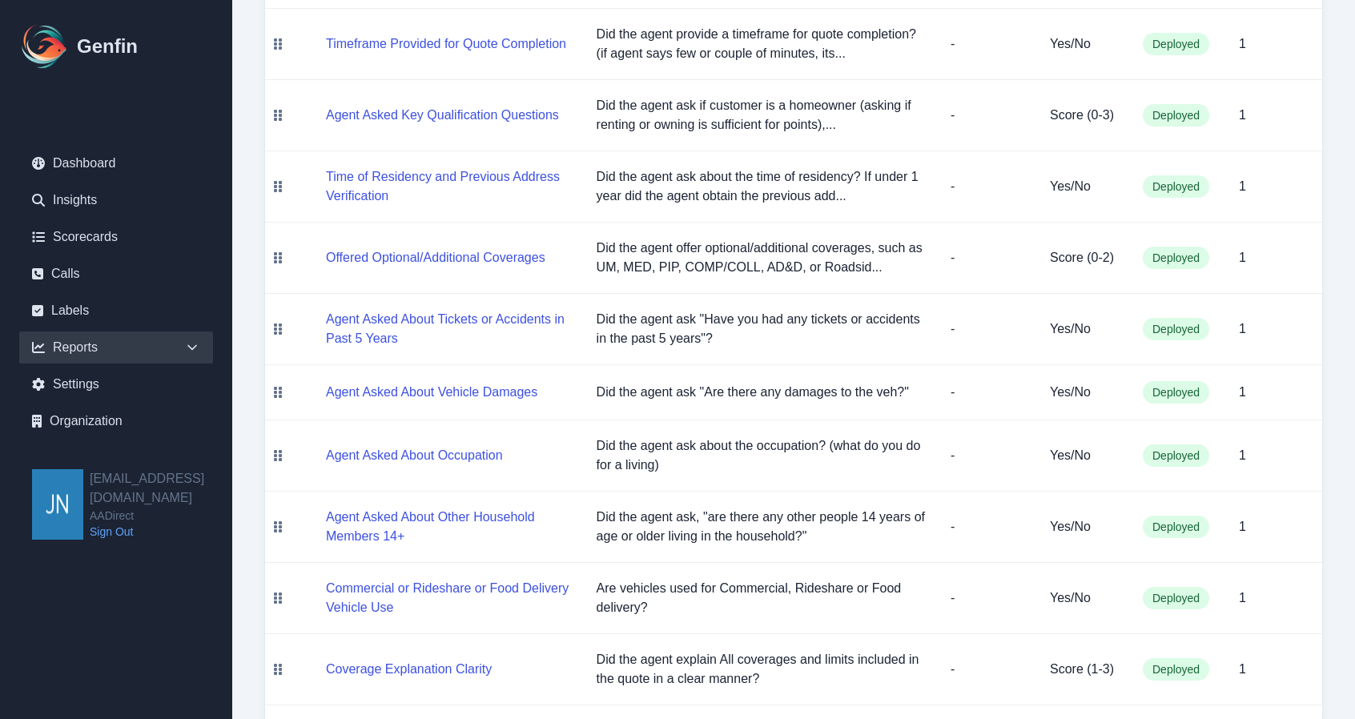
click at [187, 347] on icon at bounding box center [192, 347] width 16 height 16
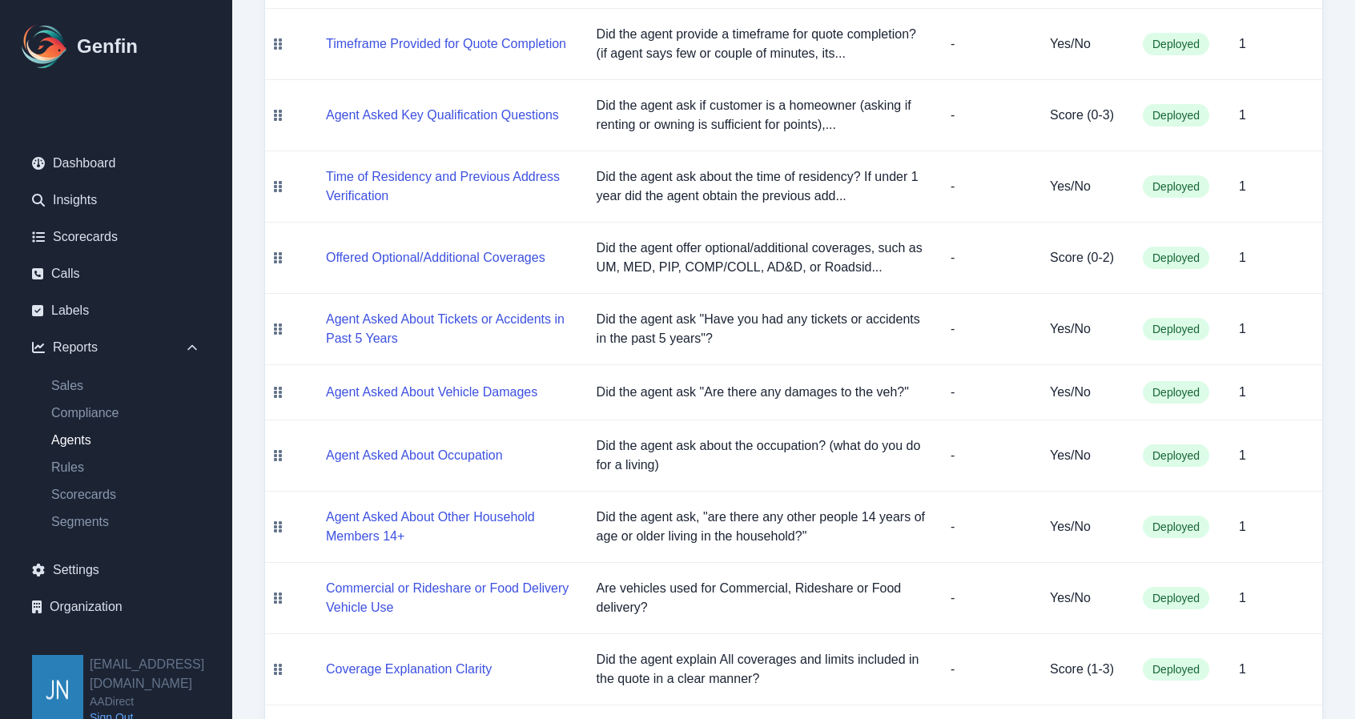
click at [74, 439] on link "Agents" at bounding box center [125, 440] width 175 height 19
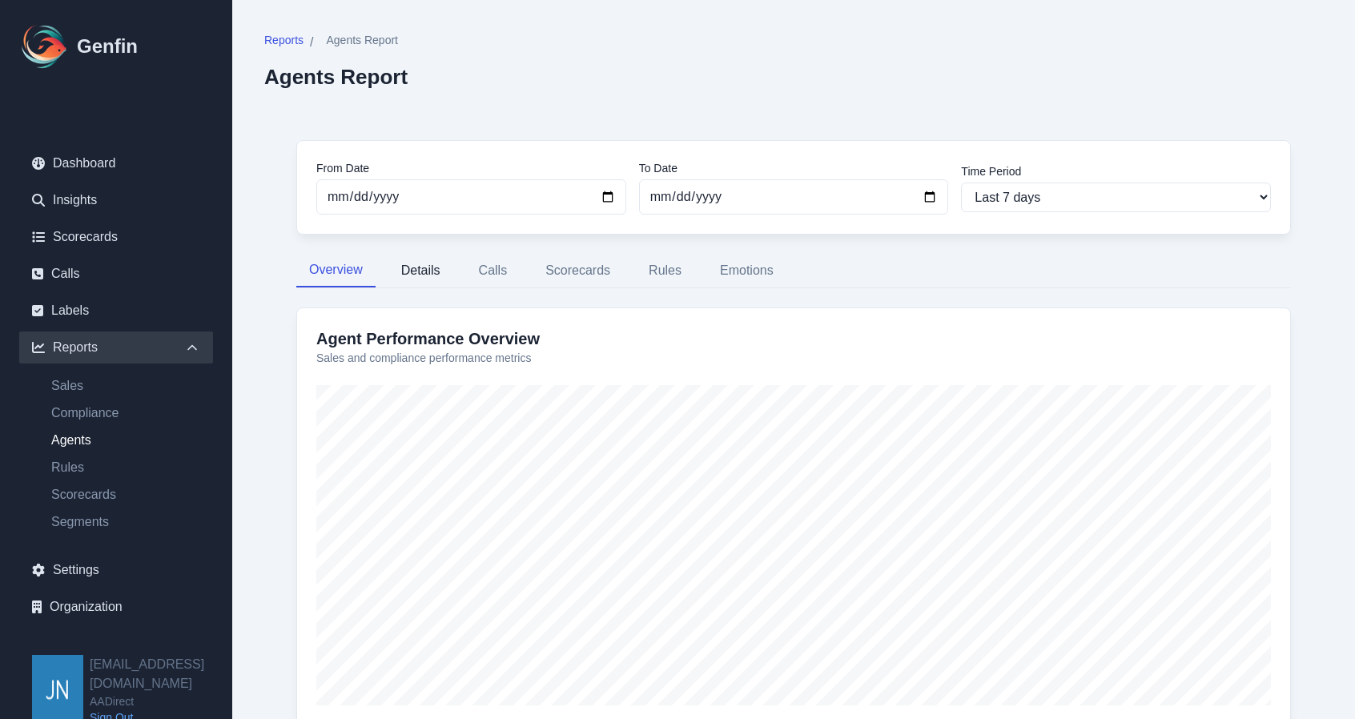
click at [411, 275] on button "Details" at bounding box center [420, 271] width 65 height 34
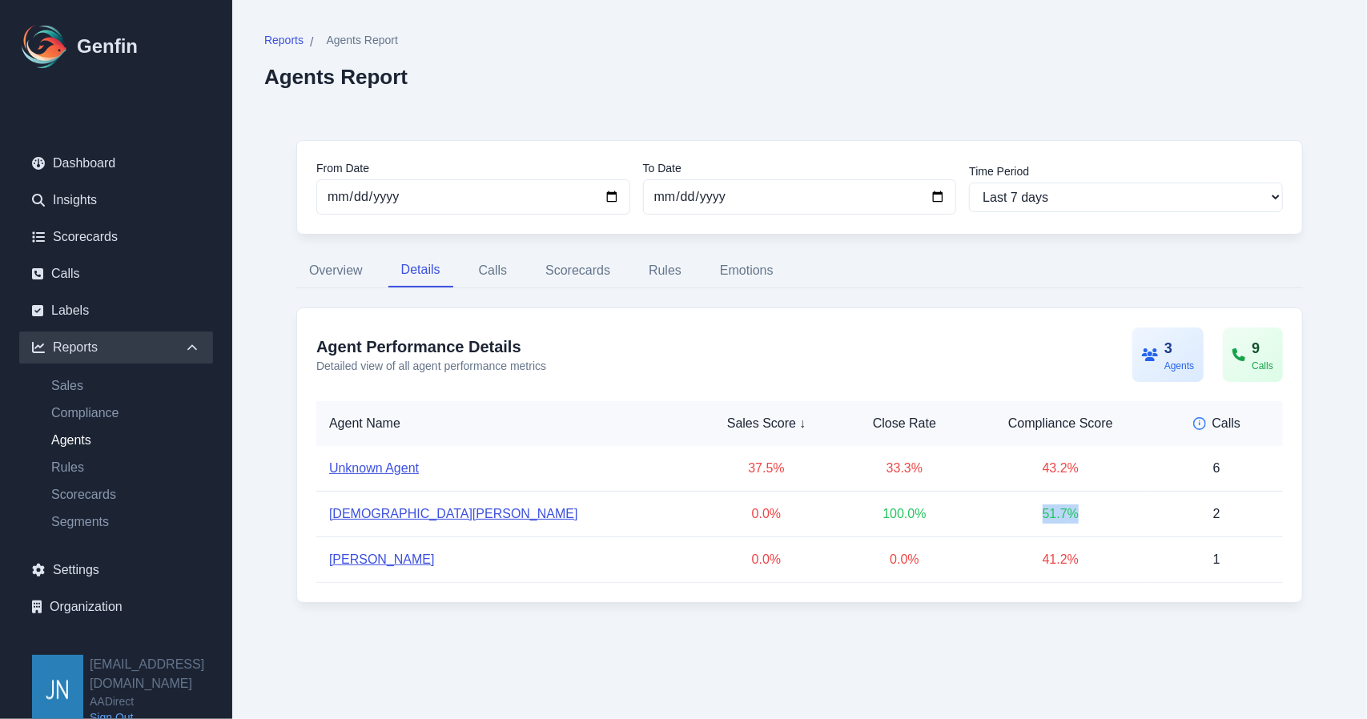
drag, startPoint x: 1078, startPoint y: 515, endPoint x: 986, endPoint y: 512, distance: 92.1
click at [986, 512] on td "51.7 %" at bounding box center [1059, 515] width 179 height 46
click at [503, 274] on button "Calls" at bounding box center [493, 271] width 54 height 34
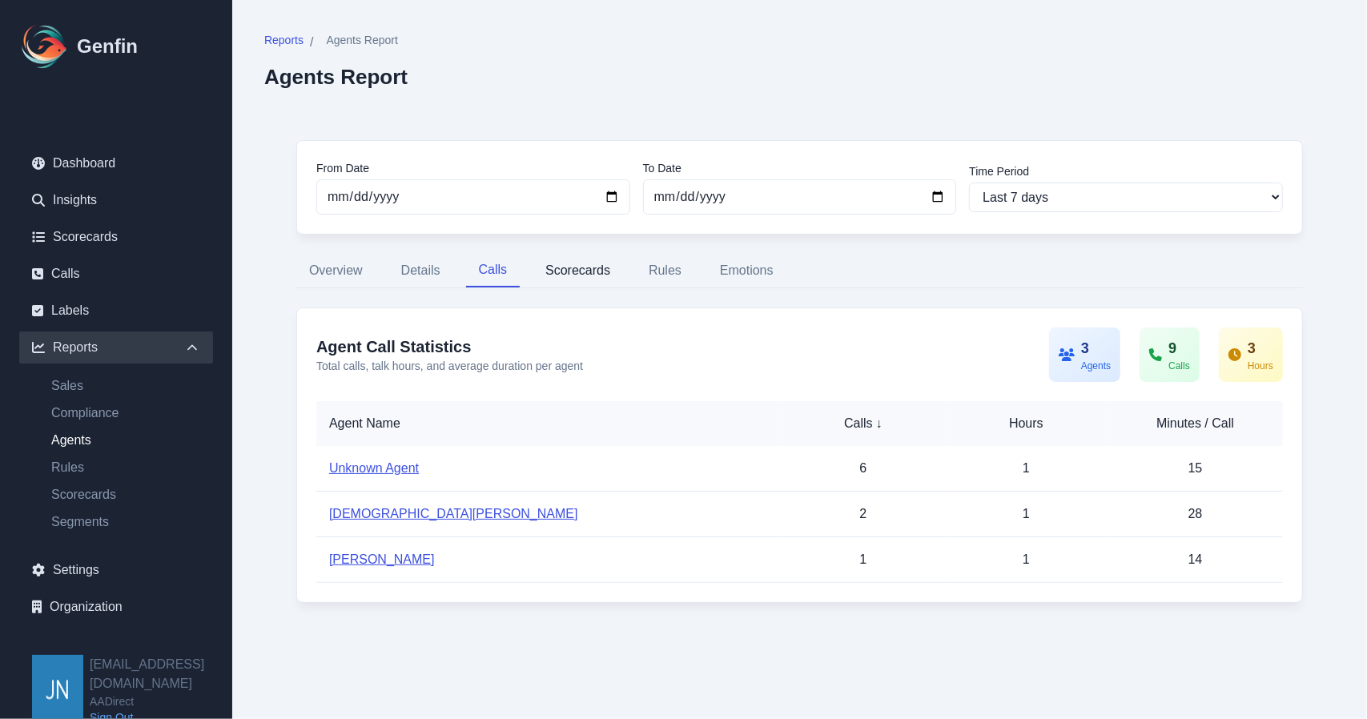
click at [606, 263] on button "Scorecards" at bounding box center [577, 271] width 90 height 34
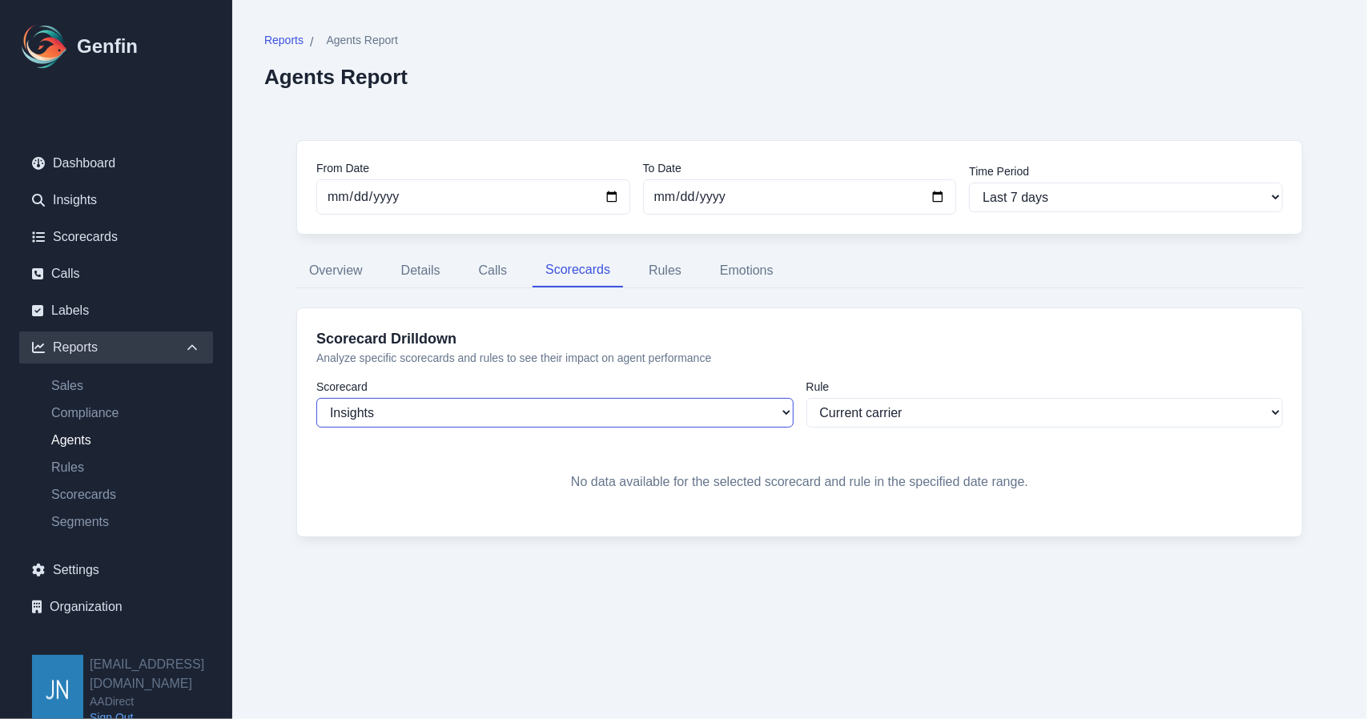
click at [526, 405] on select "Insights Sales Auto Insurance Compliance Routing Rules AADirect Test AADirect 2…" at bounding box center [554, 413] width 477 height 30
select select "170"
click at [316, 398] on select "Insights Sales Auto Insurance Compliance Routing Rules AADirect Test AADirect 2…" at bounding box center [554, 413] width 477 height 30
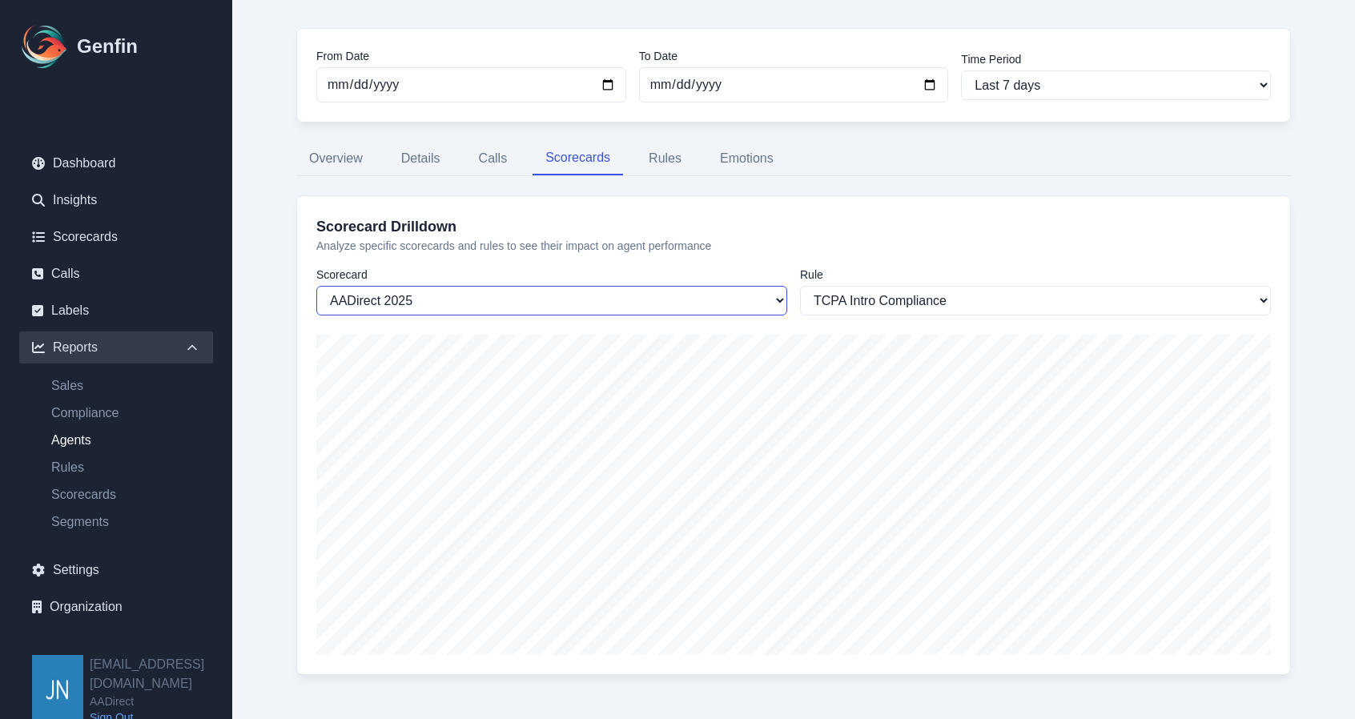
scroll to position [149, 0]
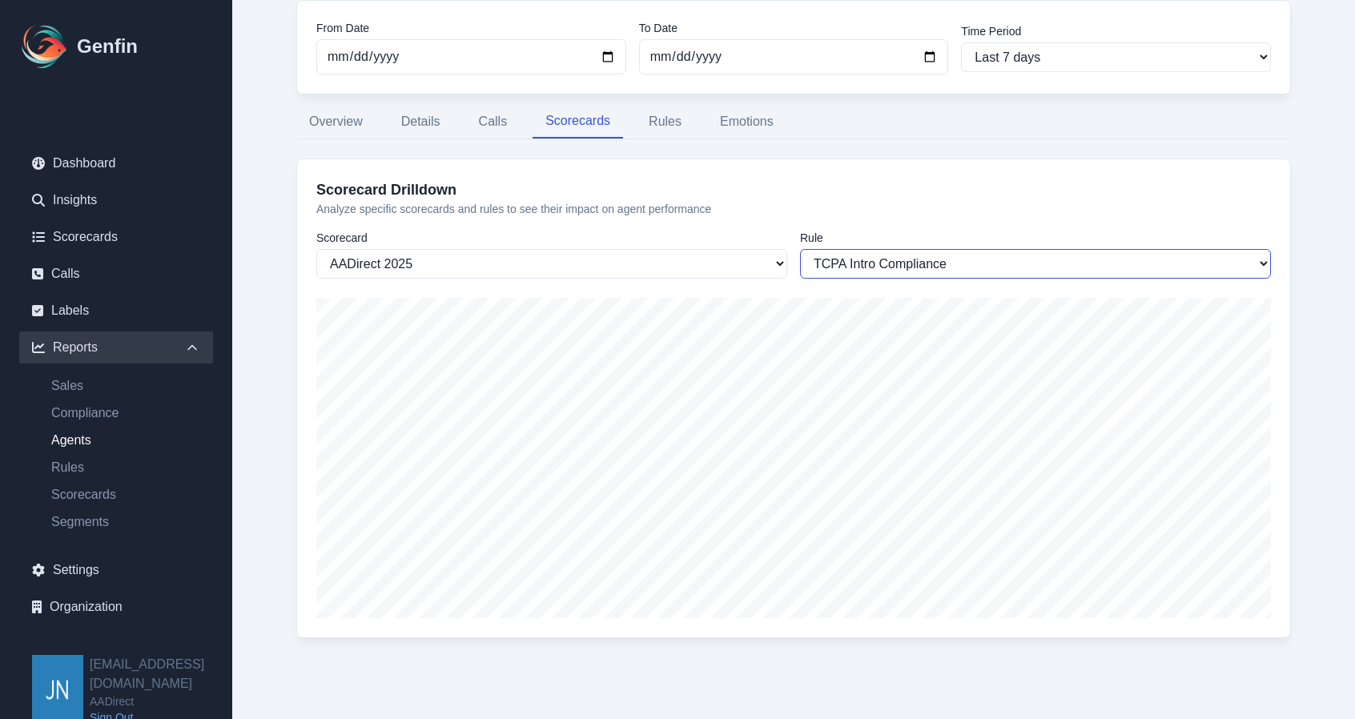
click at [925, 264] on select "TCPA Intro Compliance Timeframe Provided for Quote Completion Agent Asked Key Q…" at bounding box center [1035, 264] width 471 height 30
select select "1125"
click at [800, 249] on select "TCPA Intro Compliance Timeframe Provided for Quote Completion Agent Asked Key Q…" at bounding box center [1035, 264] width 471 height 30
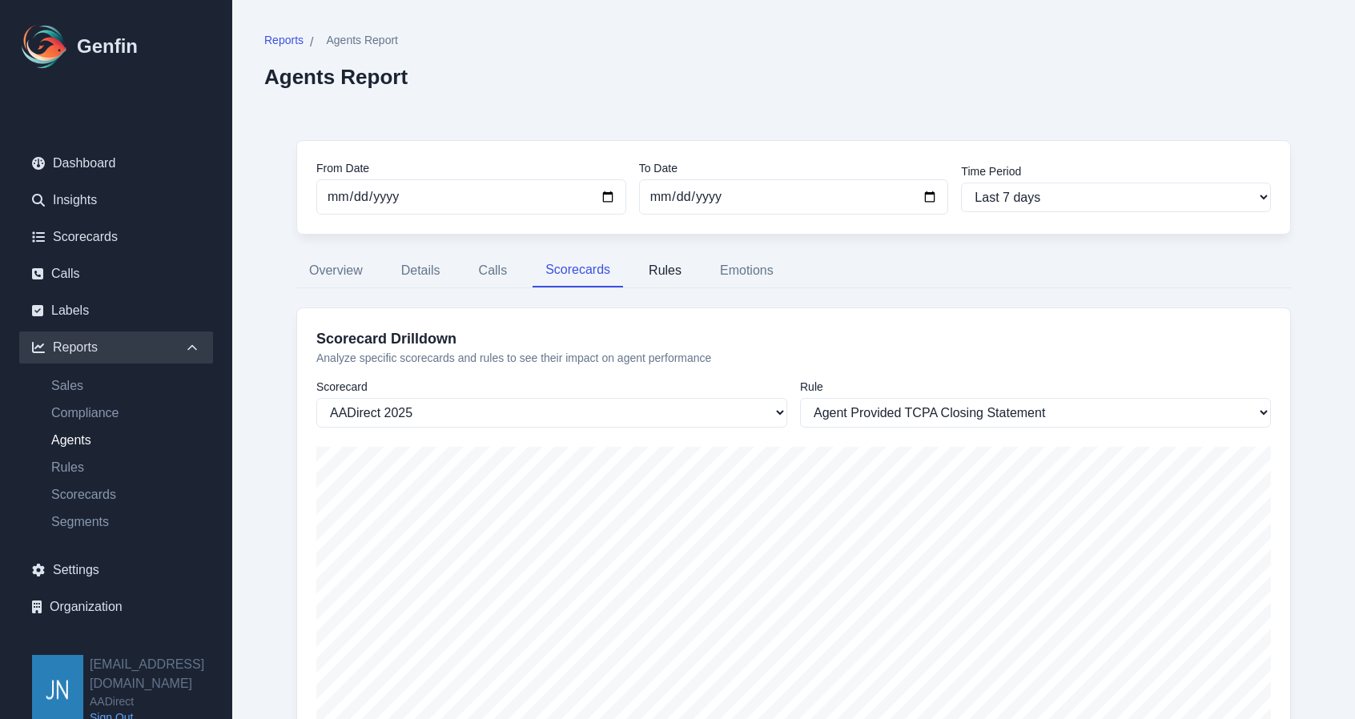
click at [668, 275] on button "Rules" at bounding box center [665, 271] width 58 height 34
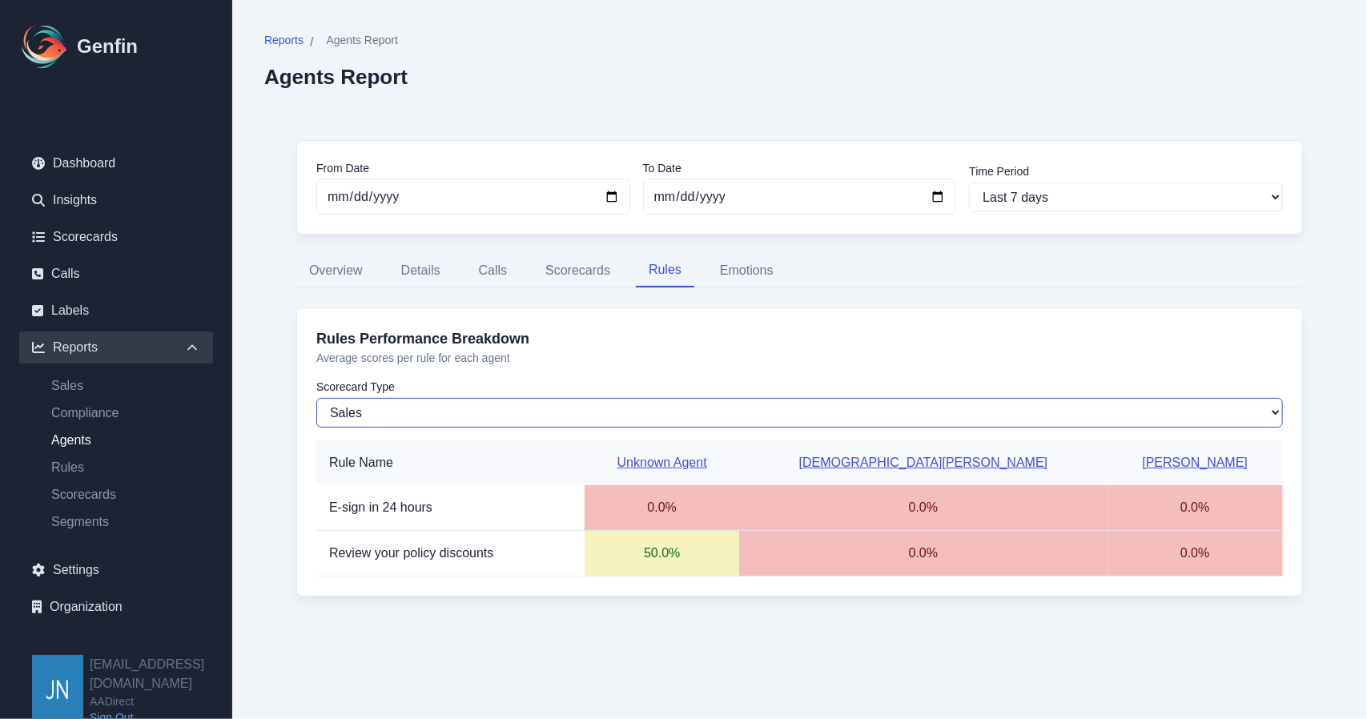
click at [415, 421] on select "Sales Compliance" at bounding box center [799, 413] width 966 height 30
click at [316, 398] on select "Sales Compliance" at bounding box center [799, 413] width 966 height 30
click at [873, 285] on nav "Overview Details Calls Scorecards Rules Emotions" at bounding box center [799, 271] width 1006 height 34
drag, startPoint x: 588, startPoint y: 275, endPoint x: 600, endPoint y: 276, distance: 12.0
click at [588, 275] on button "Scorecards" at bounding box center [577, 271] width 90 height 34
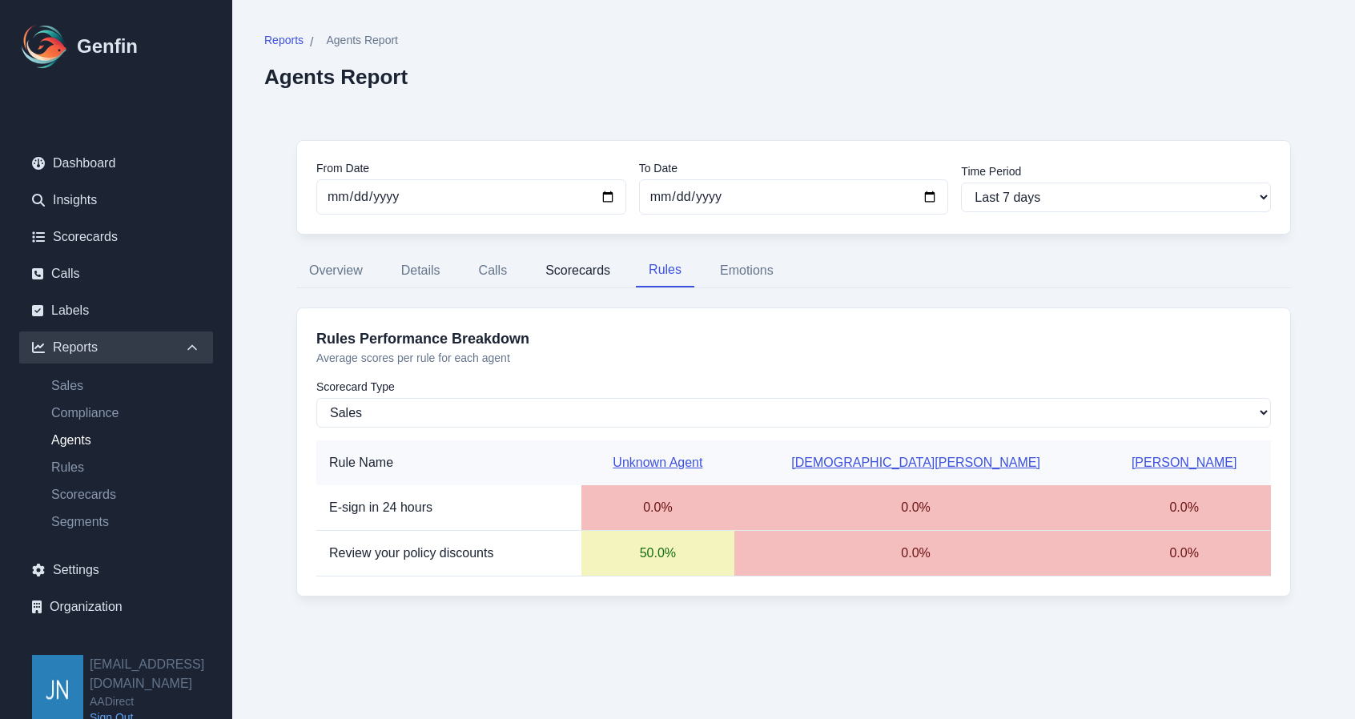
select select "170"
select select "1125"
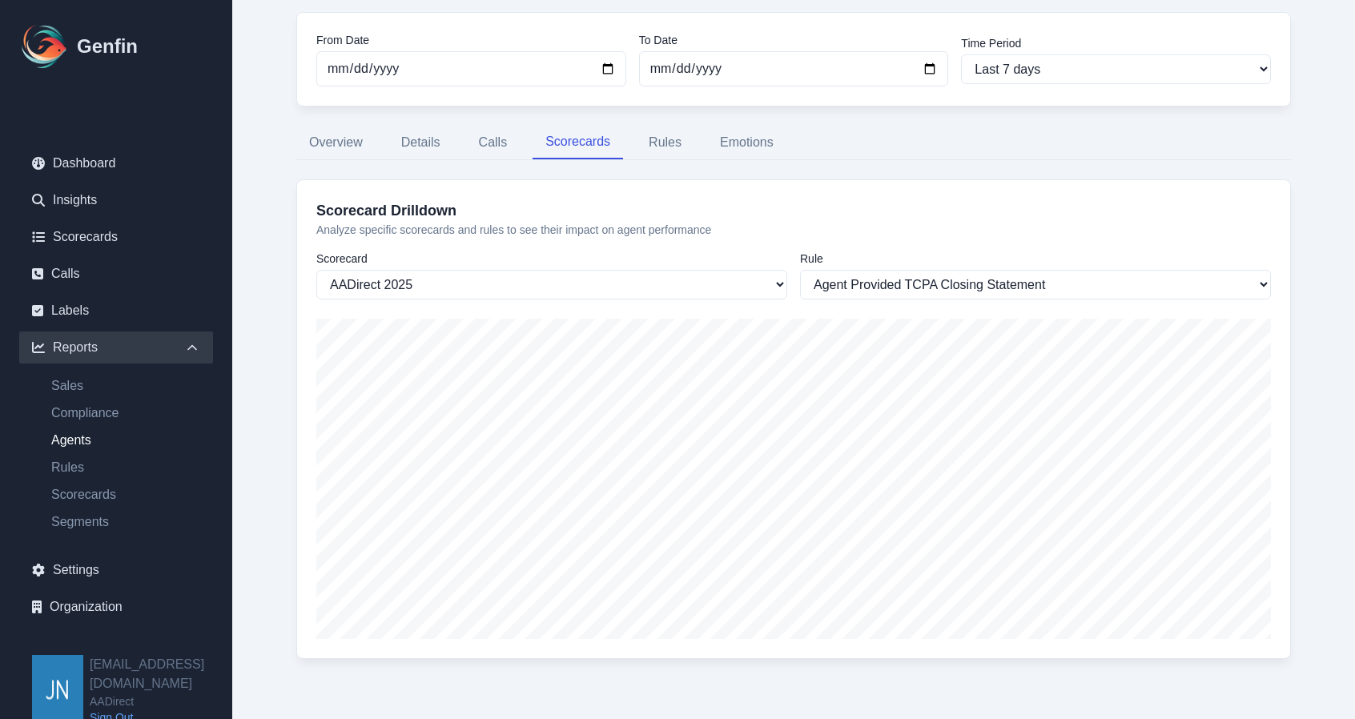
scroll to position [149, 0]
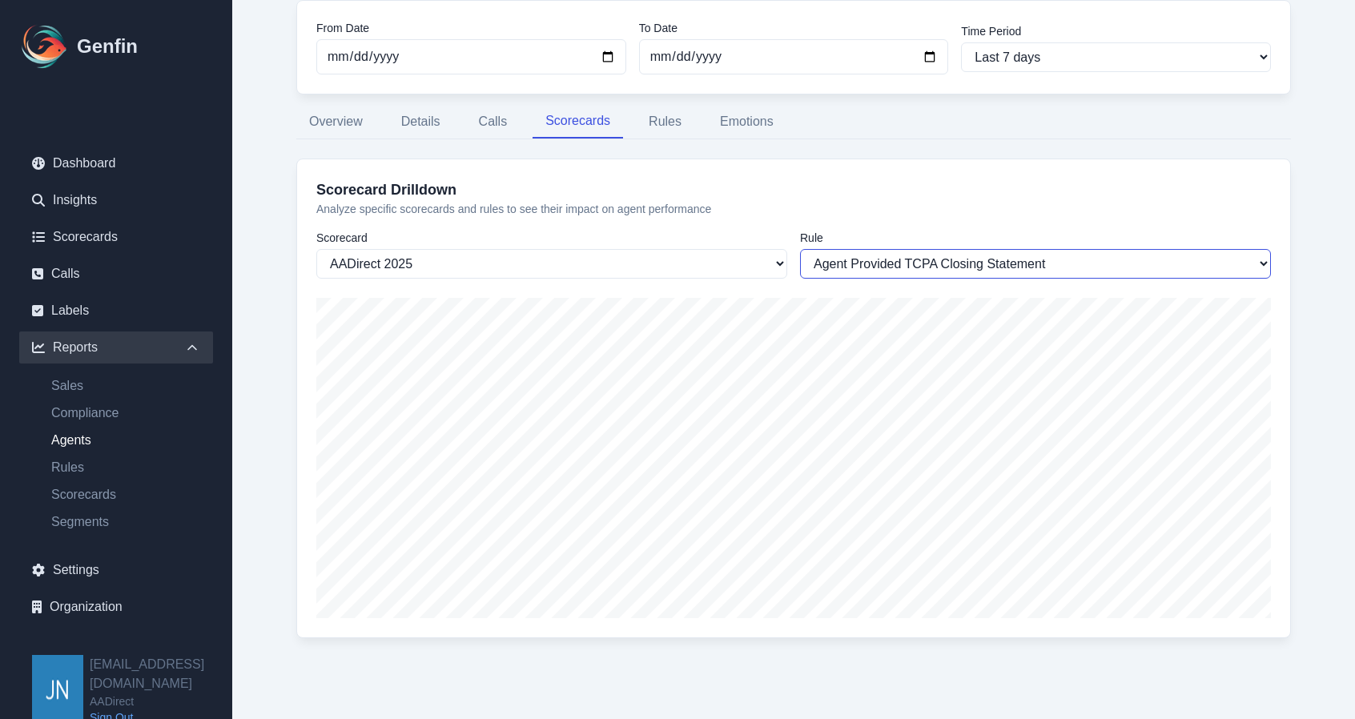
click at [897, 258] on select "TCPA Intro Compliance Timeframe Provided for Quote Completion Agent Asked Key Q…" at bounding box center [1035, 264] width 471 height 30
drag, startPoint x: 897, startPoint y: 258, endPoint x: 295, endPoint y: 103, distance: 620.8
click at [897, 258] on select "TCPA Intro Compliance Timeframe Provided for Quote Completion Agent Asked Key Q…" at bounding box center [1035, 264] width 471 height 30
click at [77, 419] on link "Compliance" at bounding box center [125, 412] width 175 height 19
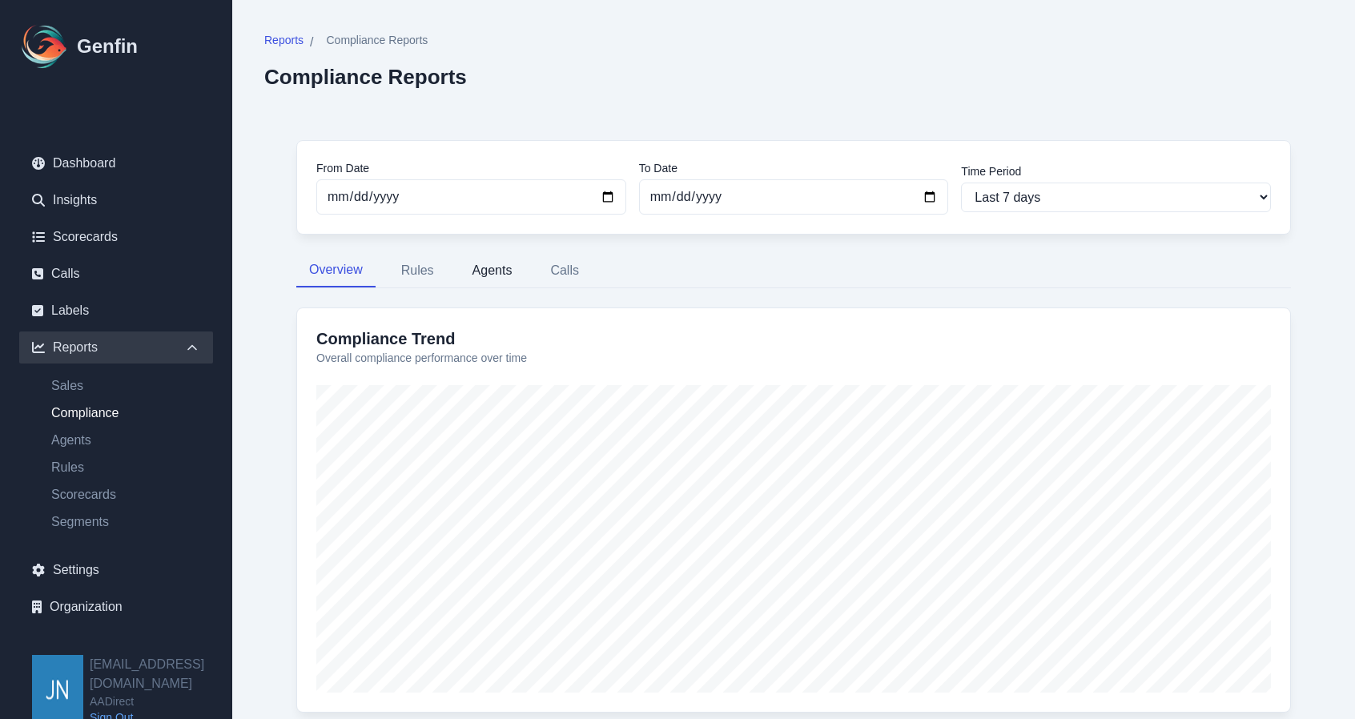
click at [495, 263] on button "Agents" at bounding box center [493, 271] width 66 height 34
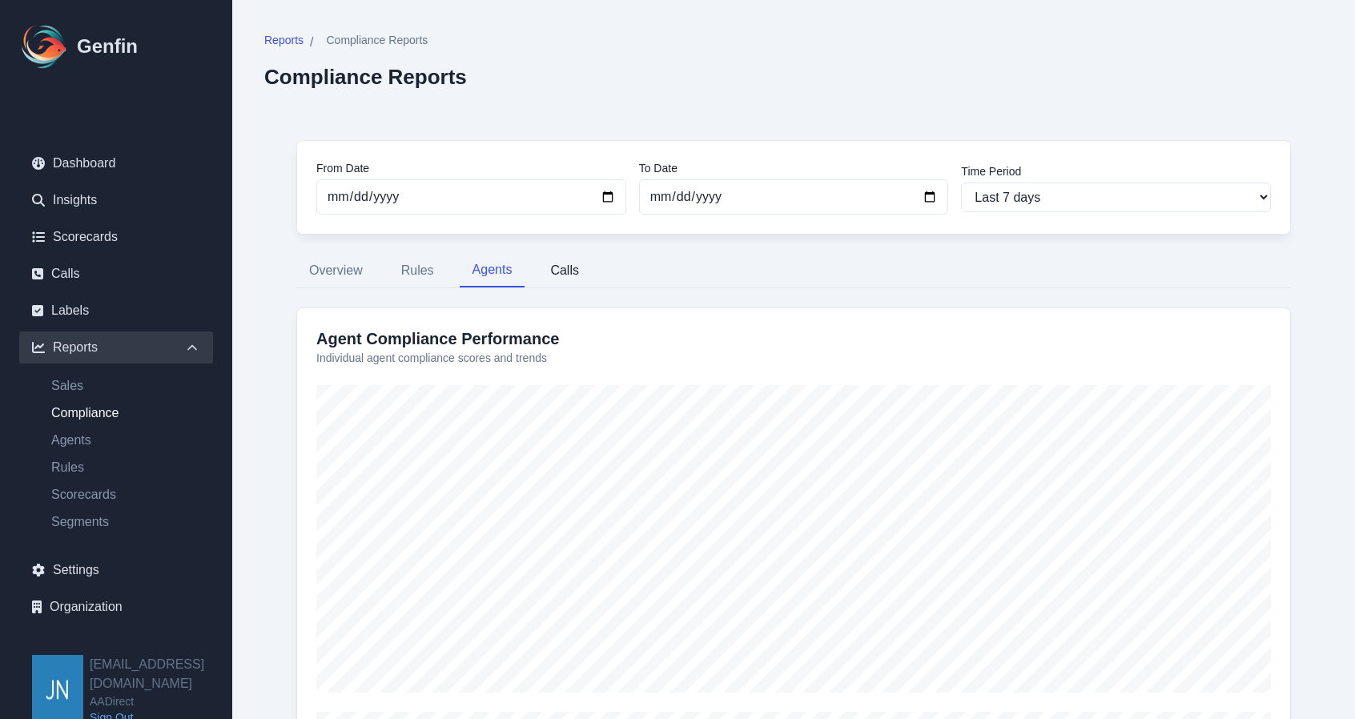
click at [569, 271] on button "Calls" at bounding box center [564, 271] width 54 height 34
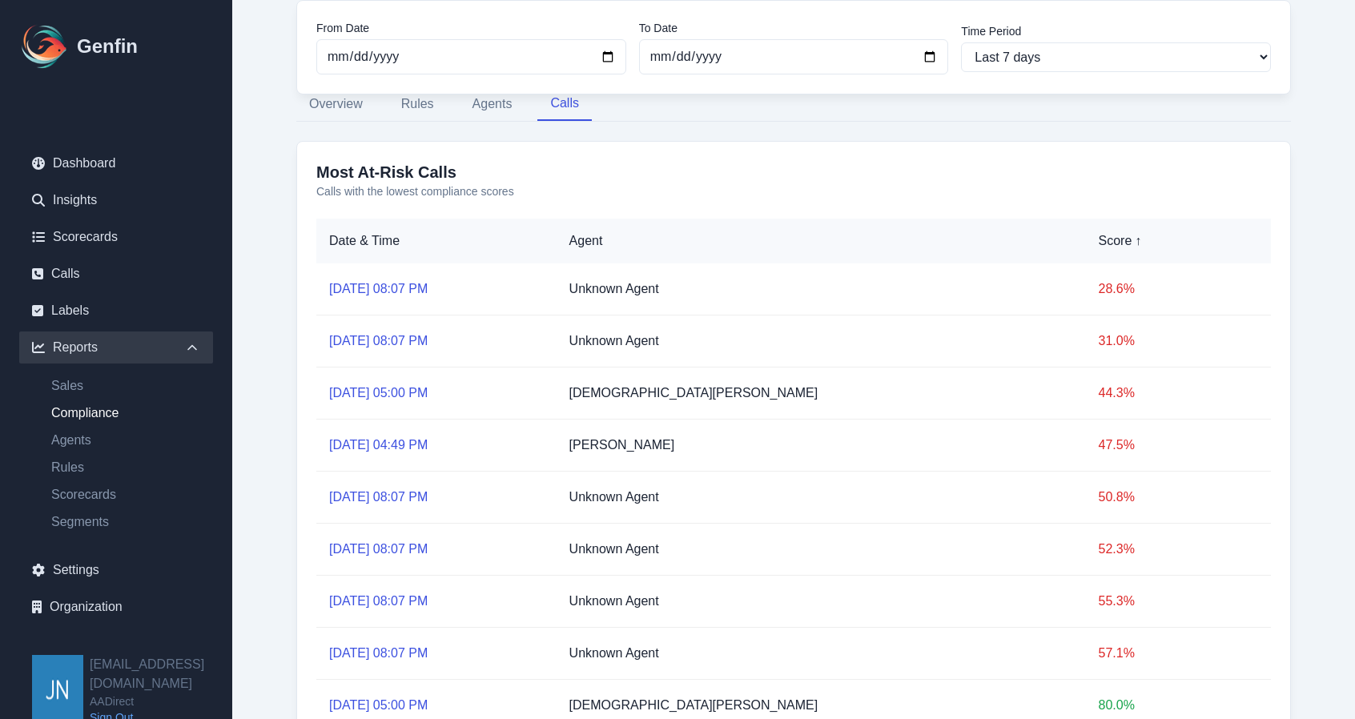
scroll to position [240, 0]
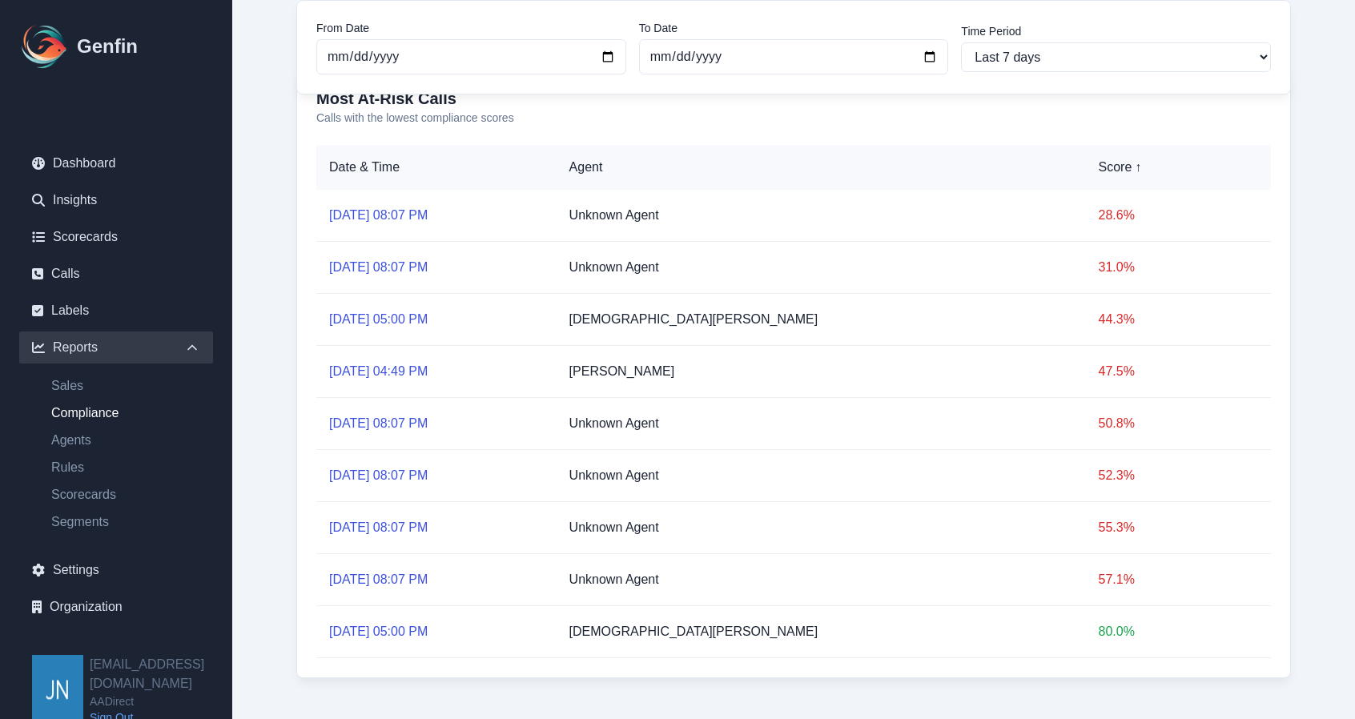
click at [397, 572] on link "Aug 5, 08:07 PM" at bounding box center [378, 579] width 98 height 14
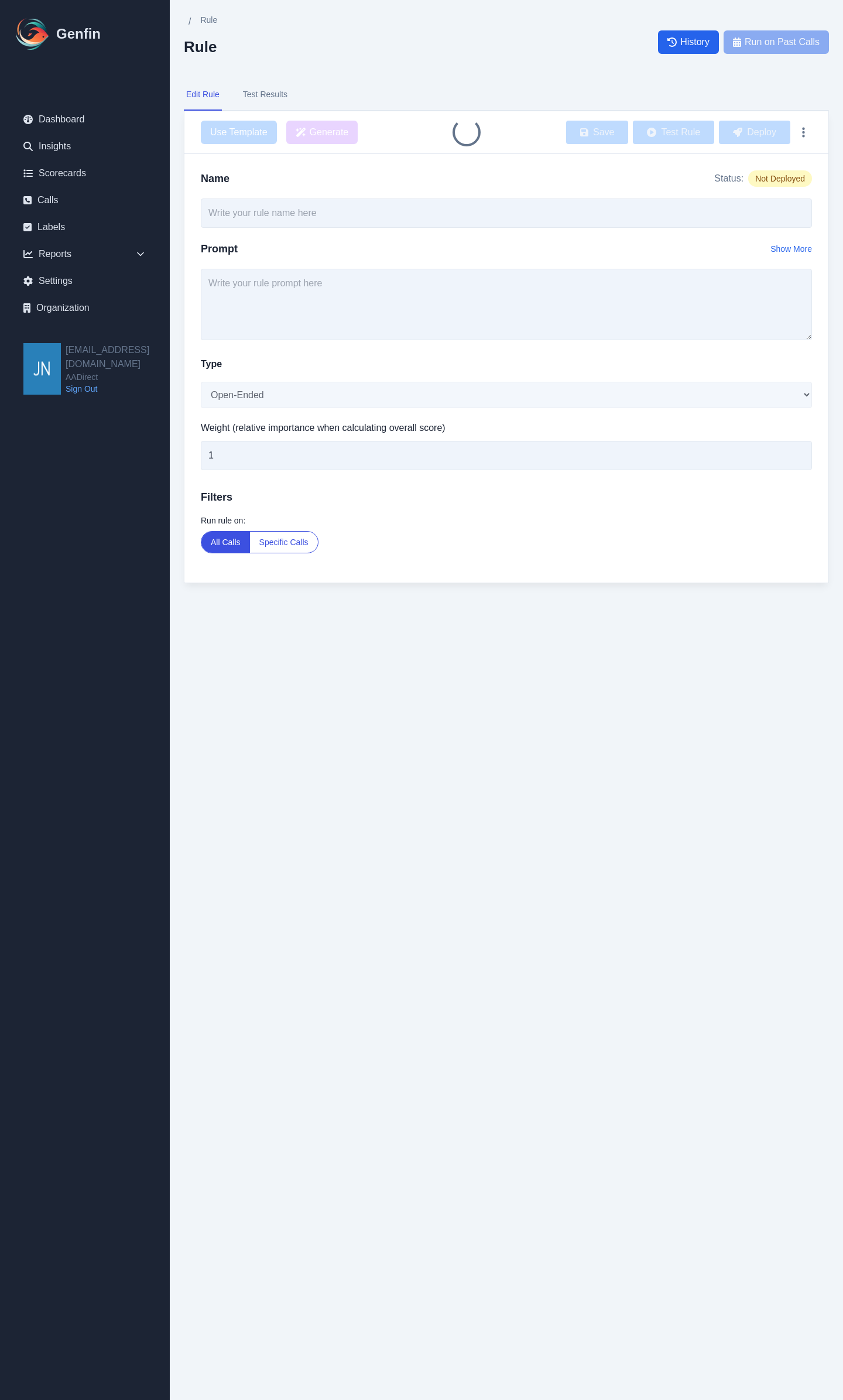
type input "Vehicle Model Confirmed"
select select "Yes/No"
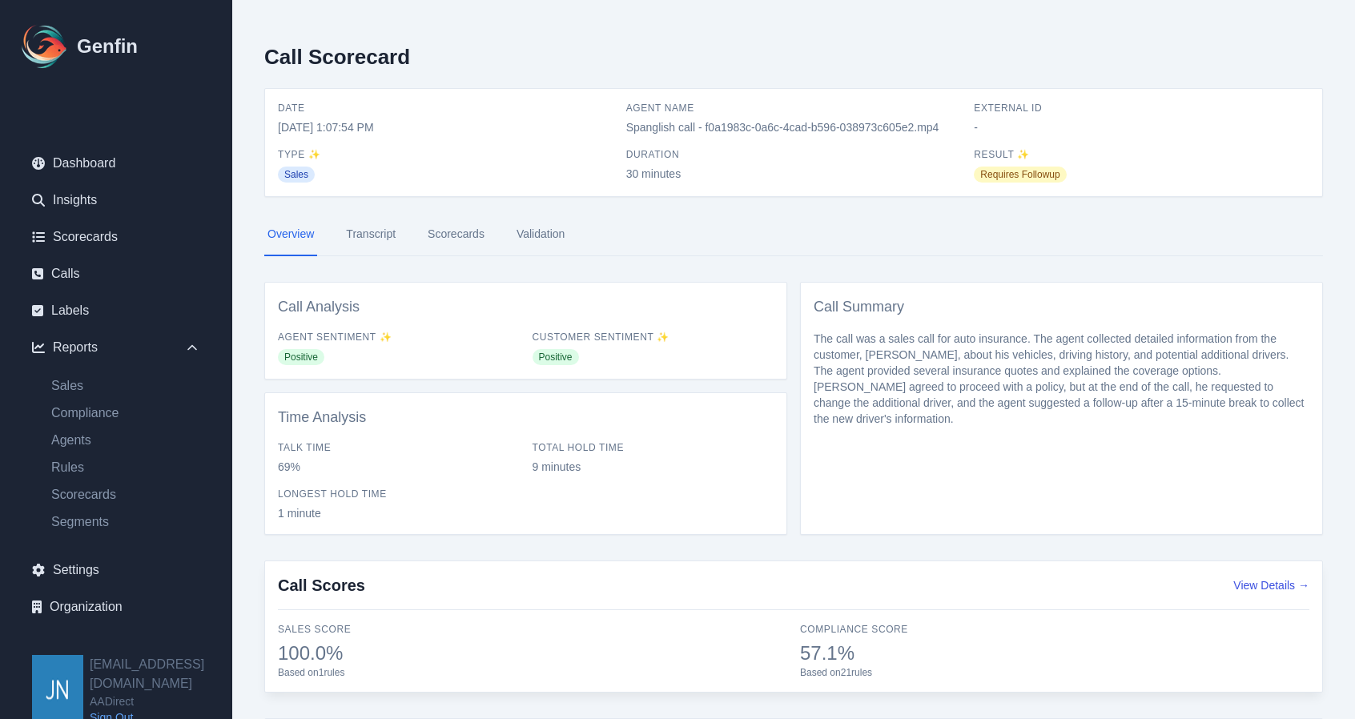
click at [451, 229] on link "Scorecards" at bounding box center [455, 234] width 63 height 43
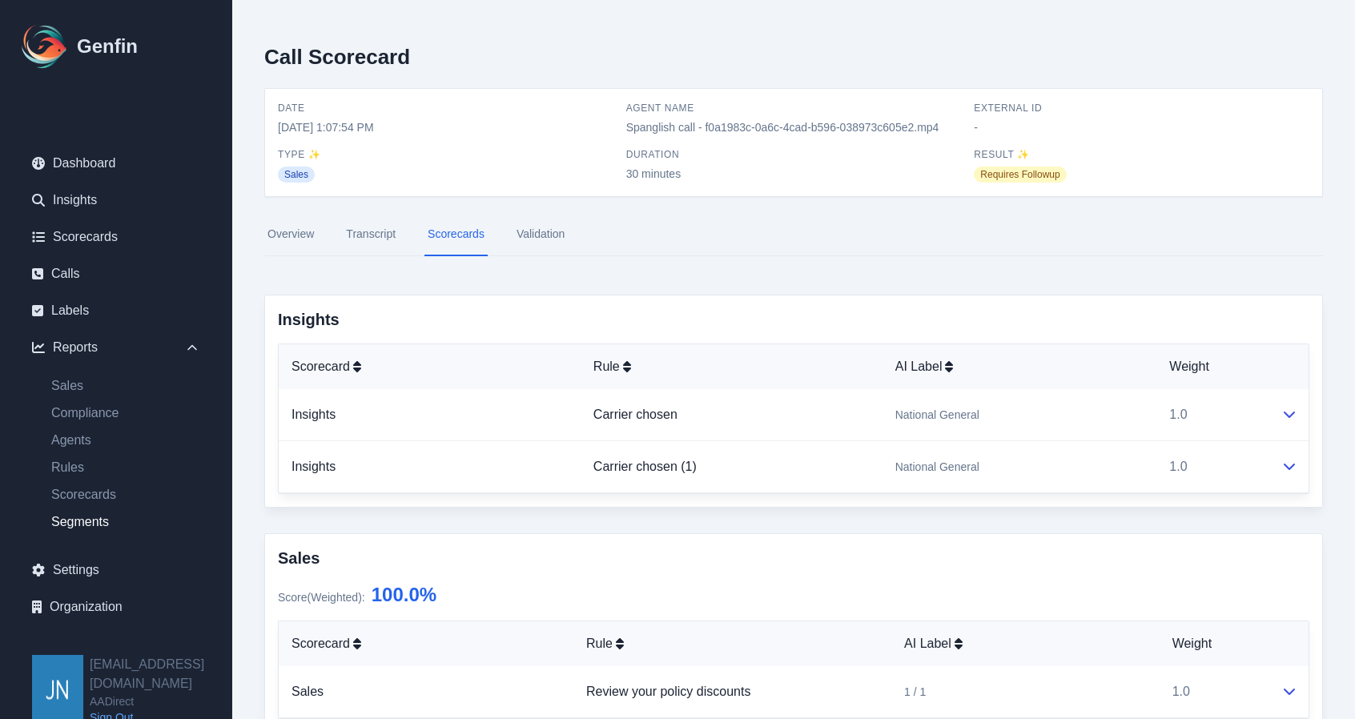
click at [83, 524] on link "Segments" at bounding box center [125, 521] width 175 height 19
select select "14"
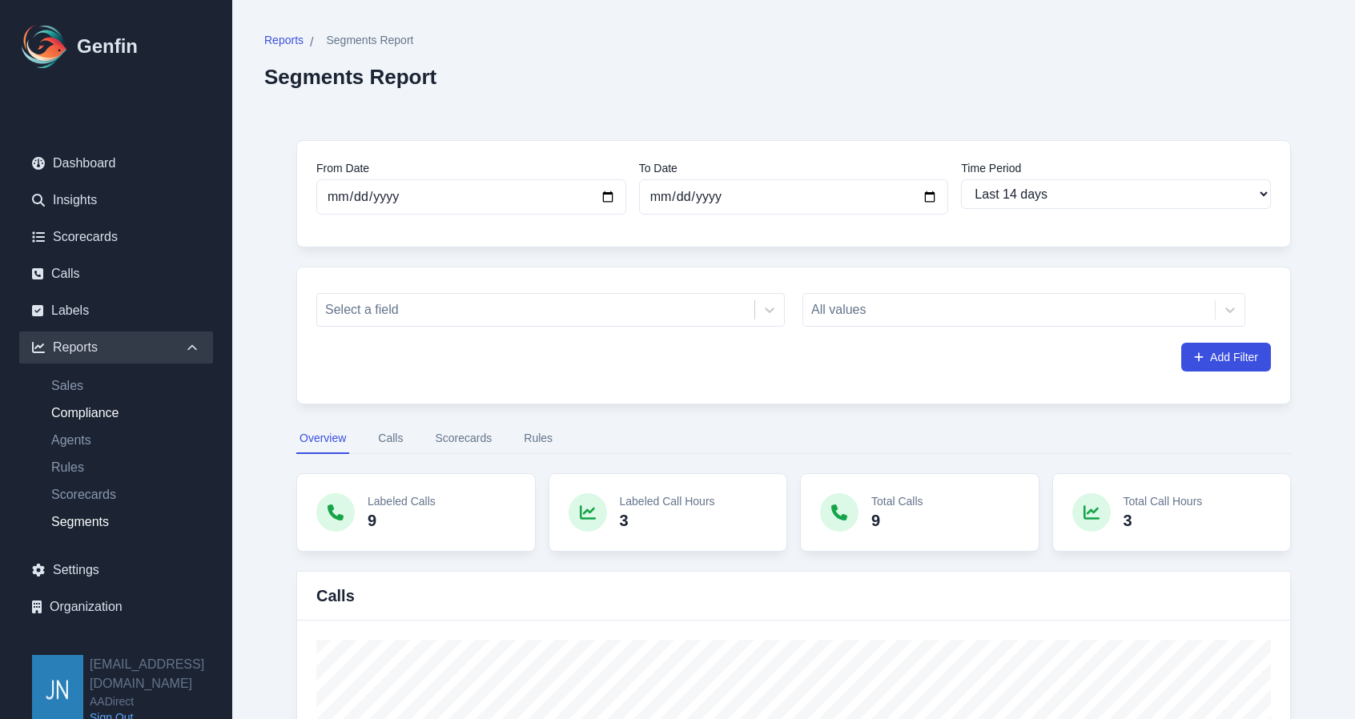
click at [120, 415] on link "Compliance" at bounding box center [125, 412] width 175 height 19
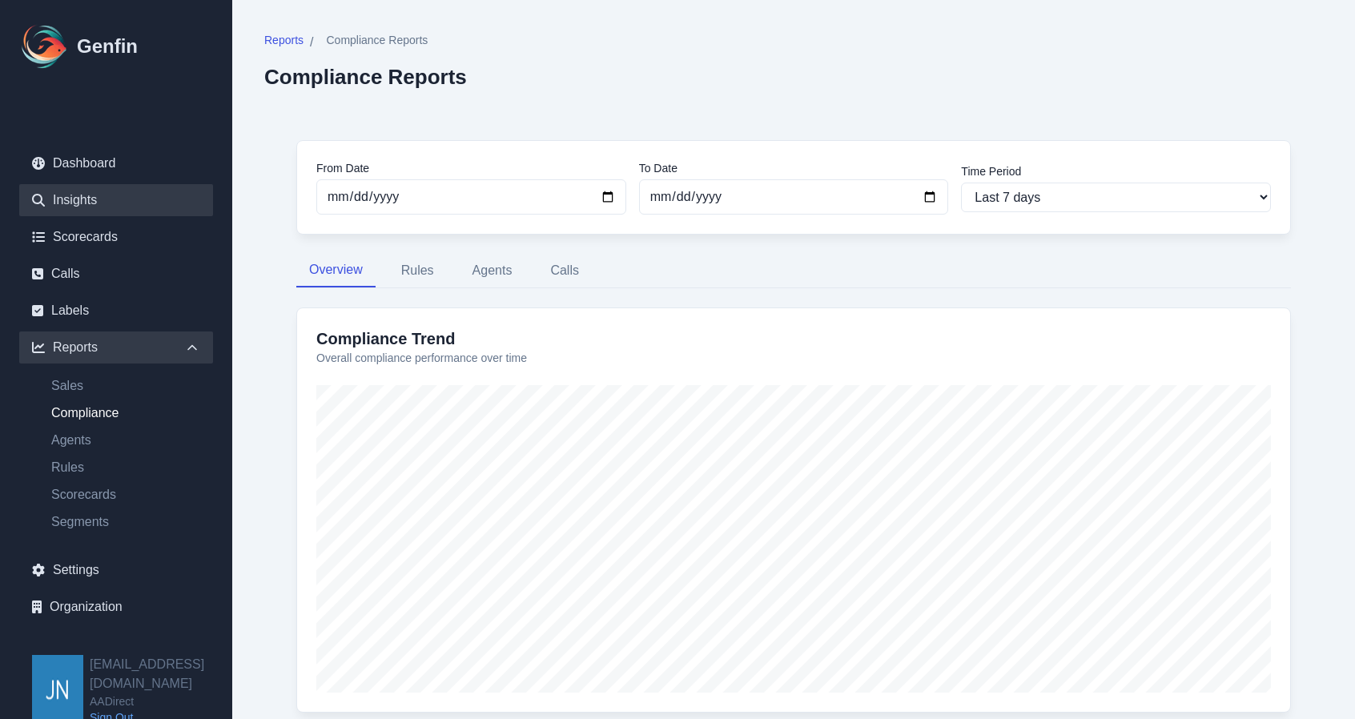
click at [87, 199] on link "Insights" at bounding box center [116, 200] width 194 height 32
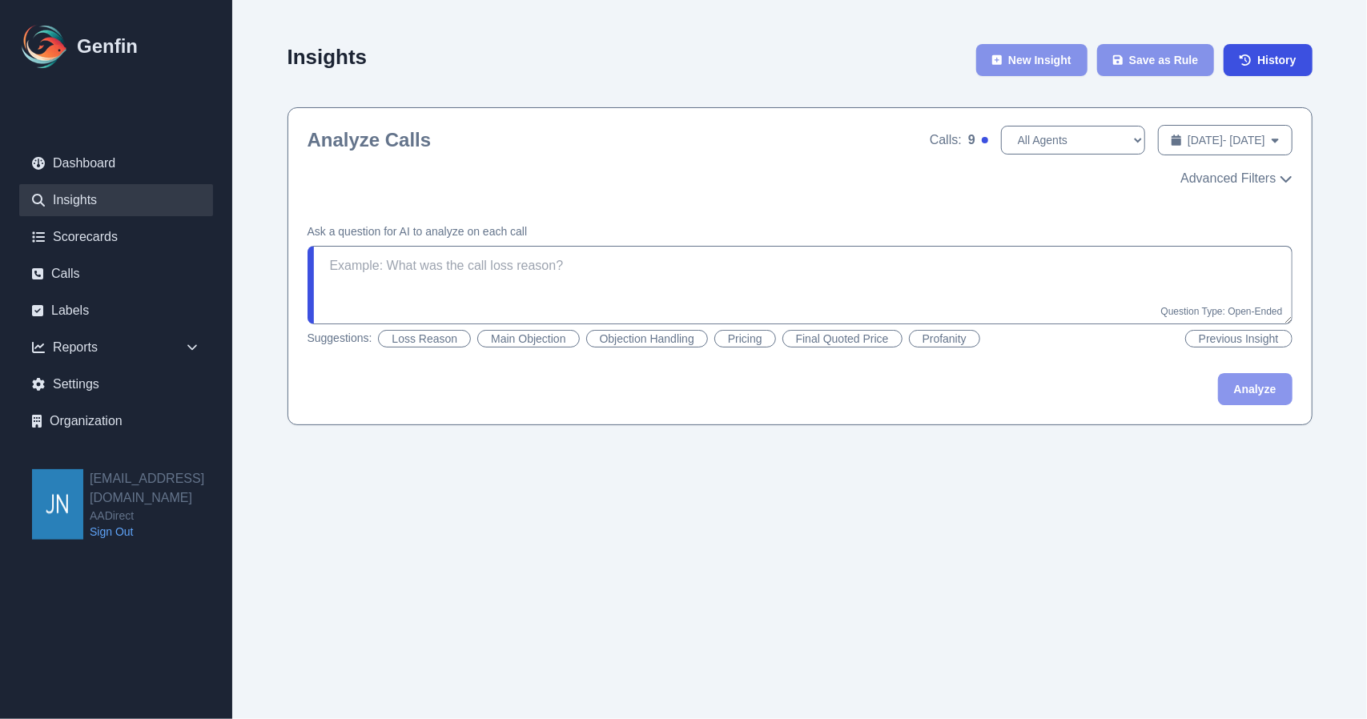
click at [529, 340] on button "Main Objection" at bounding box center [528, 339] width 102 height 18
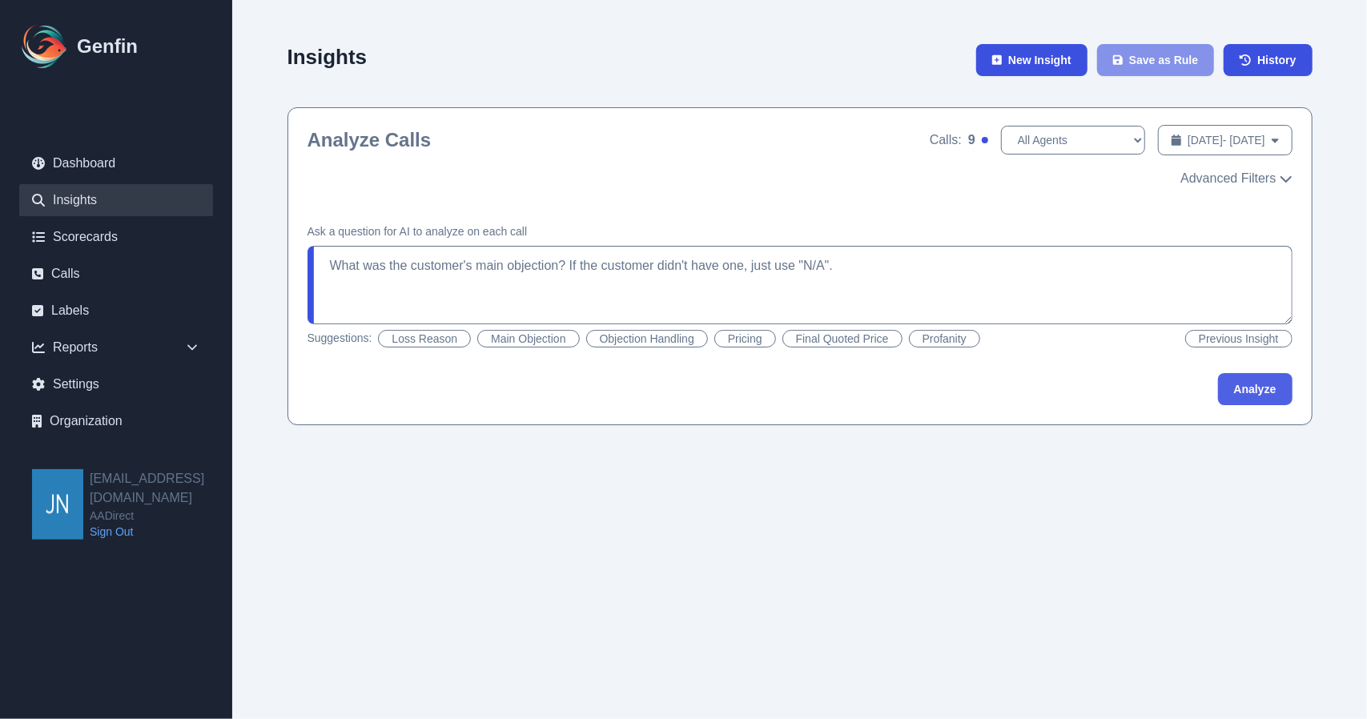
click at [1263, 391] on button "Analyze" at bounding box center [1255, 389] width 74 height 32
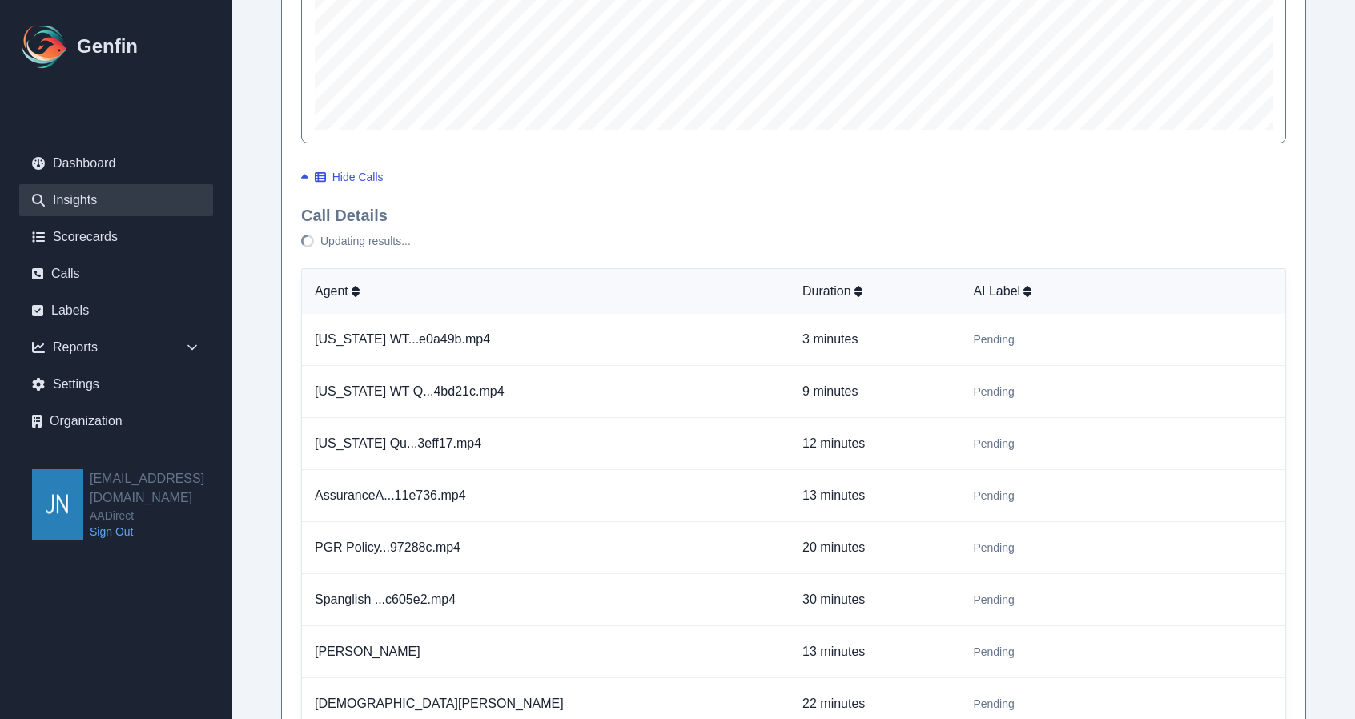
scroll to position [881, 0]
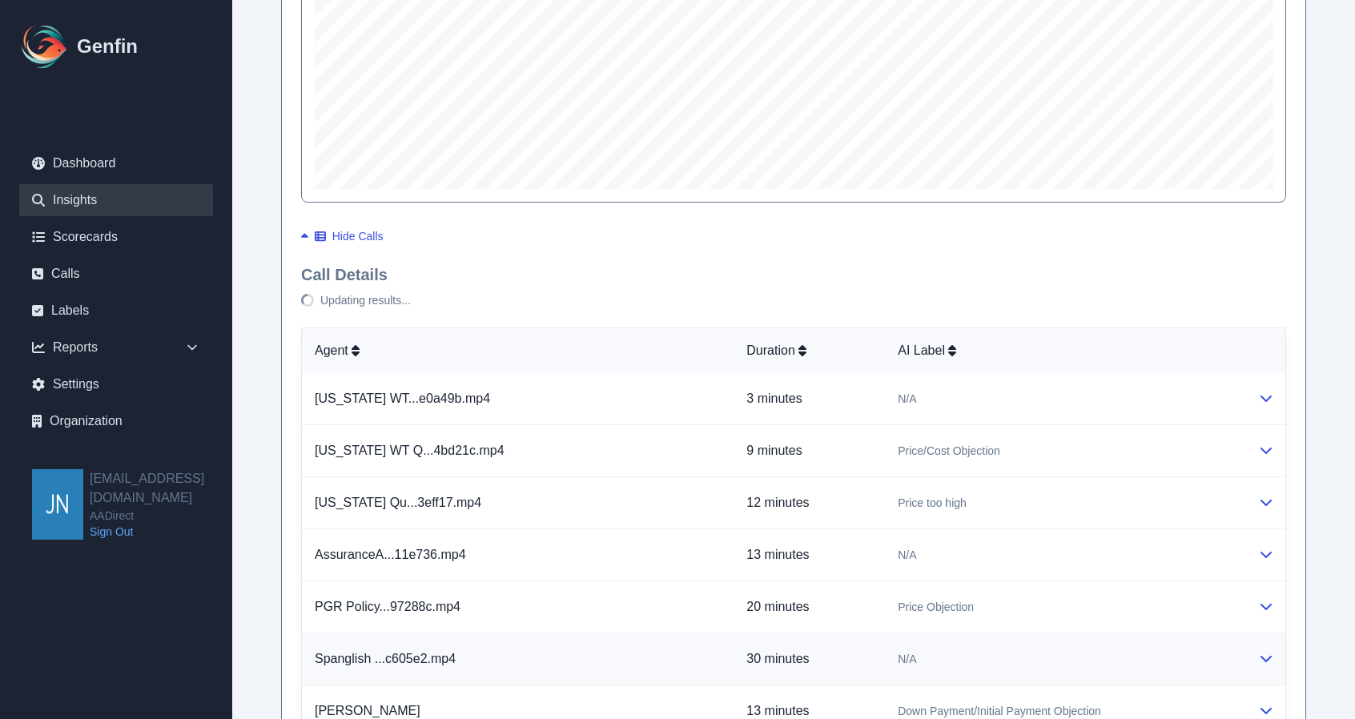
type textarea "What was the customer's main objection? If the customer didn't have one, just u…"
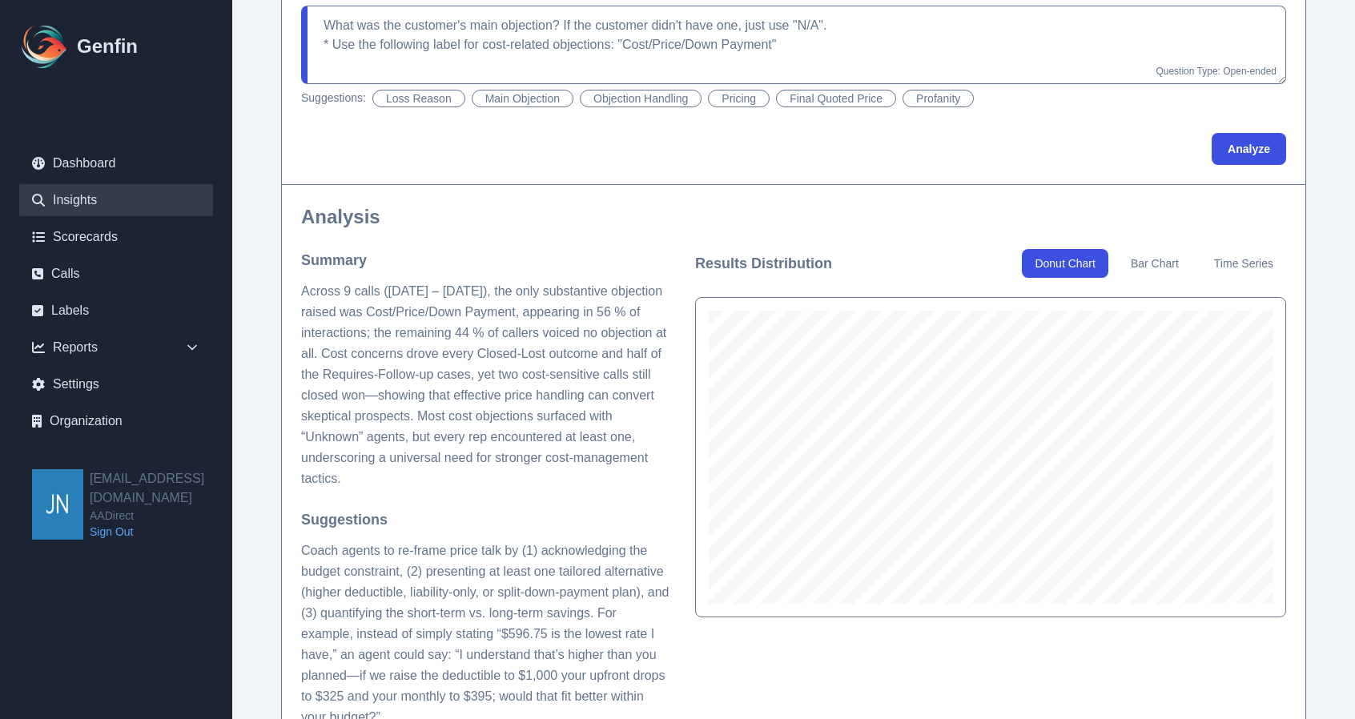
scroll to position [400, 0]
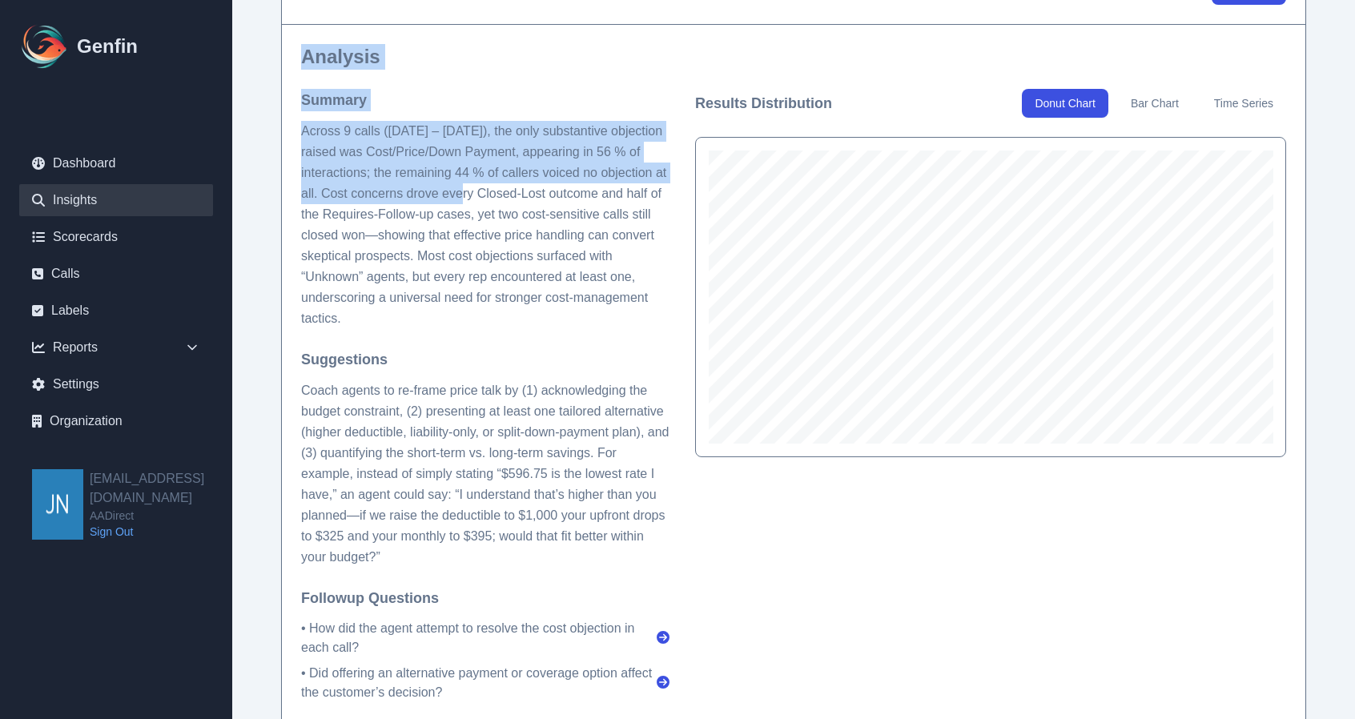
drag, startPoint x: 302, startPoint y: 53, endPoint x: 478, endPoint y: 227, distance: 248.0
click at [474, 220] on div "Analysis Summary Across 9 calls (Aug 5 – 12, 2025), the only substantive object…" at bounding box center [793, 681] width 1023 height 1315
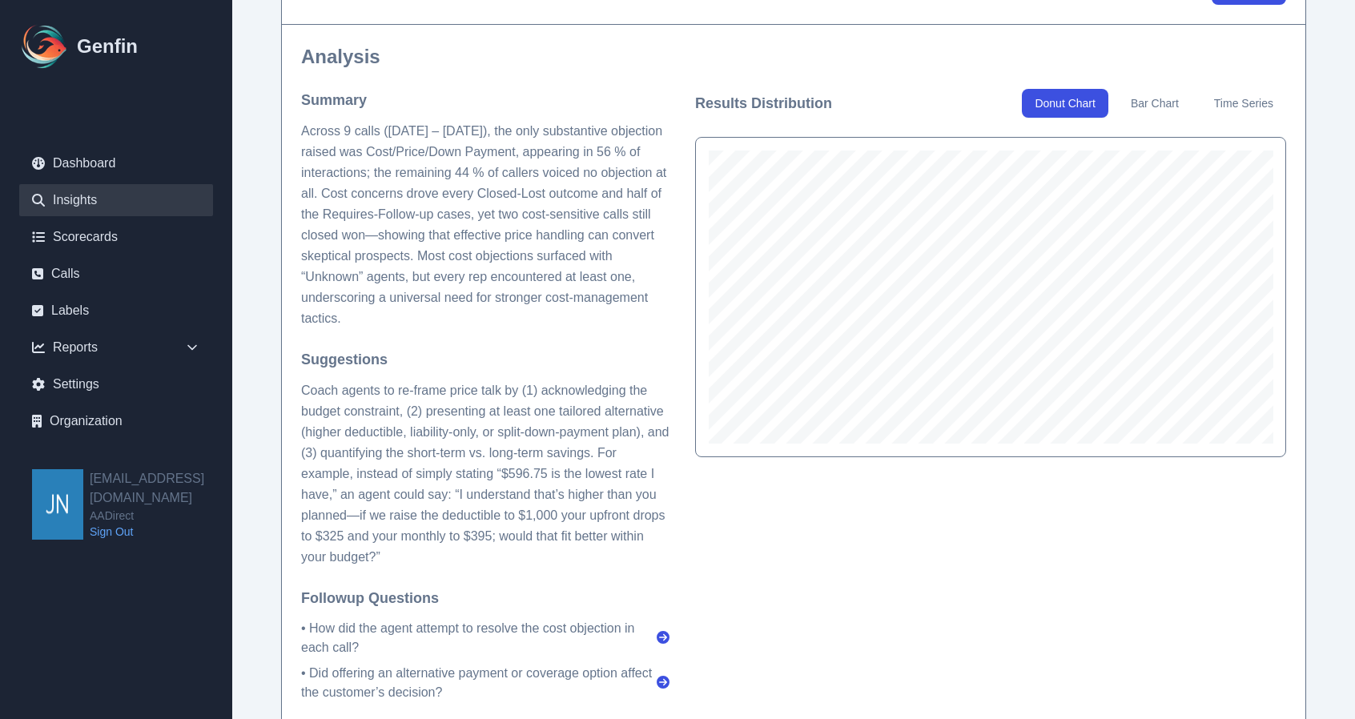
click at [486, 238] on p "Across 9 calls (Aug 5 – 12, 2025), the only substantive objection raised was Co…" at bounding box center [485, 225] width 368 height 208
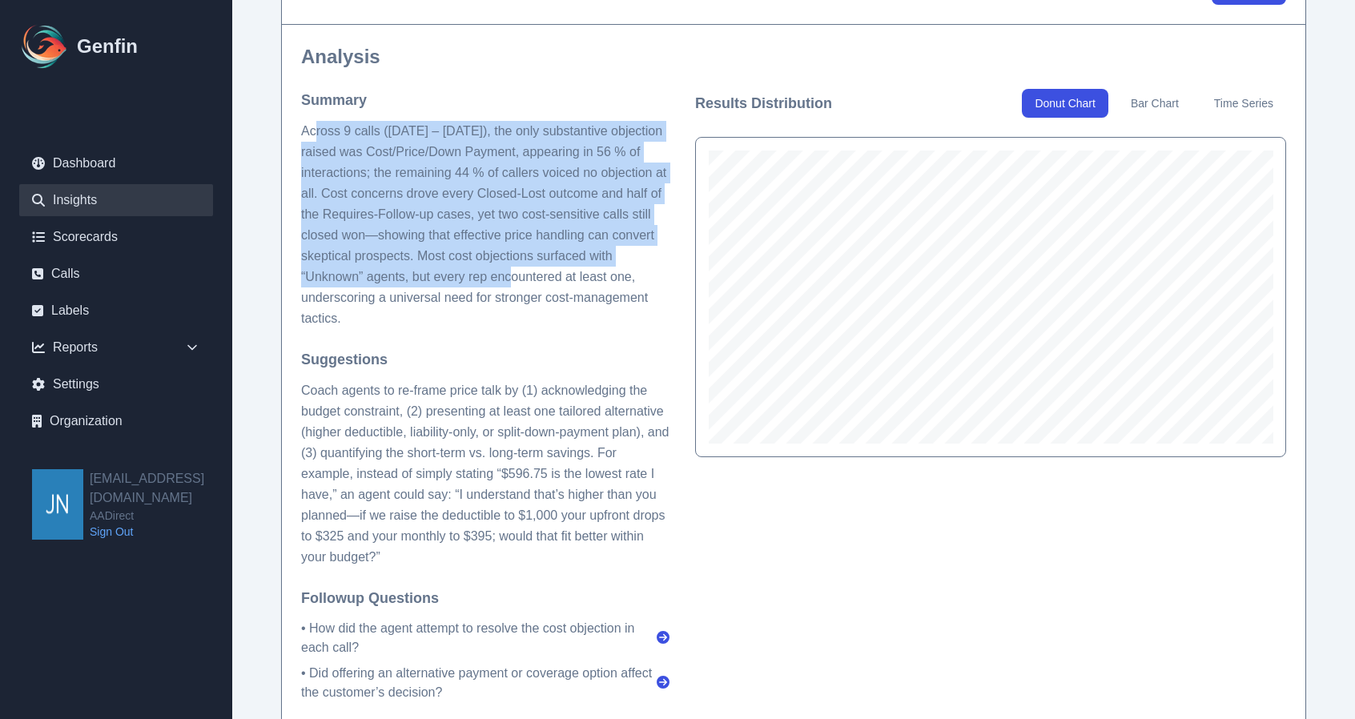
drag, startPoint x: 317, startPoint y: 123, endPoint x: 503, endPoint y: 288, distance: 248.4
click at [503, 286] on p "Across 9 calls (Aug 5 – 12, 2025), the only substantive objection raised was Co…" at bounding box center [485, 225] width 368 height 208
click at [533, 198] on p "Across 9 calls (Aug 5 – 12, 2025), the only substantive objection raised was Co…" at bounding box center [485, 225] width 368 height 208
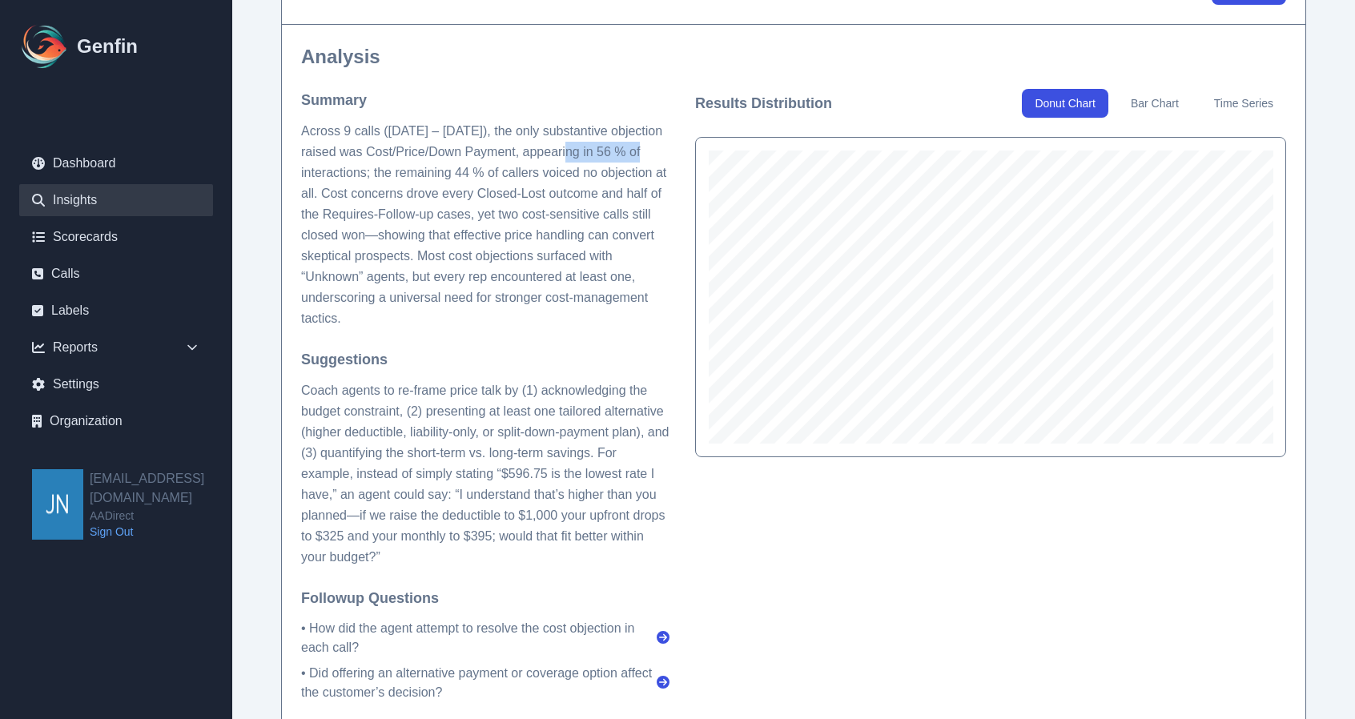
drag, startPoint x: 561, startPoint y: 155, endPoint x: 633, endPoint y: 155, distance: 72.1
click at [633, 155] on p "Across 9 calls (Aug 5 – 12, 2025), the only substantive objection raised was Co…" at bounding box center [485, 225] width 368 height 208
click at [492, 318] on p "Across 9 calls (Aug 5 – 12, 2025), the only substantive objection raised was Co…" at bounding box center [485, 225] width 368 height 208
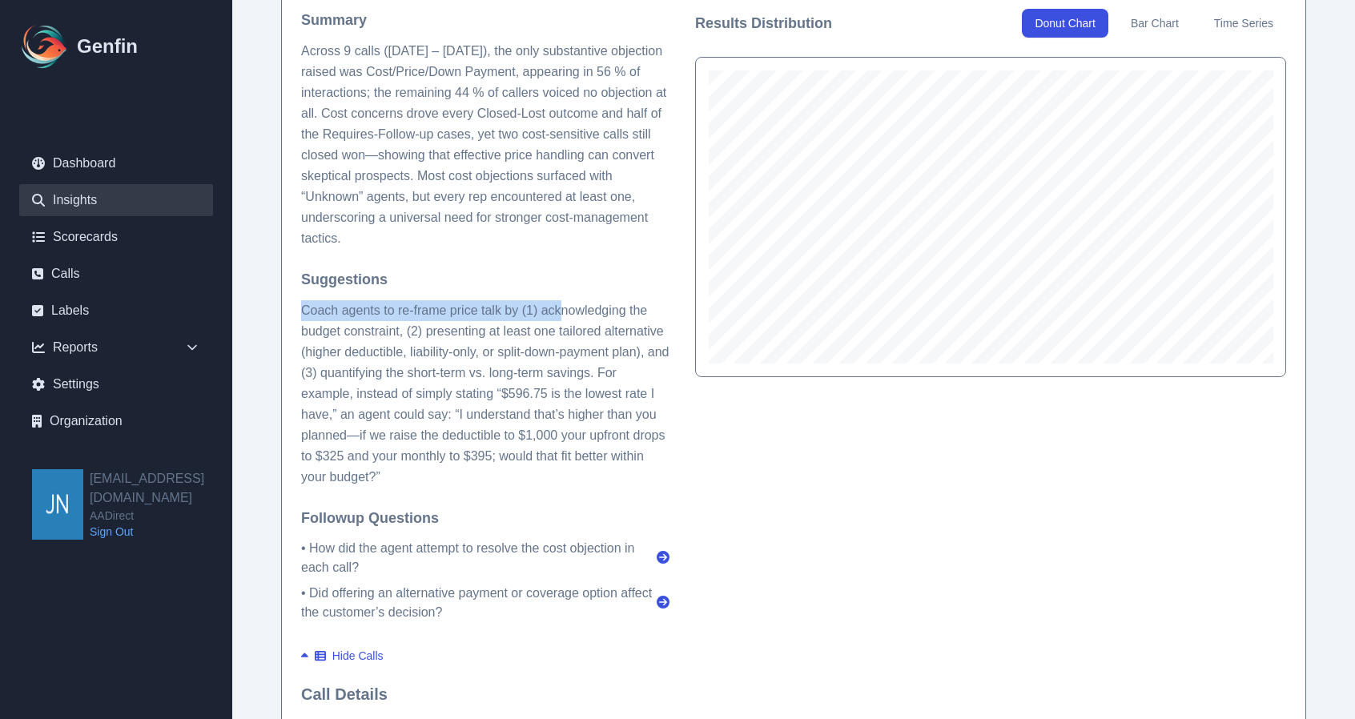
drag, startPoint x: 304, startPoint y: 311, endPoint x: 567, endPoint y: 307, distance: 262.6
click at [567, 307] on p "Coach agents to re-frame price talk by (1) acknowledging the budget constraint,…" at bounding box center [485, 393] width 368 height 187
click at [571, 369] on p "Coach agents to re-frame price talk by (1) acknowledging the budget constraint,…" at bounding box center [485, 393] width 368 height 187
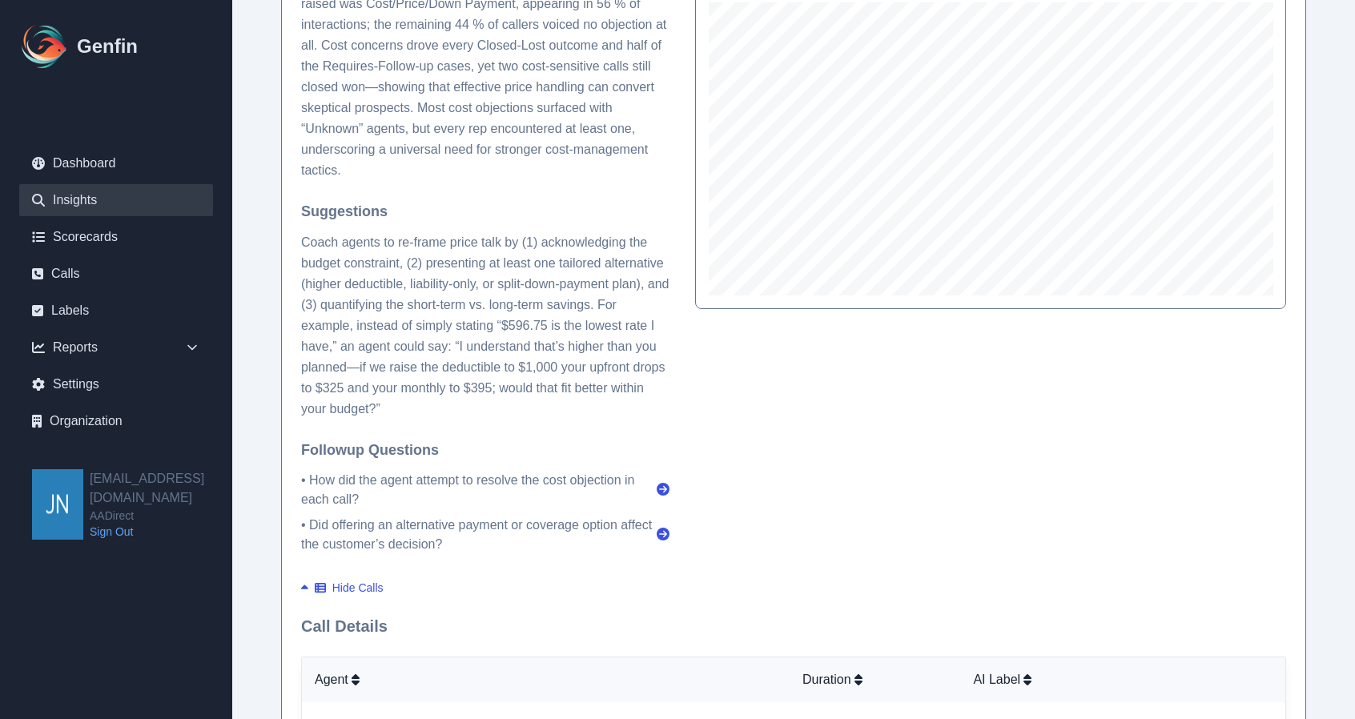
scroll to position [0, 0]
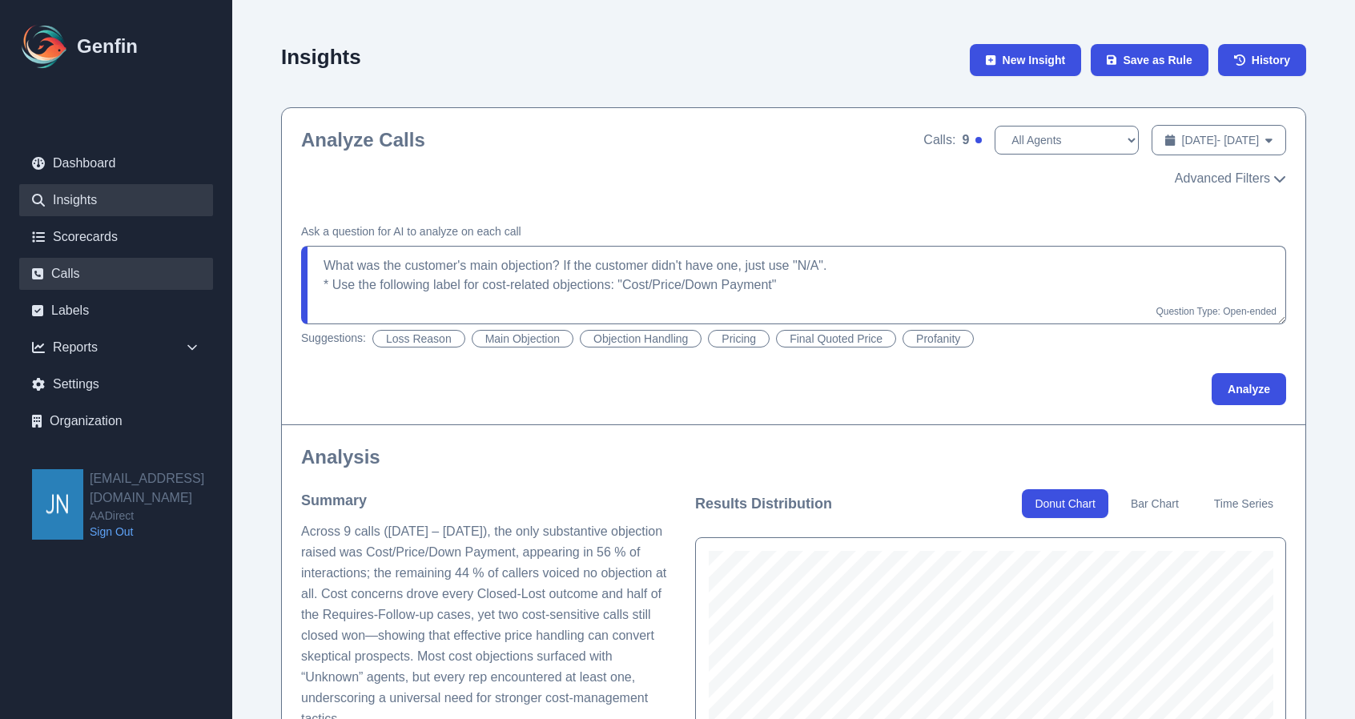
click at [115, 270] on link "Calls" at bounding box center [116, 274] width 194 height 32
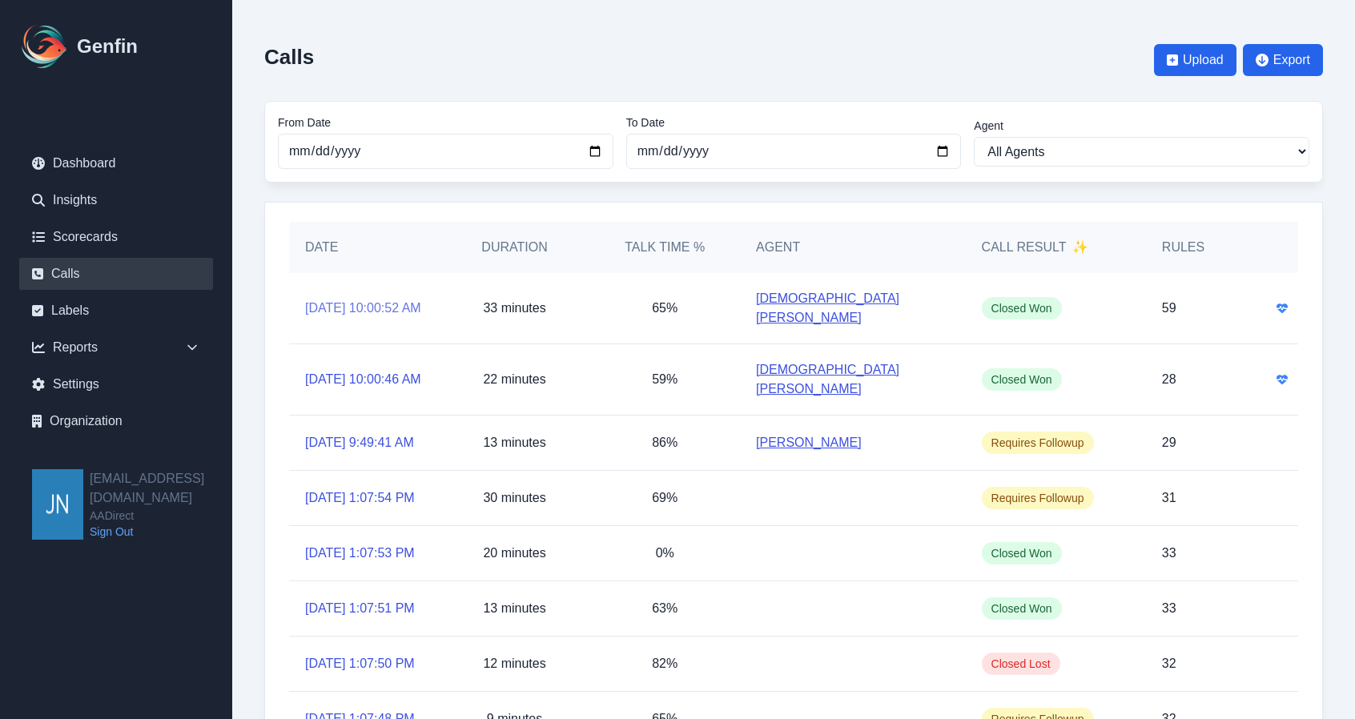
click at [371, 299] on link "[DATE] 10:00:52 AM" at bounding box center [363, 308] width 116 height 19
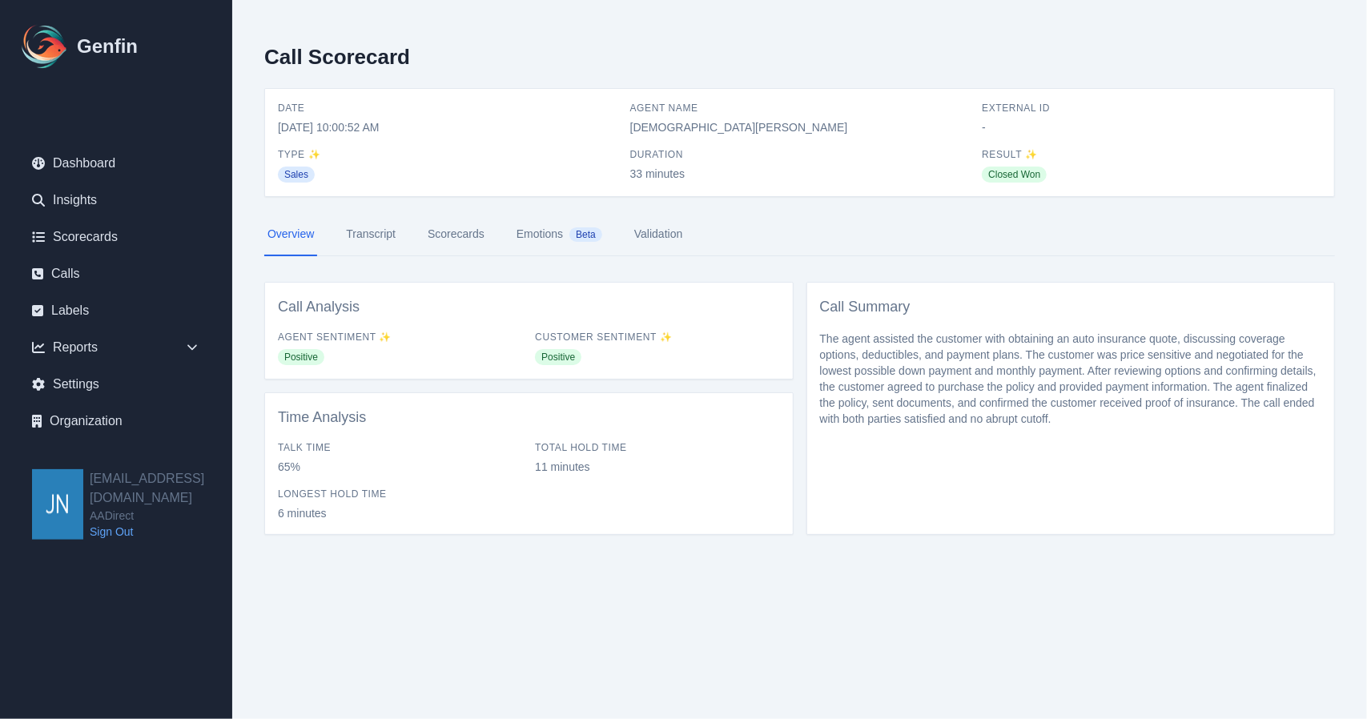
click at [360, 225] on link "Transcript" at bounding box center [371, 234] width 56 height 43
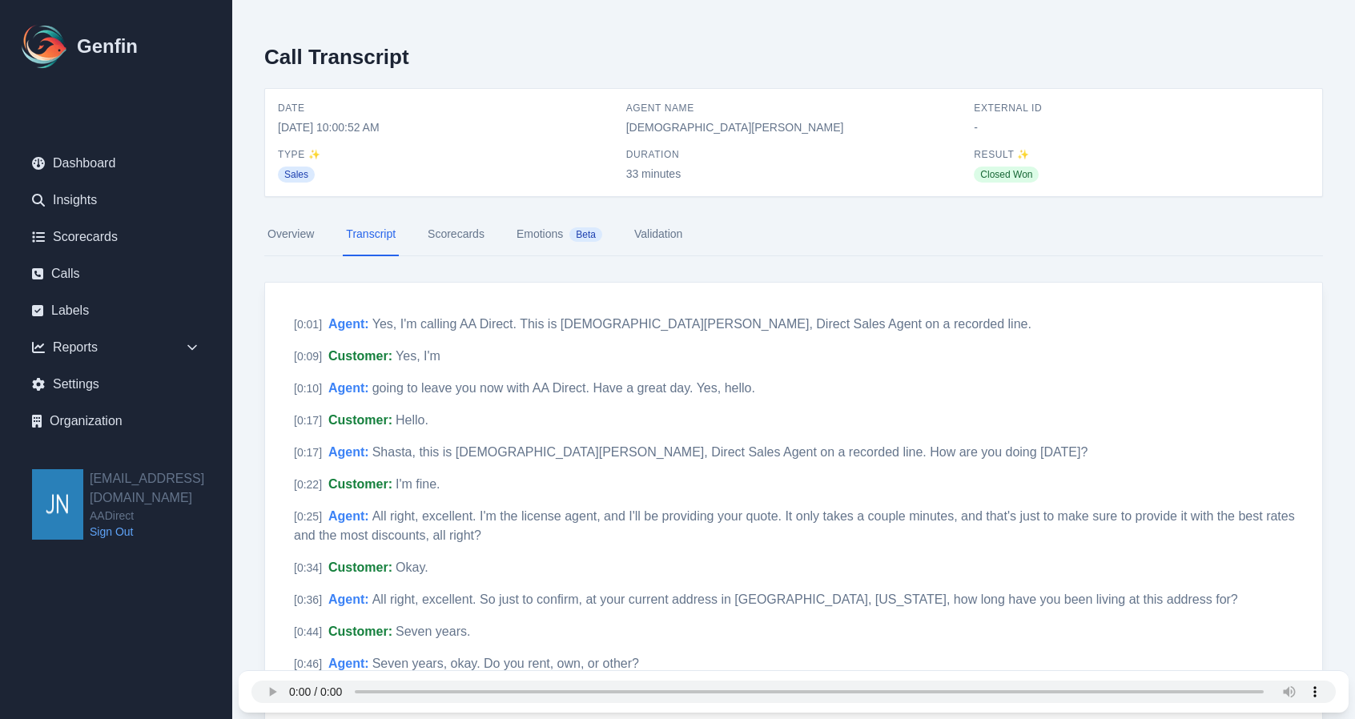
click at [288, 228] on link "Overview" at bounding box center [290, 234] width 53 height 43
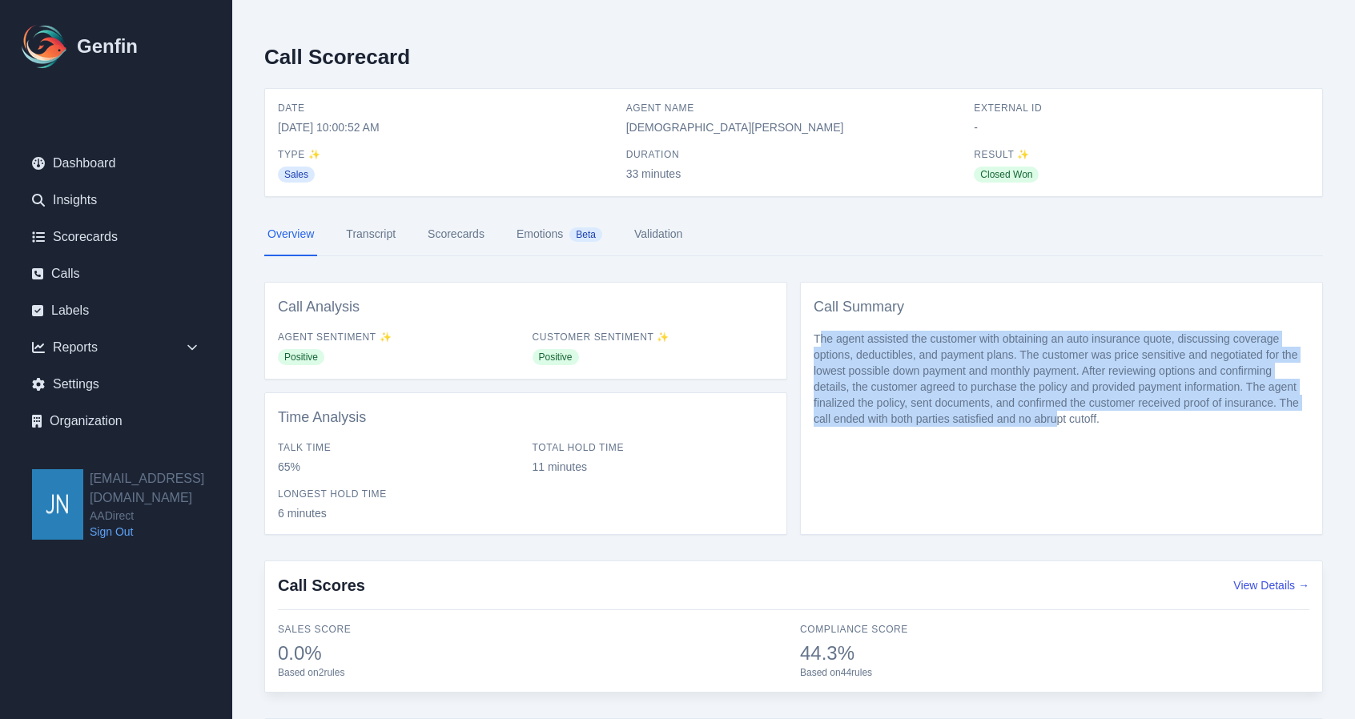
drag, startPoint x: 824, startPoint y: 341, endPoint x: 1058, endPoint y: 419, distance: 247.1
click at [1058, 419] on p "The agent assisted the customer with obtaining an auto insurance quote, discuss…" at bounding box center [1061, 379] width 496 height 96
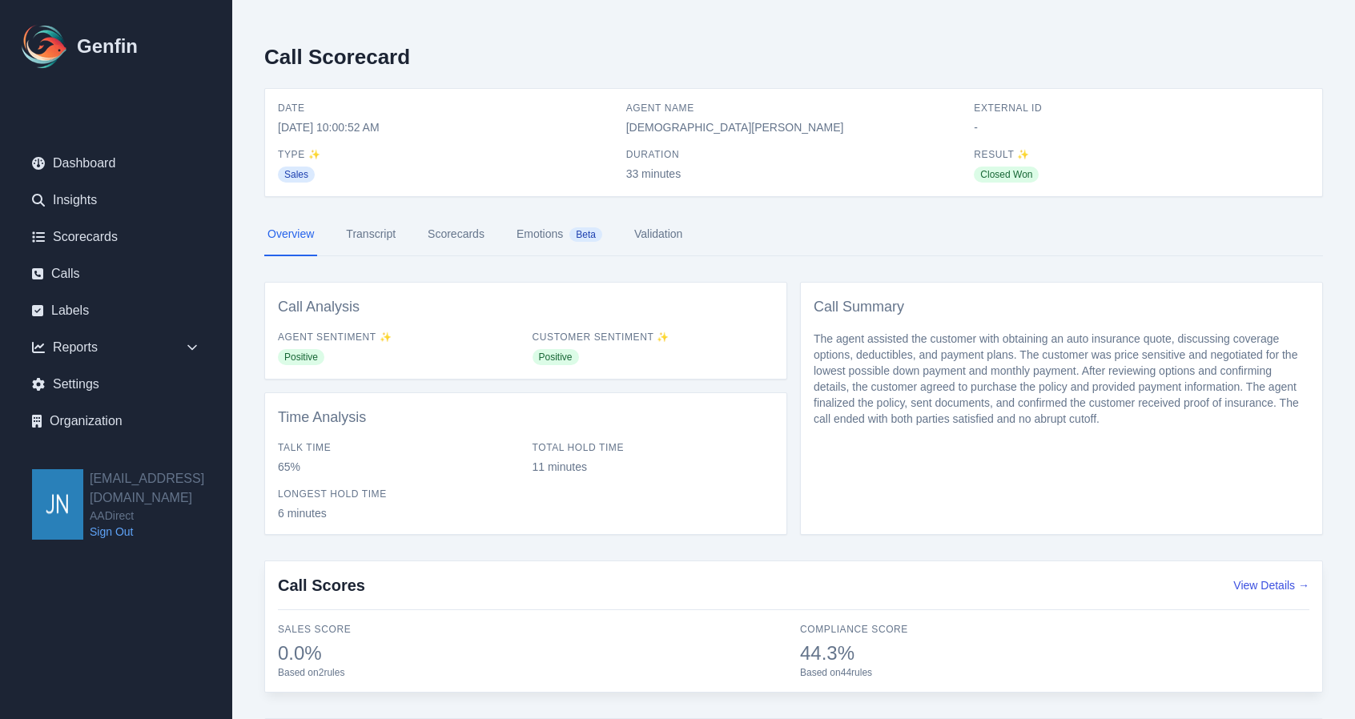
click at [1126, 417] on p "The agent assisted the customer with obtaining an auto insurance quote, discuss…" at bounding box center [1061, 379] width 496 height 96
drag, startPoint x: 1126, startPoint y: 417, endPoint x: 1281, endPoint y: 399, distance: 156.4
click at [1281, 399] on p "The agent assisted the customer with obtaining an auto insurance quote, discuss…" at bounding box center [1061, 379] width 496 height 96
click at [1284, 399] on p "The agent assisted the customer with obtaining an auto insurance quote, discuss…" at bounding box center [1061, 379] width 496 height 96
click at [176, 348] on div "Reports" at bounding box center [116, 347] width 194 height 32
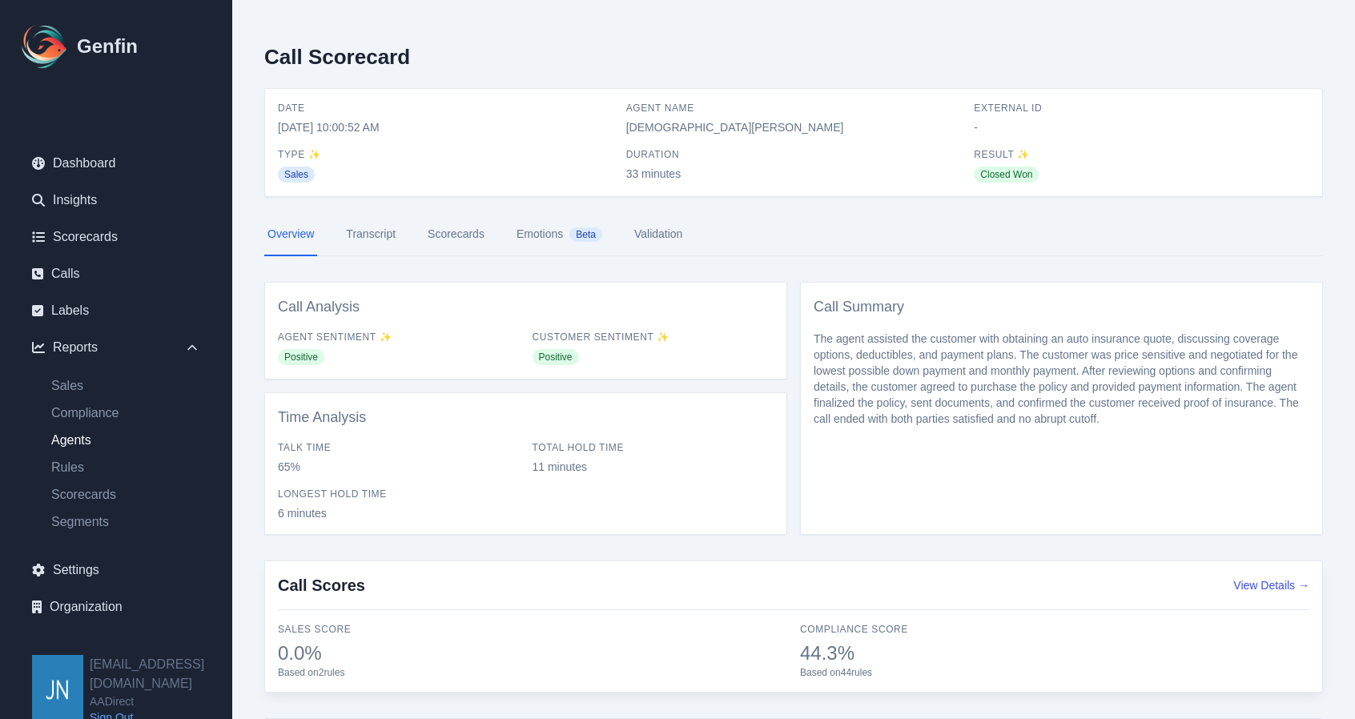
click at [69, 440] on link "Agents" at bounding box center [125, 440] width 175 height 19
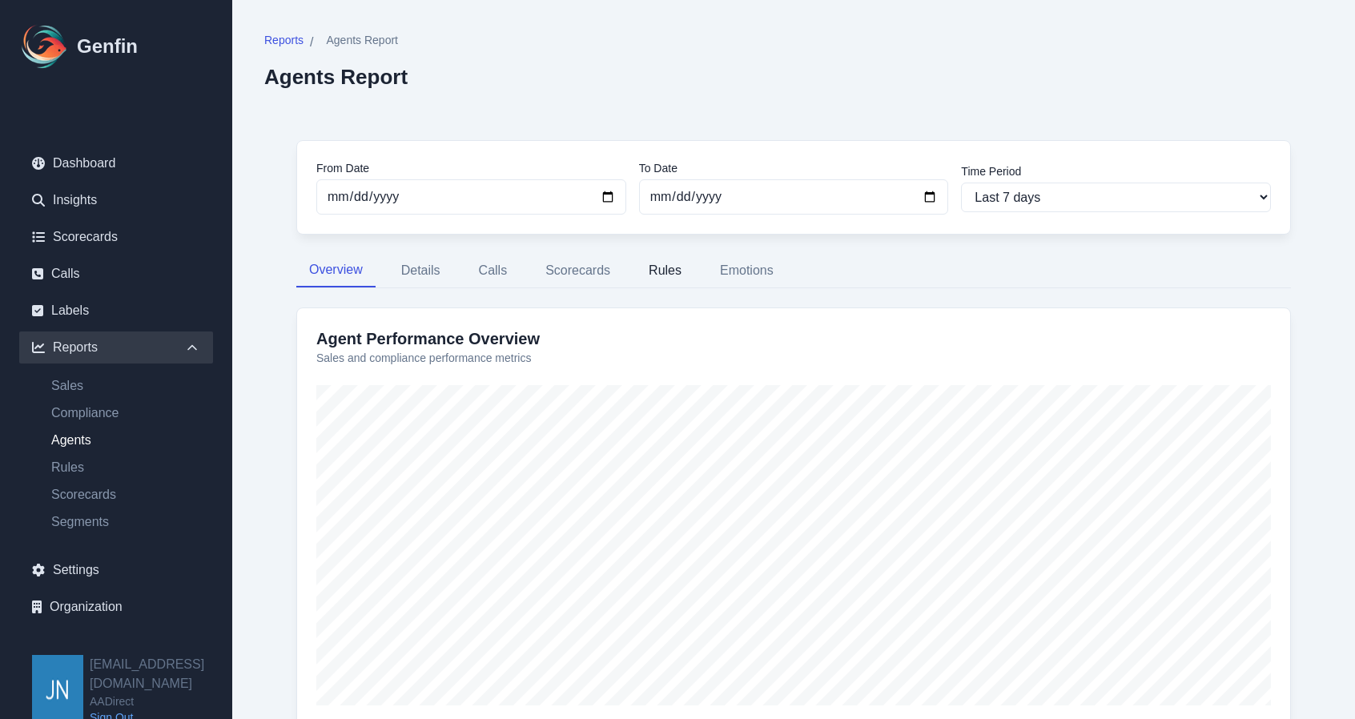
click at [668, 268] on button "Rules" at bounding box center [665, 271] width 58 height 34
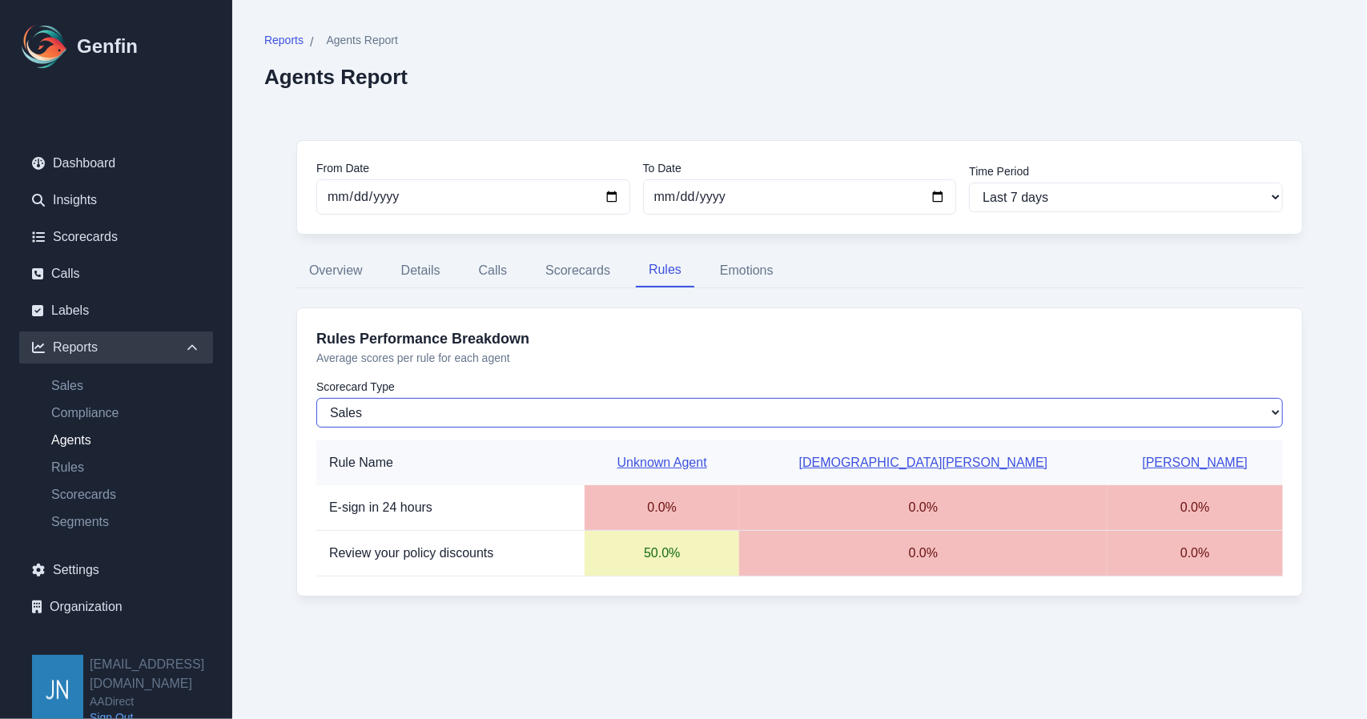
click at [444, 403] on select "Sales Compliance" at bounding box center [799, 413] width 966 height 30
select select "compliance"
click at [316, 398] on select "Sales Compliance" at bounding box center [799, 413] width 966 height 30
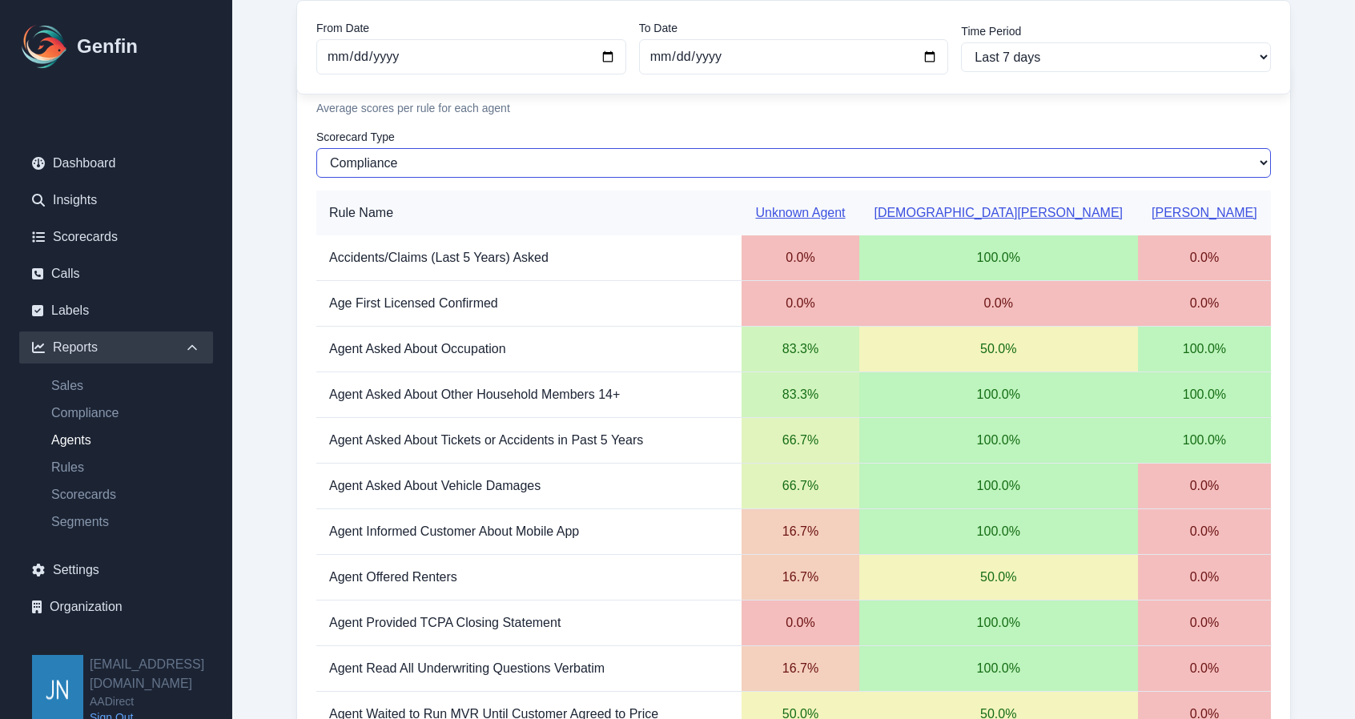
scroll to position [248, 0]
click at [1100, 207] on link "[DEMOGRAPHIC_DATA][PERSON_NAME]" at bounding box center [997, 214] width 249 height 14
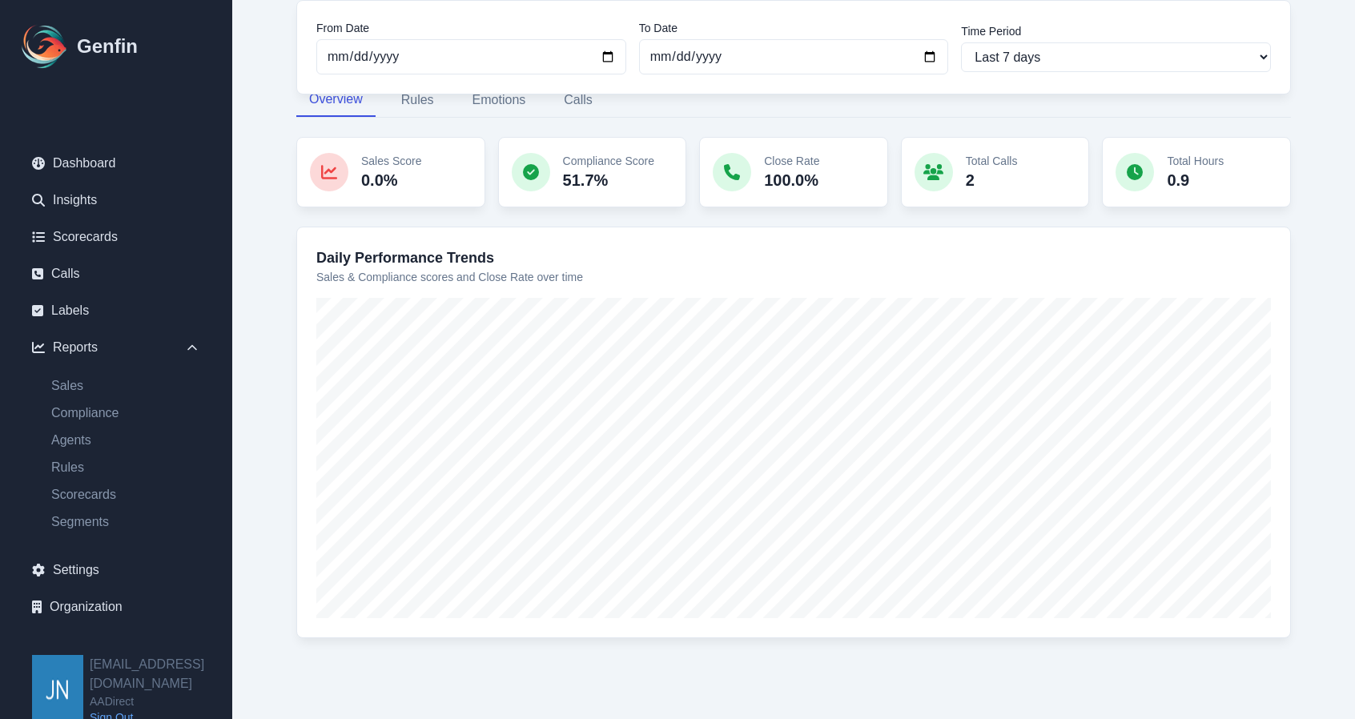
scroll to position [191, 0]
click at [423, 105] on button "Rules" at bounding box center [417, 99] width 58 height 34
select select "144"
select select "143"
select select "959"
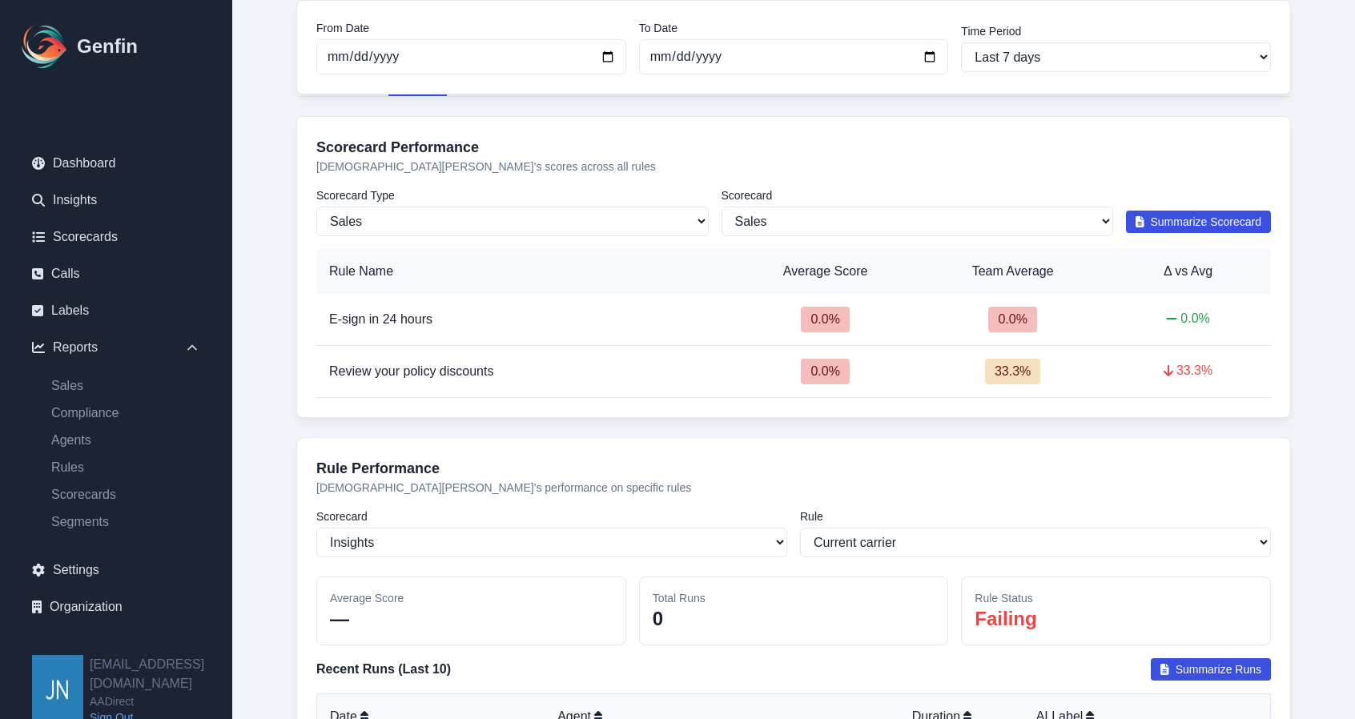
scroll to position [221, 0]
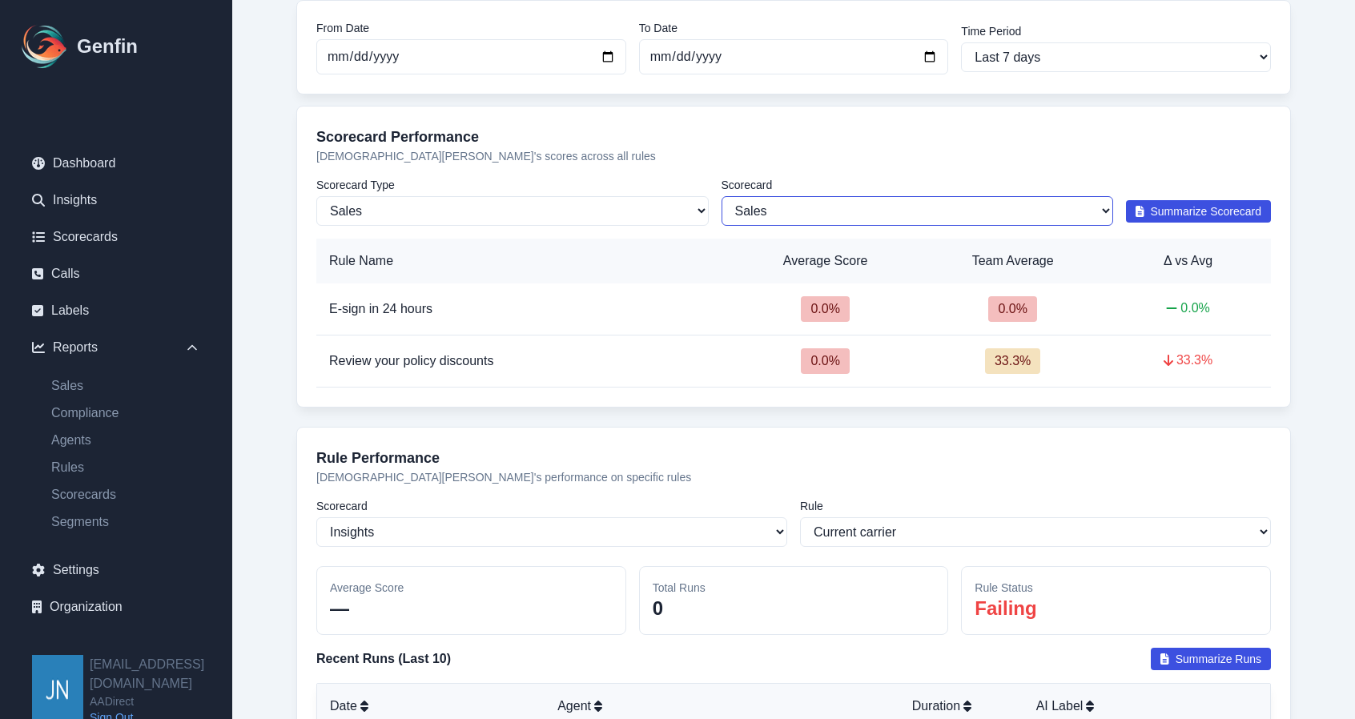
click at [1026, 207] on select "All Scorecards Sales" at bounding box center [917, 211] width 392 height 30
drag, startPoint x: 520, startPoint y: 203, endPoint x: 448, endPoint y: 203, distance: 72.9
click at [520, 203] on select "Sales Compliance" at bounding box center [512, 211] width 392 height 30
select select "compliance"
click at [316, 196] on select "Sales Compliance" at bounding box center [512, 211] width 392 height 30
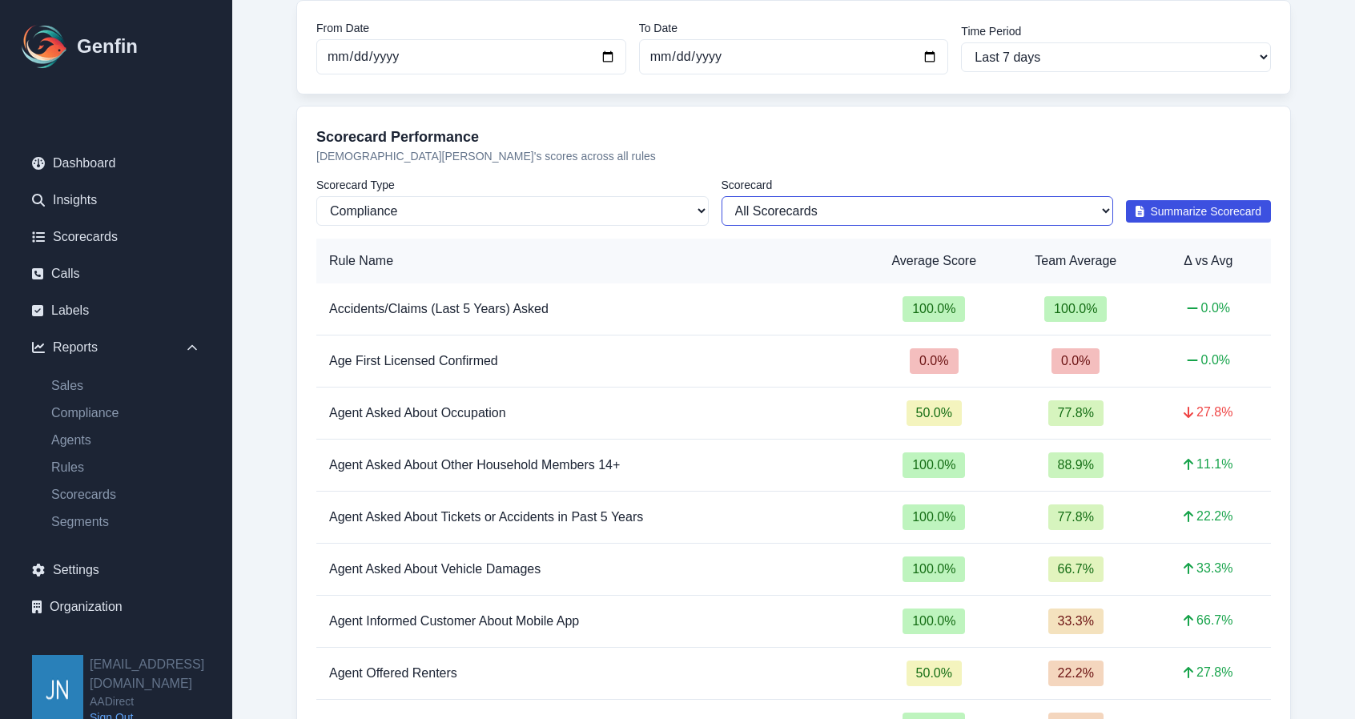
drag, startPoint x: 769, startPoint y: 207, endPoint x: 769, endPoint y: 220, distance: 13.6
click at [769, 207] on select "All Scorecards Auto Insurance Compliance AADirect 2025" at bounding box center [917, 211] width 392 height 30
select select "170"
click at [721, 196] on select "All Scorecards Auto Insurance Compliance AADirect 2025" at bounding box center [917, 211] width 392 height 30
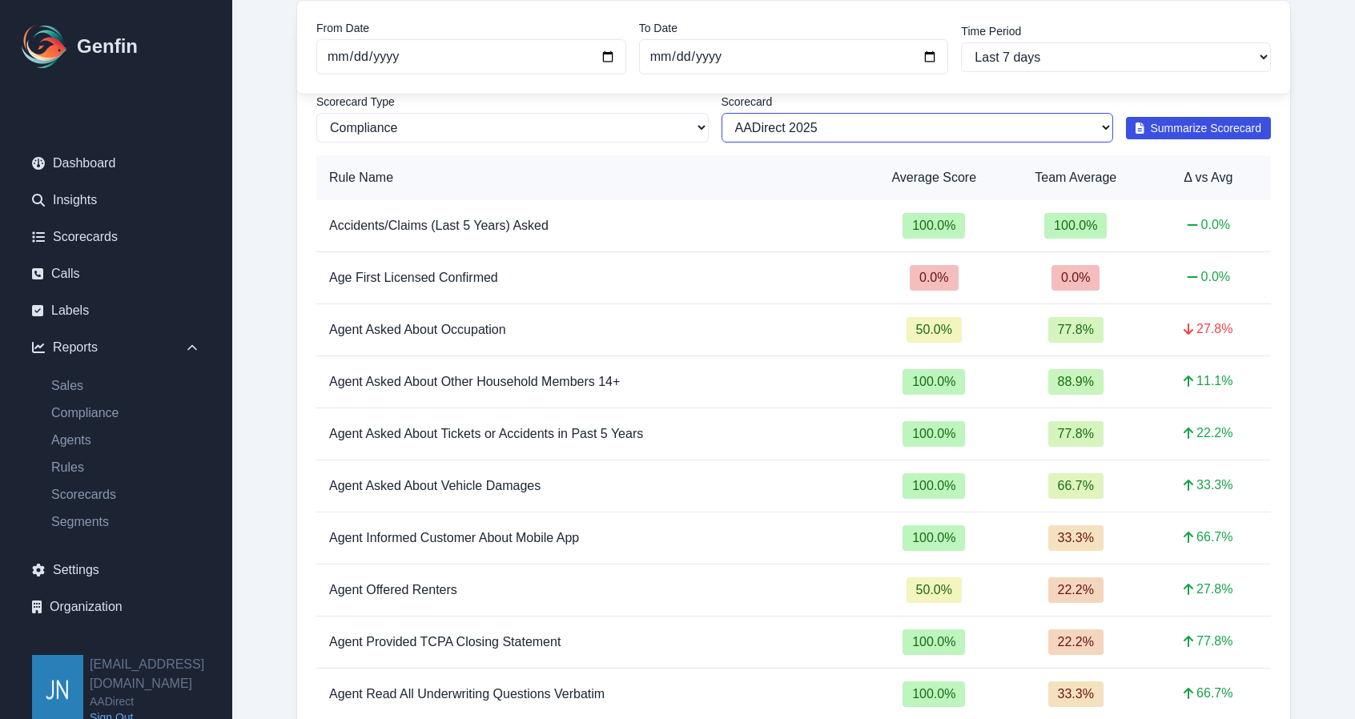
scroll to position [306, 0]
click at [1202, 127] on span "Summarize Scorecard" at bounding box center [1205, 126] width 111 height 16
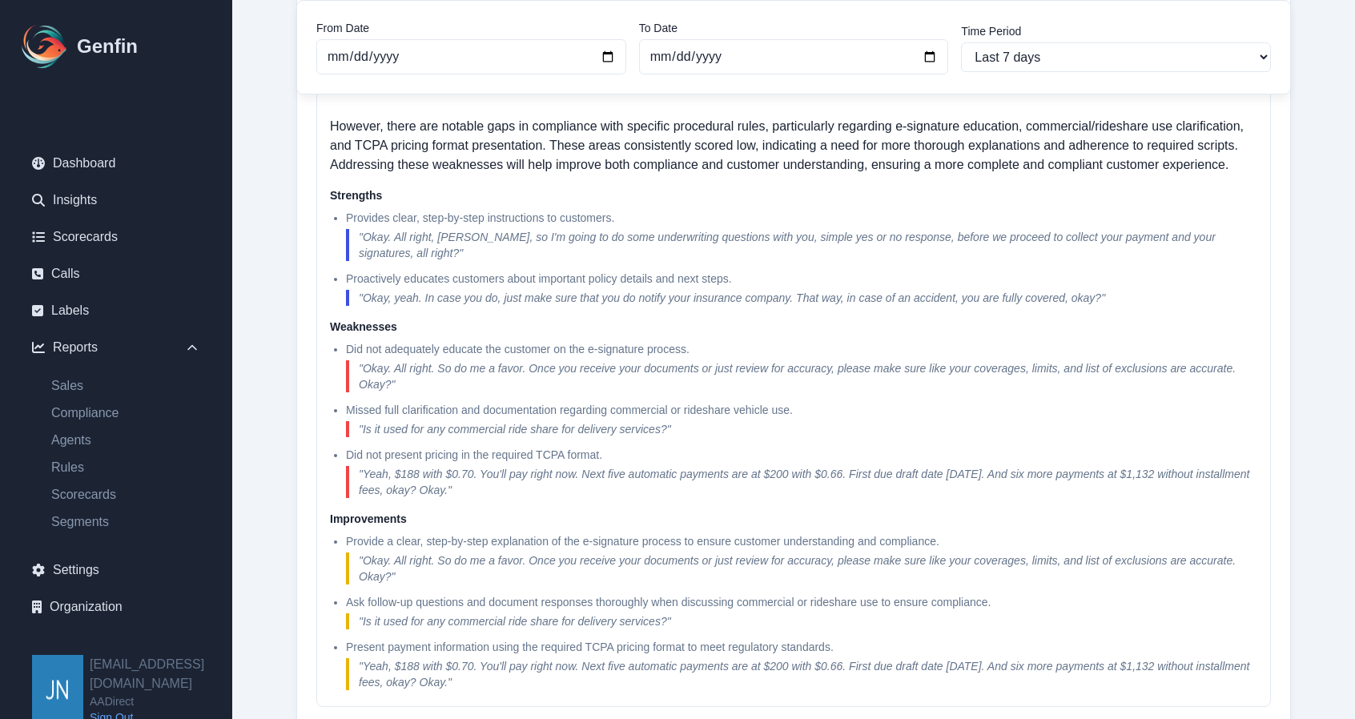
scroll to position [453, 0]
click at [78, 226] on link "Scorecards" at bounding box center [116, 237] width 194 height 32
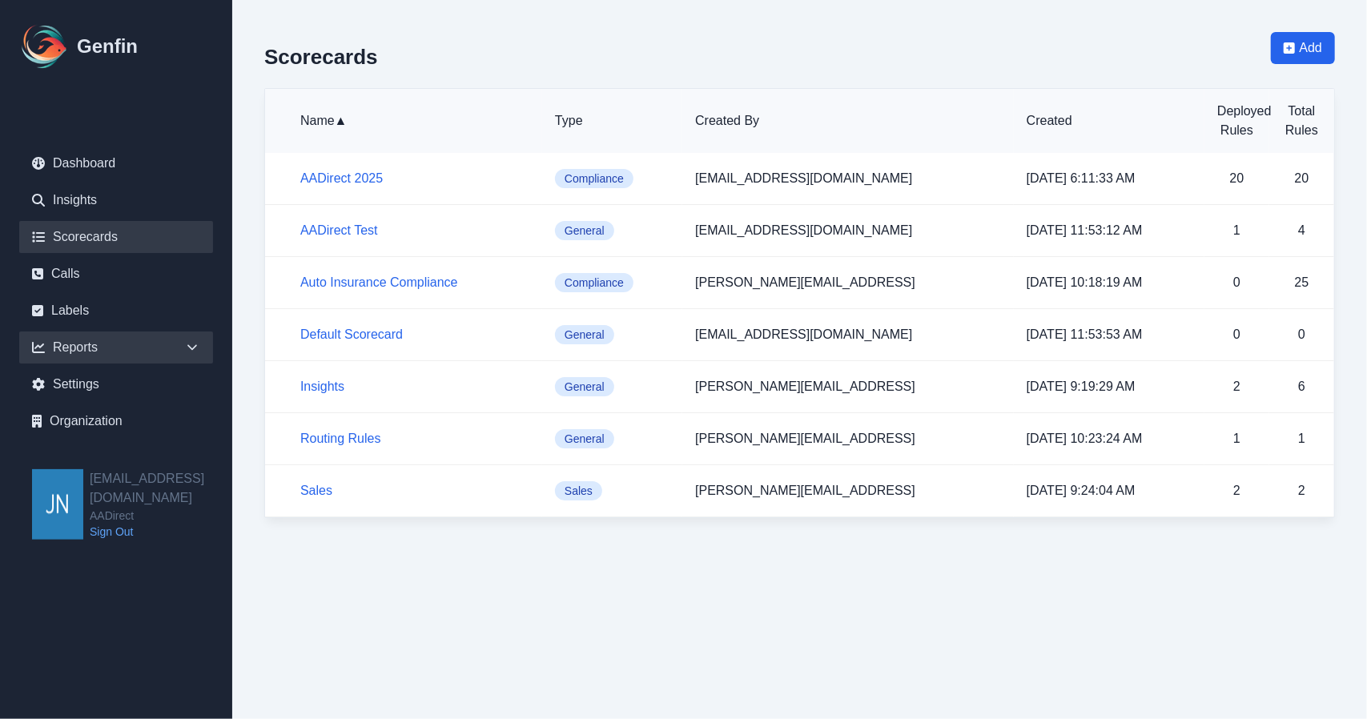
click at [74, 355] on div "Reports" at bounding box center [116, 347] width 194 height 32
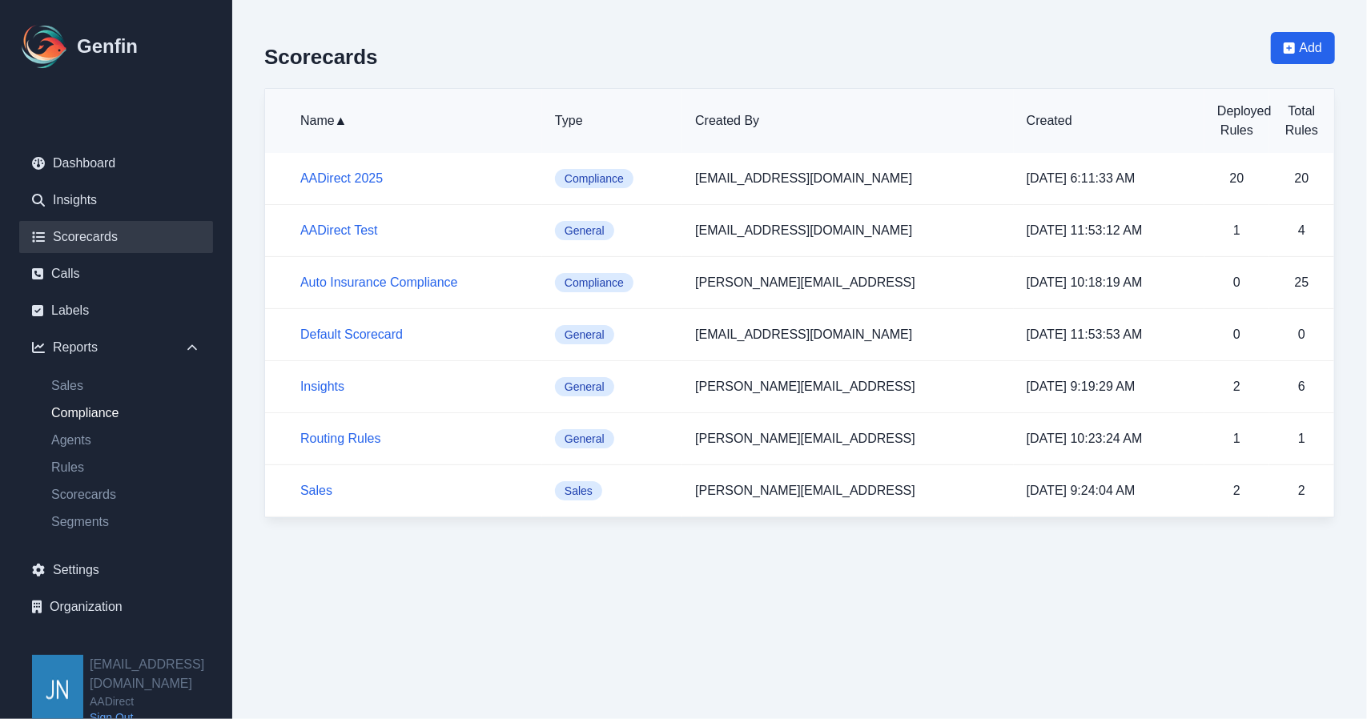
click at [74, 420] on link "Compliance" at bounding box center [125, 412] width 175 height 19
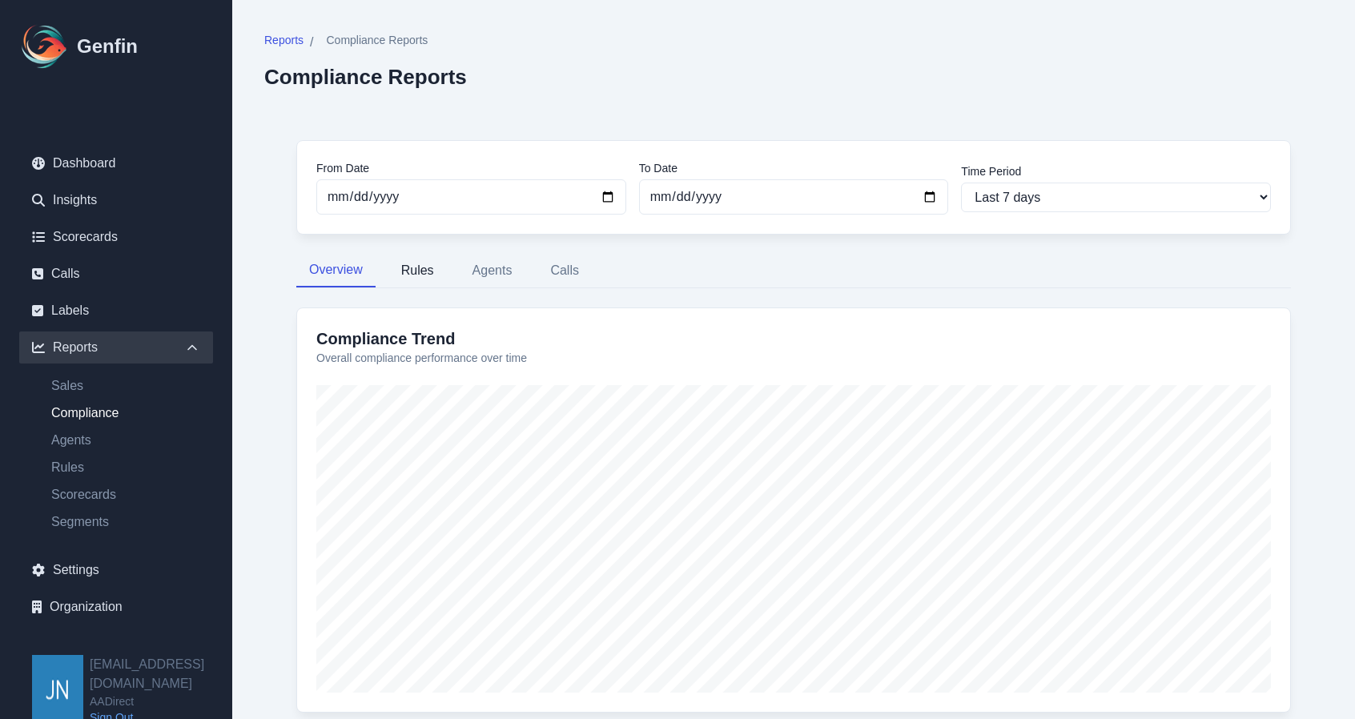
click at [405, 274] on button "Rules" at bounding box center [417, 271] width 58 height 34
click at [570, 275] on button "Calls" at bounding box center [564, 271] width 54 height 34
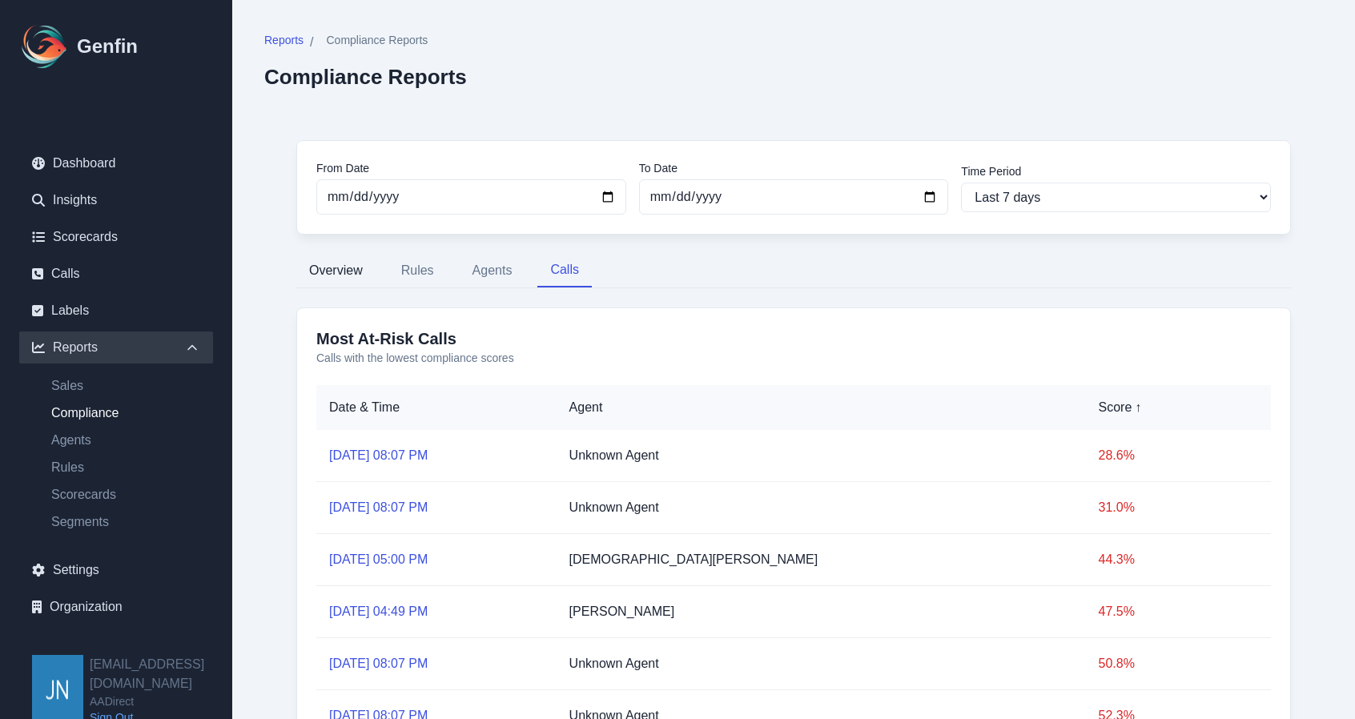
click at [317, 259] on button "Overview" at bounding box center [335, 271] width 79 height 34
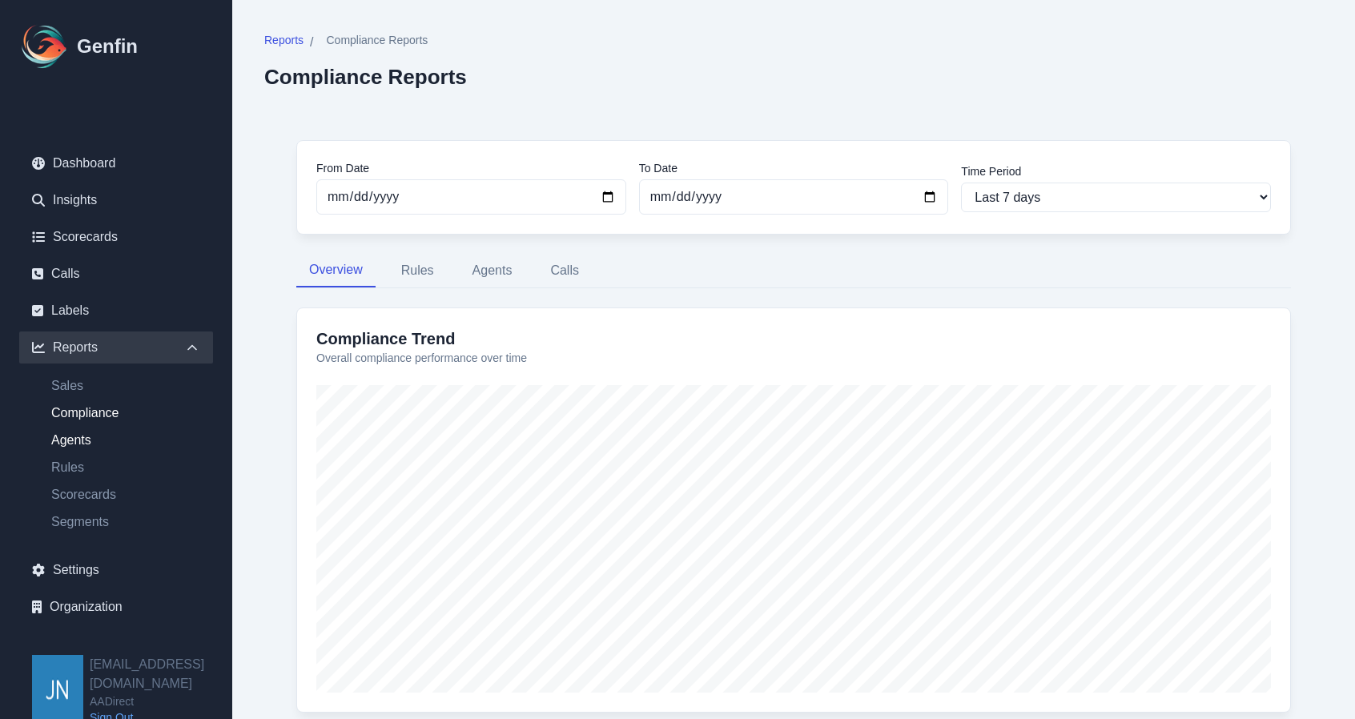
click at [91, 440] on link "Agents" at bounding box center [125, 440] width 175 height 19
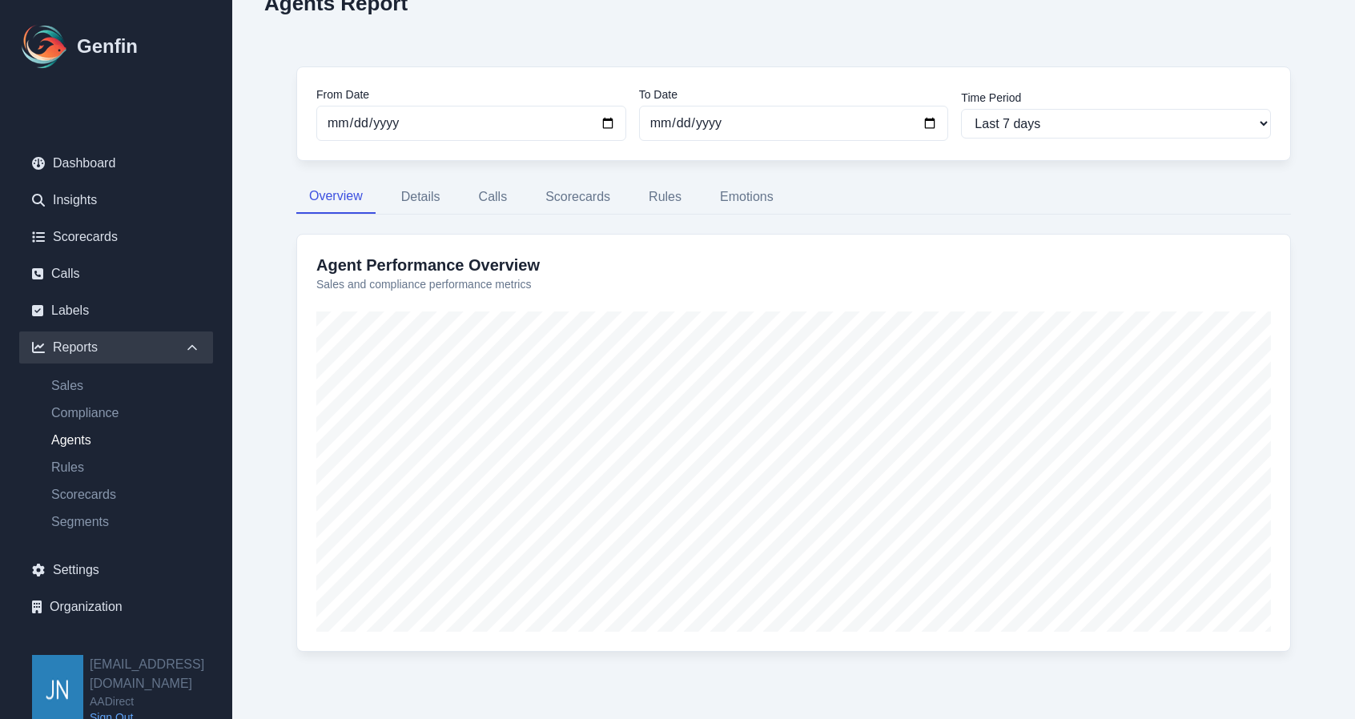
scroll to position [88, 0]
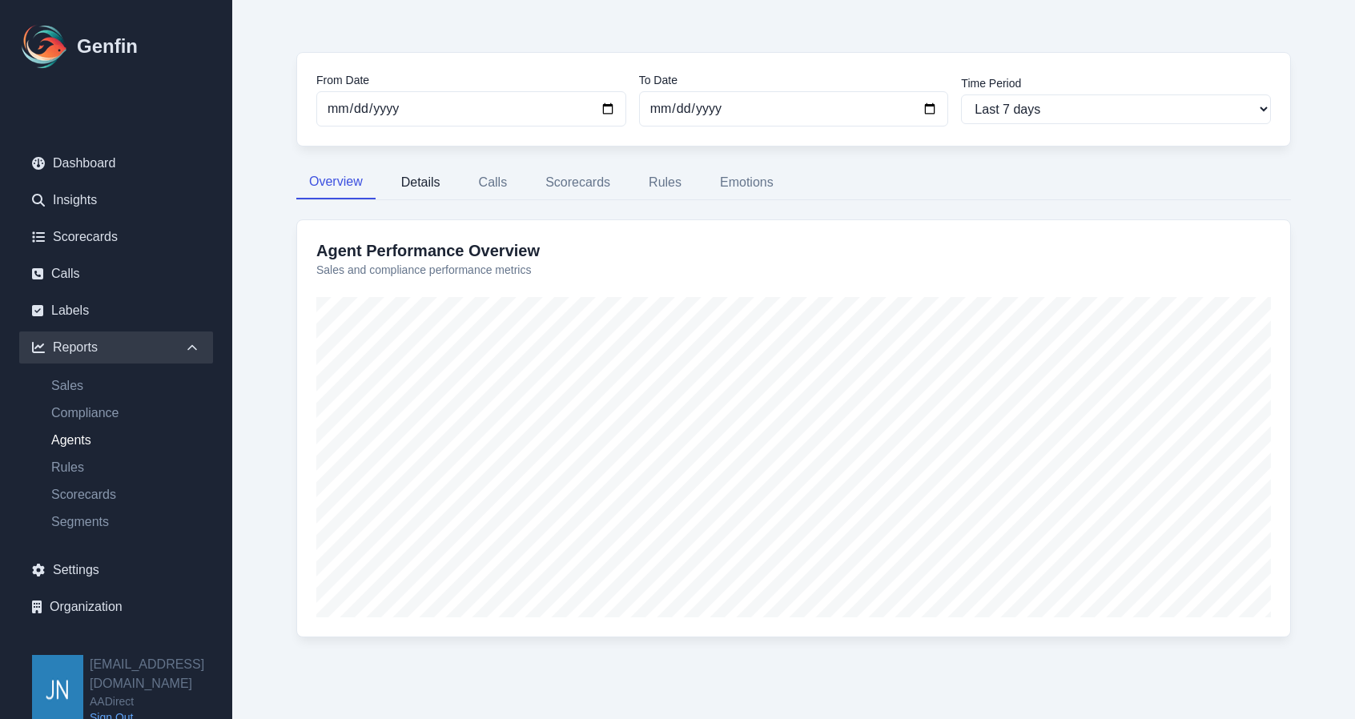
click at [415, 180] on button "Details" at bounding box center [420, 183] width 65 height 34
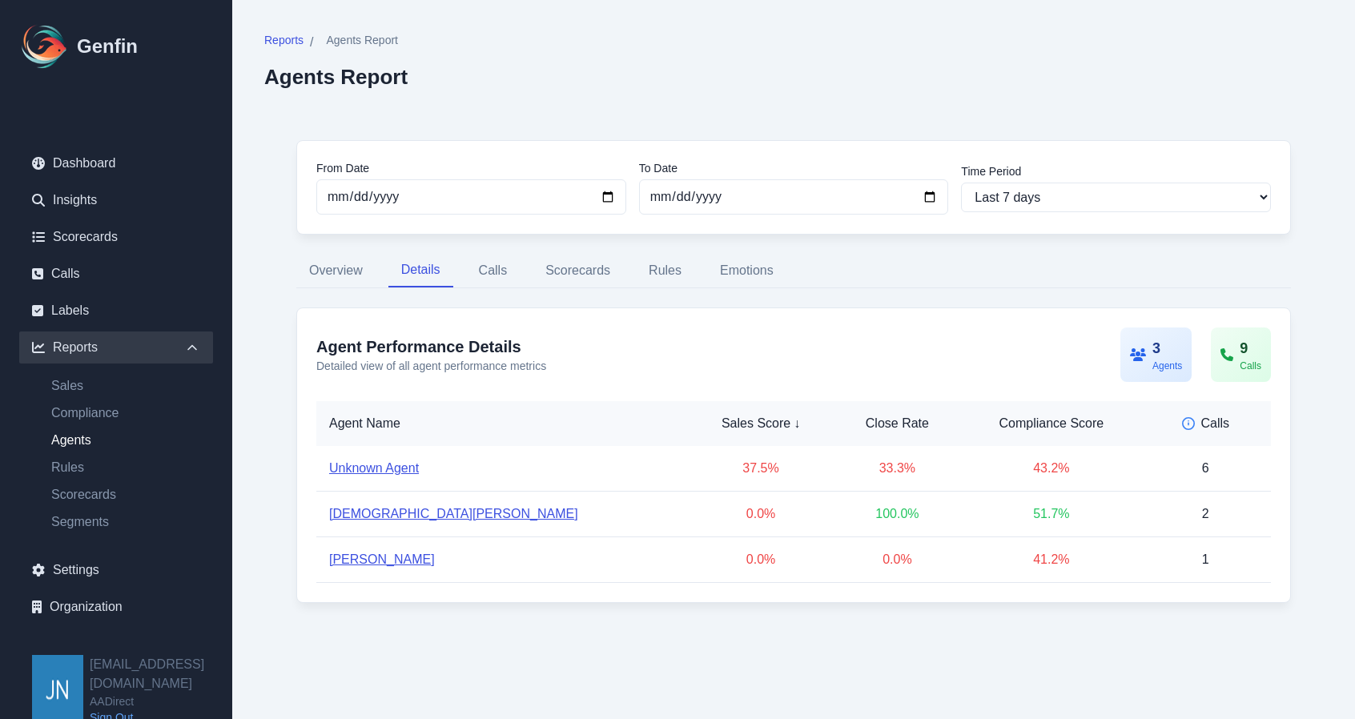
scroll to position [0, 0]
click at [663, 273] on button "Rules" at bounding box center [665, 271] width 58 height 34
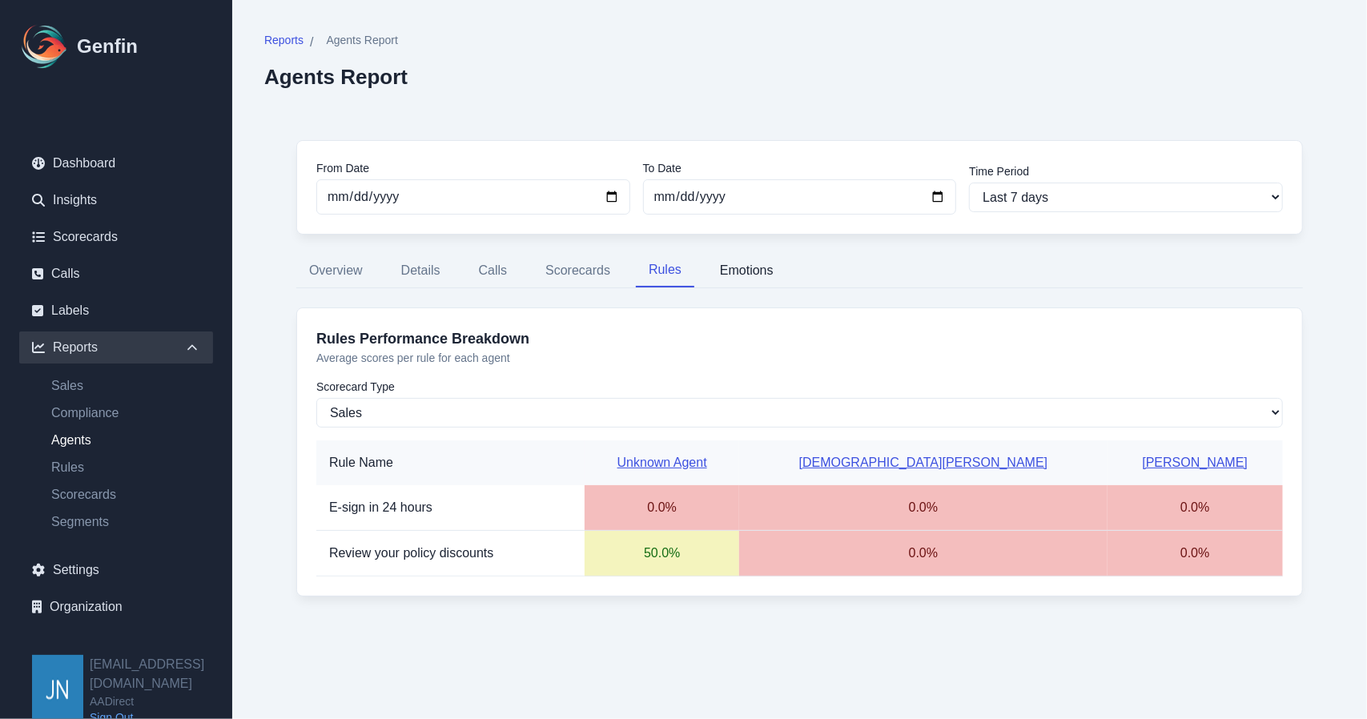
click at [746, 270] on button "Emotions" at bounding box center [746, 271] width 79 height 34
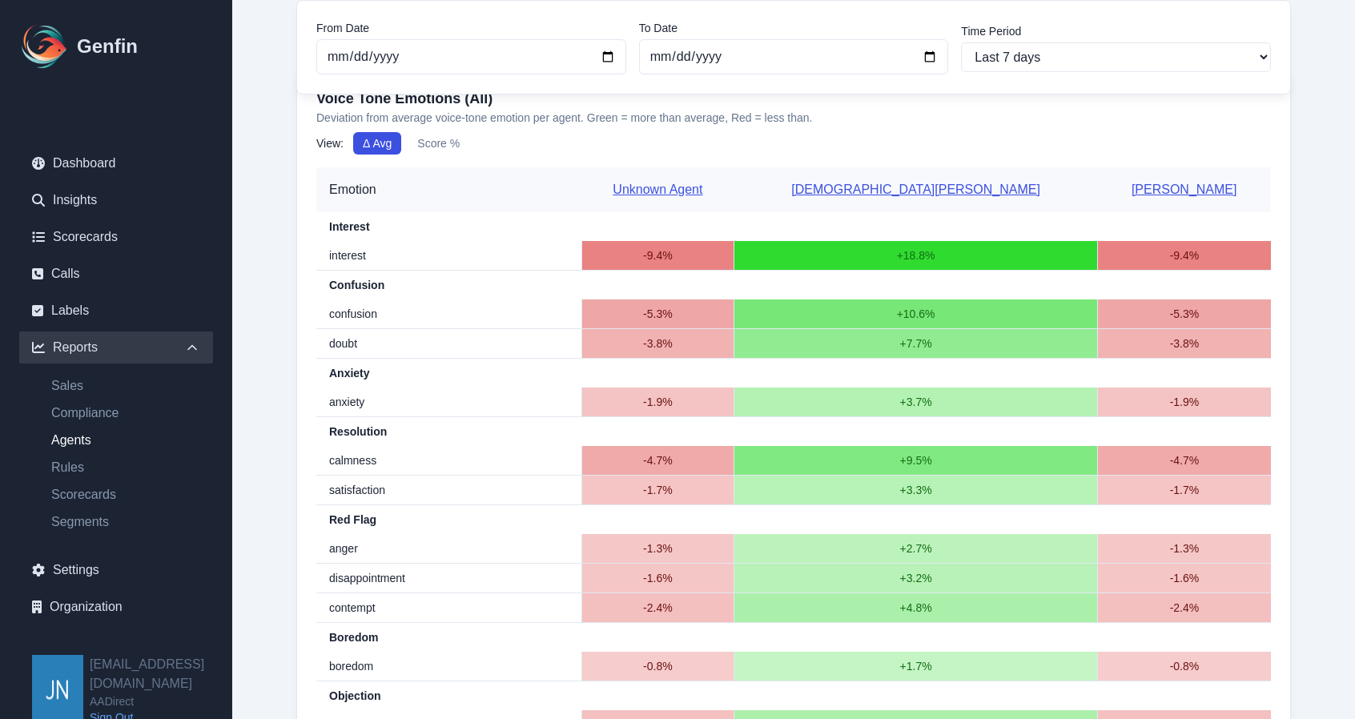
scroll to position [160, 0]
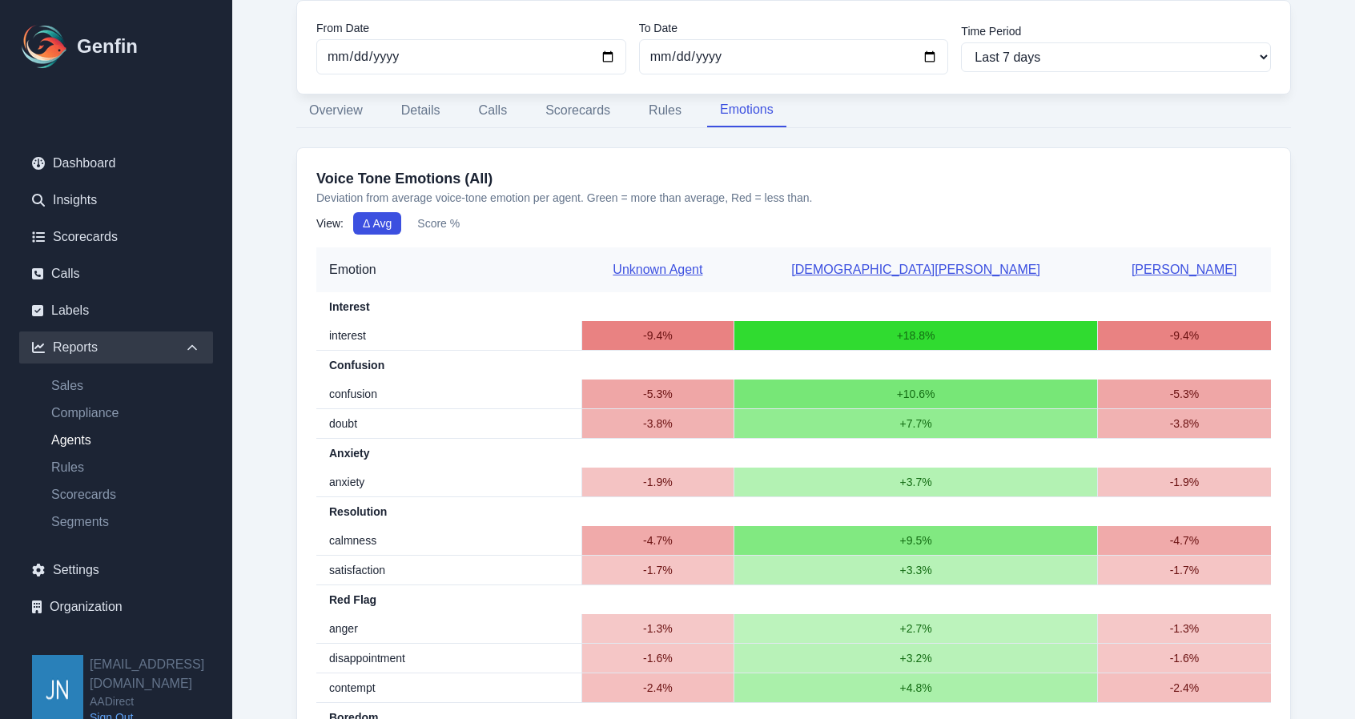
click at [431, 220] on button "Score %" at bounding box center [438, 223] width 62 height 22
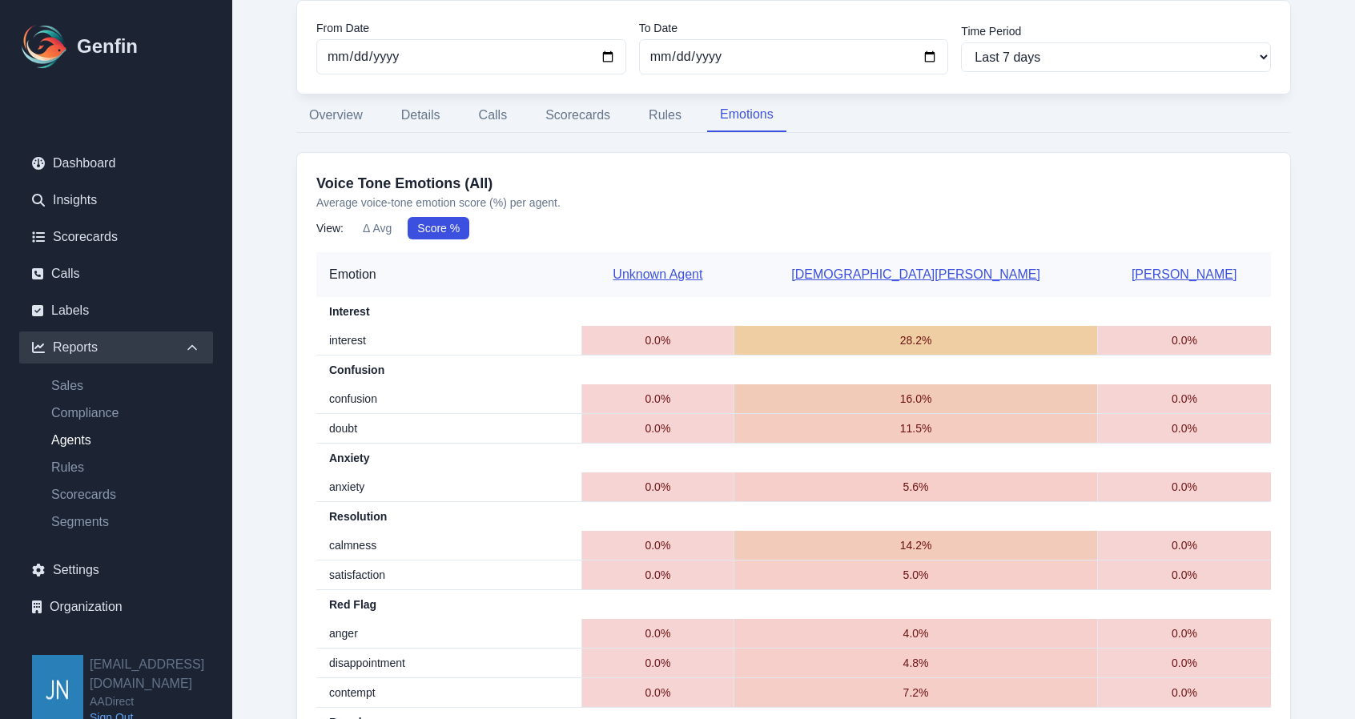
scroll to position [80, 0]
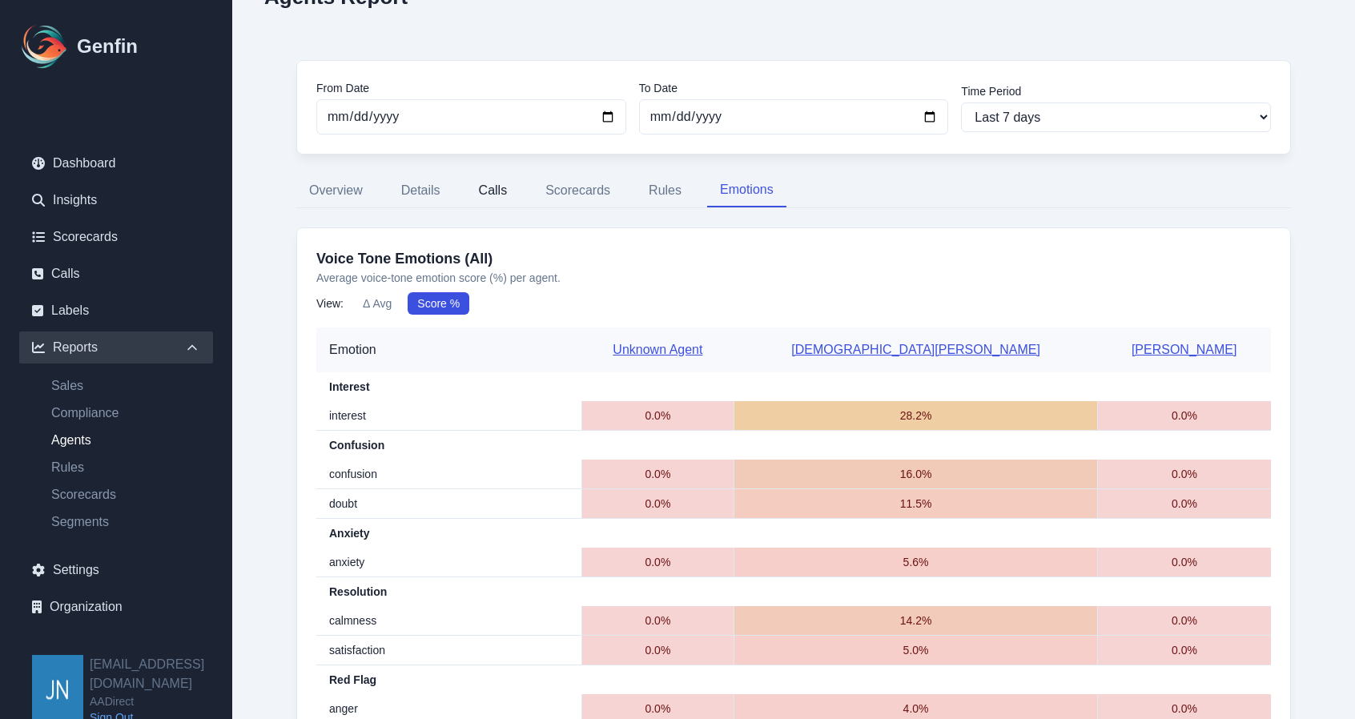
click at [487, 187] on button "Calls" at bounding box center [493, 191] width 54 height 34
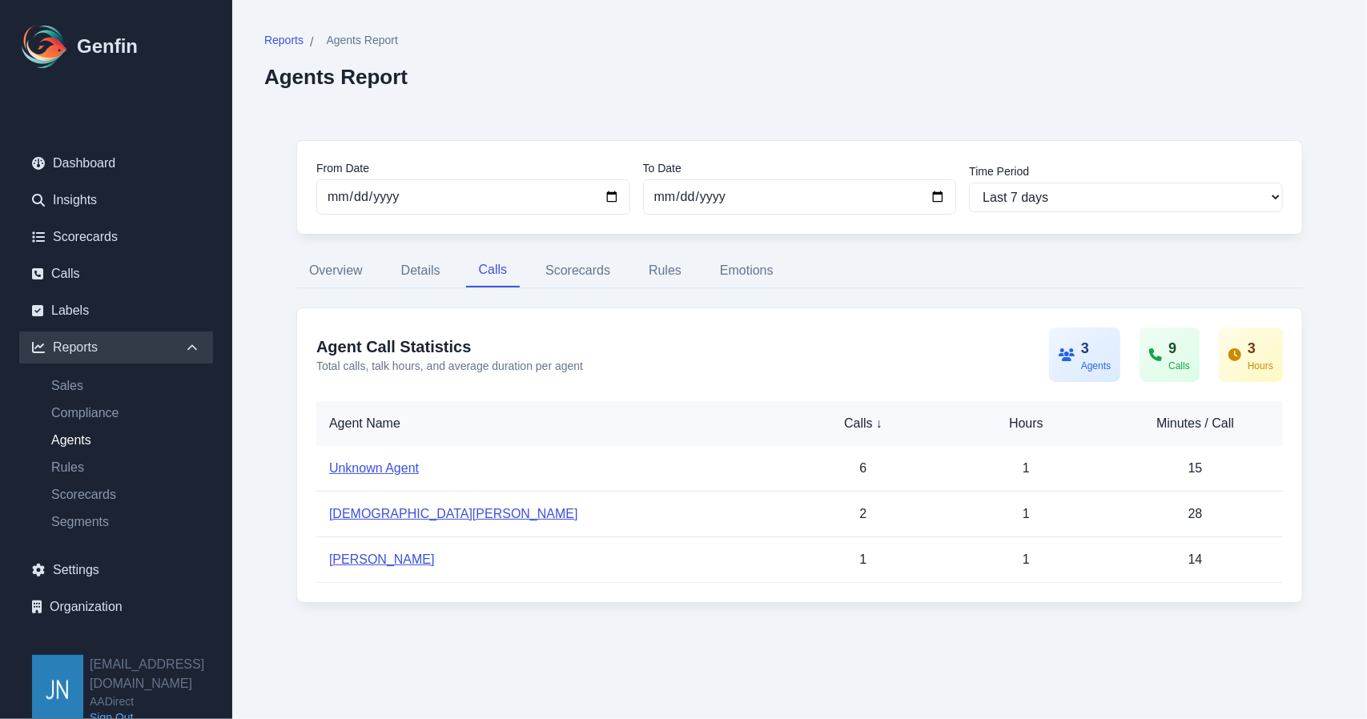
click at [367, 515] on link "[DEMOGRAPHIC_DATA][PERSON_NAME]" at bounding box center [453, 514] width 249 height 14
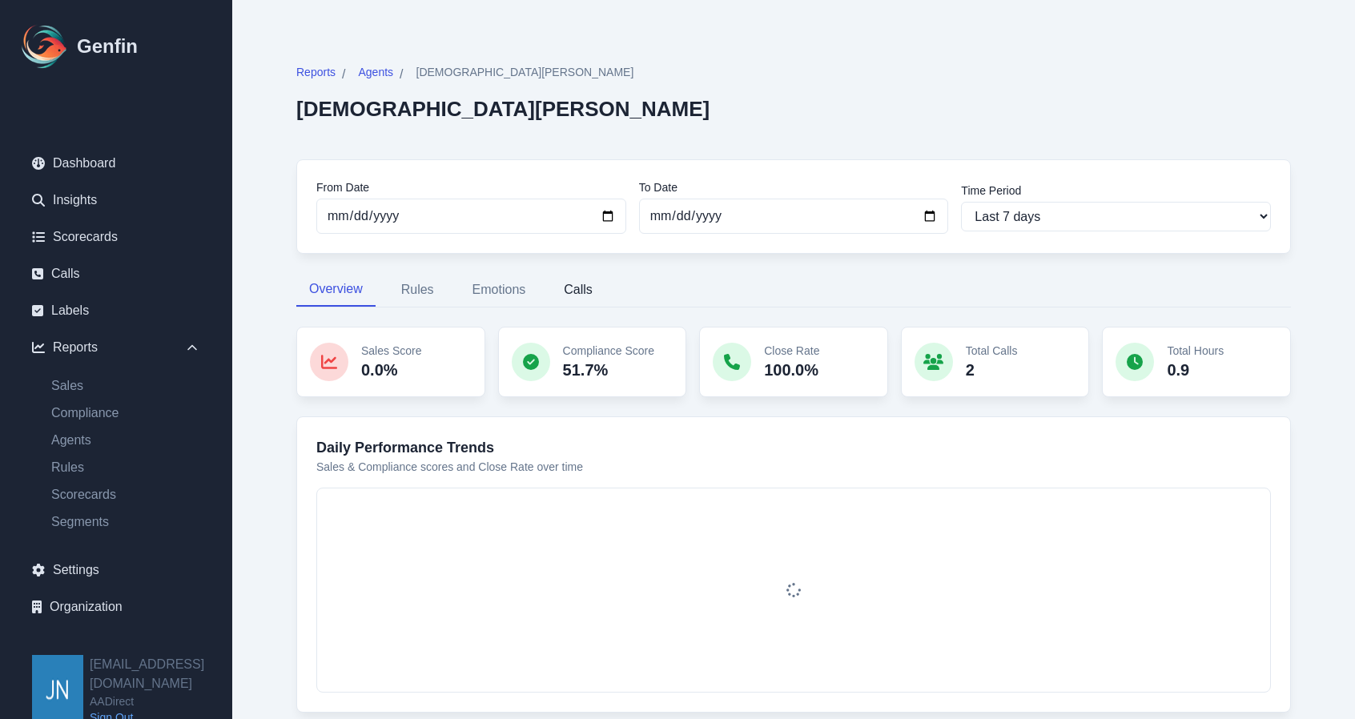
click at [579, 291] on button "Calls" at bounding box center [578, 290] width 54 height 34
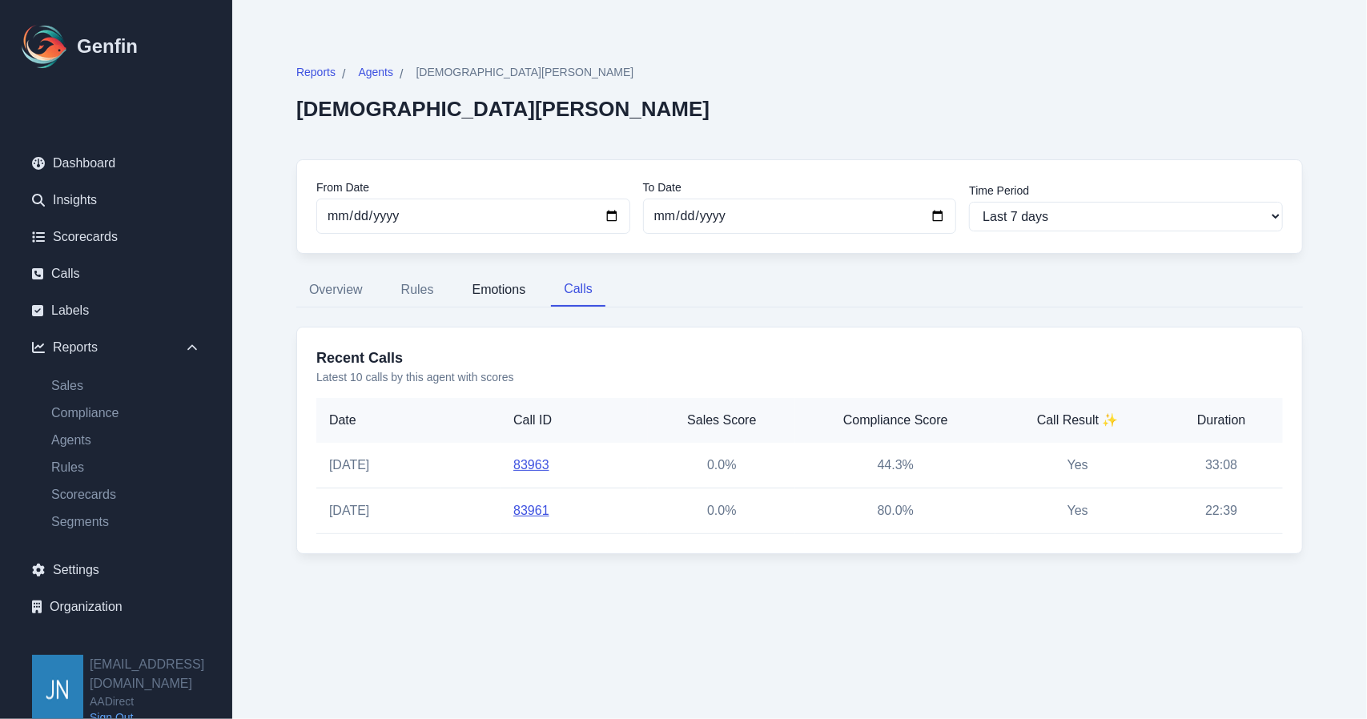
click at [506, 285] on button "Emotions" at bounding box center [499, 290] width 79 height 34
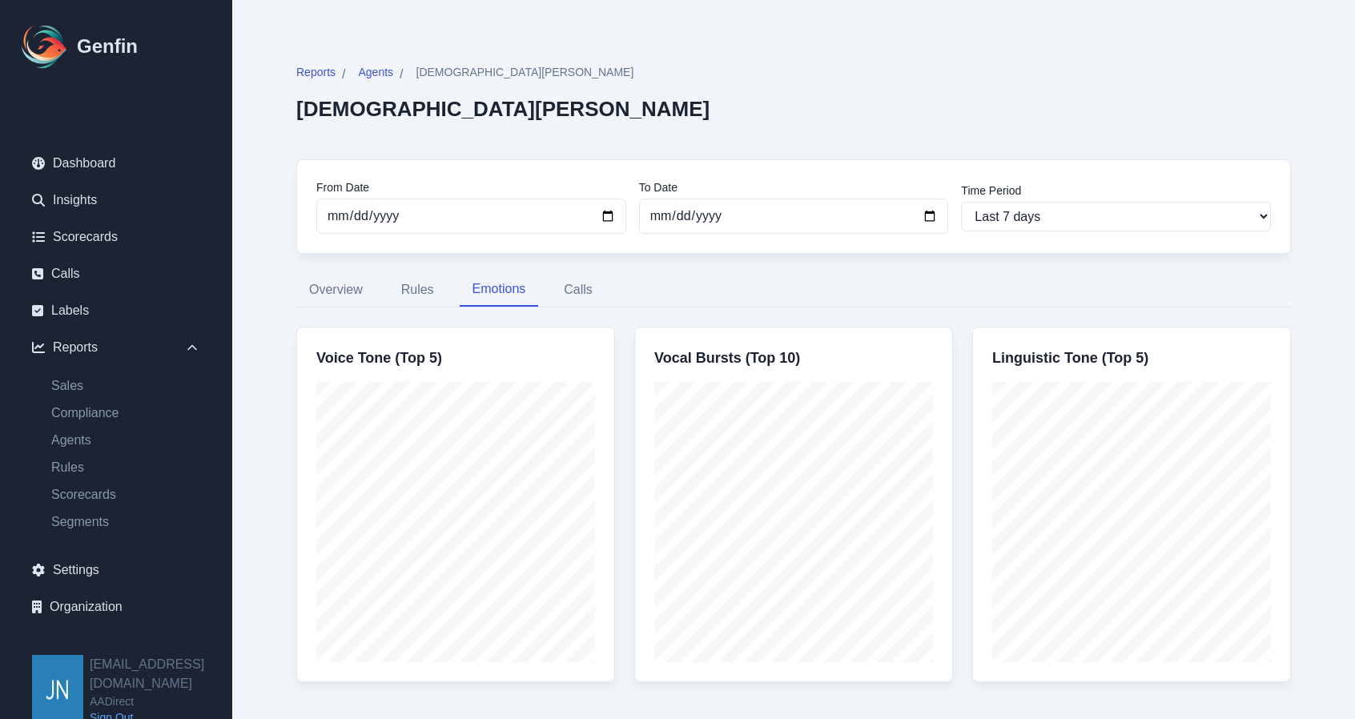
scroll to position [51, 0]
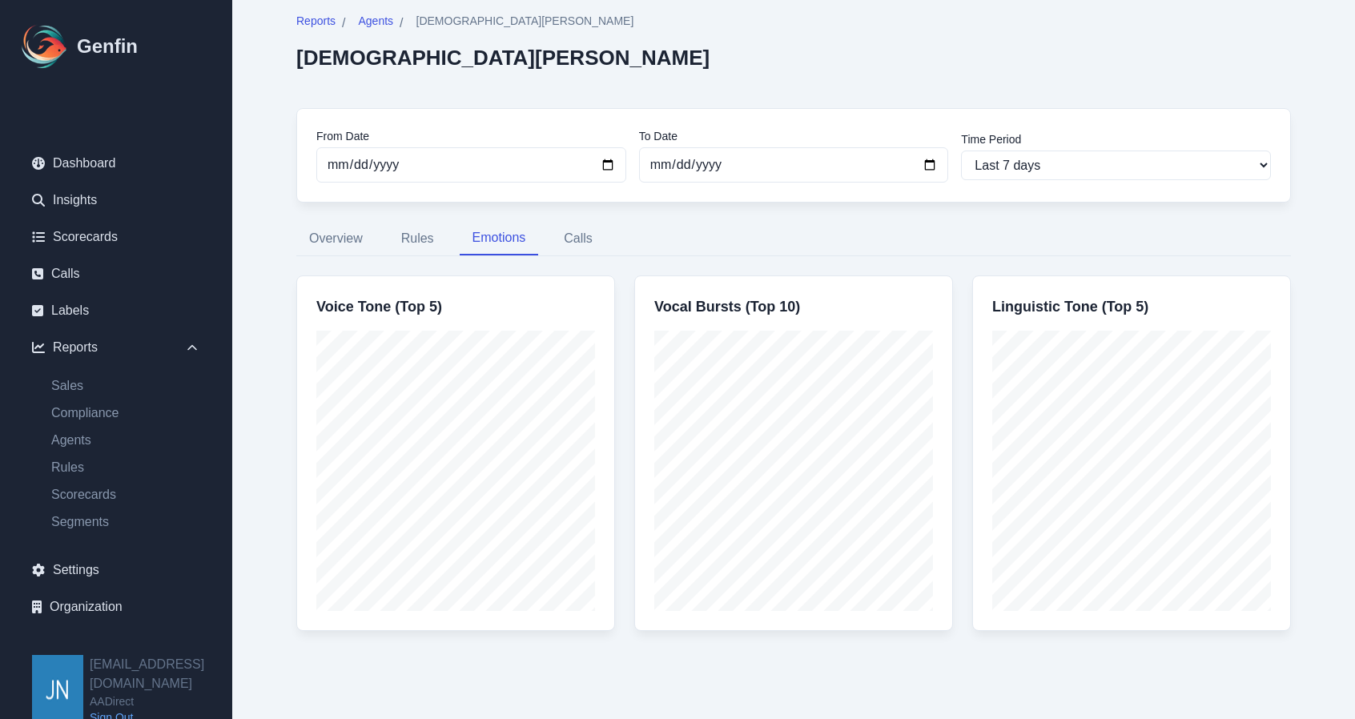
click at [1332, 536] on div "Reports / Agents / Jesus Garibaldi Jesus Garibaldi From Date 2025-07-29 To Date…" at bounding box center [793, 335] width 1122 height 772
click at [564, 236] on button "Calls" at bounding box center [578, 239] width 54 height 34
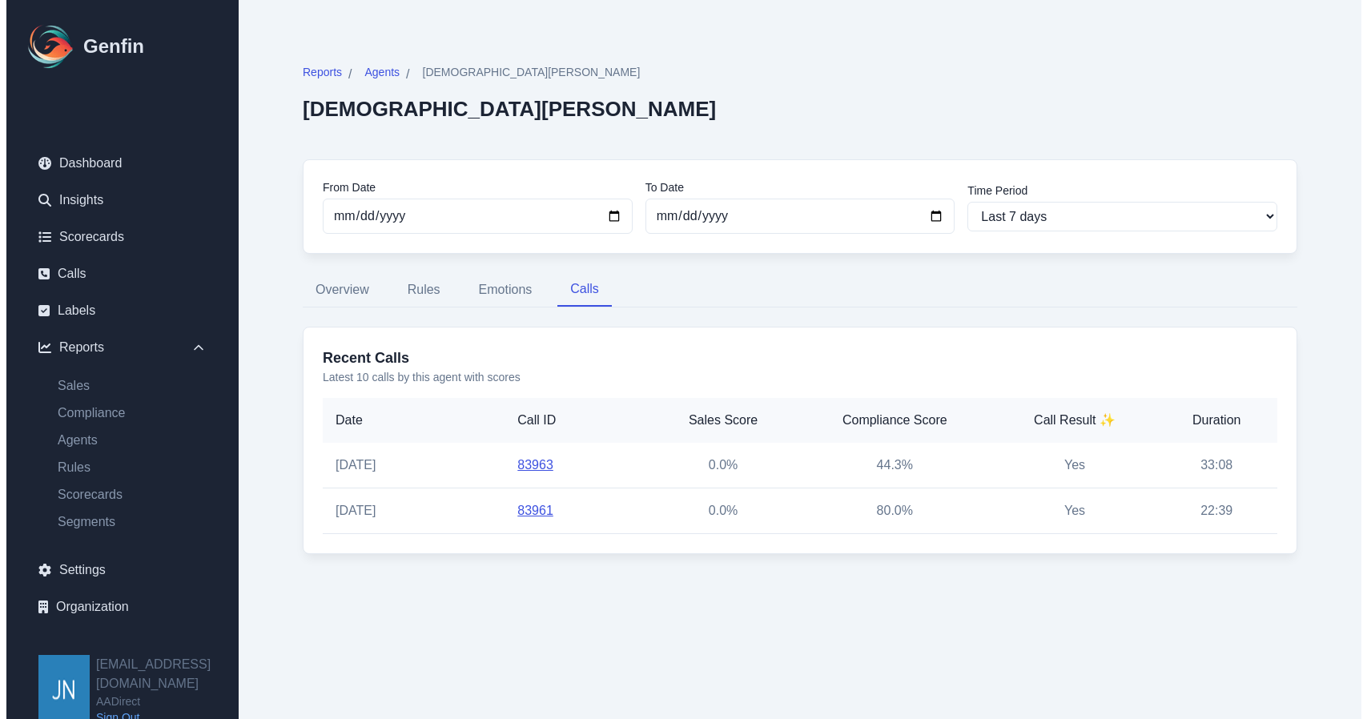
scroll to position [0, 0]
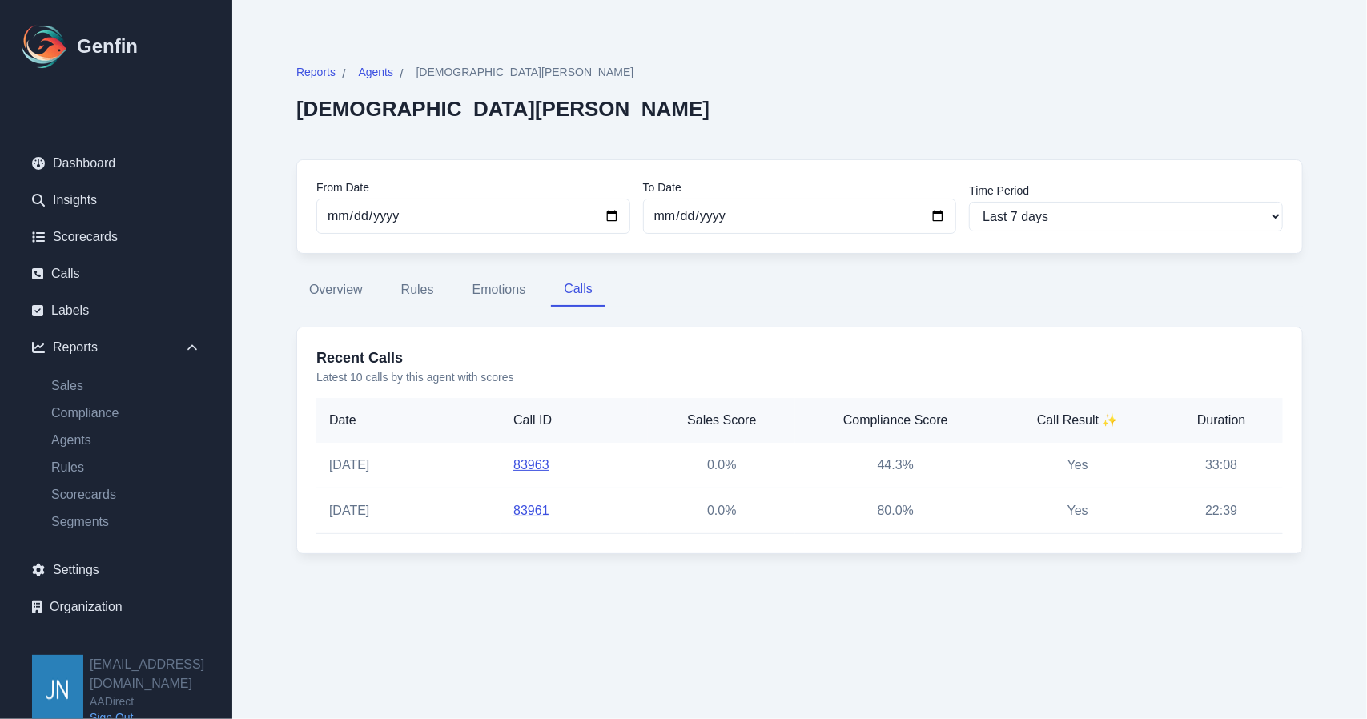
click at [535, 464] on link "83963" at bounding box center [531, 465] width 36 height 14
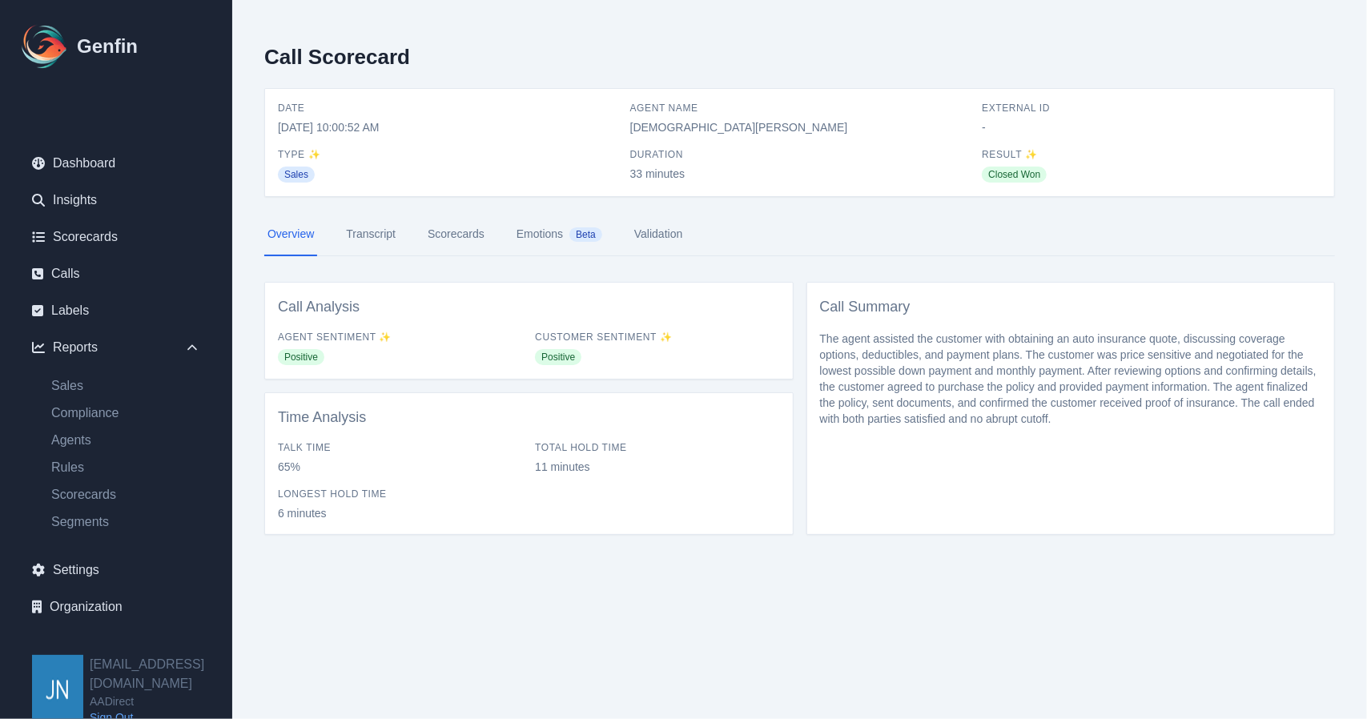
click at [543, 231] on link "Emotions Beta" at bounding box center [559, 234] width 92 height 43
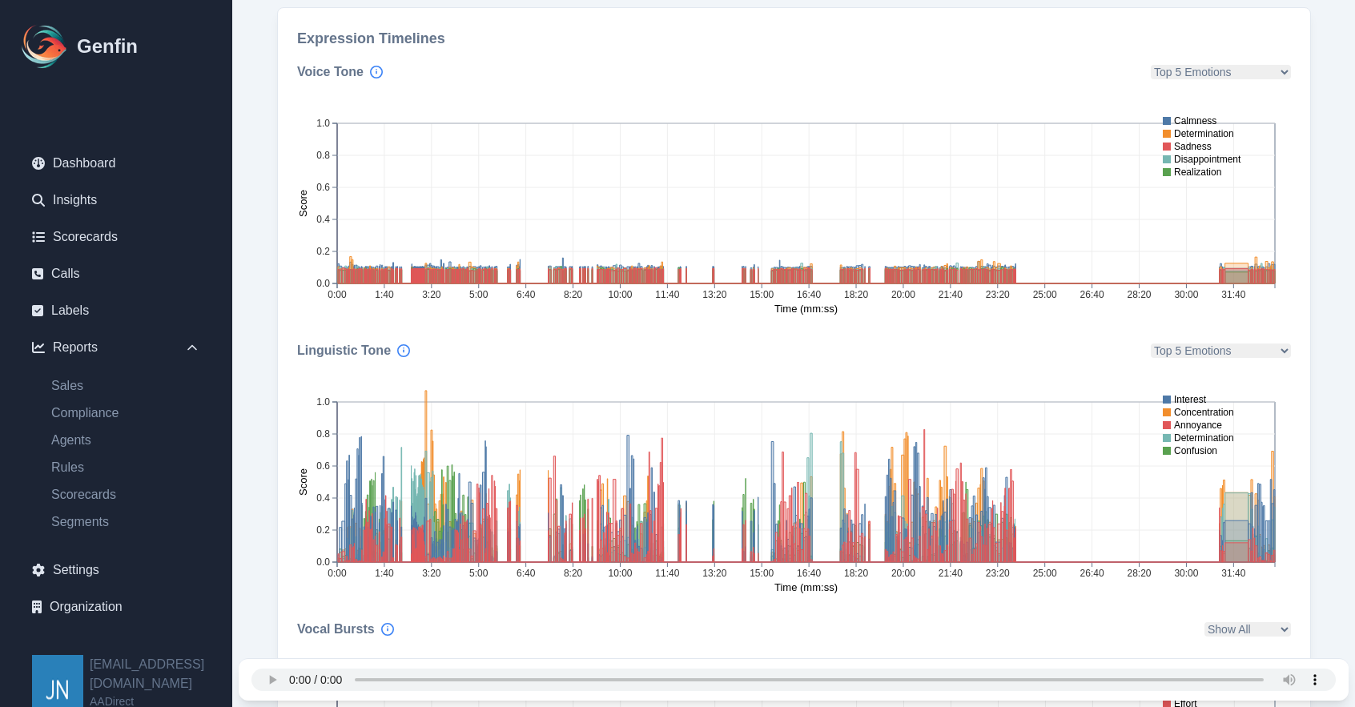
scroll to position [285, 0]
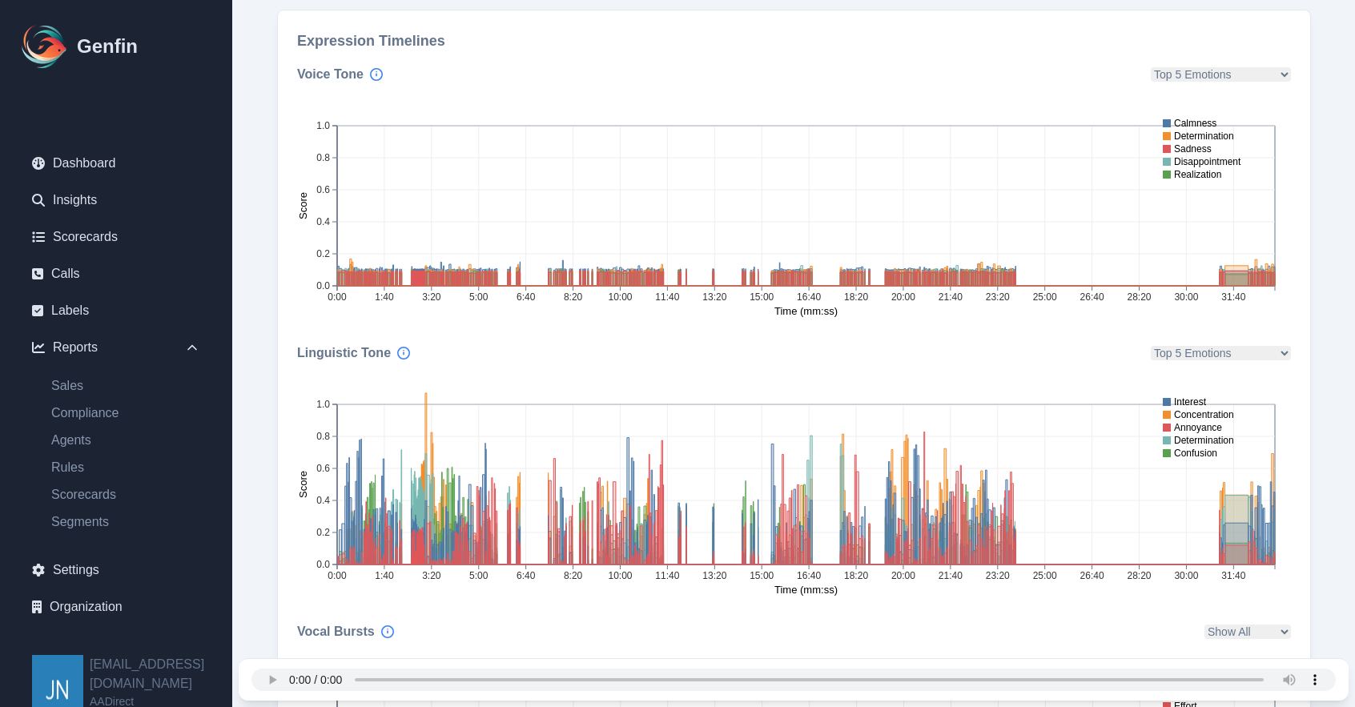
click at [1286, 74] on select "Top 5 Emotions Admiration Adoration Aesthetic Appreciation Amusement Anger Anxi…" at bounding box center [1220, 74] width 140 height 14
click at [1022, 50] on h3 "Expression Timelines" at bounding box center [794, 41] width 994 height 22
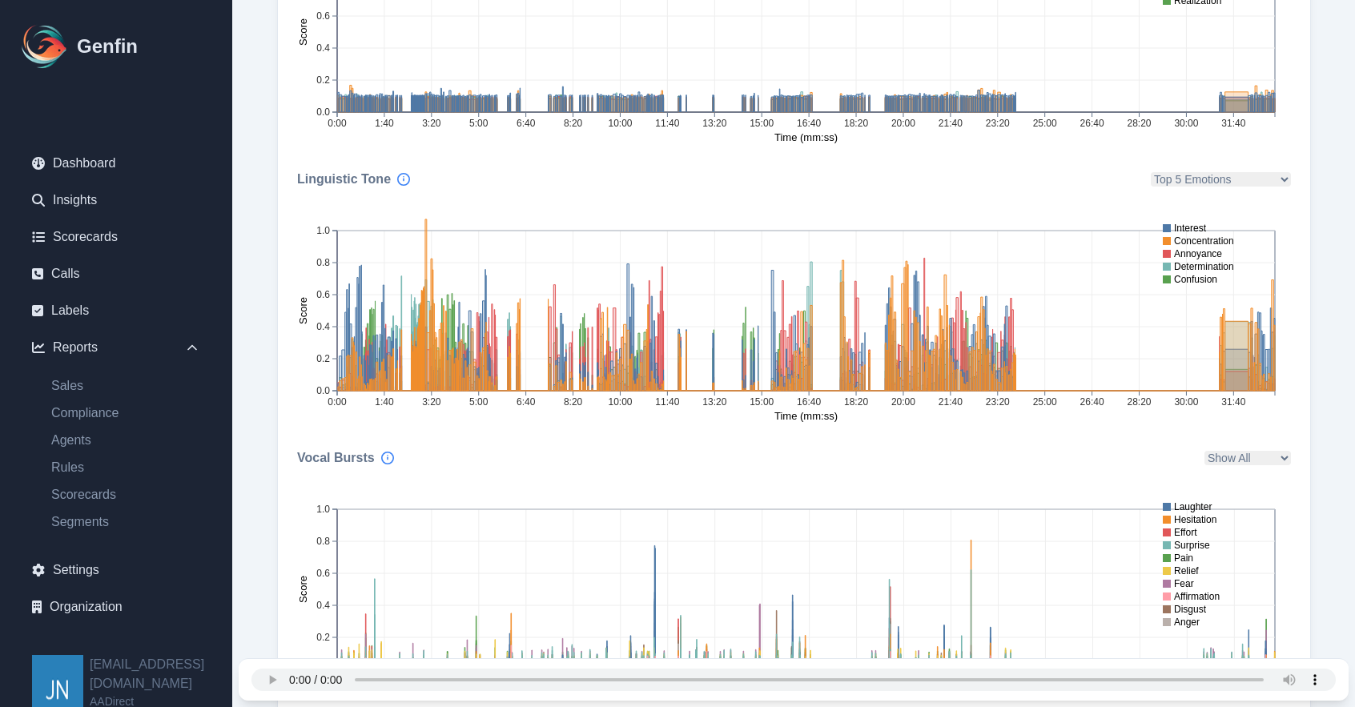
scroll to position [517, 0]
